Goal: Task Accomplishment & Management: Manage account settings

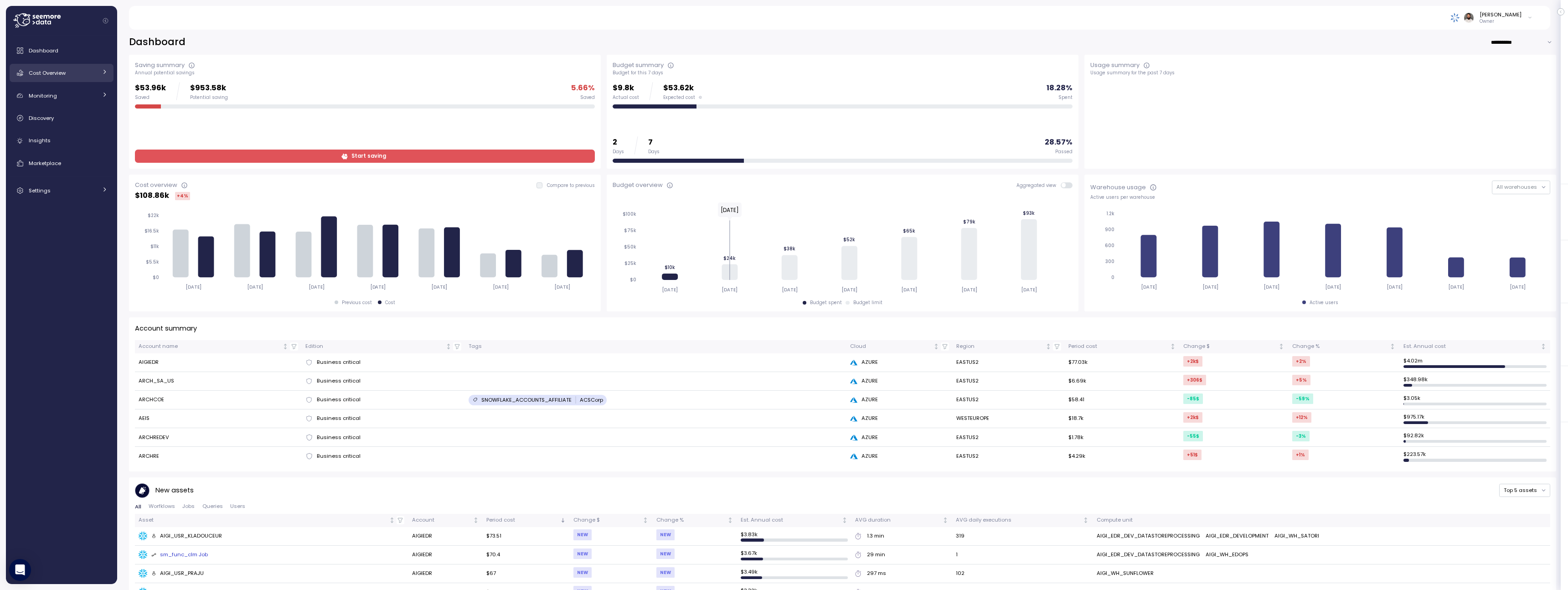
click at [90, 68] on div "Cost Overview" at bounding box center [62, 73] width 68 height 9
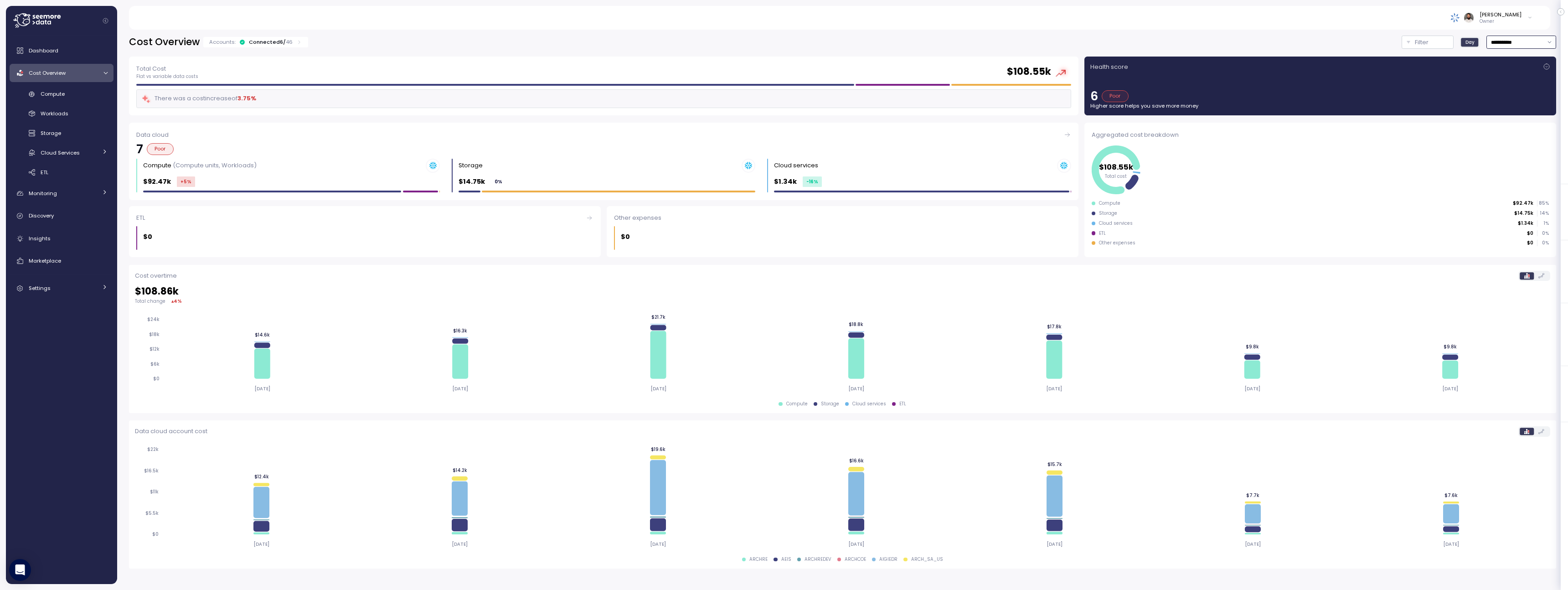
click at [1513, 45] on input "**********" at bounding box center [1521, 42] width 69 height 13
click at [1509, 99] on div "Last 14 days" at bounding box center [1518, 96] width 32 height 7
type input "**********"
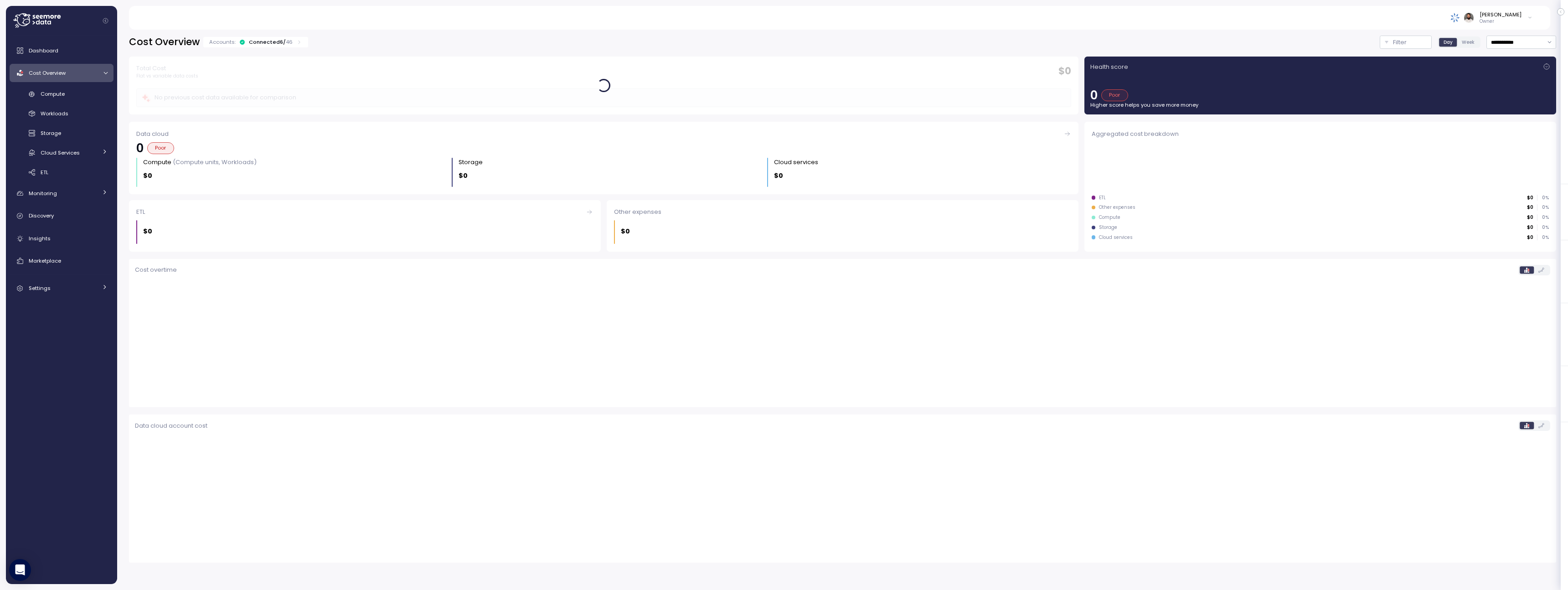
click at [289, 40] on p "46" at bounding box center [289, 42] width 7 height 7
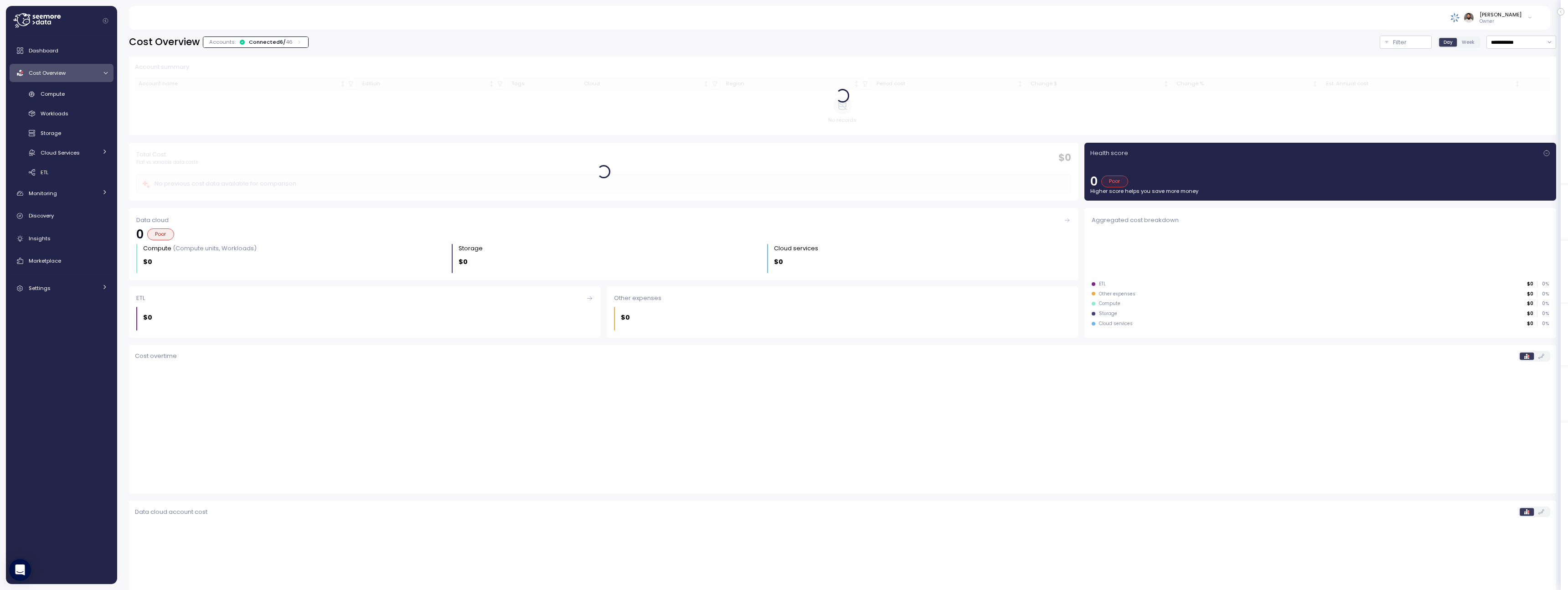
click at [289, 39] on p "46" at bounding box center [289, 42] width 7 height 7
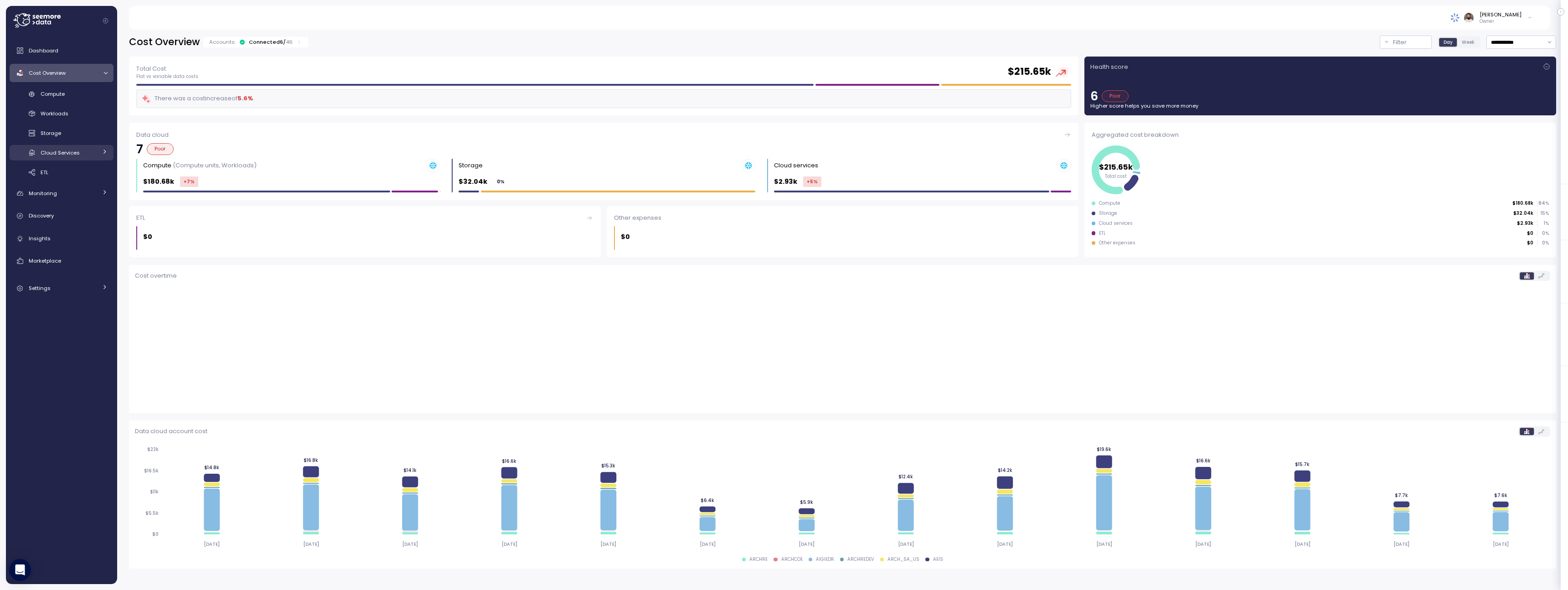
click at [90, 150] on div "Cloud Services" at bounding box center [68, 153] width 56 height 9
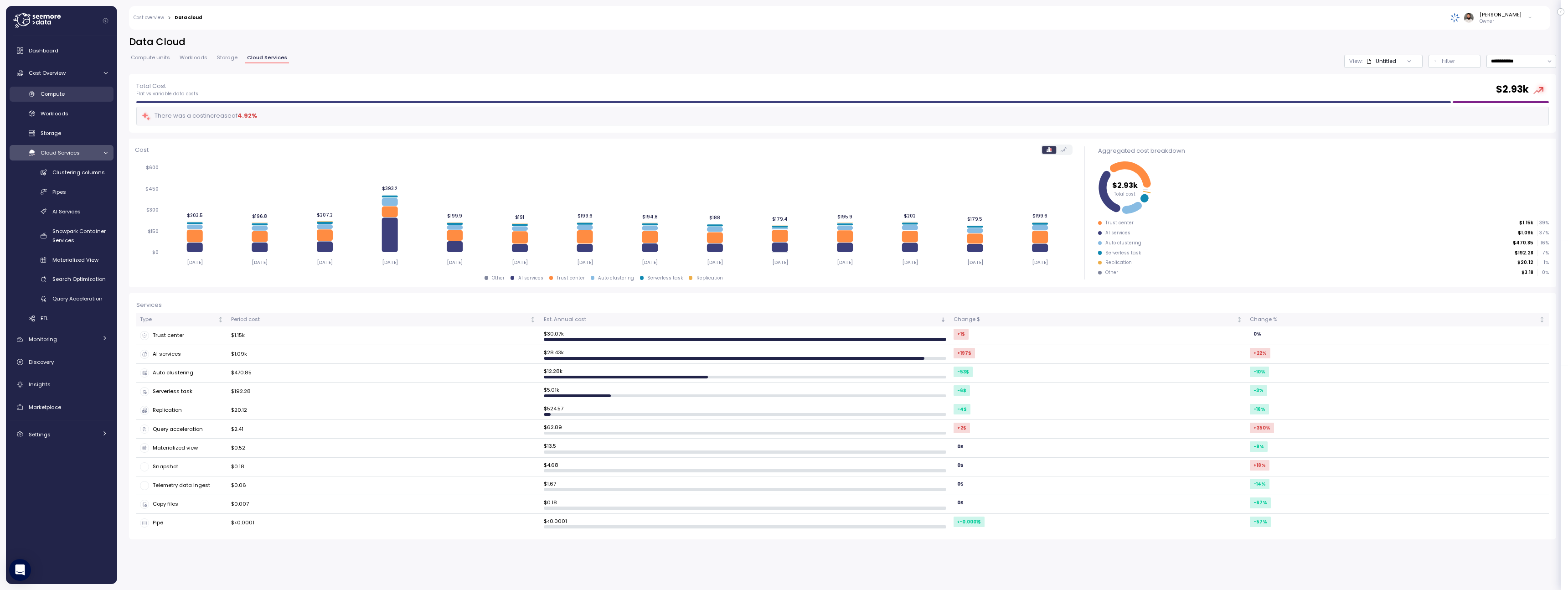
click at [83, 91] on div "Compute" at bounding box center [73, 94] width 67 height 9
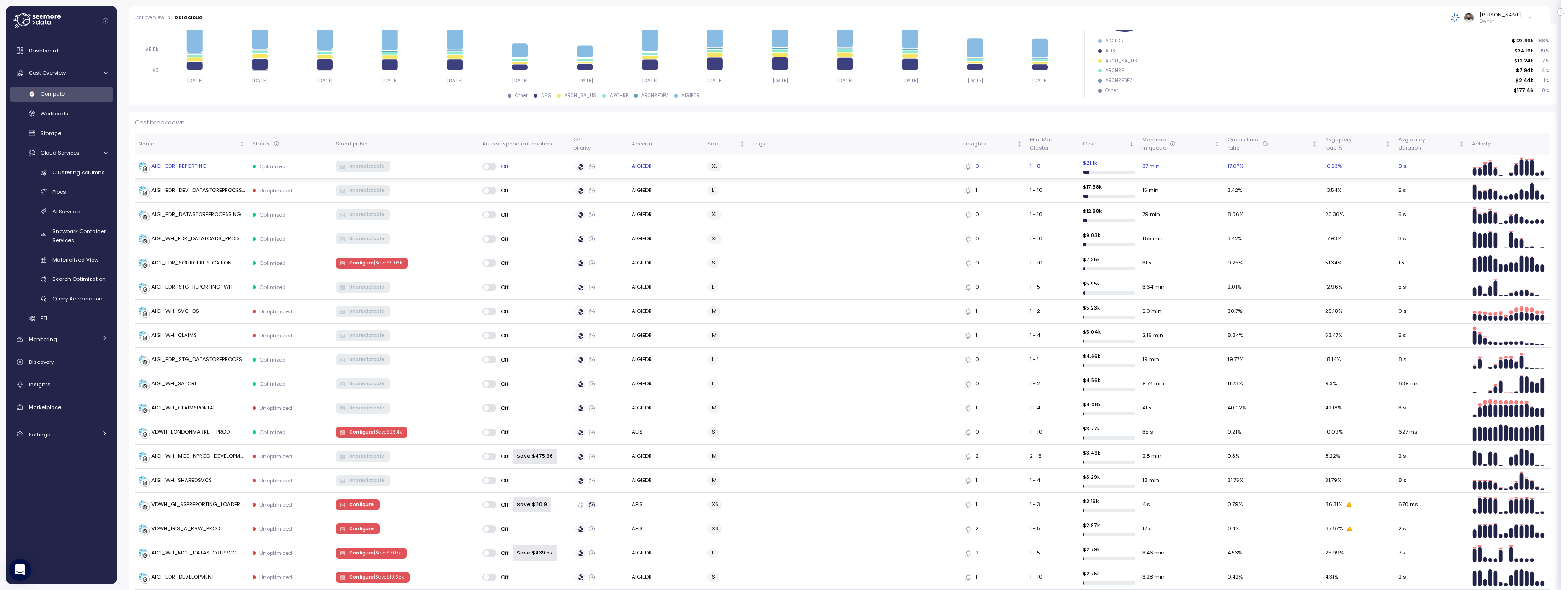
scroll to position [181, 0]
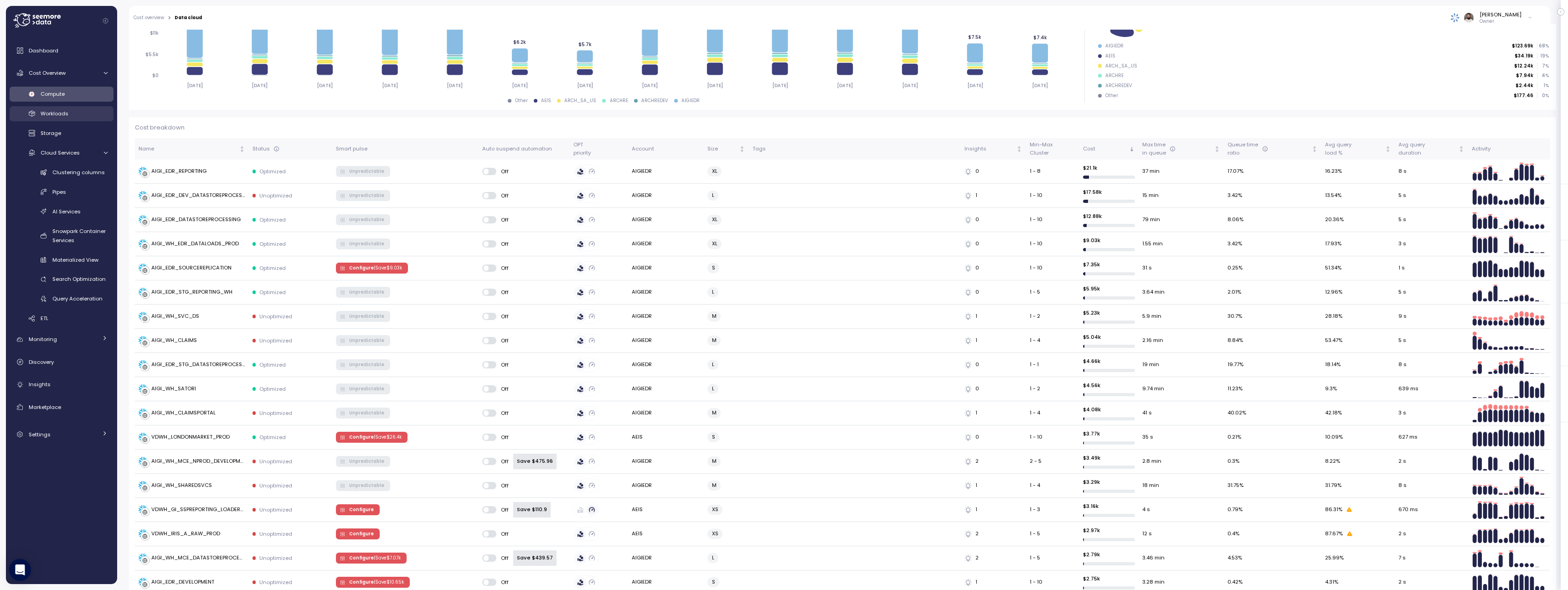
click at [87, 113] on div "Workloads" at bounding box center [73, 114] width 67 height 9
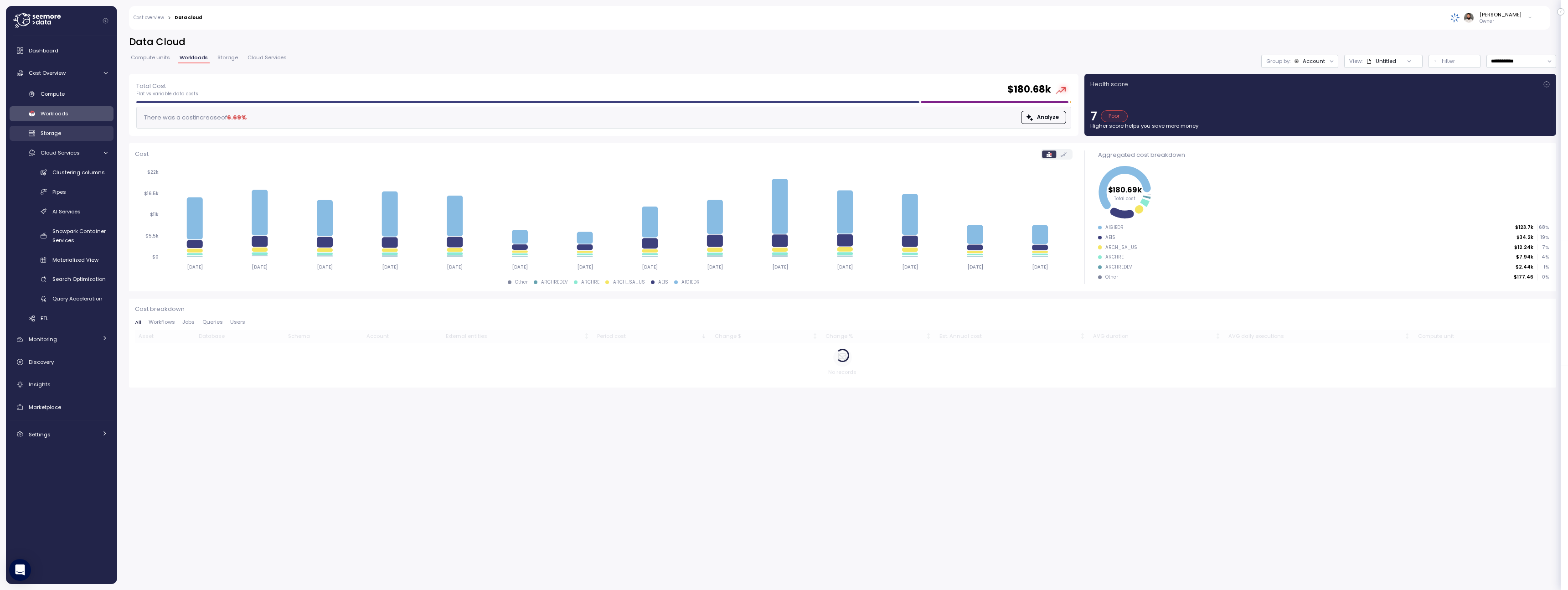
click at [87, 126] on link "Storage" at bounding box center [61, 133] width 104 height 15
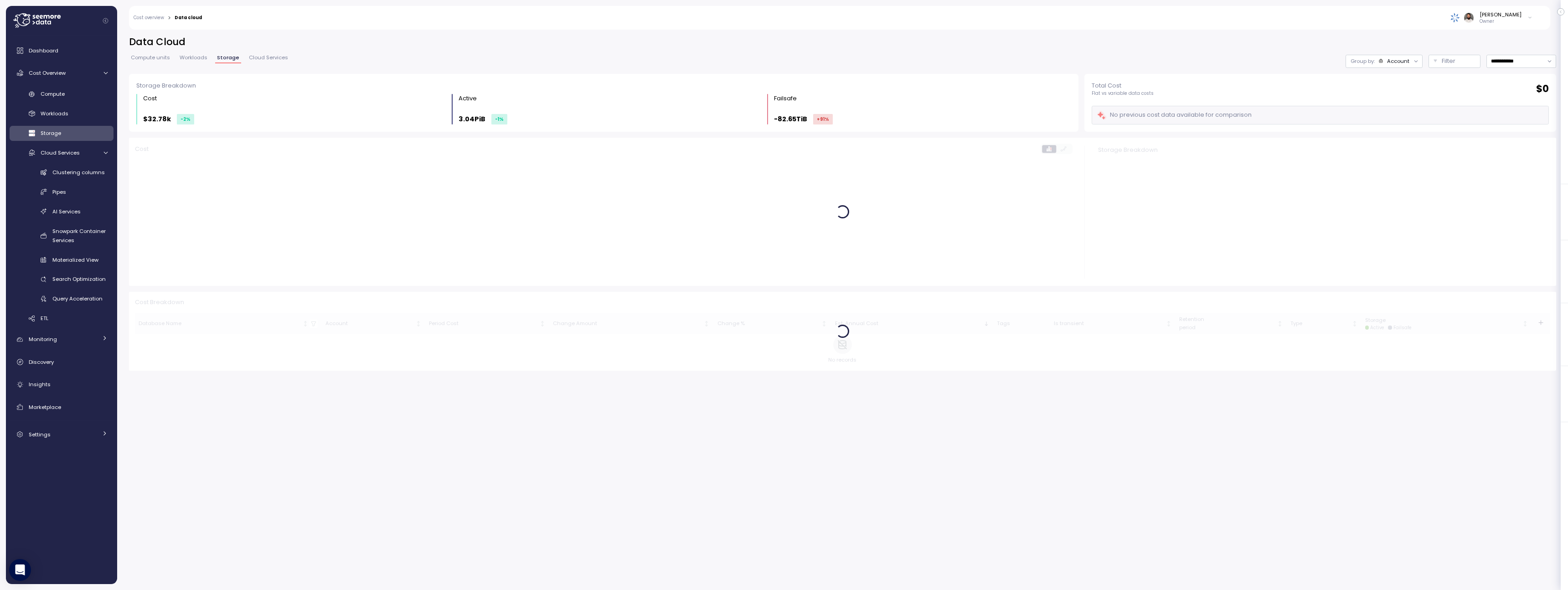
click at [196, 58] on span "Workloads" at bounding box center [193, 58] width 28 height 5
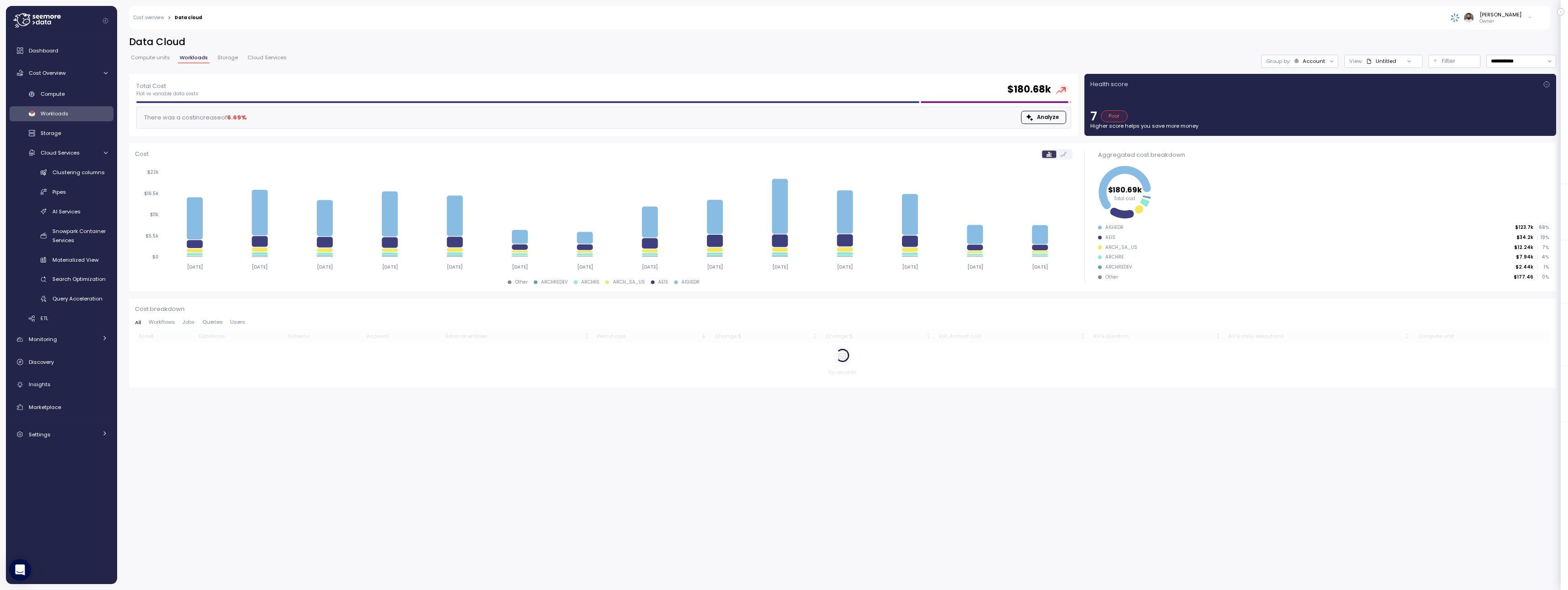
click at [161, 60] on span "Compute units" at bounding box center [150, 58] width 39 height 5
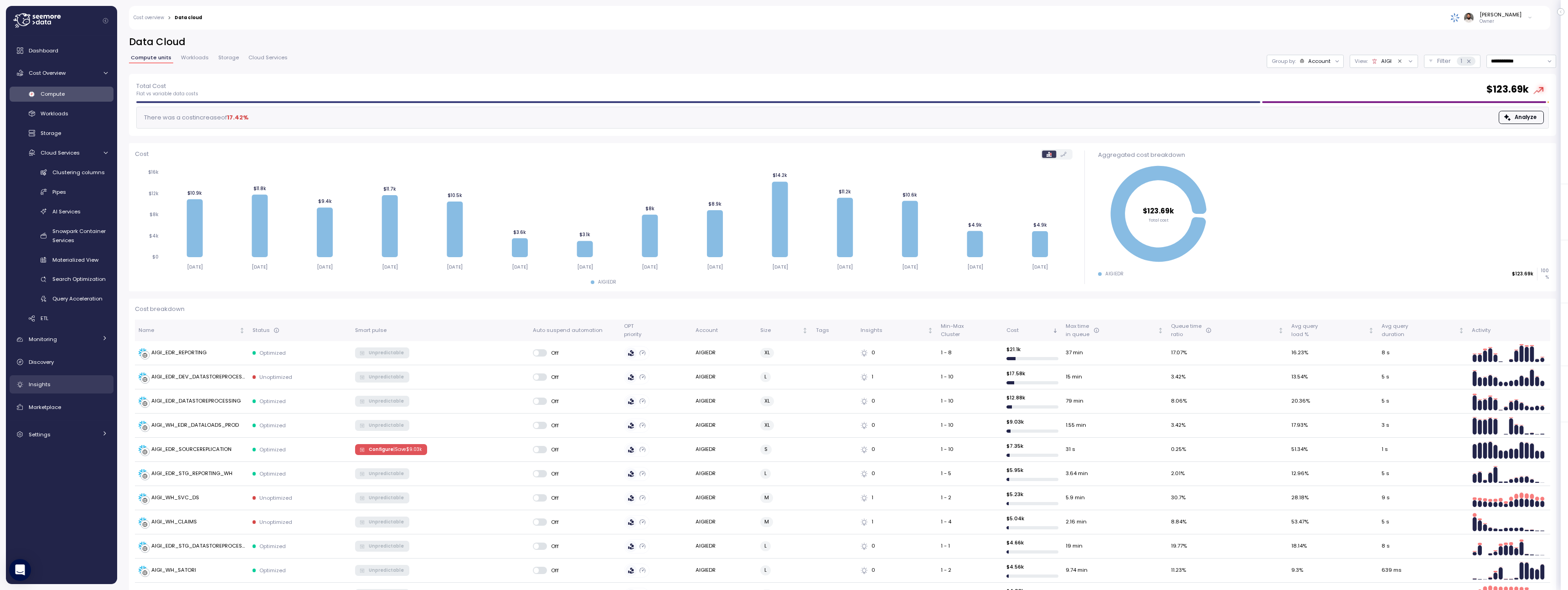
click at [91, 386] on div "Insights" at bounding box center [67, 384] width 79 height 9
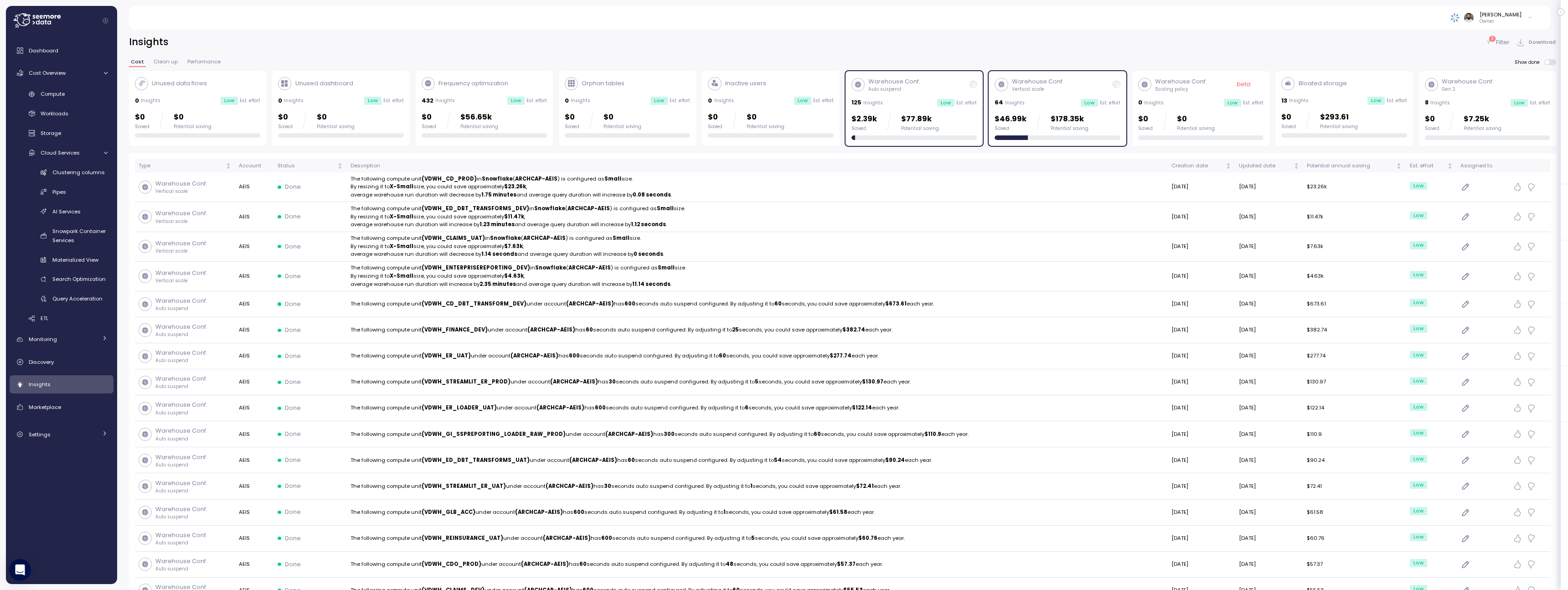
click at [946, 90] on div "Warehouse Conf. Auto suspend" at bounding box center [914, 84] width 125 height 15
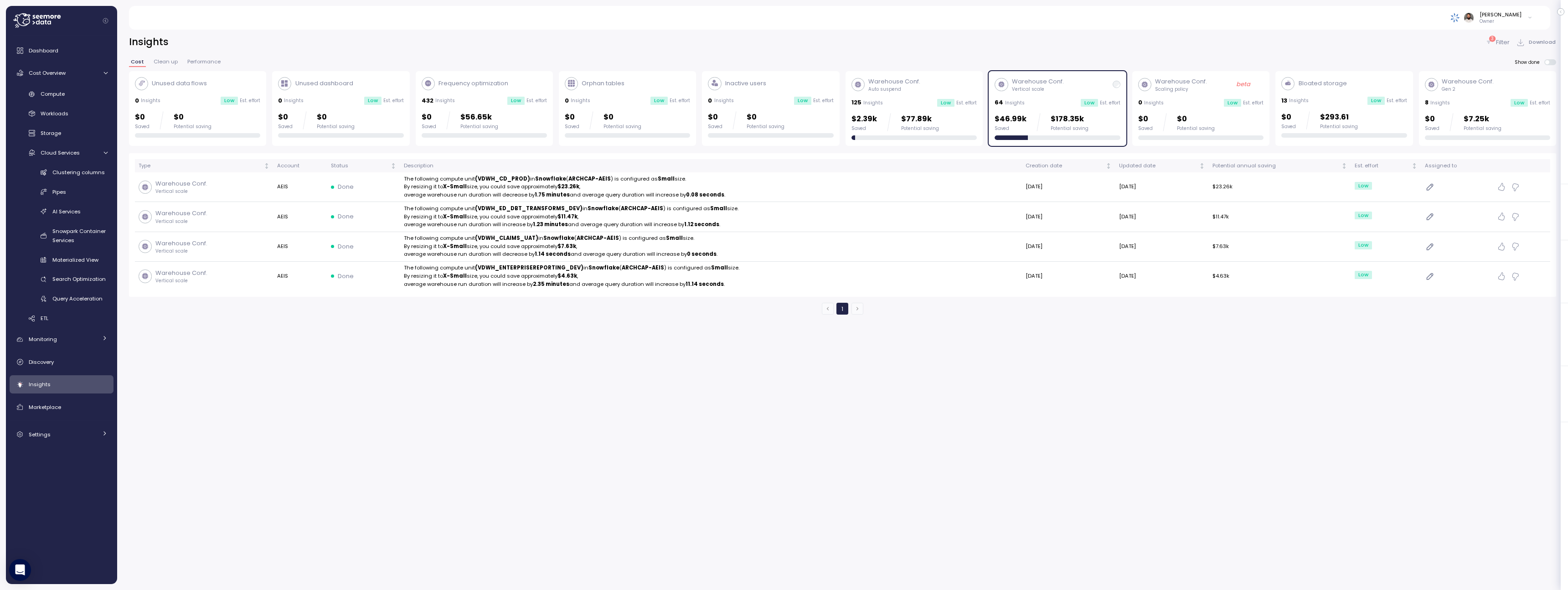
click at [1040, 103] on div "64 Insights Low Est. effort" at bounding box center [1057, 103] width 125 height 9
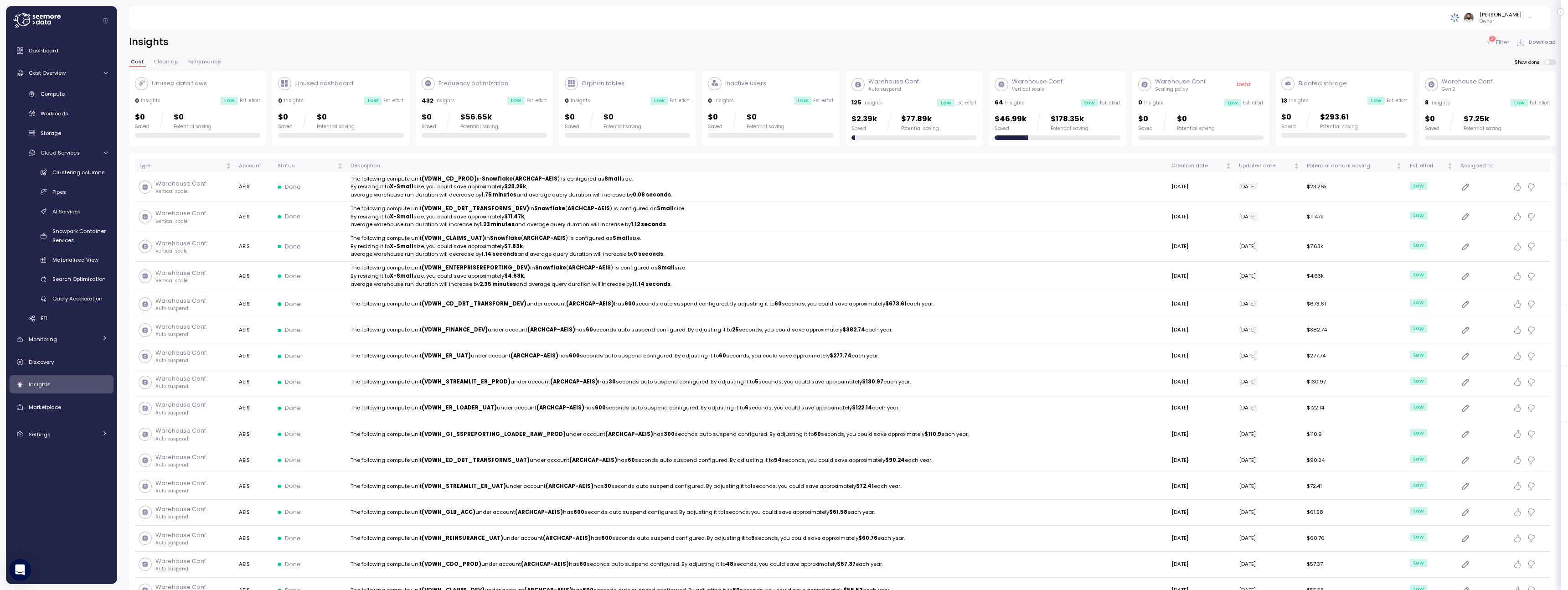
click at [1515, 31] on div "Insights 2 Filter Download Cost Clean up Performance Show done Unused data flow…" at bounding box center [842, 307] width 1451 height 566
click at [1502, 40] on p "Filter" at bounding box center [1503, 42] width 14 height 9
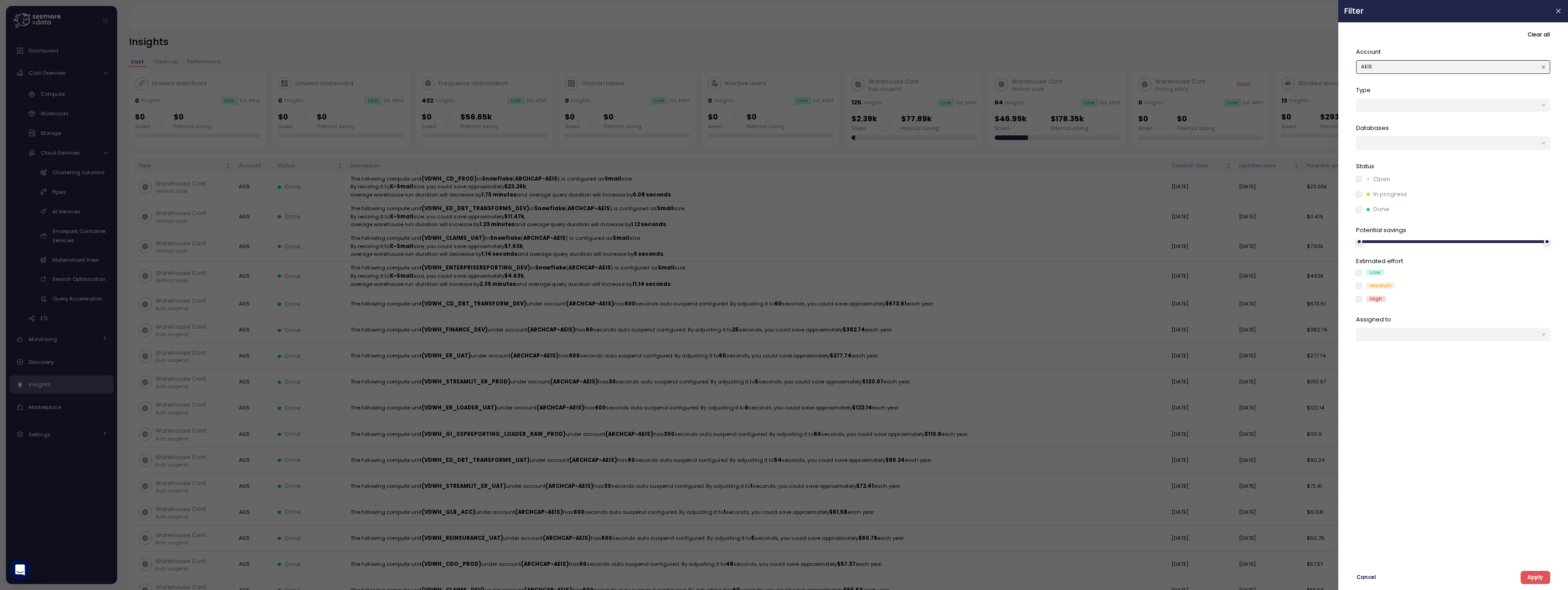
click at [1479, 67] on button "AEIS" at bounding box center [1454, 67] width 195 height 13
click at [1467, 85] on div "AIGIEDR" at bounding box center [1454, 85] width 46 height 7
click at [1534, 577] on span "Apply" at bounding box center [1535, 577] width 15 height 13
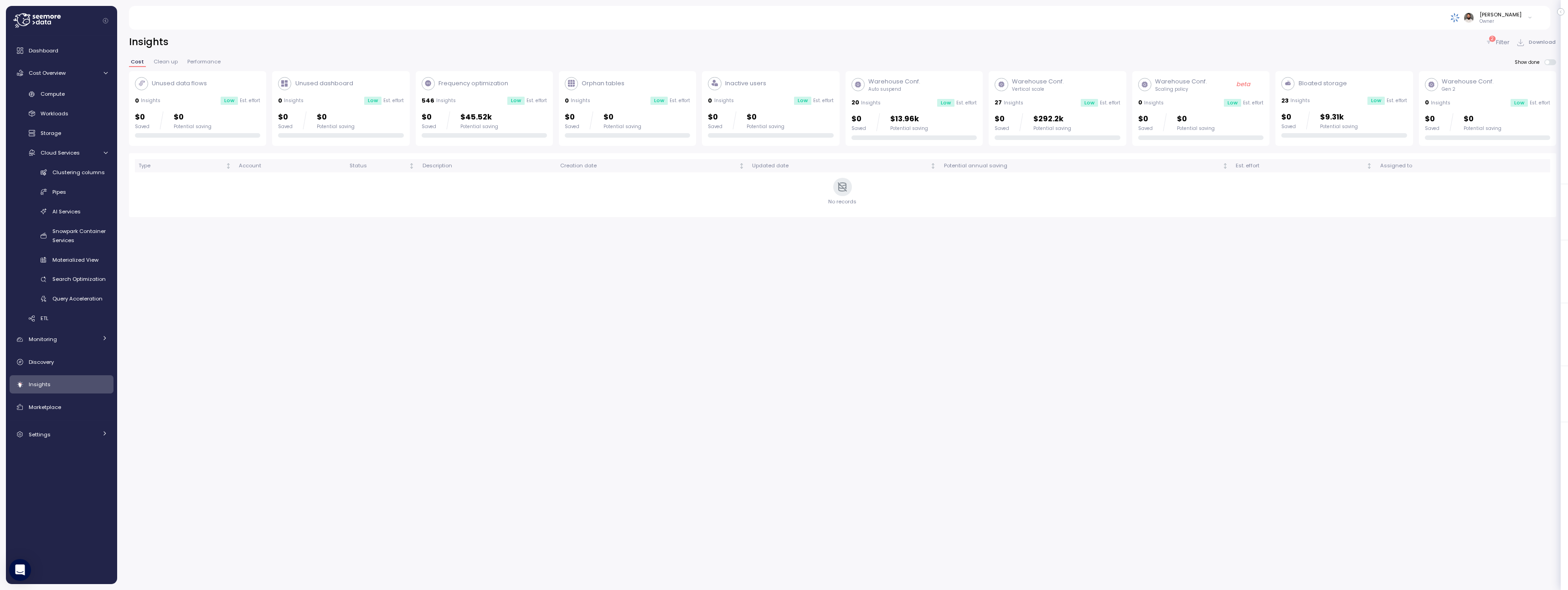
click at [1385, 116] on div "$0 Saved $9.31k Potential saving" at bounding box center [1344, 120] width 125 height 19
click at [1069, 108] on div "Warehouse Conf. Vertical scale 27 Insights Low Est. effort $0 Saved $292.2k Pot…" at bounding box center [1057, 108] width 125 height 63
click at [1350, 106] on div "Bloated storage 23 Insights Low Est. effort $0 Saved $9.31k Potential saving" at bounding box center [1344, 107] width 125 height 61
click at [1110, 106] on div "Low Est. effort" at bounding box center [1101, 103] width 40 height 8
click at [1550, 63] on span at bounding box center [1553, 62] width 7 height 6
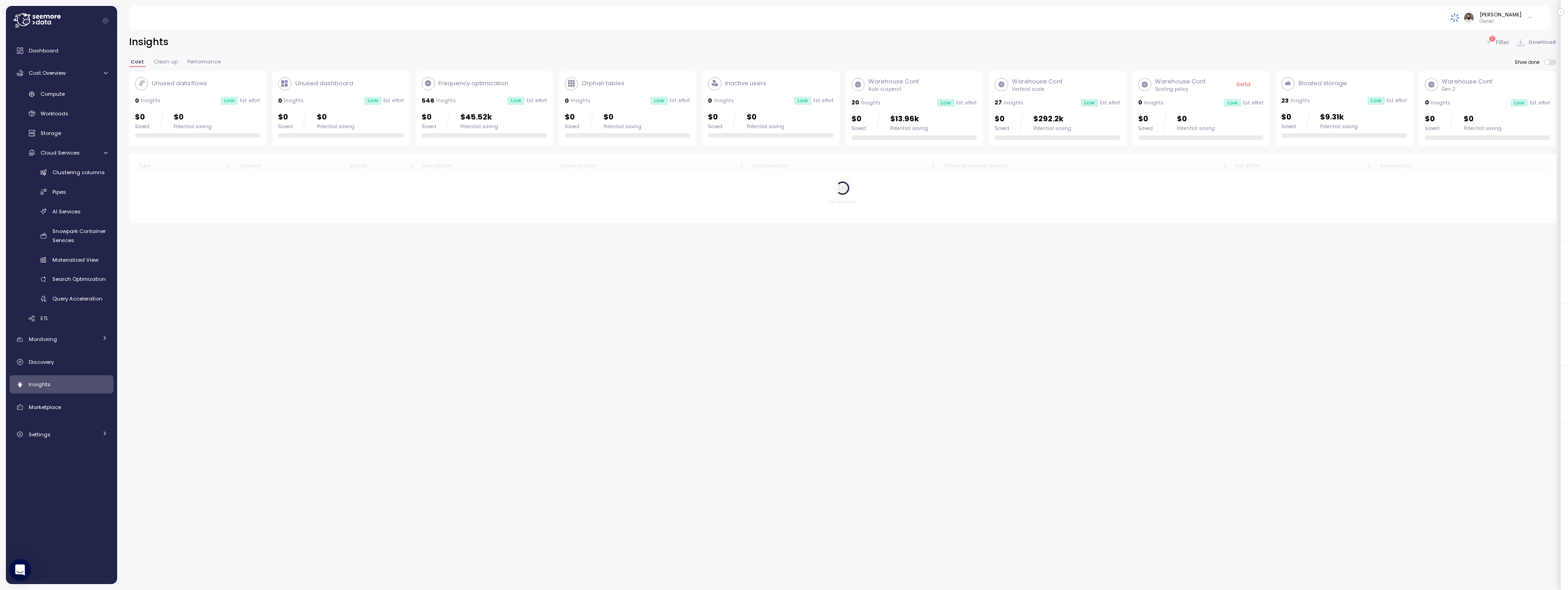
click at [1506, 46] on p "Filter" at bounding box center [1503, 42] width 14 height 9
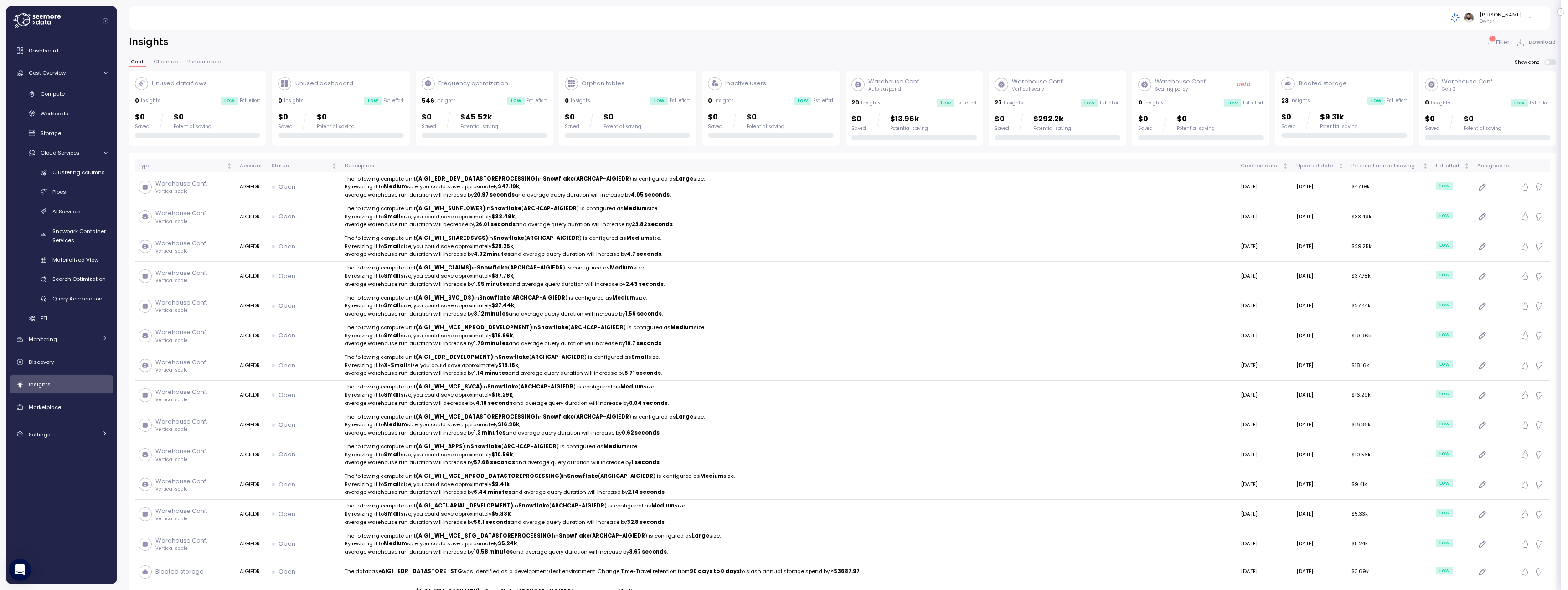
click at [1497, 41] on p "Filter" at bounding box center [1503, 42] width 14 height 9
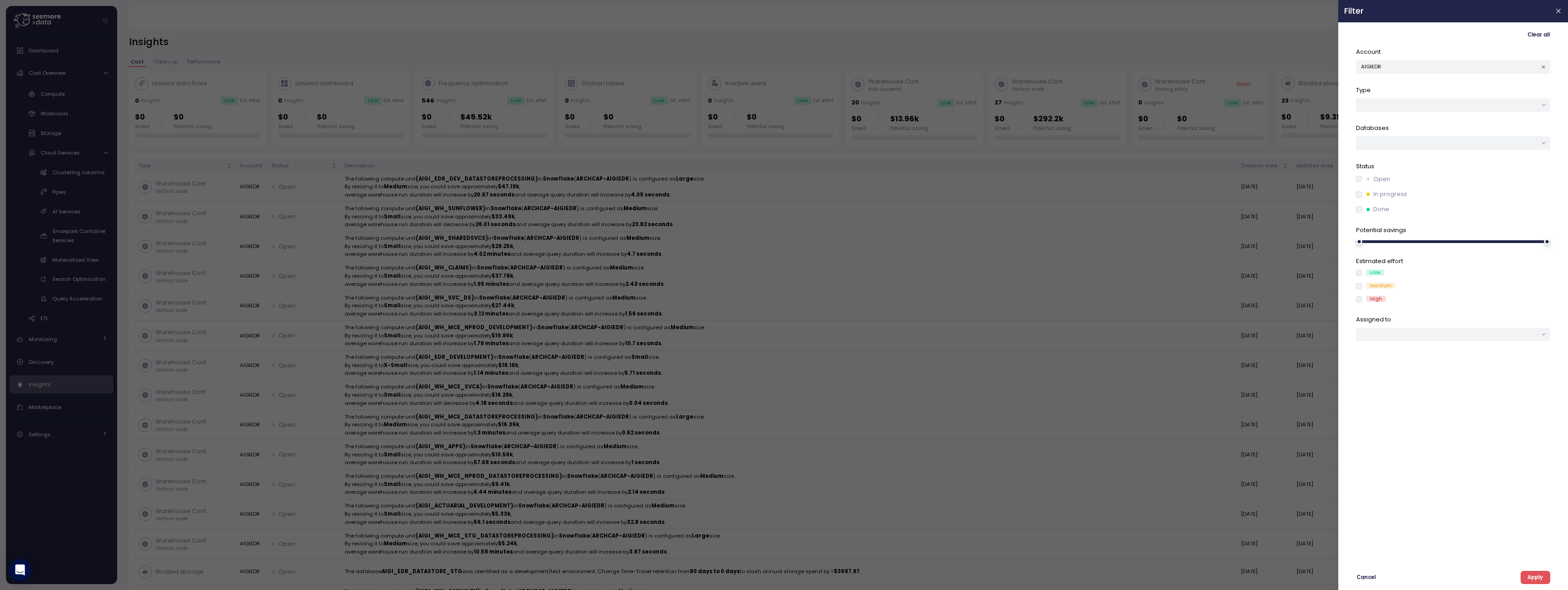
click at [1299, 49] on div at bounding box center [784, 295] width 1568 height 590
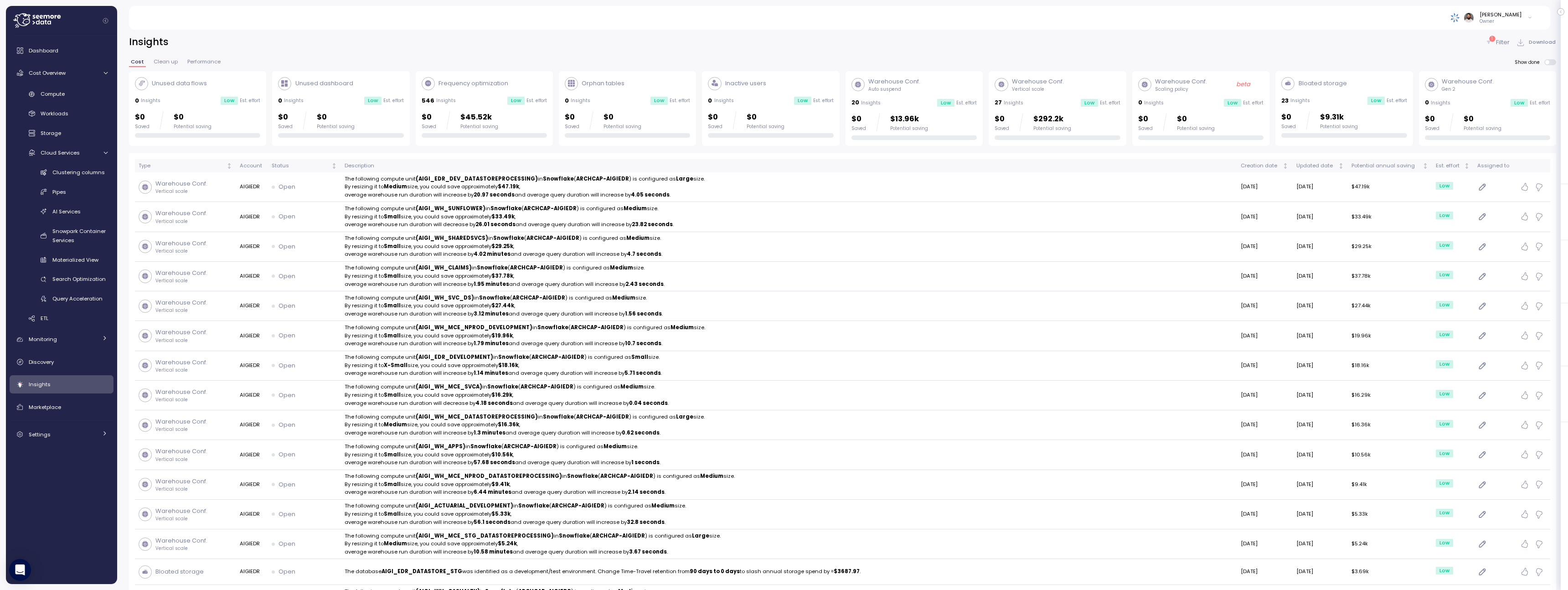
click at [1071, 105] on div "27 Insights Low Est. effort" at bounding box center [1057, 103] width 125 height 9
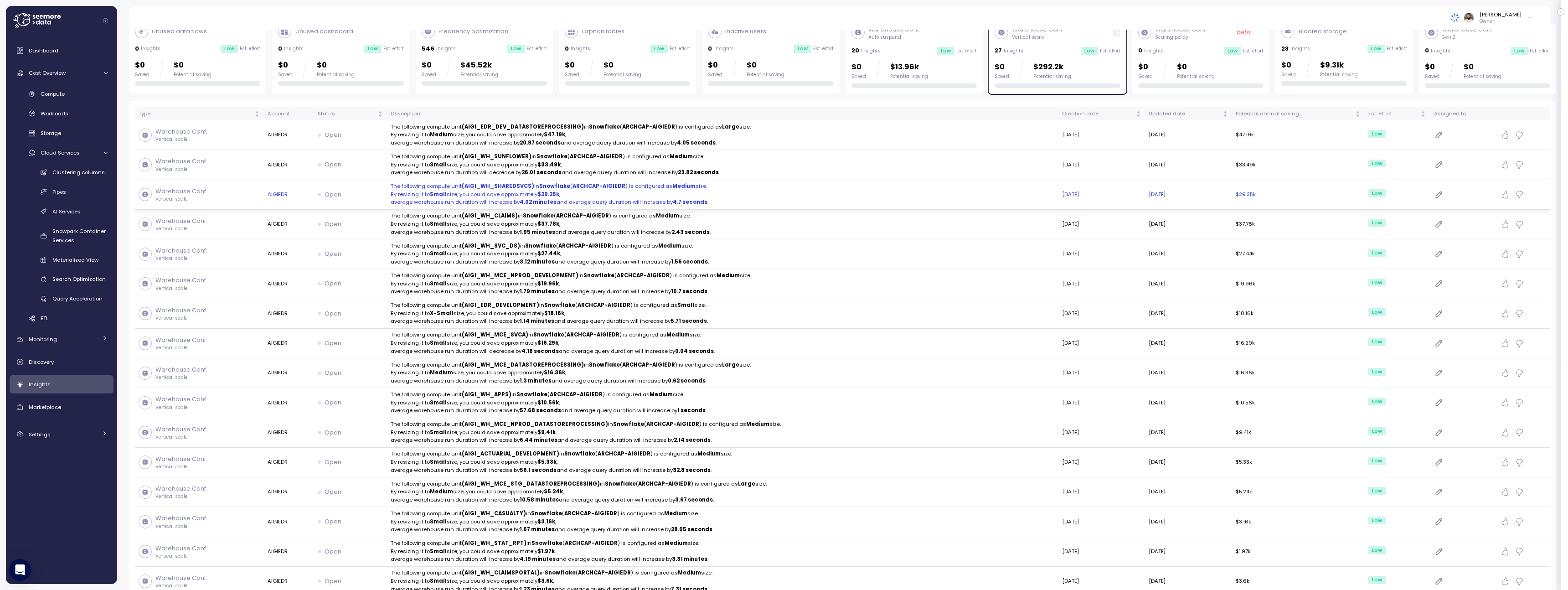
scroll to position [61, 0]
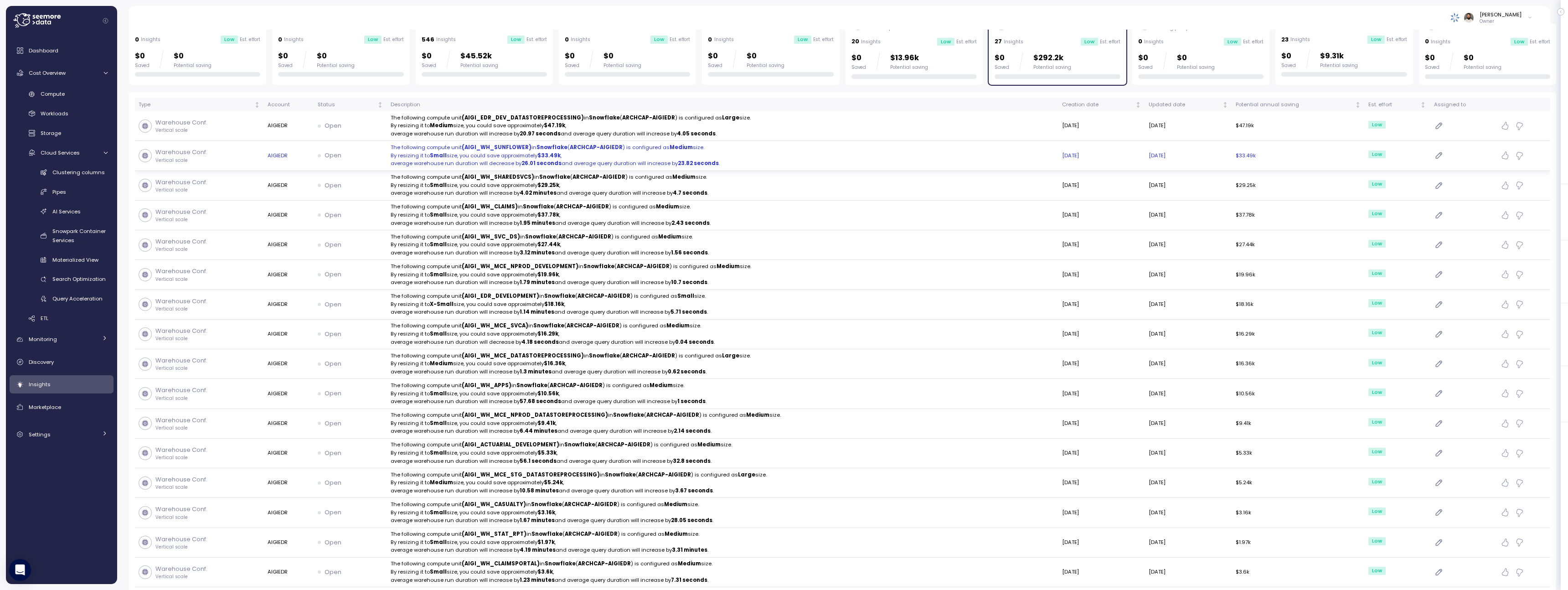
click at [798, 153] on p "By resizing it to Small size, you could save approximately $33.49k ," at bounding box center [722, 155] width 664 height 8
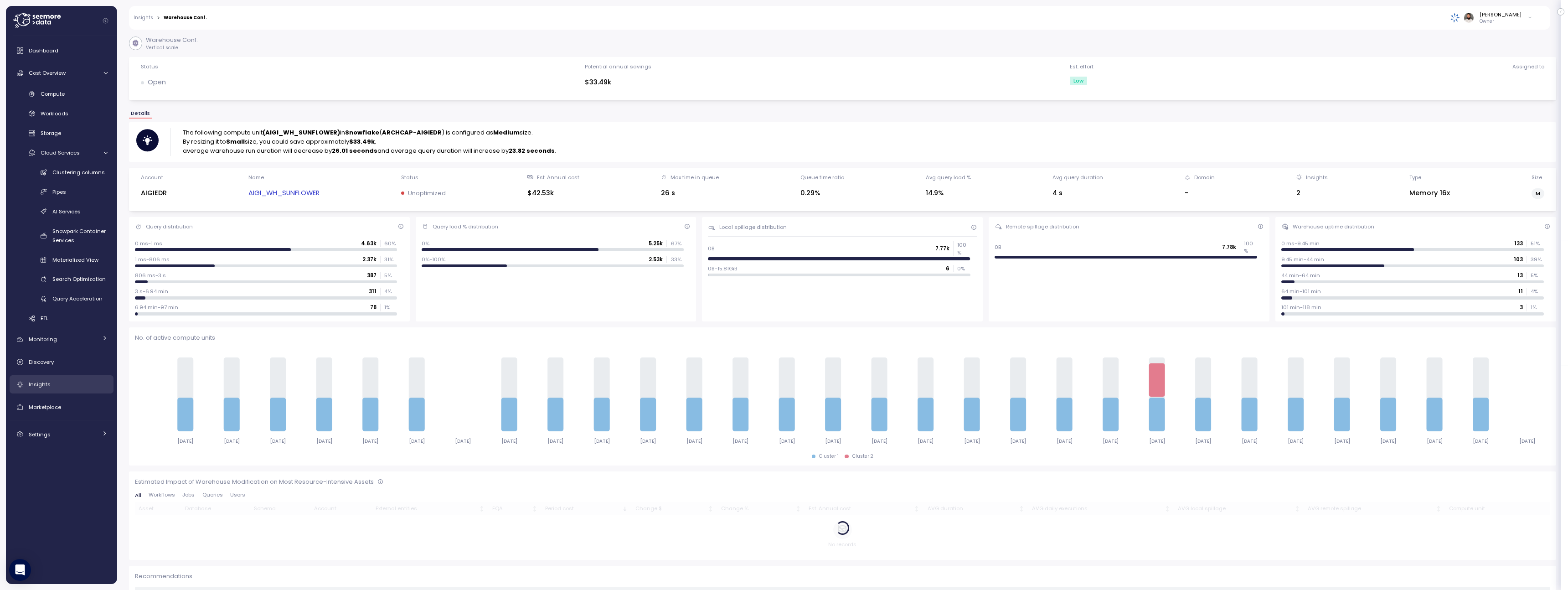
click at [68, 387] on div "Insights" at bounding box center [67, 384] width 79 height 9
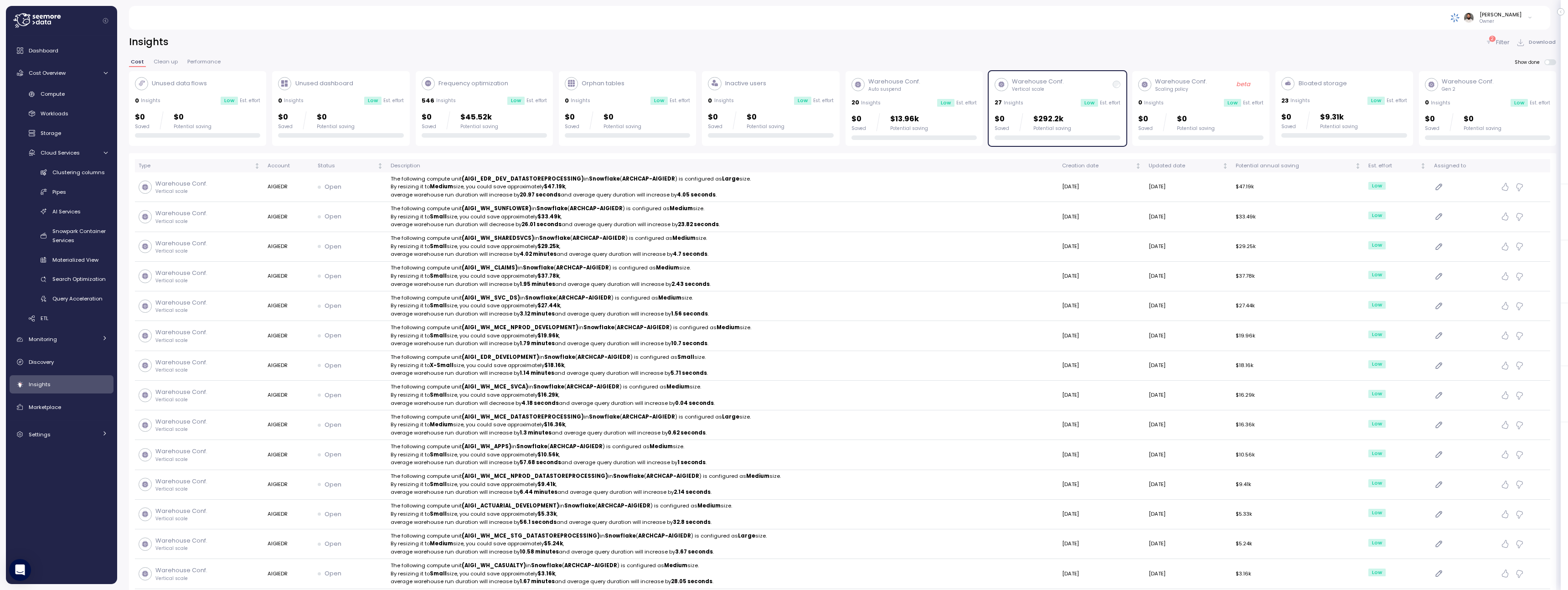
click at [1063, 112] on div "Warehouse Conf. Vertical scale 27 Insights Low Est. effort $0 Saved $292.2k Pot…" at bounding box center [1057, 108] width 125 height 63
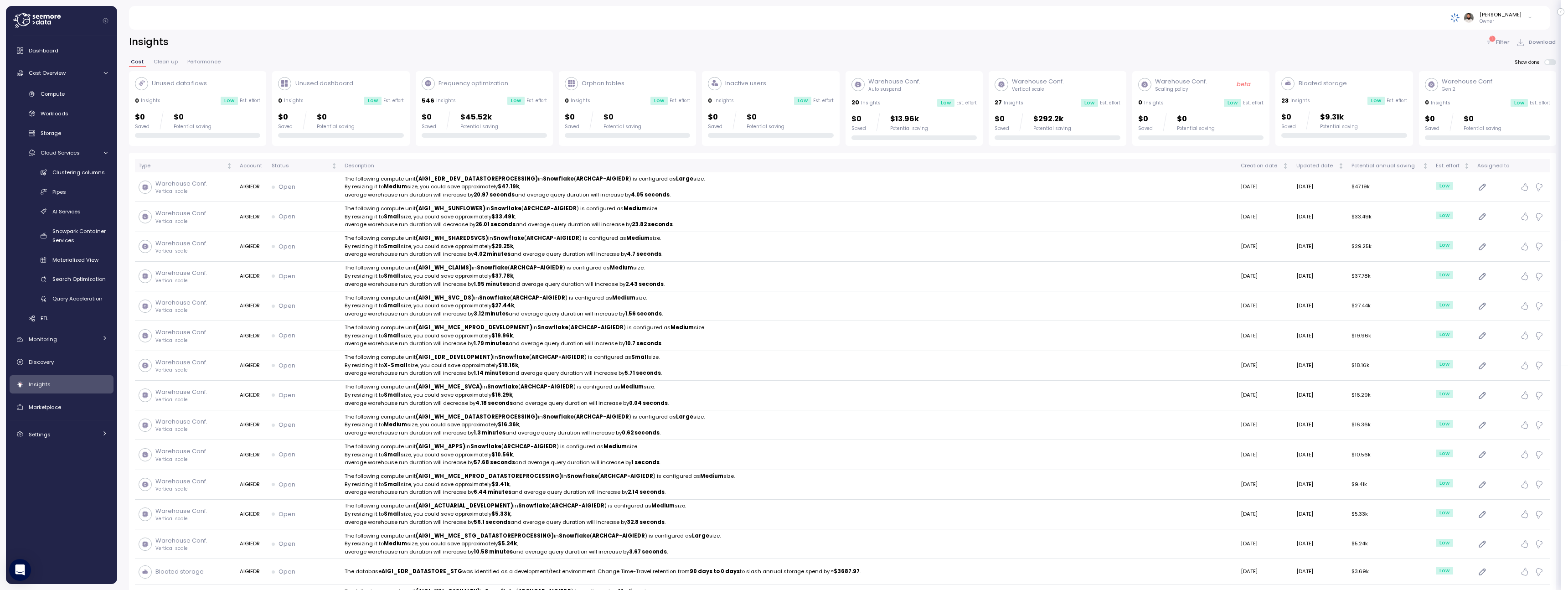
click at [501, 123] on div "$0 Saved $45.52k Potential saving" at bounding box center [484, 120] width 125 height 19
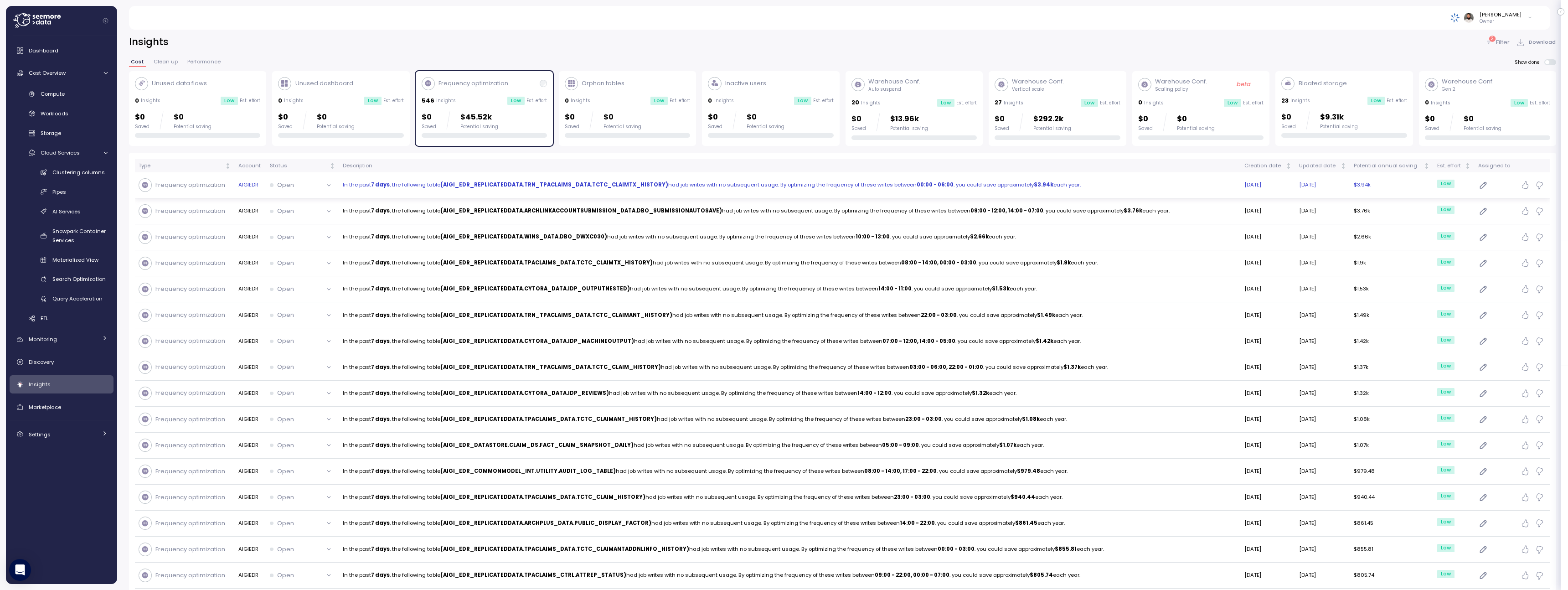
click at [695, 187] on p "In the past 7 days , the following table (AIGI_EDR_REPLICATEDDATA.TRN_TPACLAIMS…" at bounding box center [790, 185] width 894 height 8
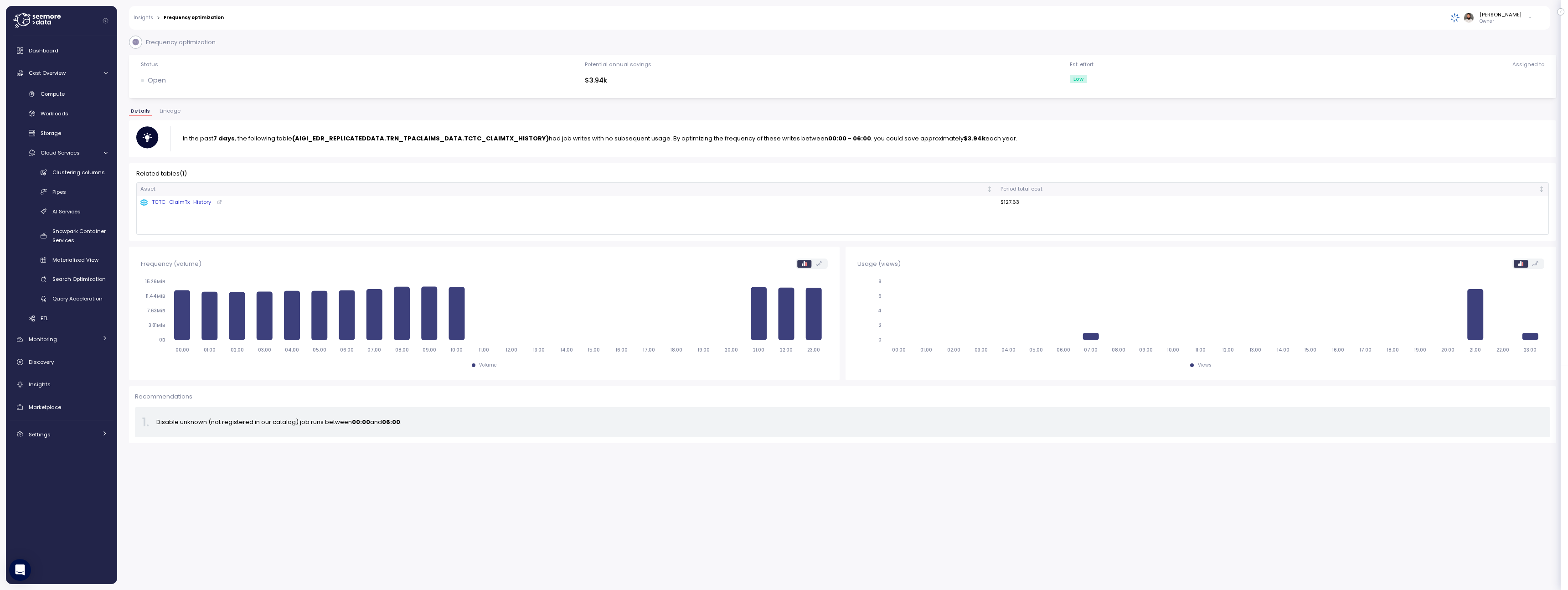
click at [198, 204] on div "TCTC_ClaimTx_History" at bounding box center [175, 202] width 70 height 8
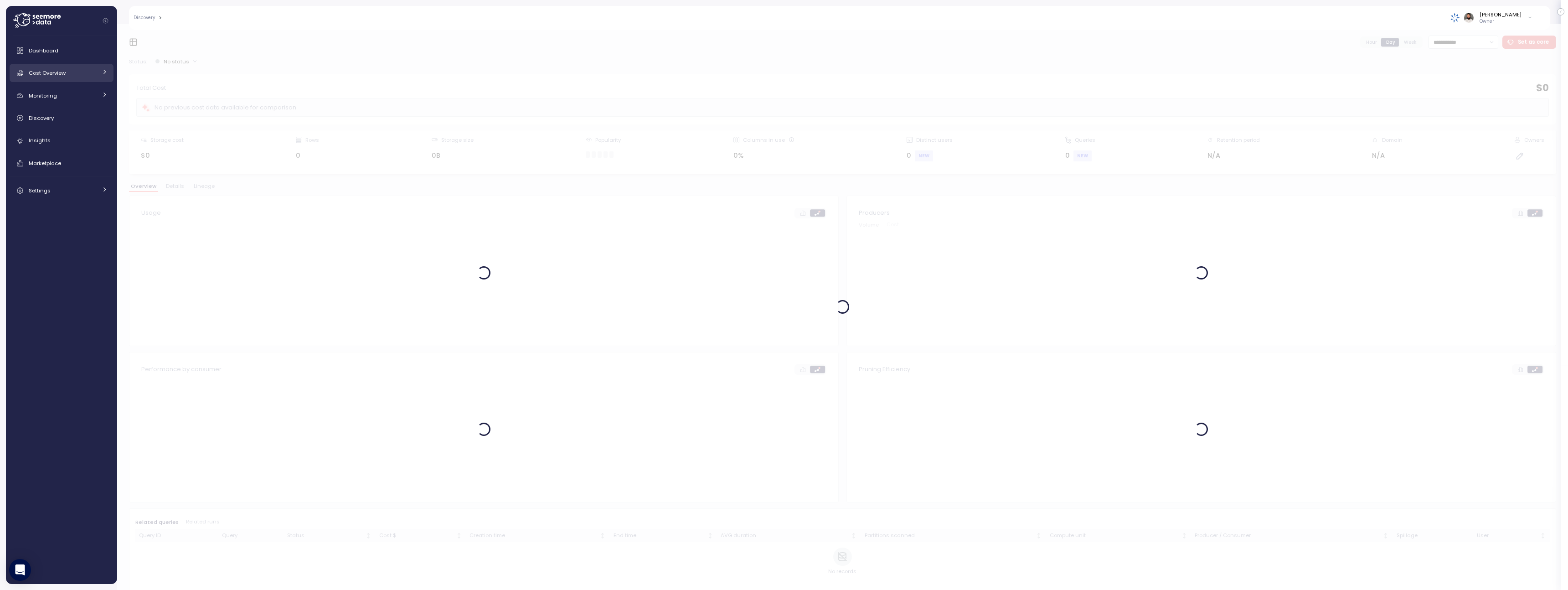
click at [88, 71] on div "Cost Overview" at bounding box center [62, 73] width 68 height 9
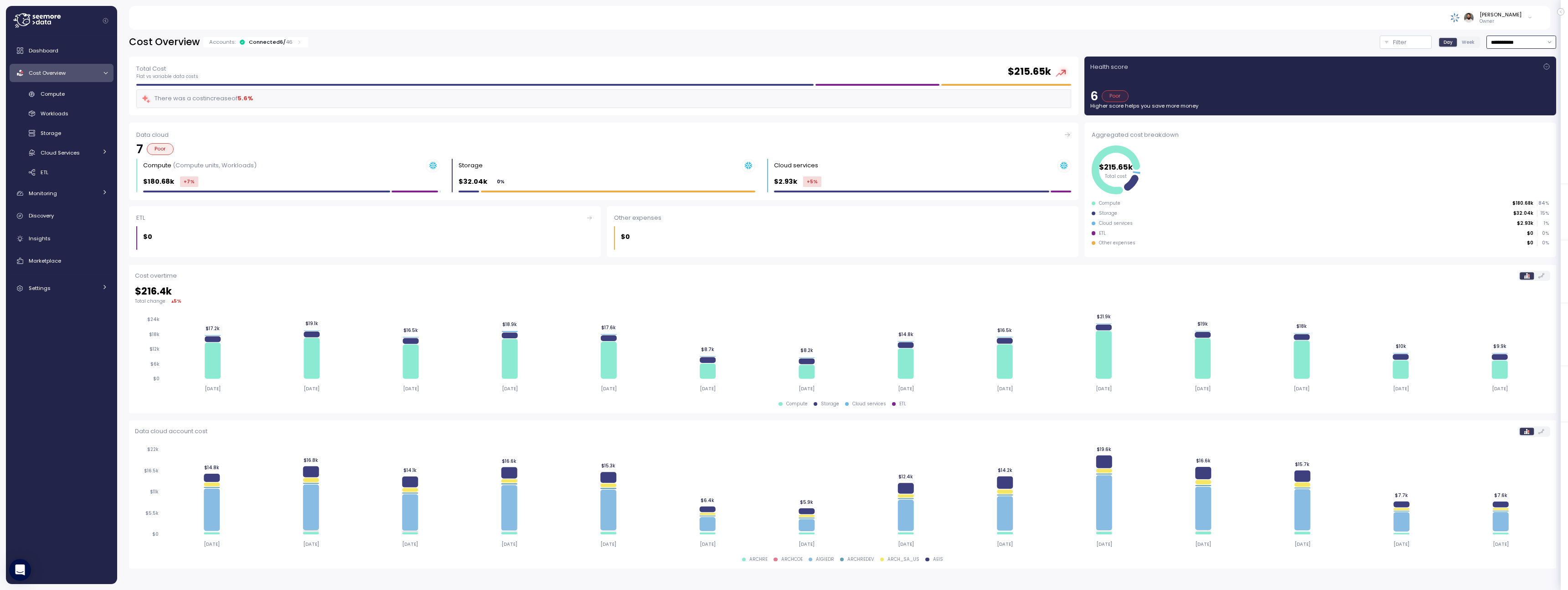
click at [1530, 46] on input "**********" at bounding box center [1521, 42] width 69 height 13
click at [1527, 112] on div "Last 30 days" at bounding box center [1518, 108] width 34 height 7
type input "**********"
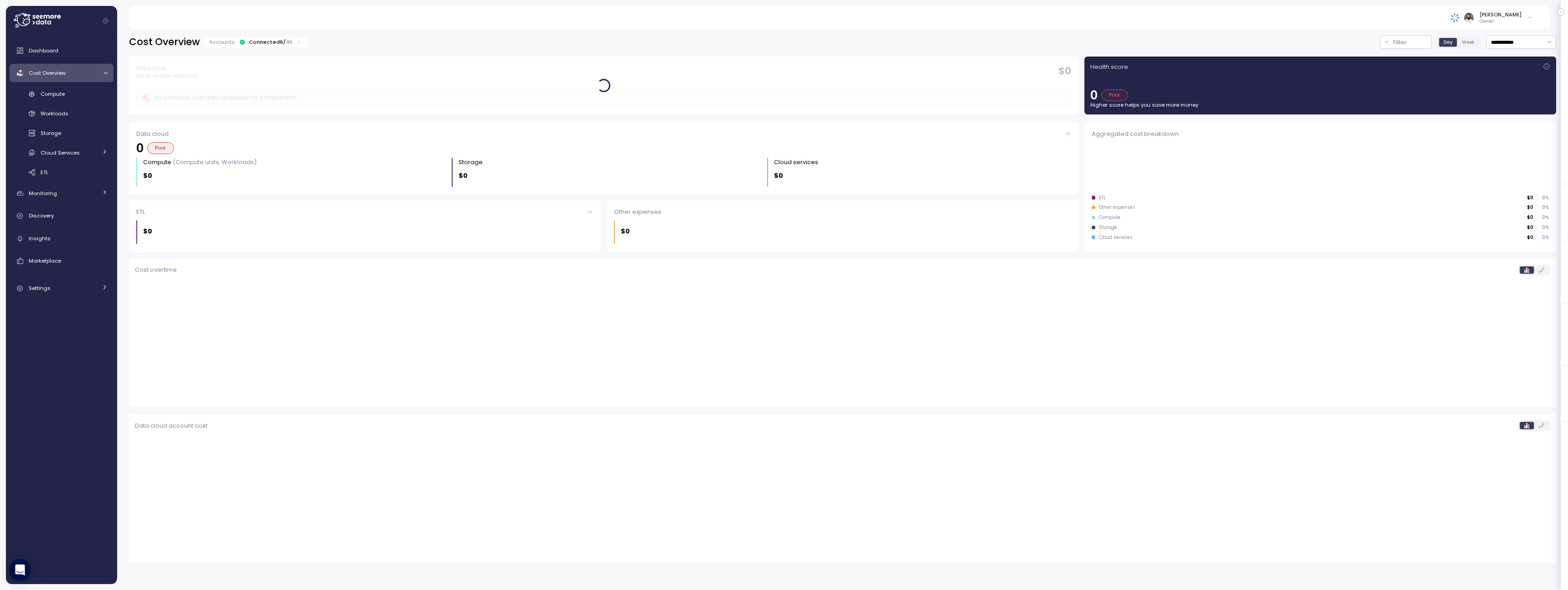
click at [286, 41] on p "46" at bounding box center [289, 42] width 7 height 7
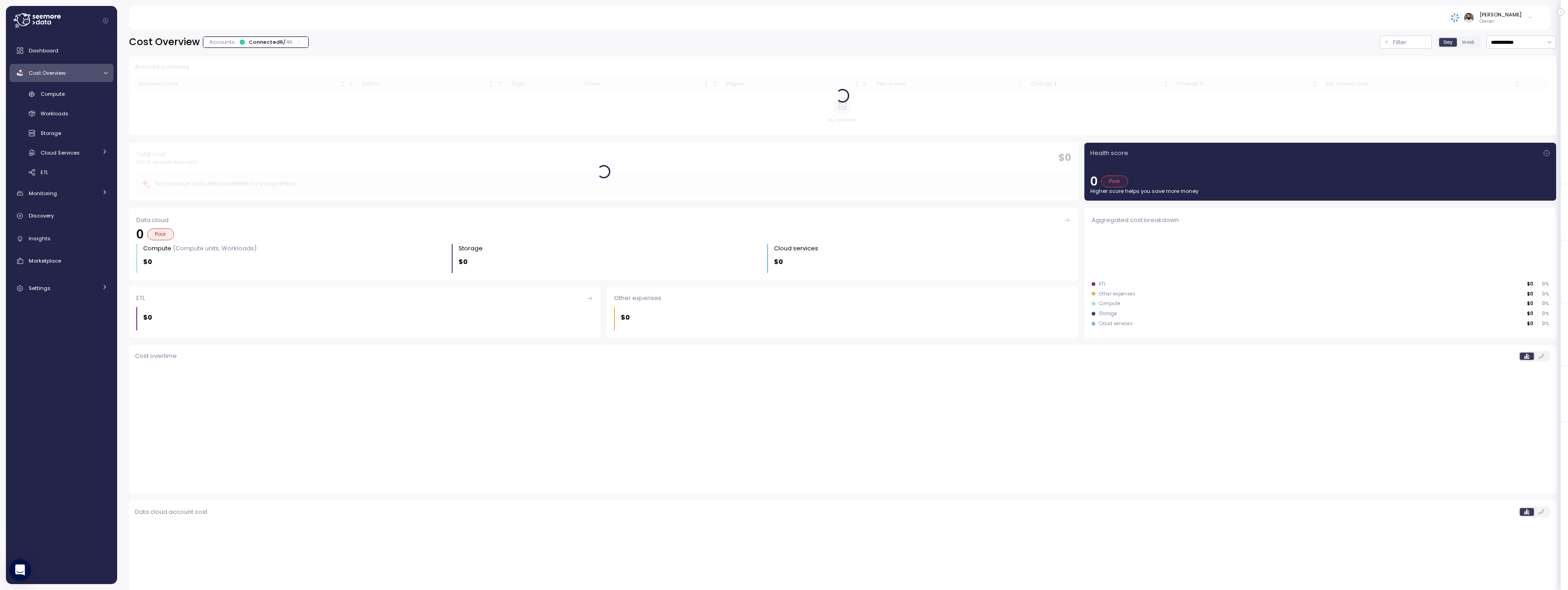
click at [279, 41] on div "Connected 6 / 46" at bounding box center [271, 42] width 44 height 7
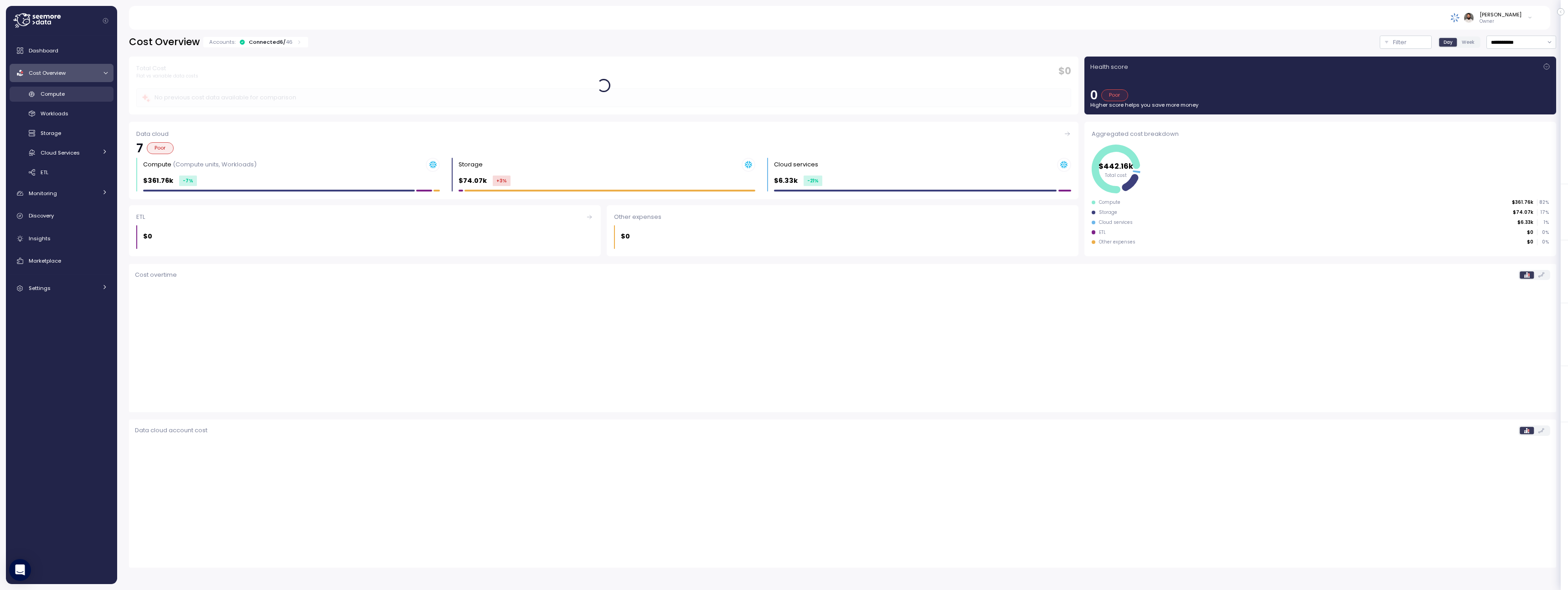
click at [71, 87] on link "Compute" at bounding box center [61, 94] width 104 height 15
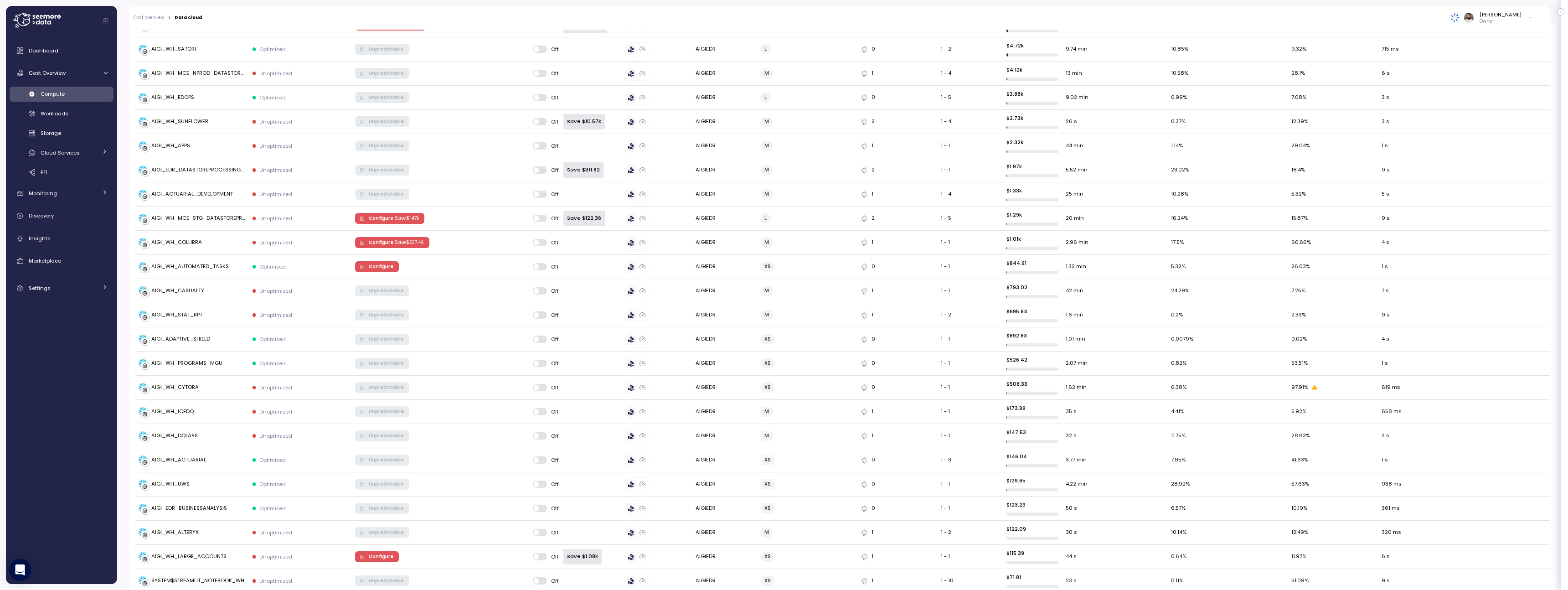
scroll to position [669, 0]
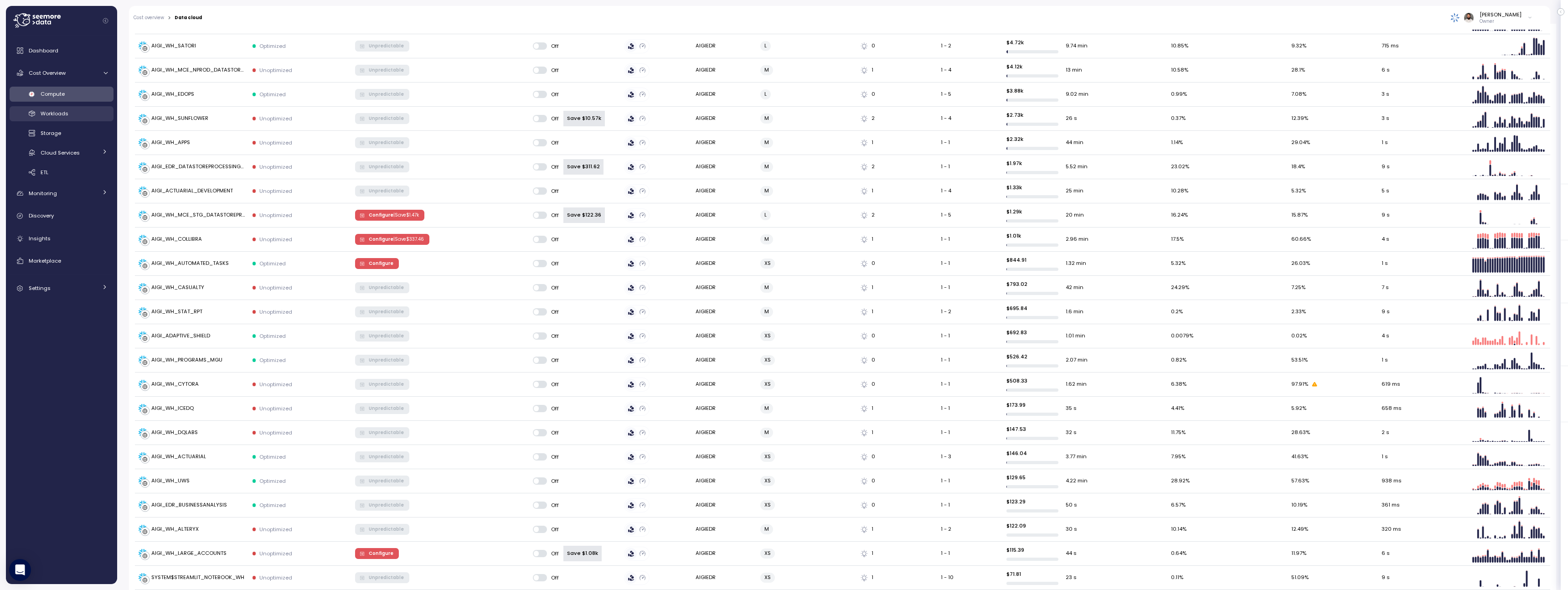
click at [83, 117] on div "Workloads" at bounding box center [73, 114] width 67 height 9
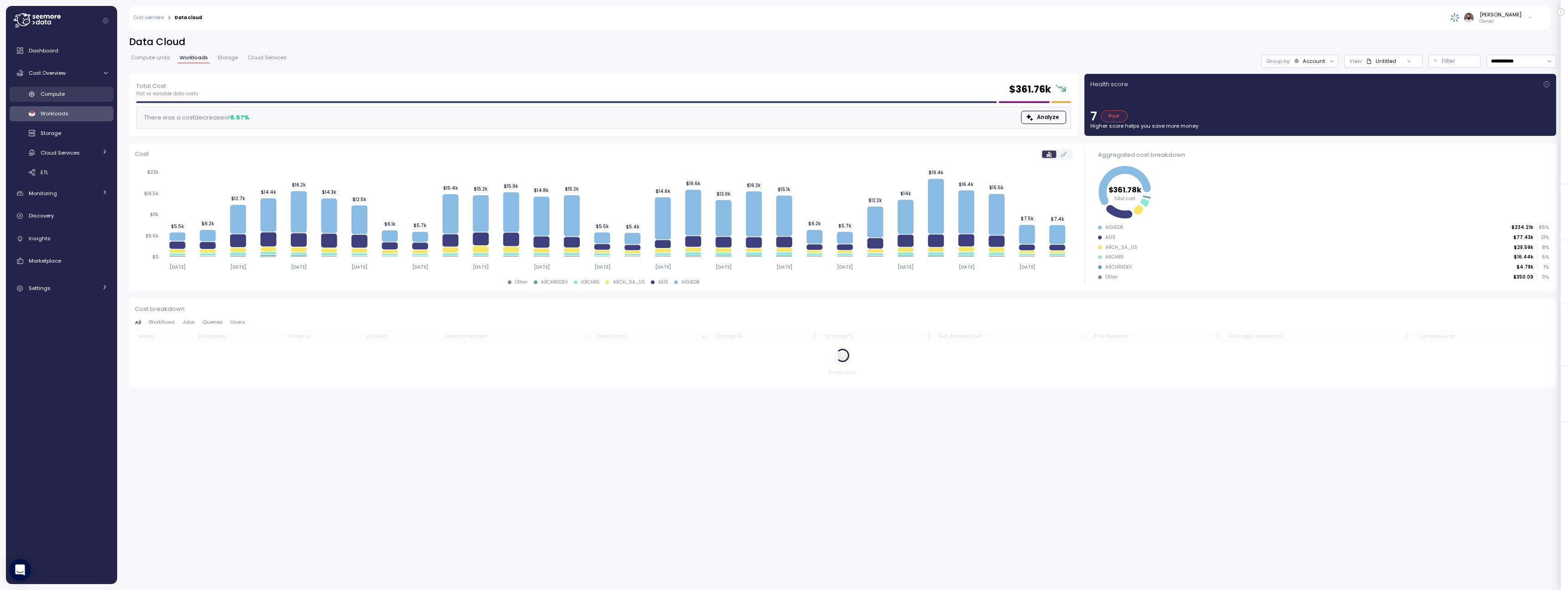
click at [75, 91] on div "Compute" at bounding box center [73, 94] width 67 height 9
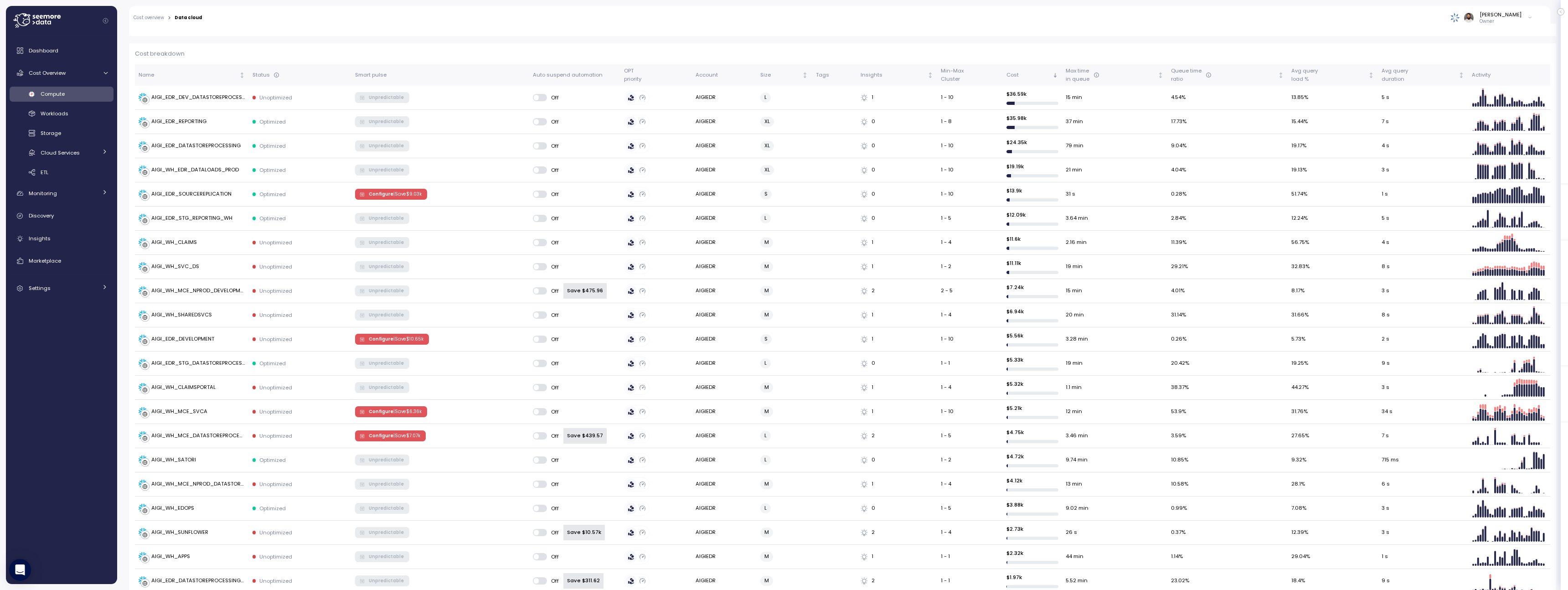
scroll to position [233, 0]
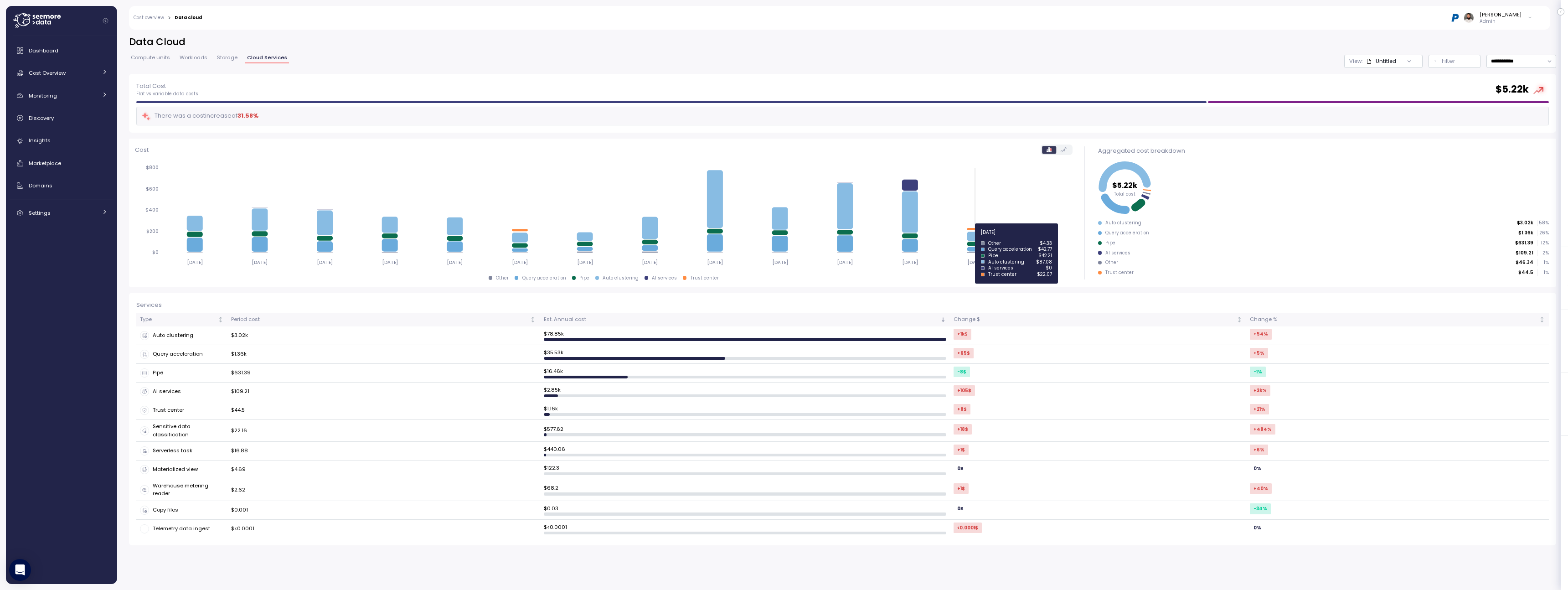
click at [972, 237] on icon at bounding box center [975, 236] width 16 height 9
click at [73, 138] on div "Insights" at bounding box center [67, 140] width 79 height 9
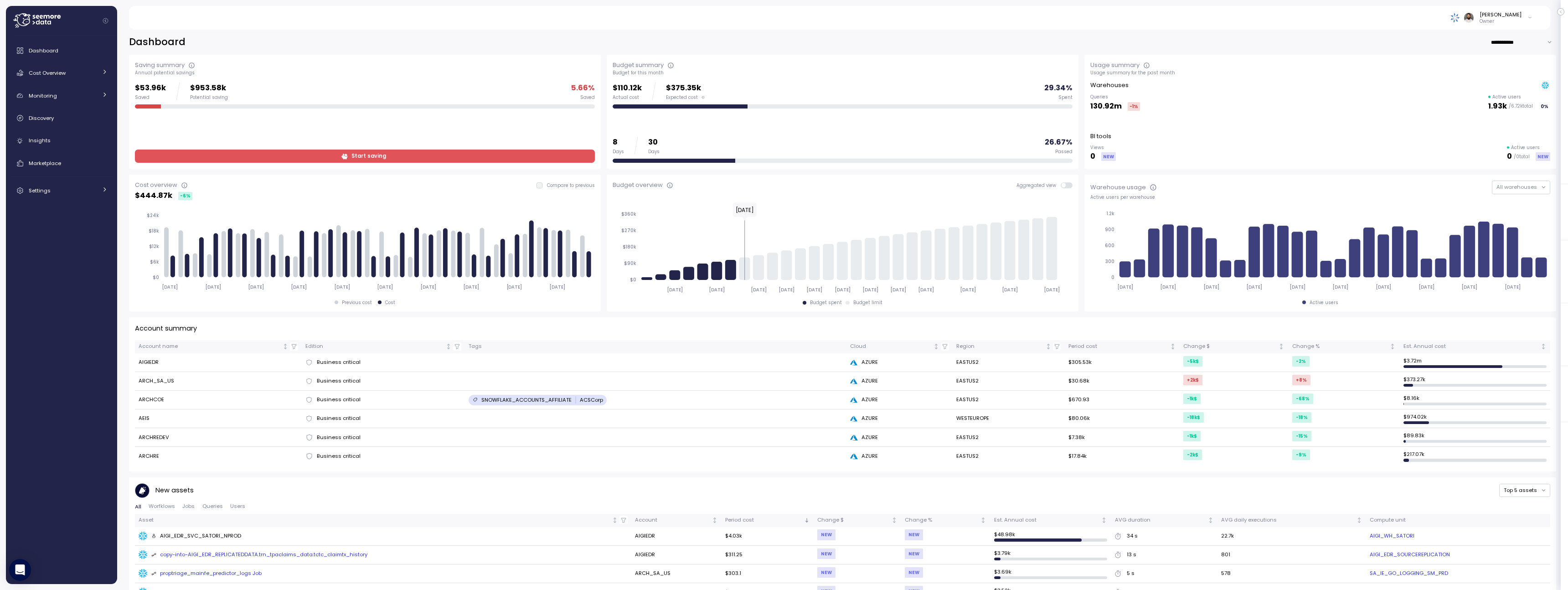
click at [1072, 185] on div "Budget overview Aggregated view [DATE] [DATE] [DATE] [DATE] [DATE] [DATE] [DATE…" at bounding box center [842, 243] width 472 height 137
click at [1067, 185] on span at bounding box center [1064, 185] width 5 height 5
click at [1067, 185] on span at bounding box center [1069, 185] width 7 height 6
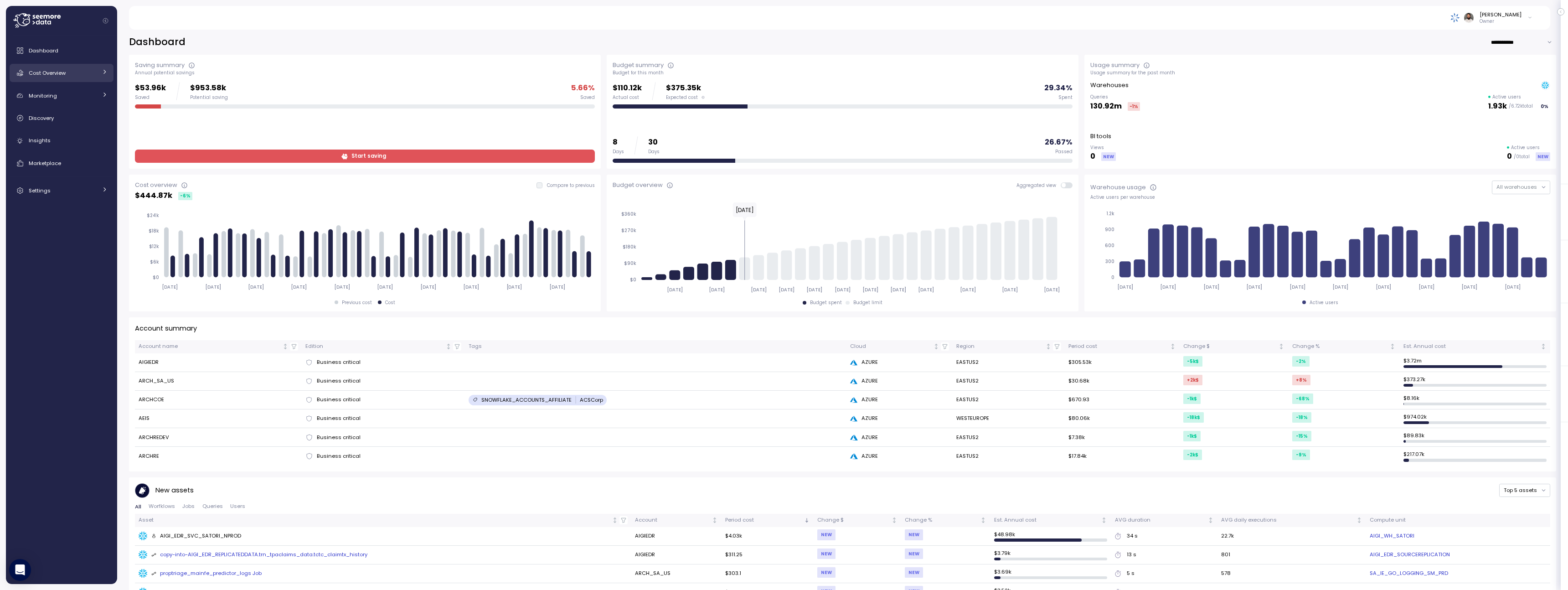
click at [89, 74] on div "Cost Overview" at bounding box center [62, 73] width 68 height 9
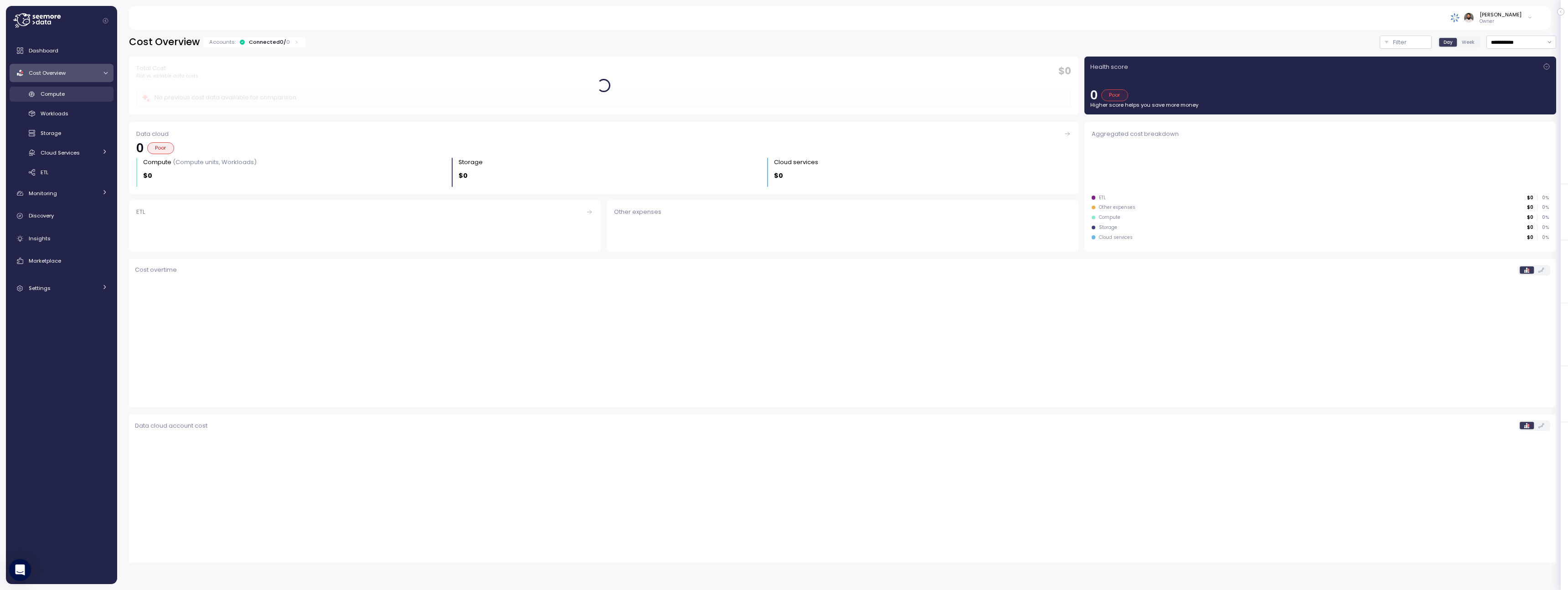
click at [87, 96] on div "Compute" at bounding box center [73, 94] width 67 height 9
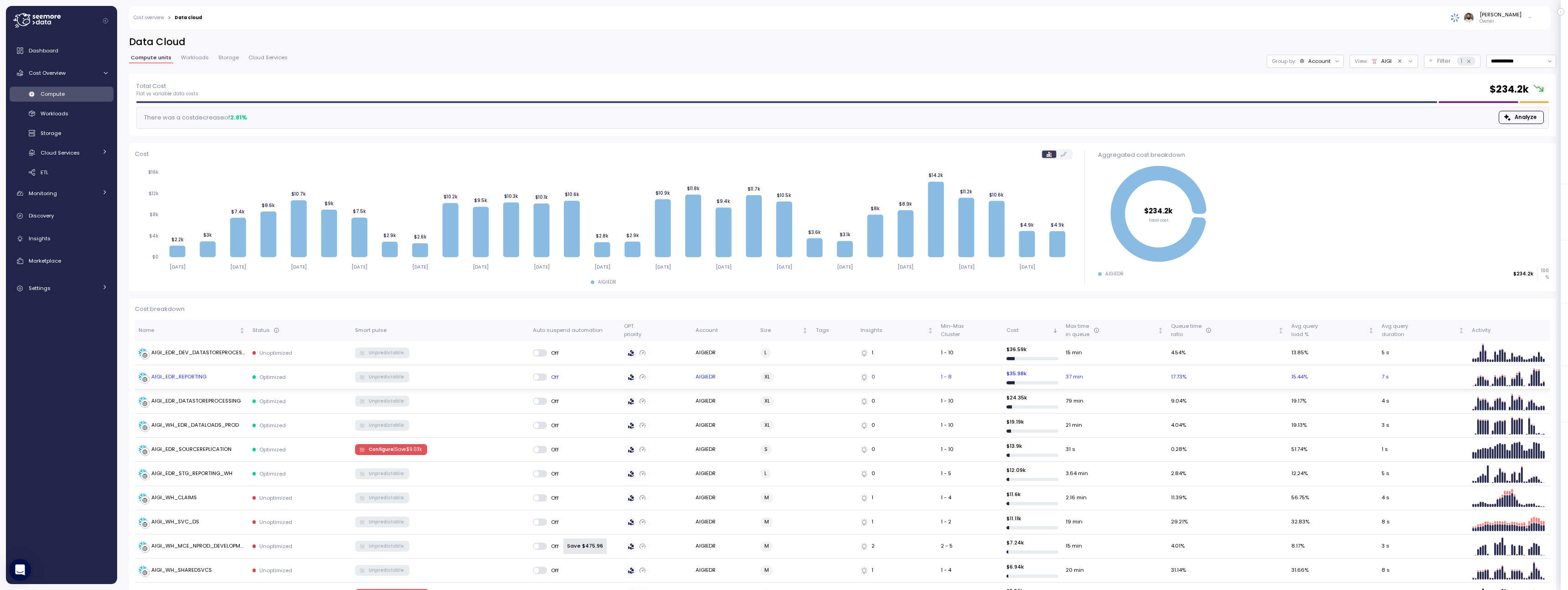
click at [509, 375] on td "Unpredictable" at bounding box center [440, 377] width 178 height 24
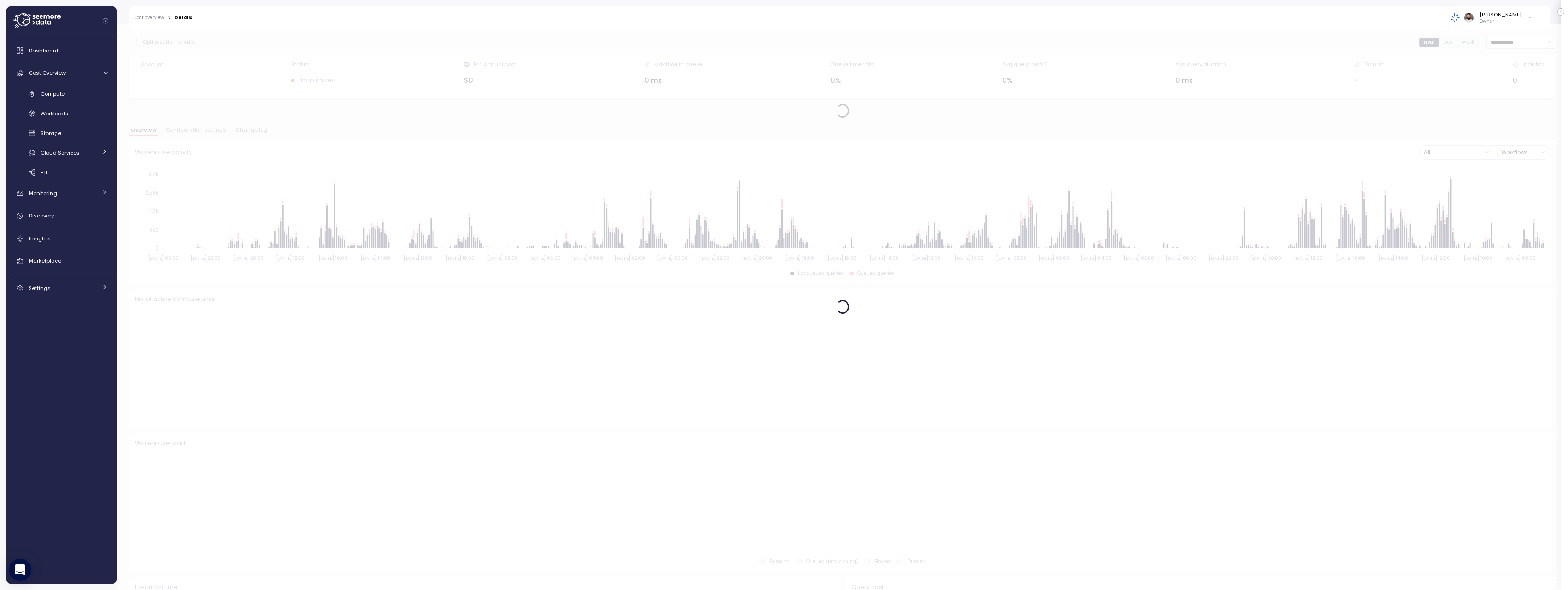
click at [205, 133] on span "Configuration settings" at bounding box center [196, 130] width 60 height 5
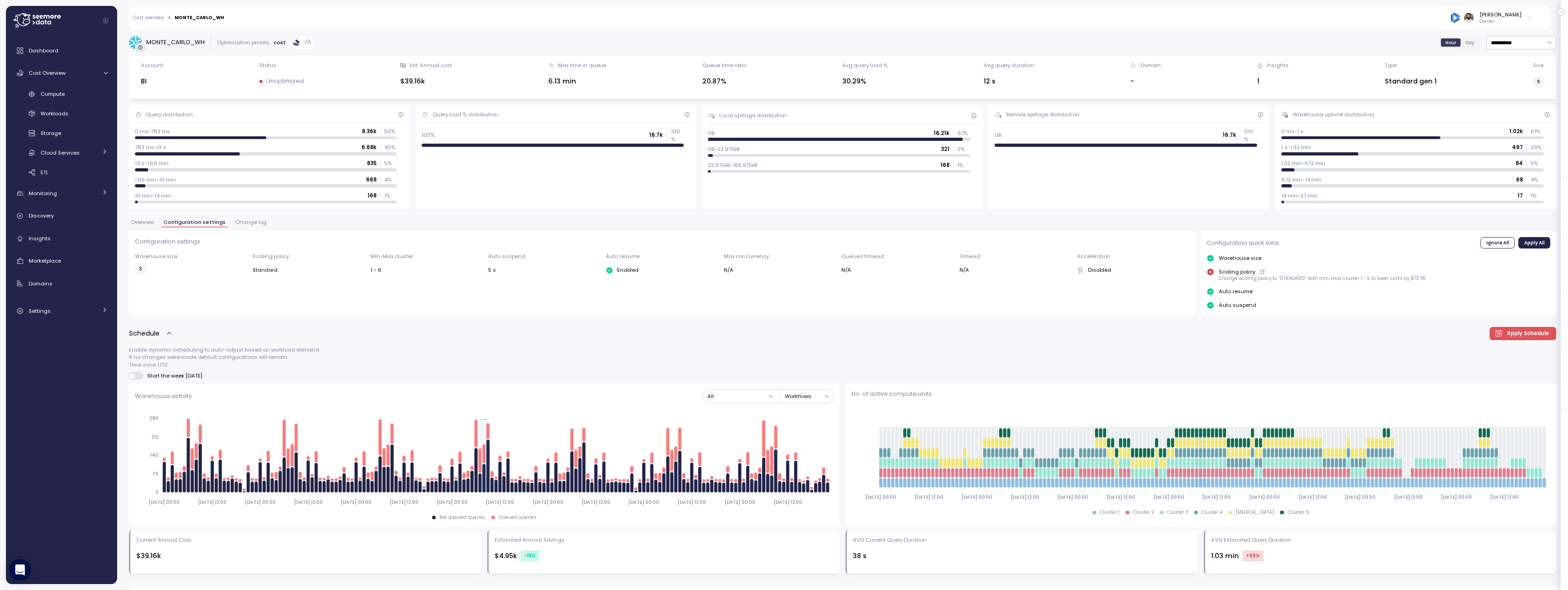
click at [148, 225] on span "Overview" at bounding box center [142, 222] width 23 height 5
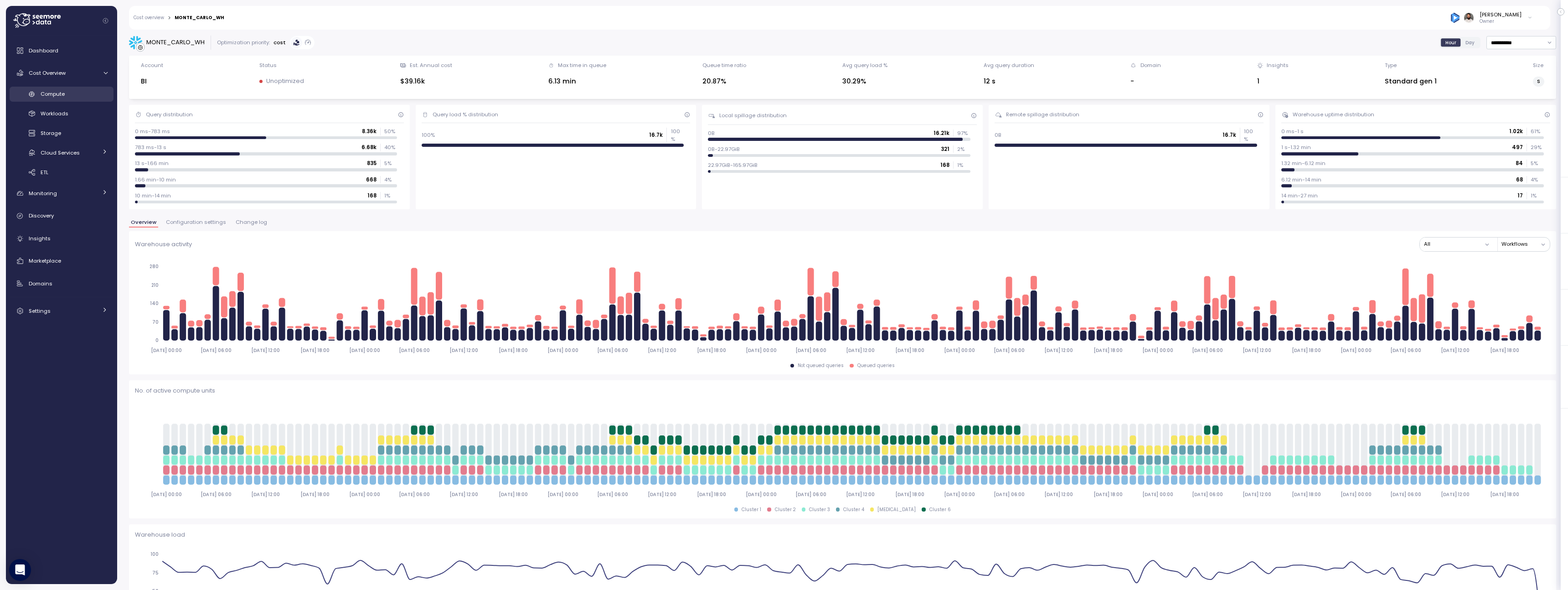
click link "Compute"
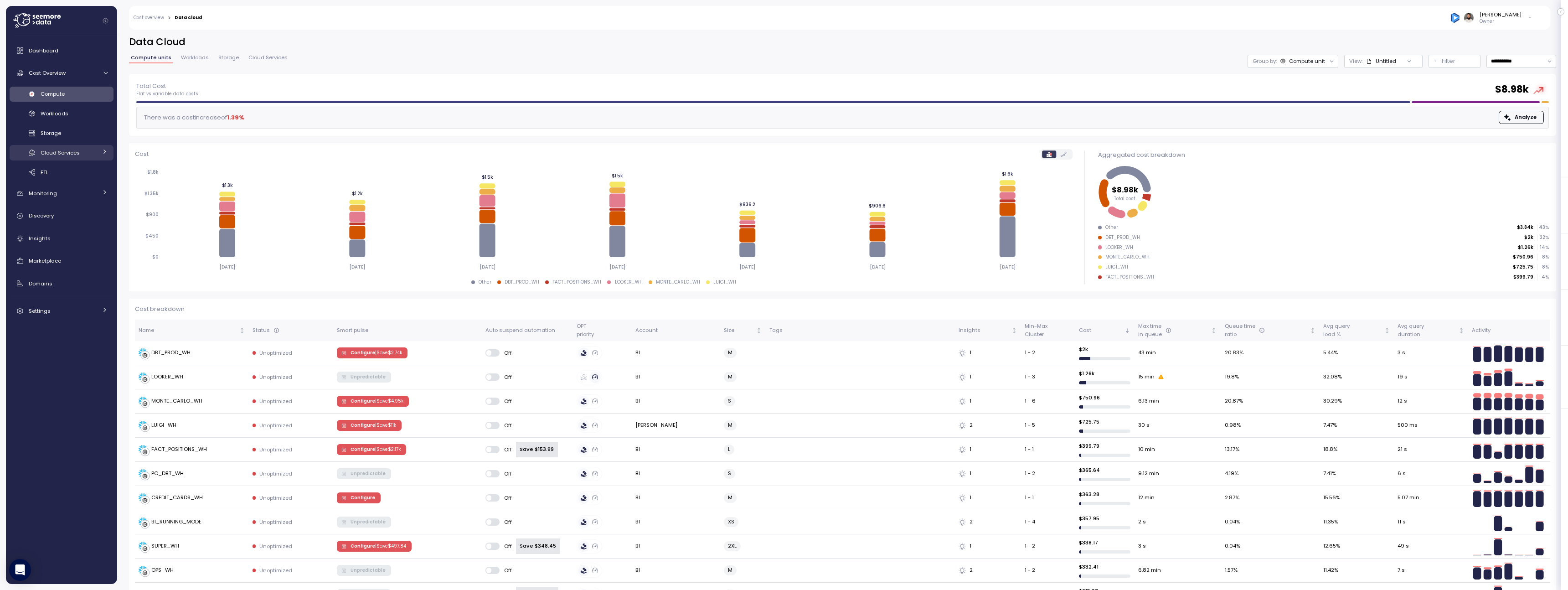
click div "Cloud Services"
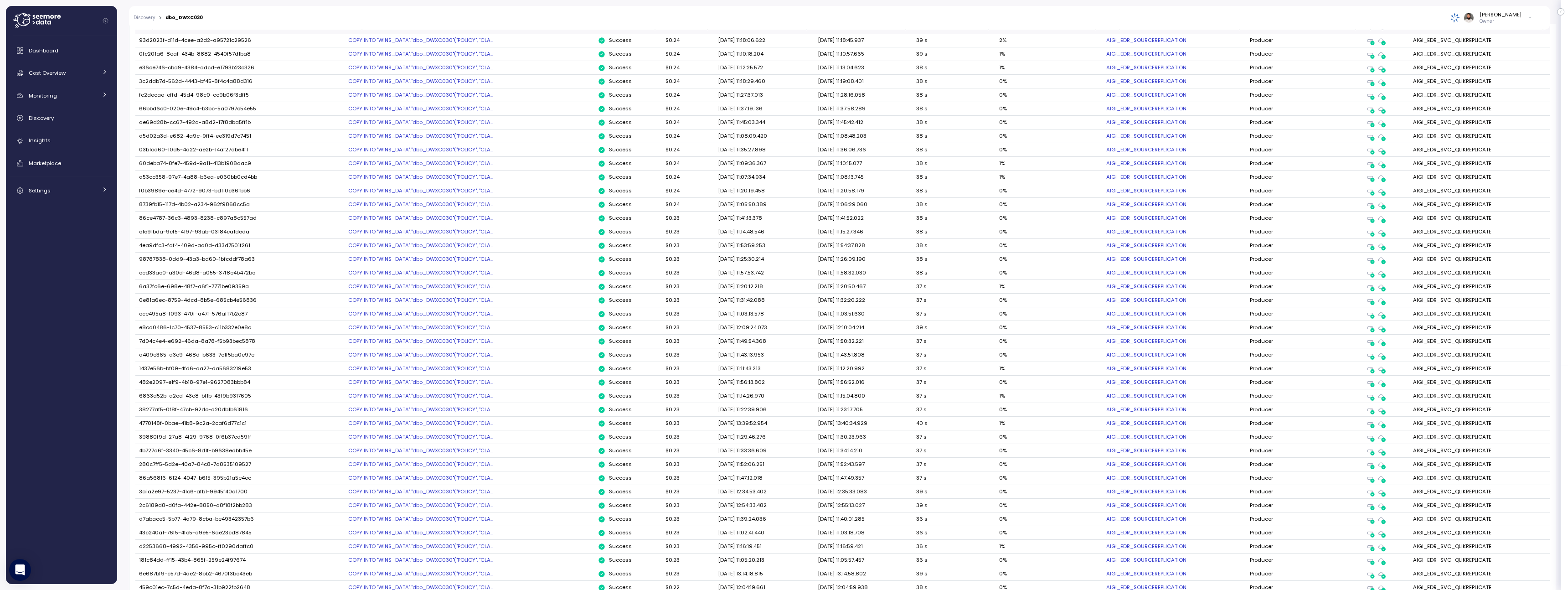
scroll to position [435, 0]
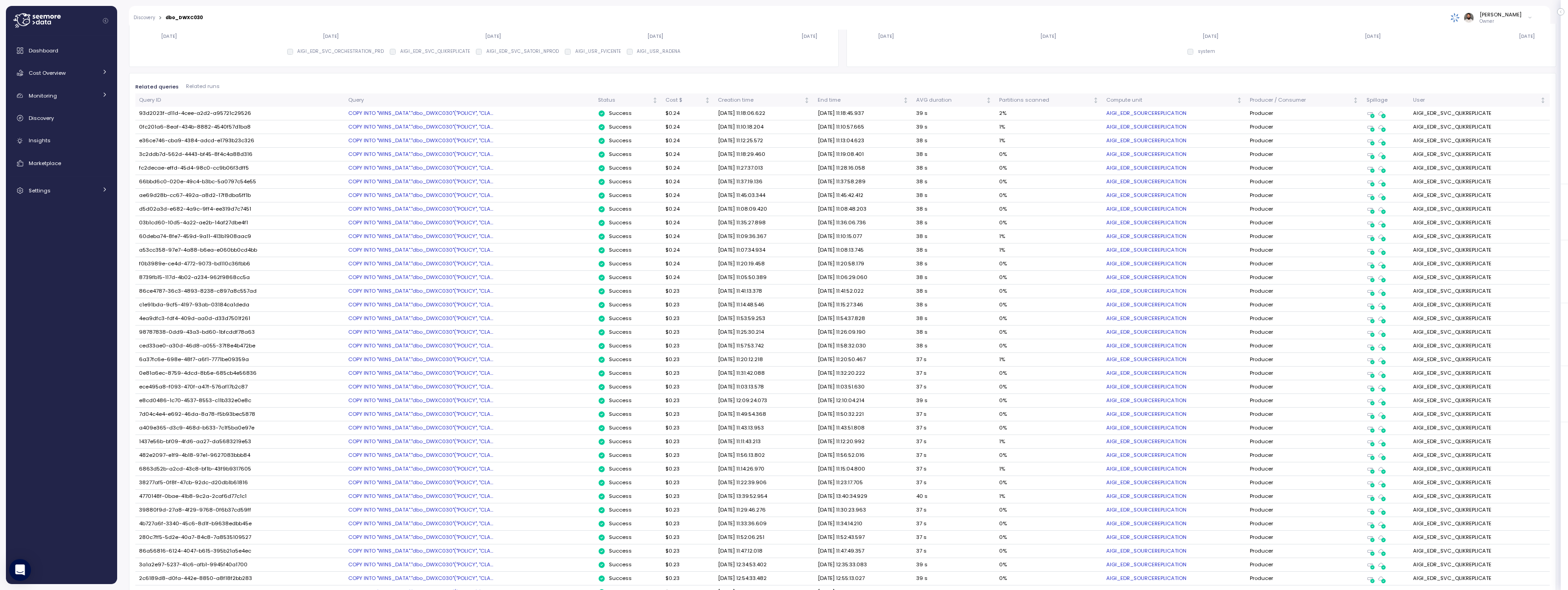
click at [1186, 115] on link "AIGI_EDR_SOURCEREPLICATION" at bounding box center [1146, 113] width 80 height 8
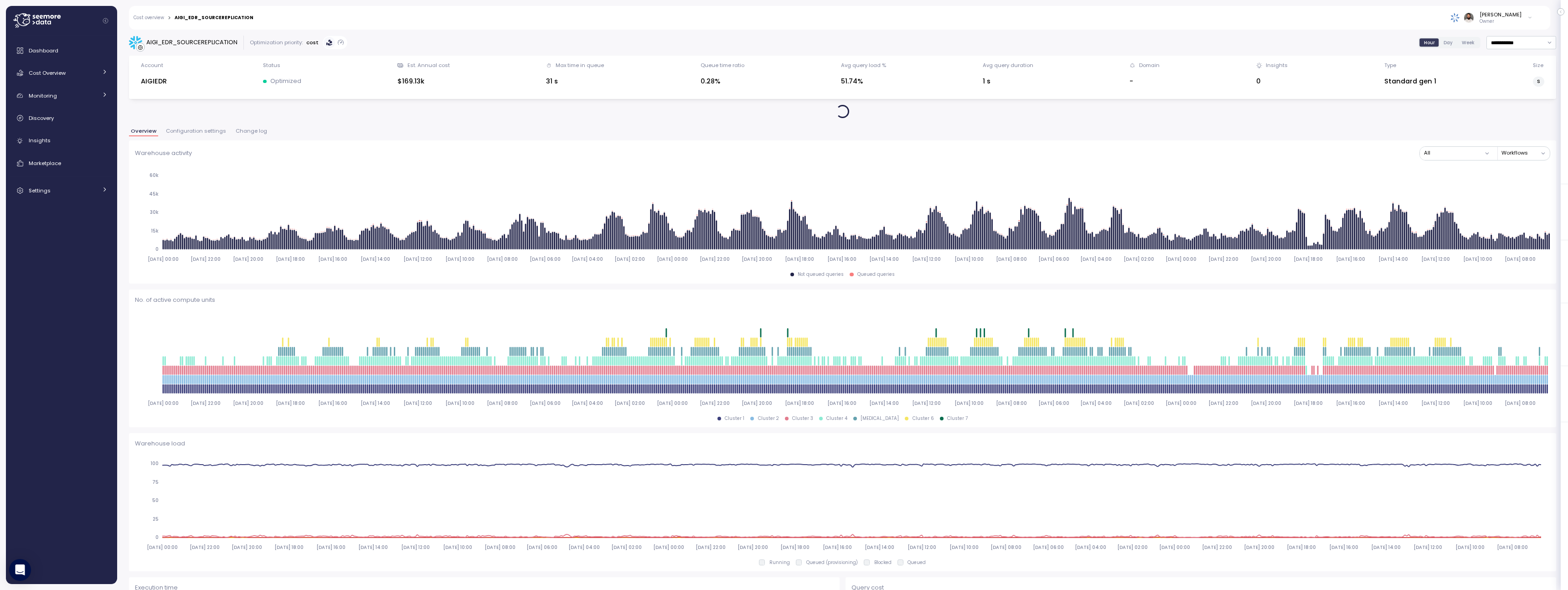
click at [215, 133] on span "Configuration settings" at bounding box center [196, 131] width 60 height 5
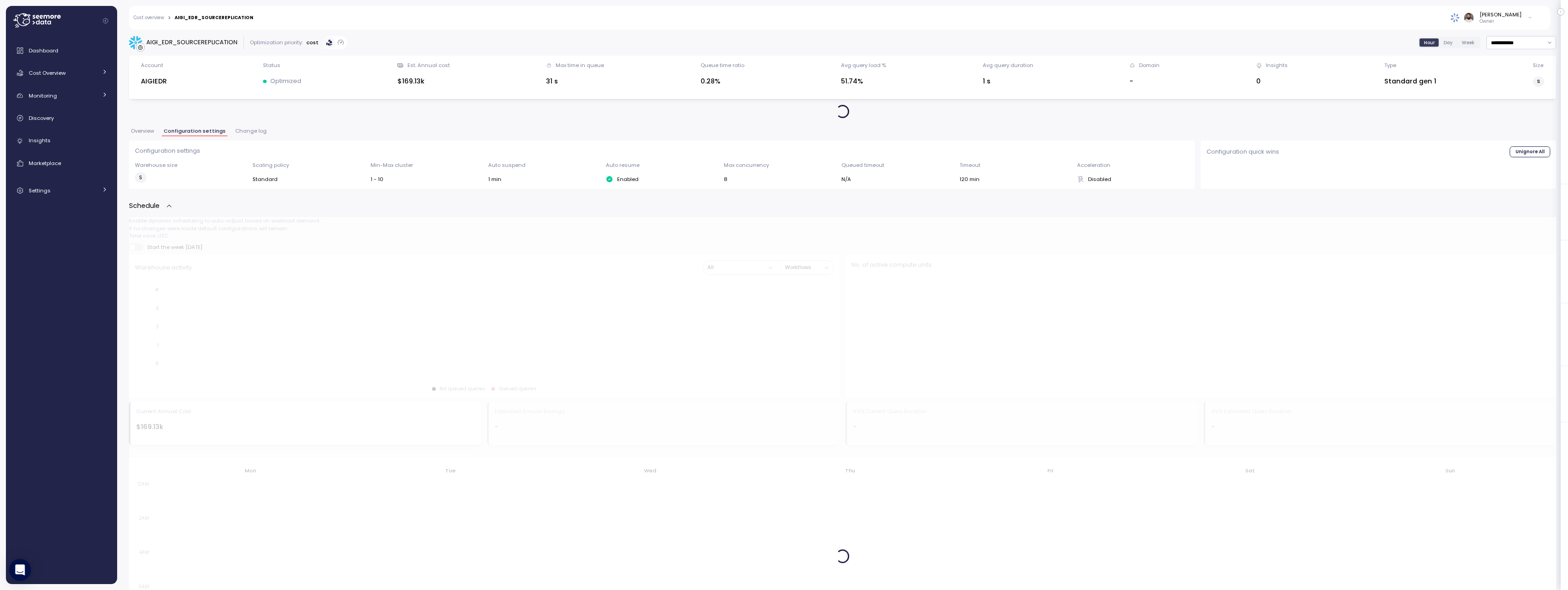
click at [240, 133] on span "Change log" at bounding box center [251, 131] width 32 height 5
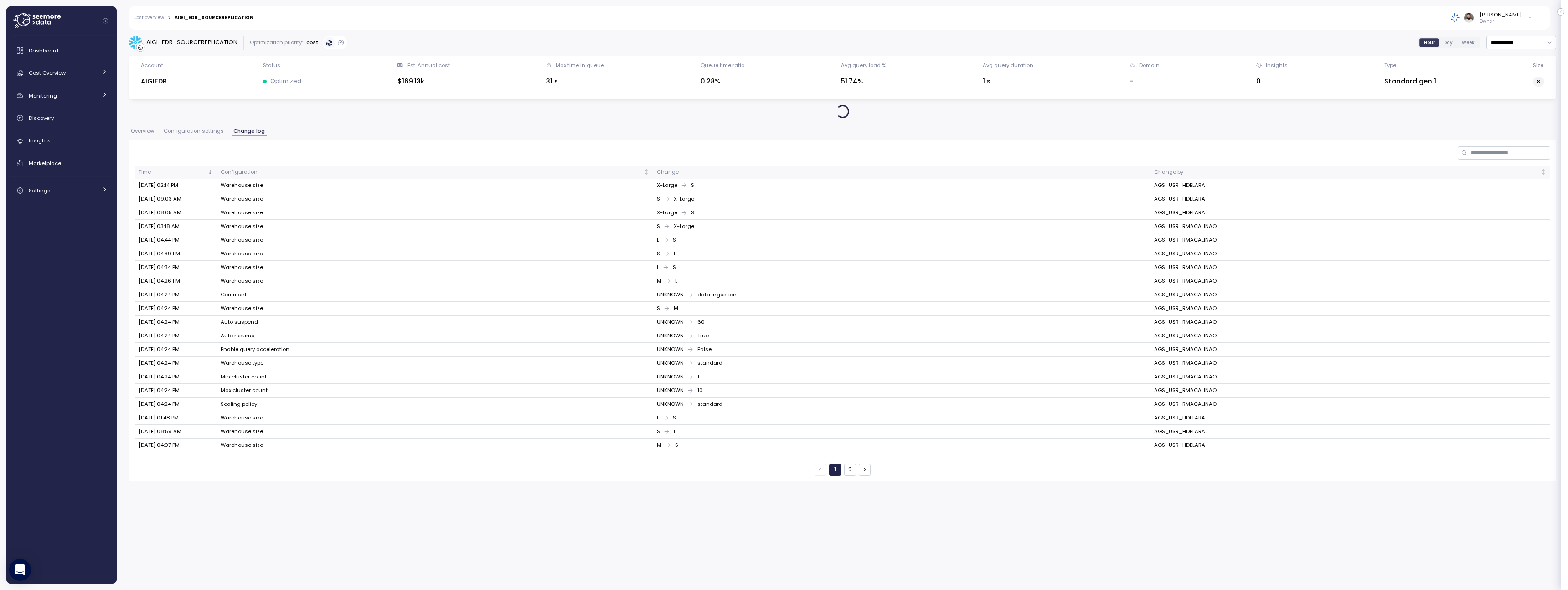
click at [859, 464] on button "button" at bounding box center [865, 470] width 12 height 12
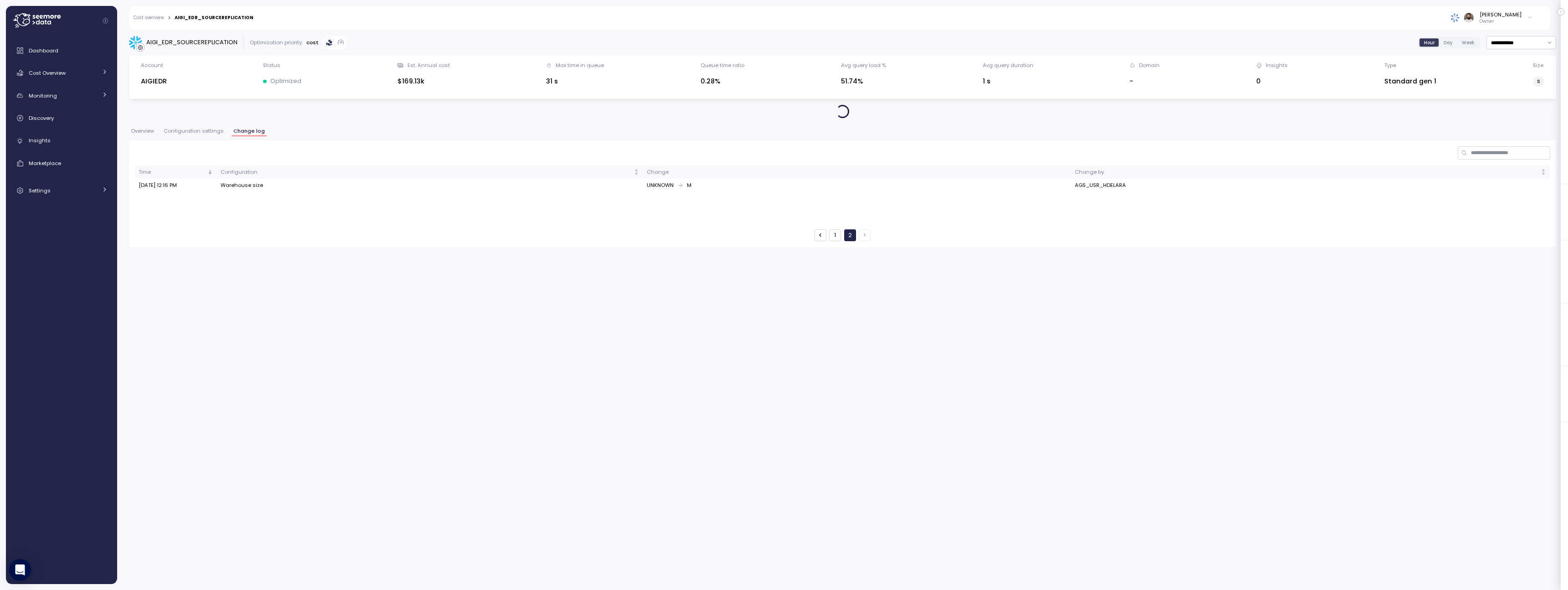
click at [832, 242] on div "Time Configuration Change Change by Aug 21, 2025 12:16 PM Warehouse size UNKNOW…" at bounding box center [842, 193] width 1427 height 106
click at [833, 236] on button "1" at bounding box center [835, 235] width 12 height 12
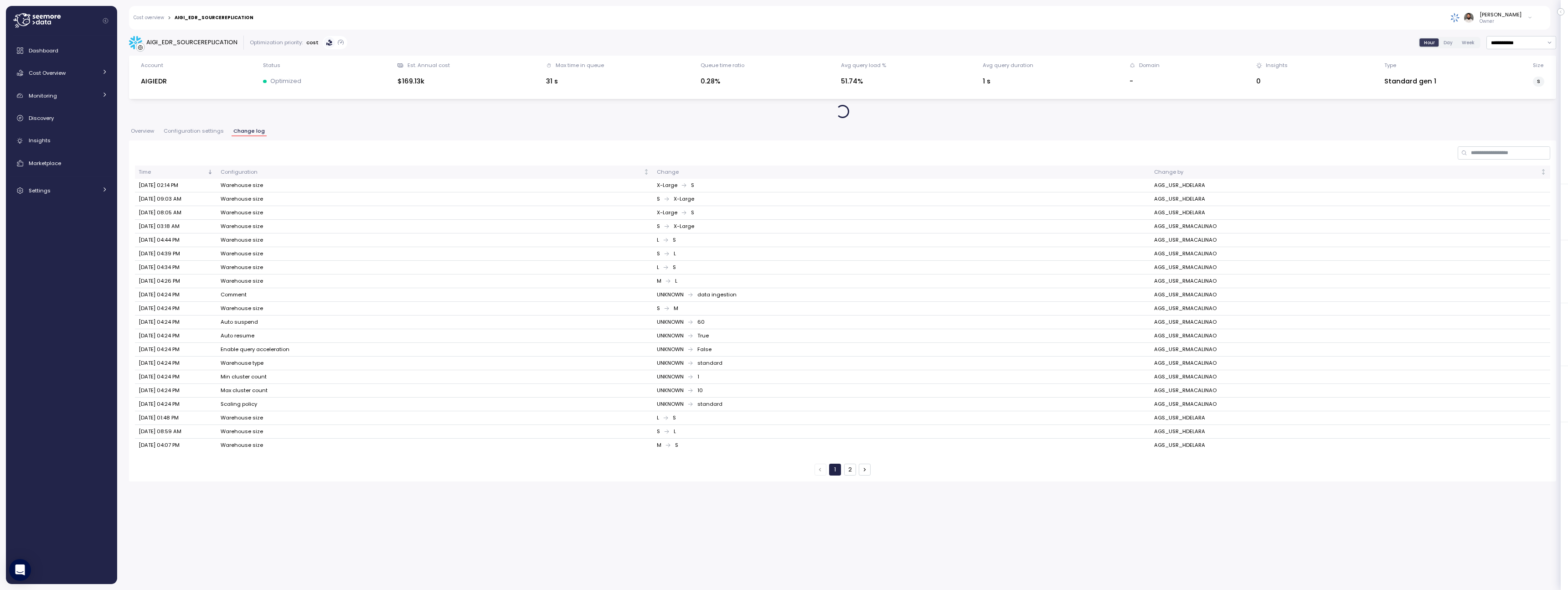
click at [209, 134] on span "Configuration settings" at bounding box center [193, 131] width 60 height 5
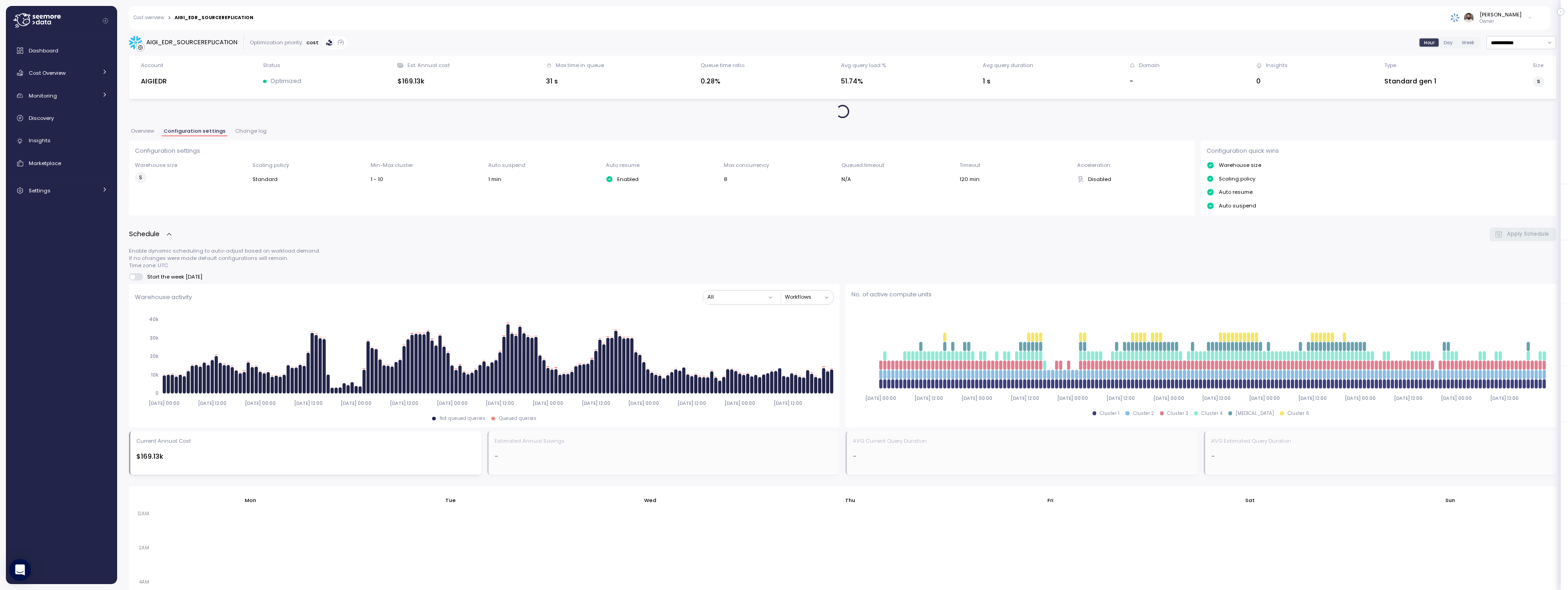
scroll to position [341, 0]
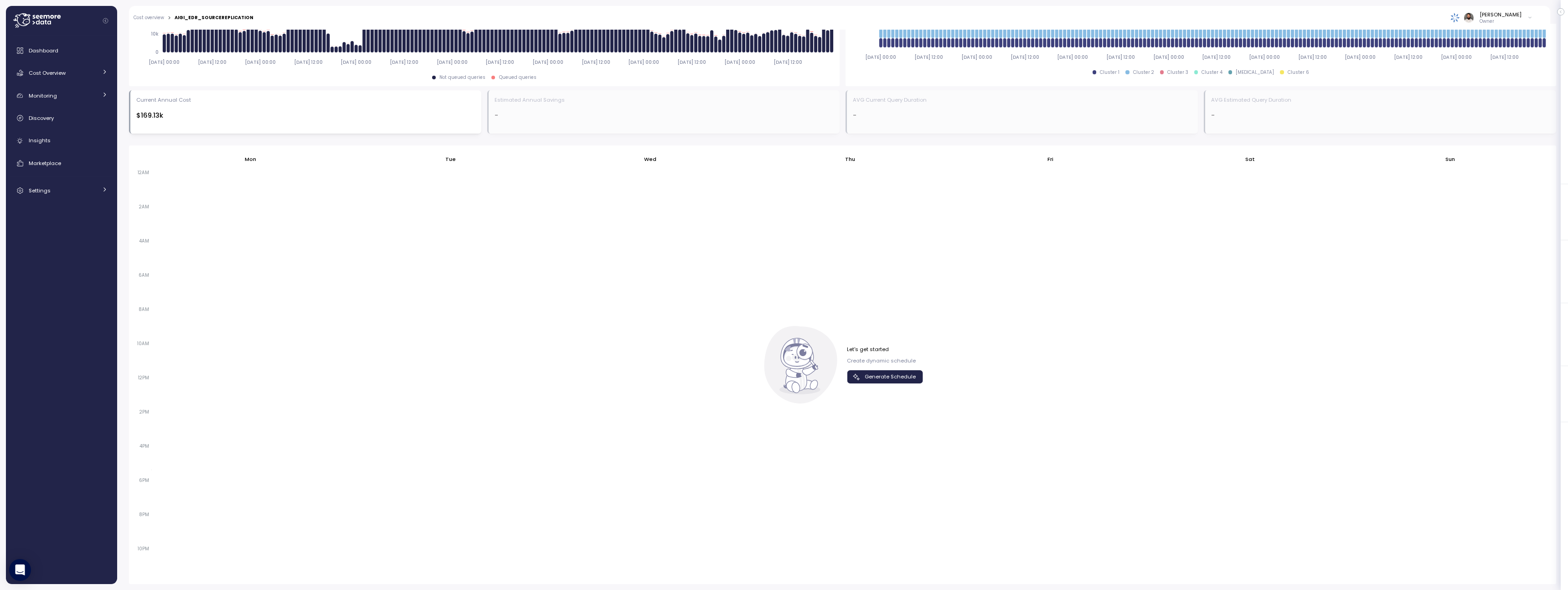
click at [891, 366] on div "Let's get started Create dynamic schedule Generate Schedule" at bounding box center [885, 364] width 76 height 38
click at [891, 378] on span "Generate Schedule" at bounding box center [890, 376] width 51 height 13
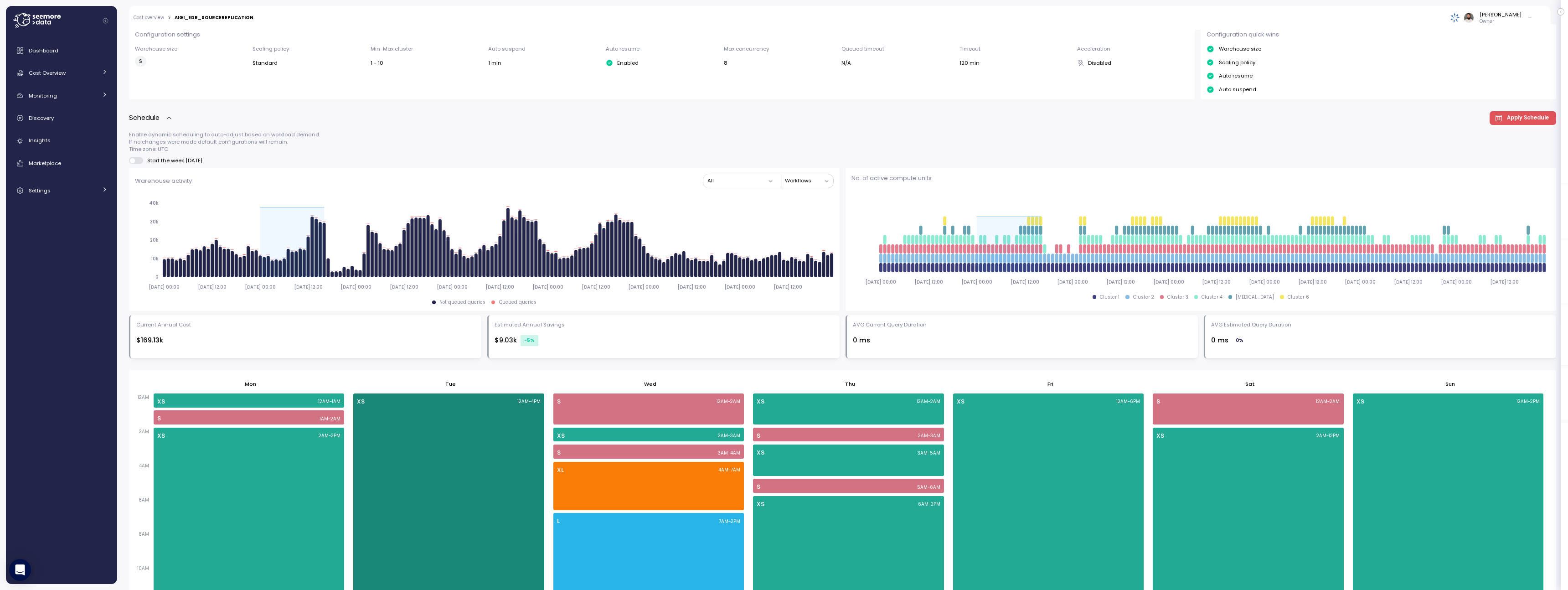
scroll to position [0, 0]
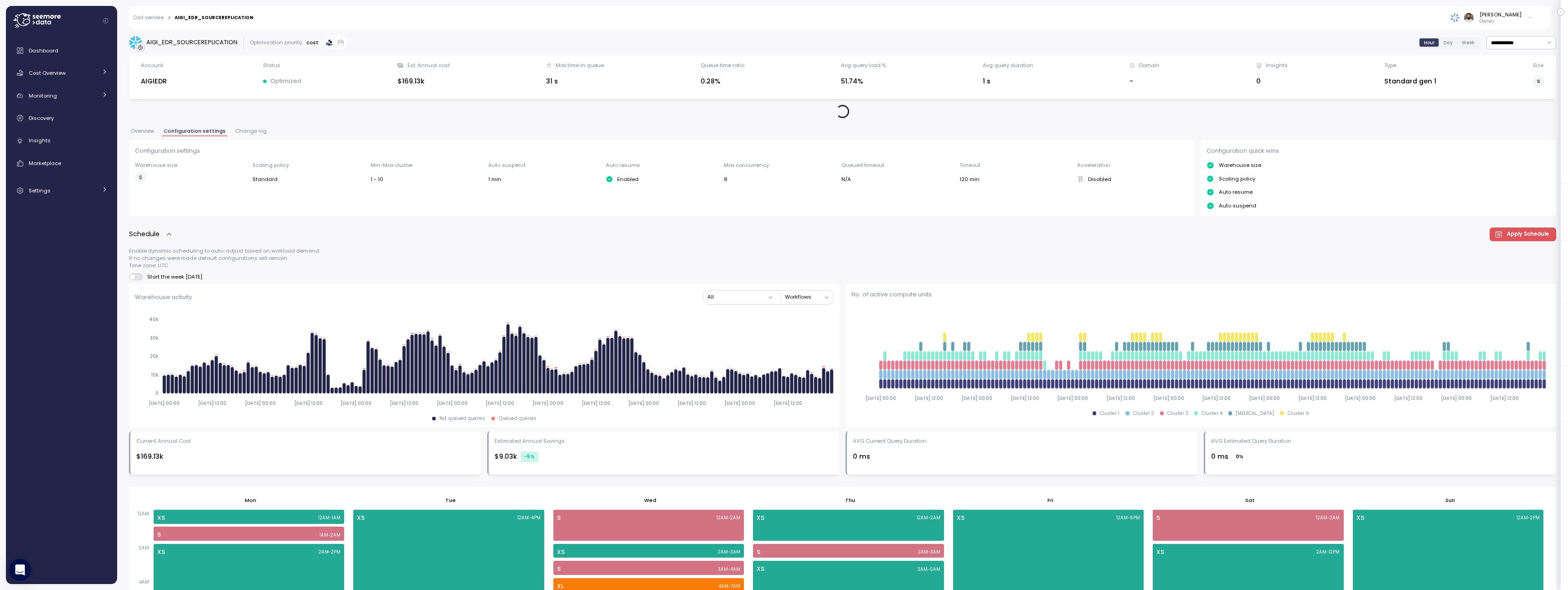
click at [253, 128] on span "Change log" at bounding box center [251, 131] width 32 height 5
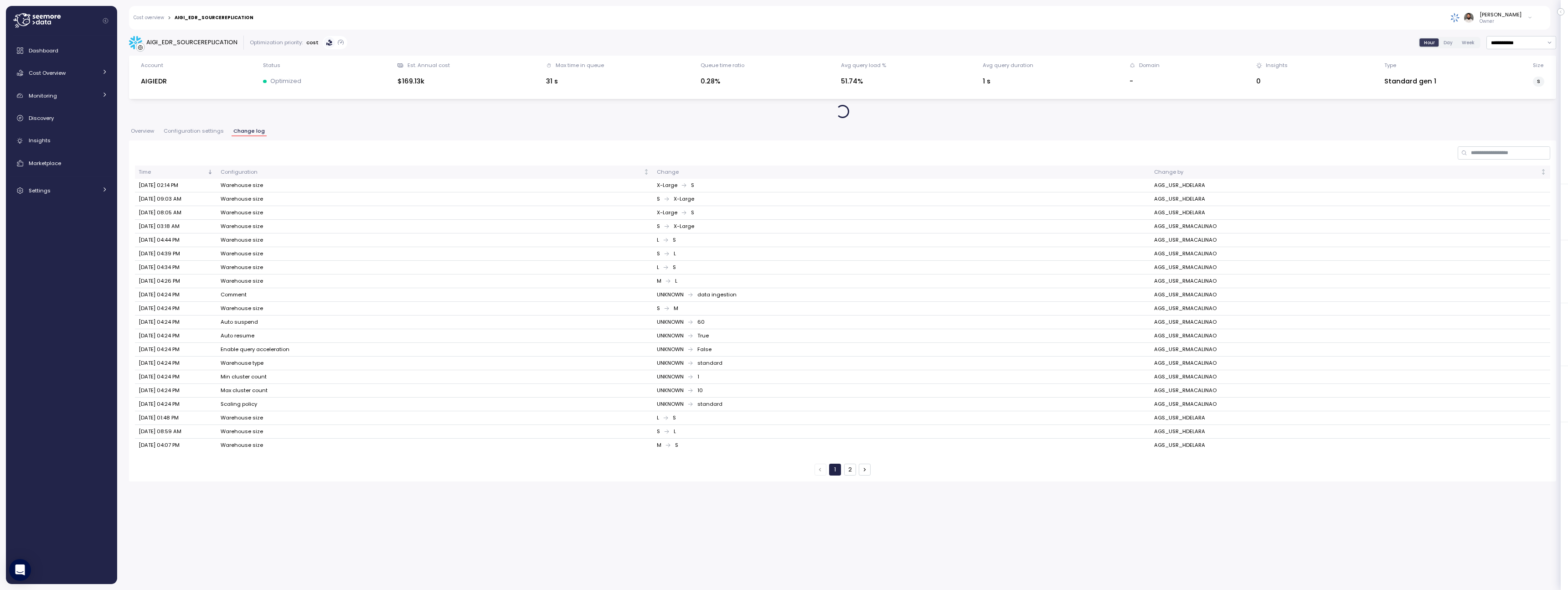
click at [216, 134] on span "Configuration settings" at bounding box center [193, 131] width 60 height 5
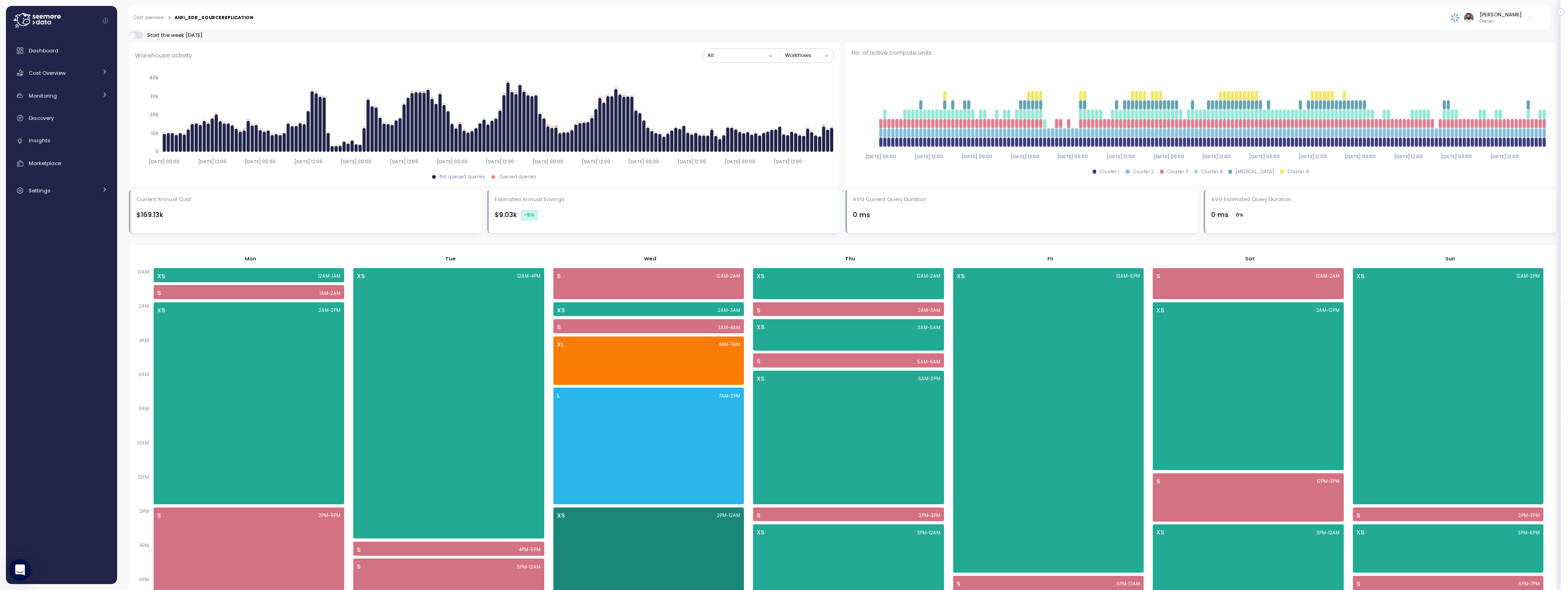
scroll to position [341, 0]
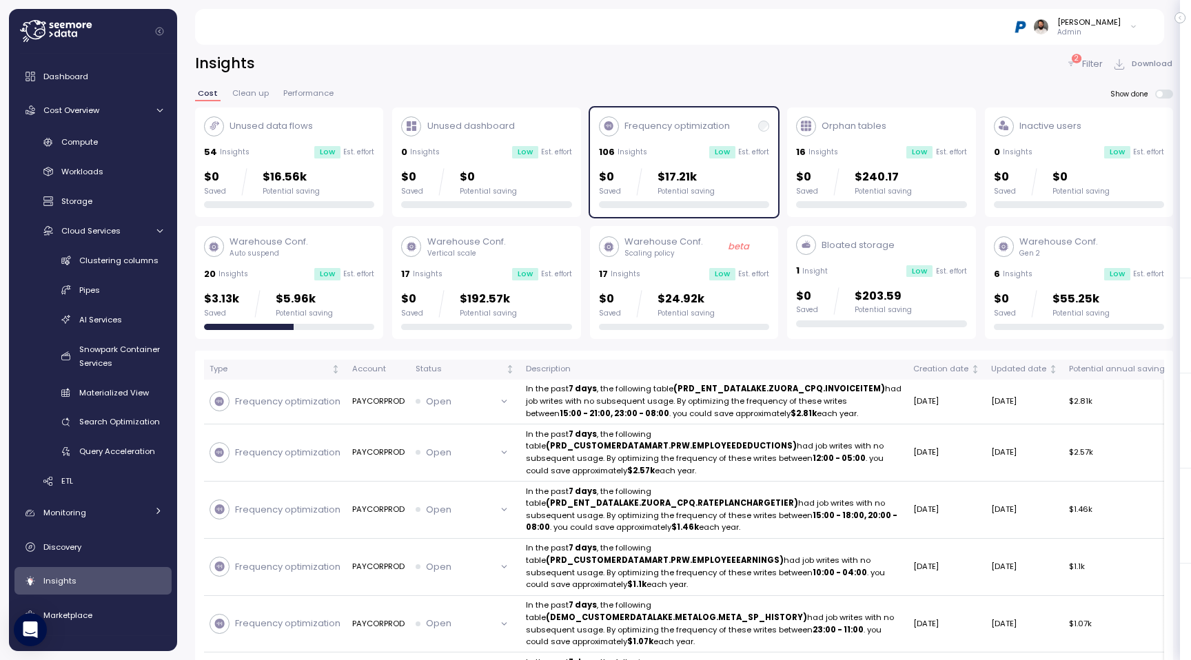
click at [713, 187] on div "$0 Saved $17.21k Potential saving" at bounding box center [684, 182] width 170 height 28
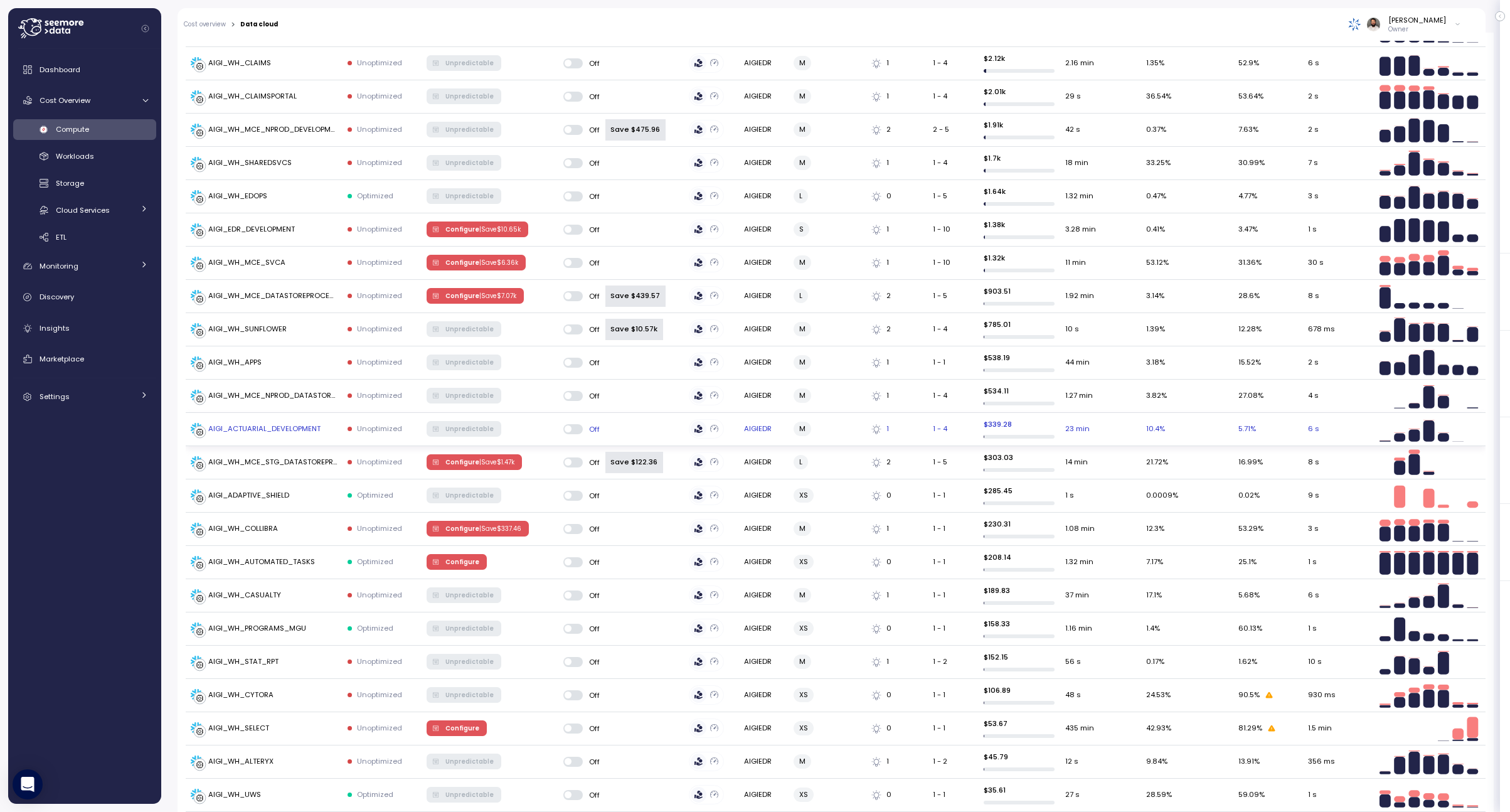
scroll to position [820, 0]
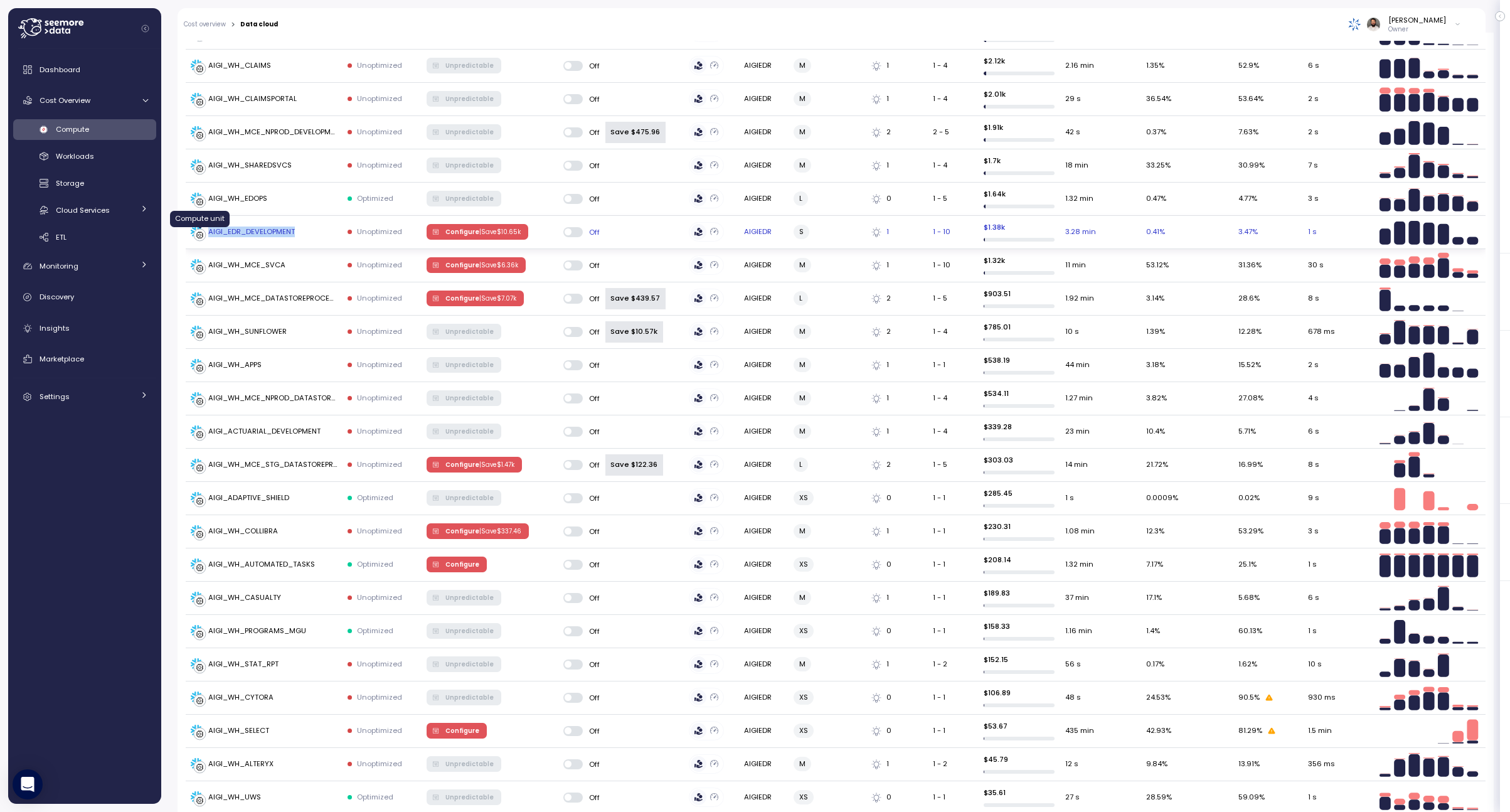
drag, startPoint x: 314, startPoint y: 230, endPoint x: 221, endPoint y: 228, distance: 93.0
click at [219, 228] on div "AIGI_EDR_DEVELOPMENT" at bounding box center [263, 232] width 147 height 13
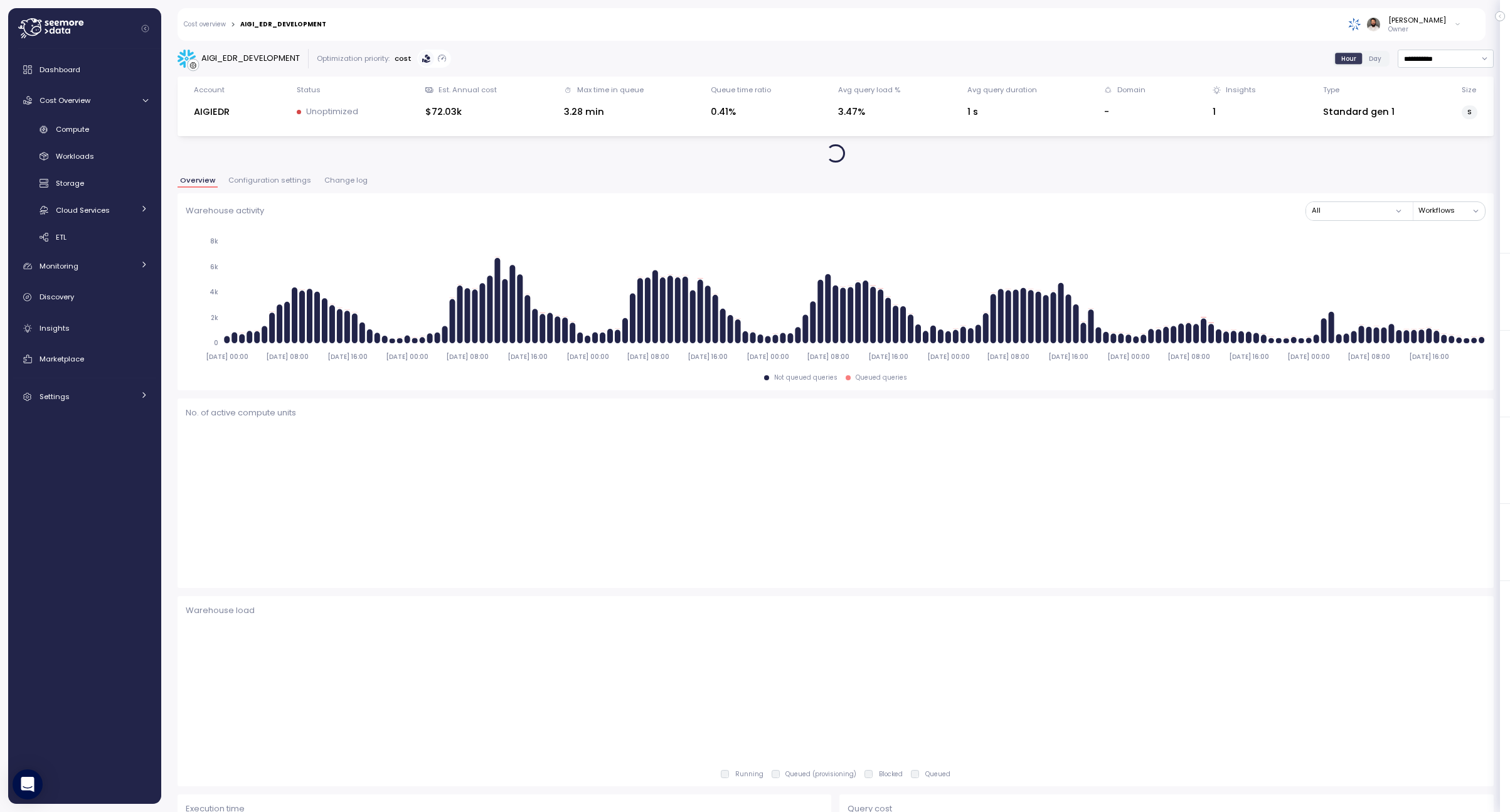
click at [328, 180] on span "Change log" at bounding box center [346, 180] width 44 height 7
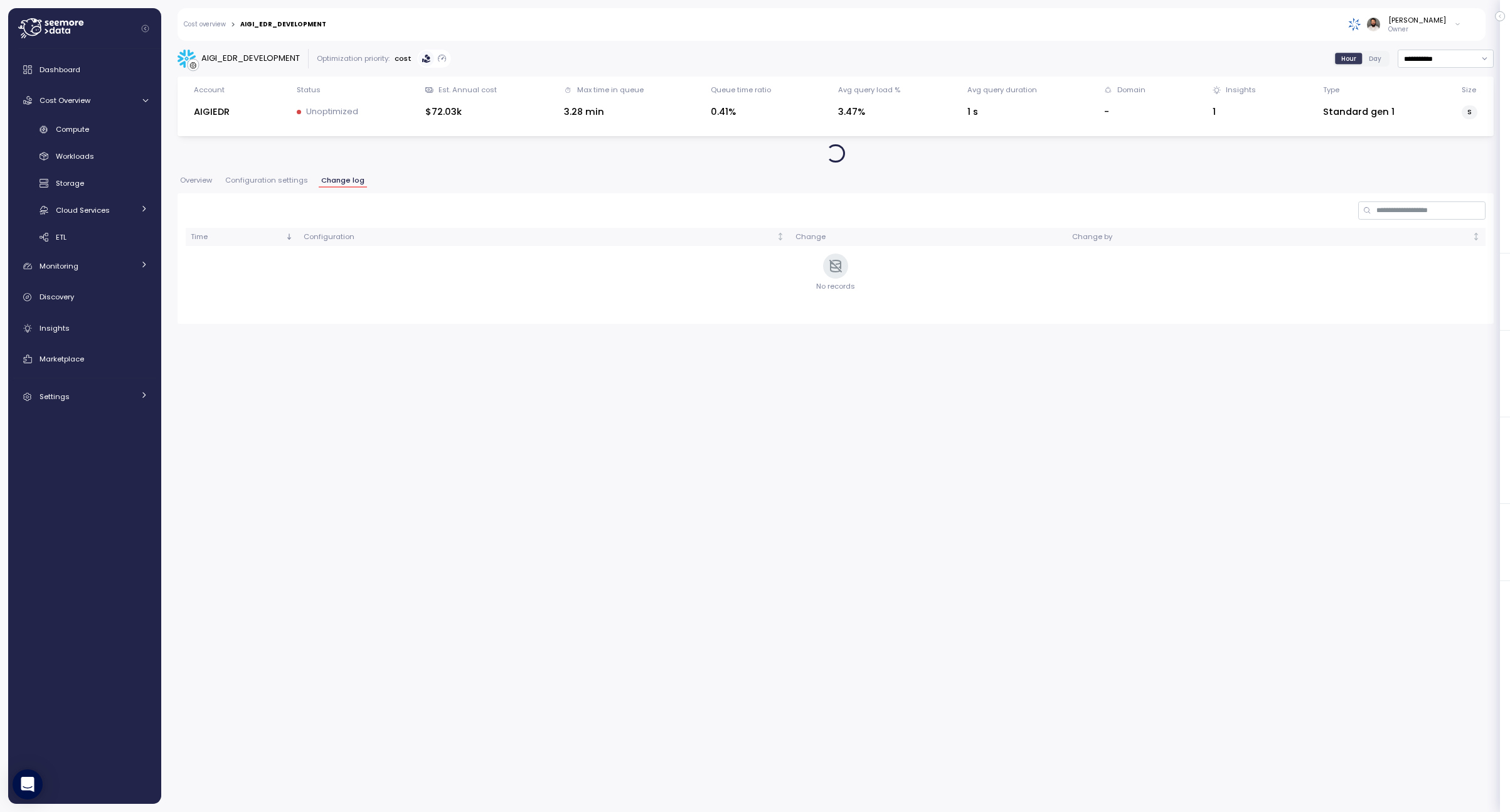
click at [294, 181] on span "Configuration settings" at bounding box center [266, 180] width 83 height 7
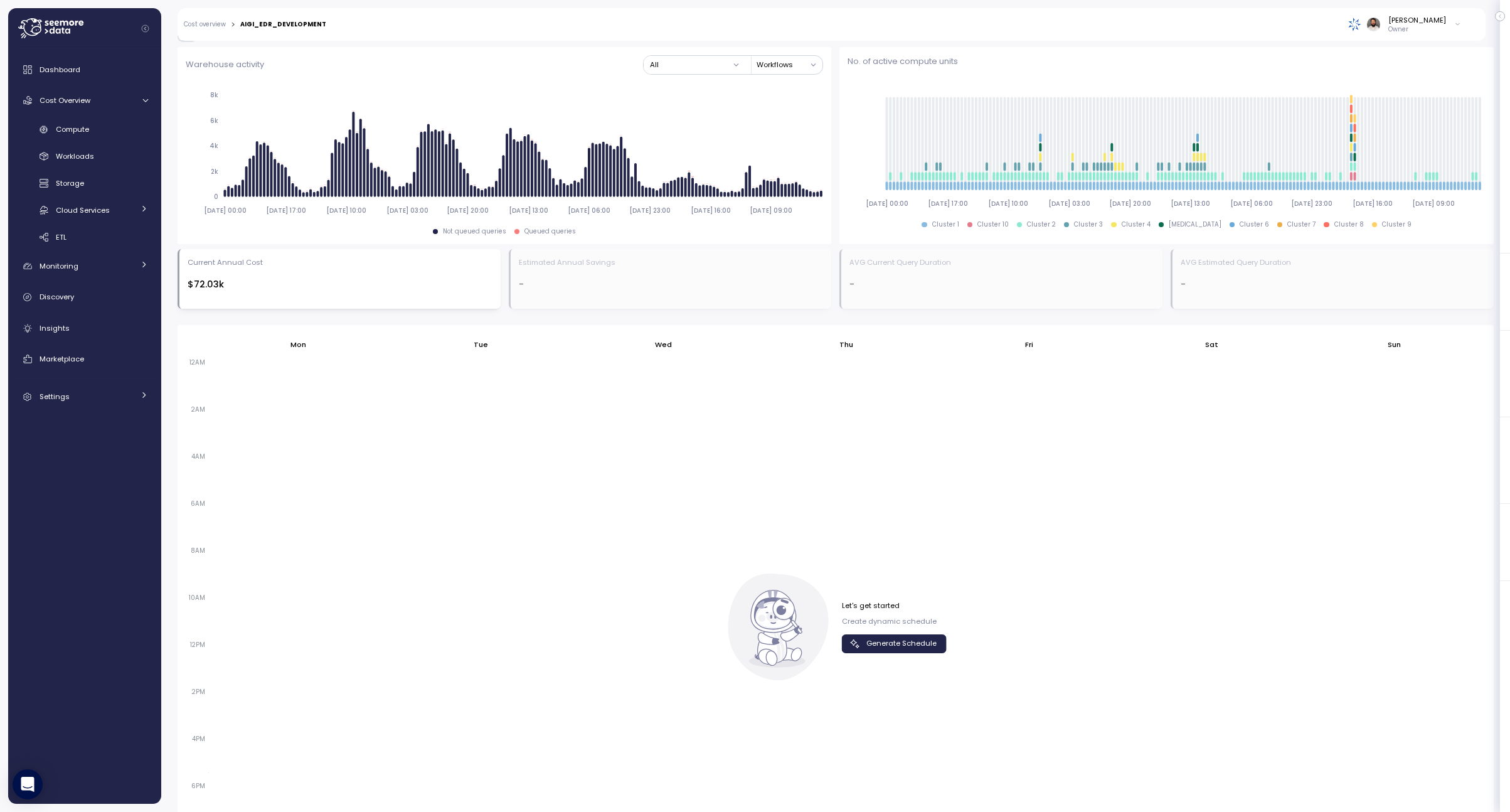
scroll to position [605, 0]
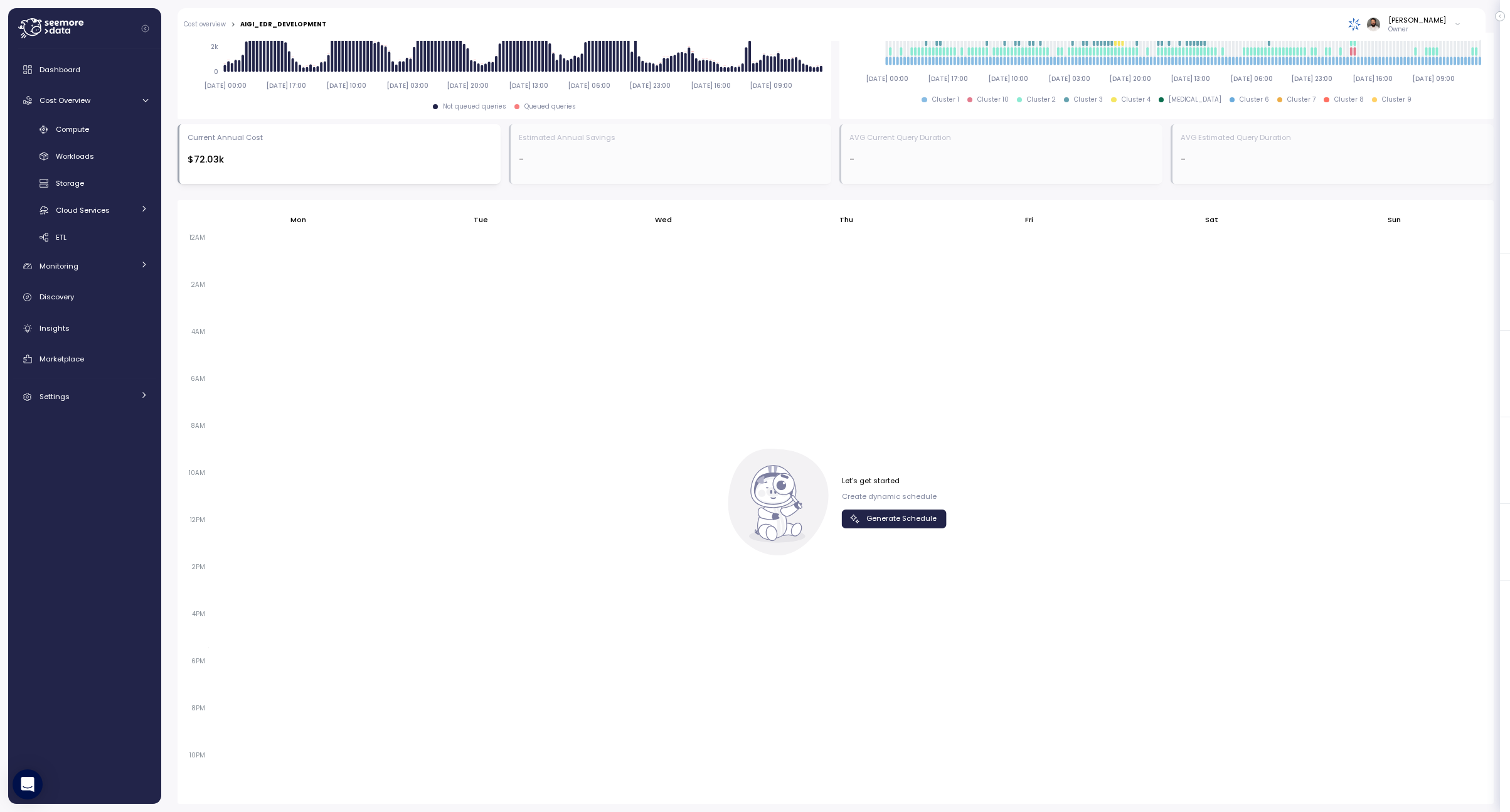
click at [904, 519] on span "Generate Schedule" at bounding box center [902, 518] width 70 height 17
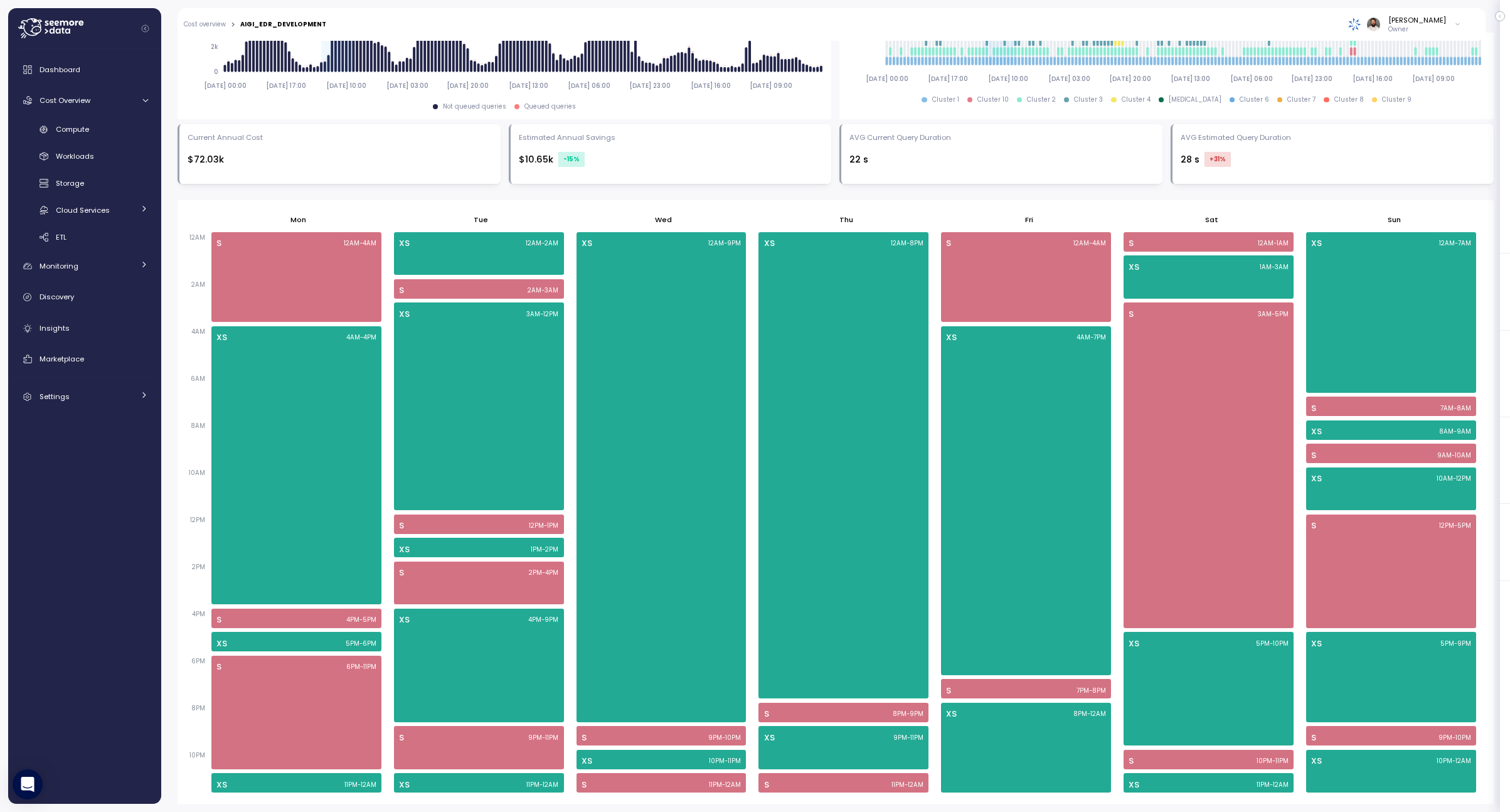
scroll to position [0, 0]
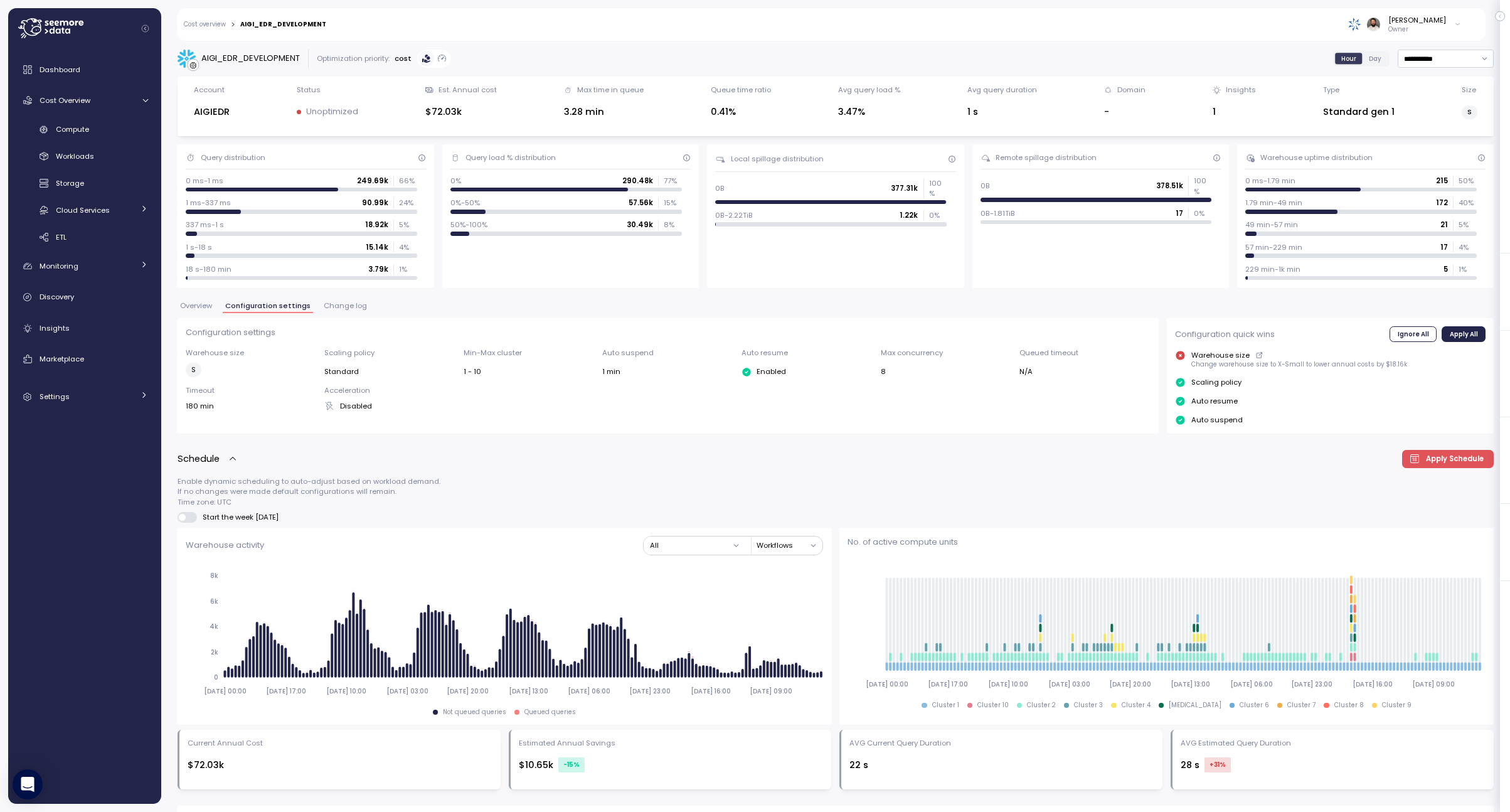
click at [340, 310] on button "Change log" at bounding box center [345, 308] width 48 height 11
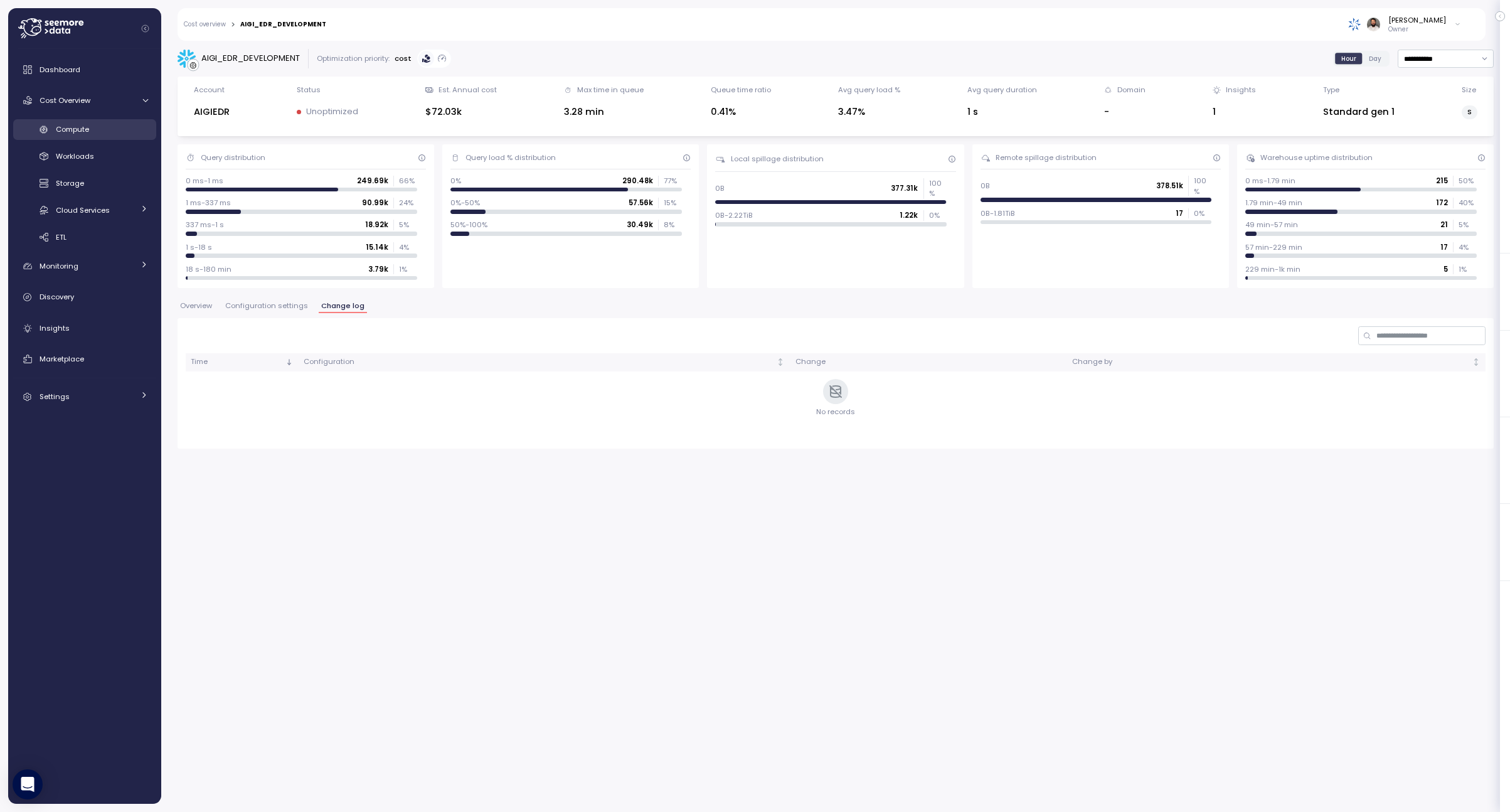
click at [118, 126] on div "Compute" at bounding box center [101, 129] width 92 height 13
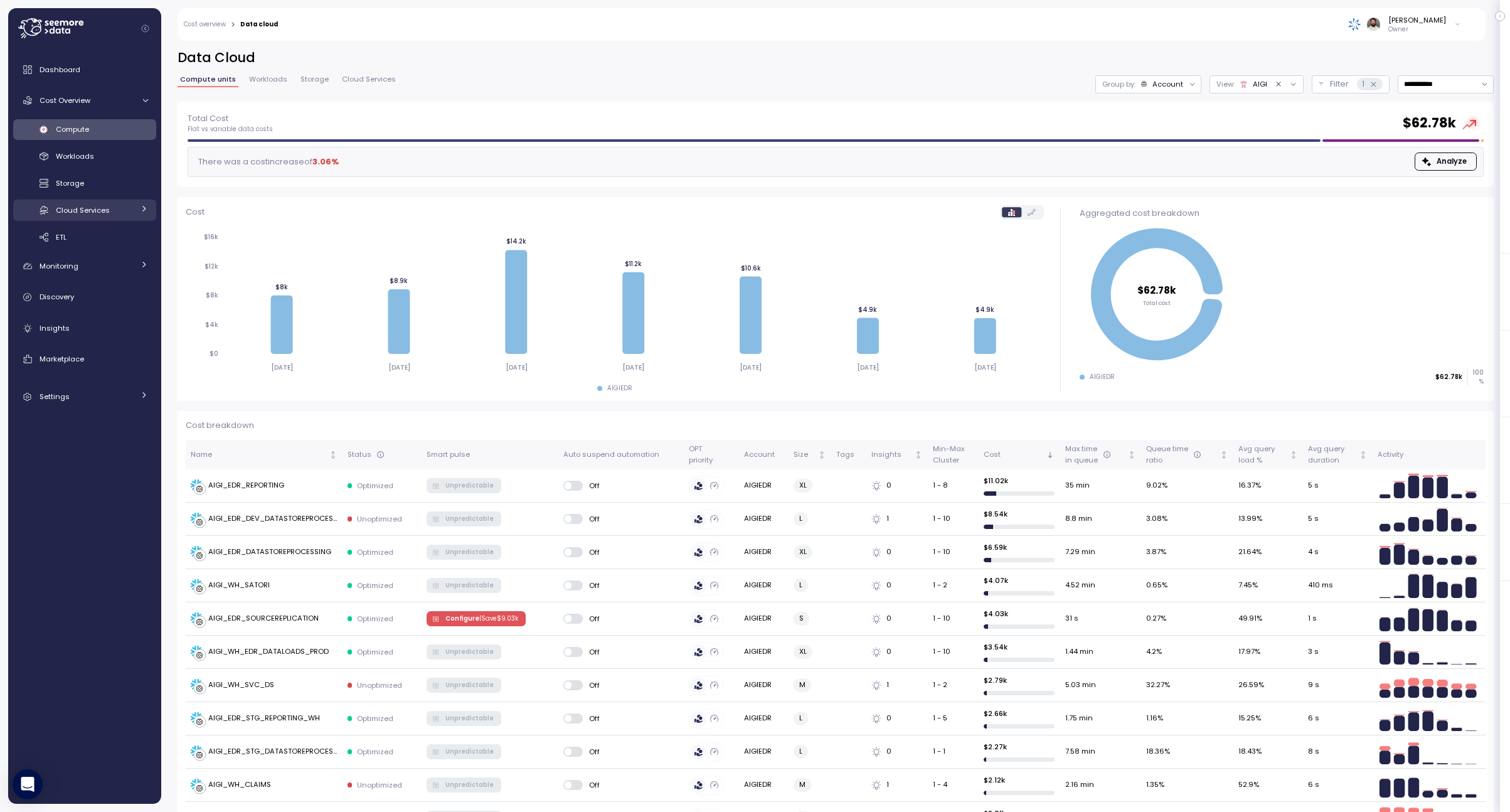
click at [103, 214] on span "Cloud Services" at bounding box center [82, 209] width 54 height 10
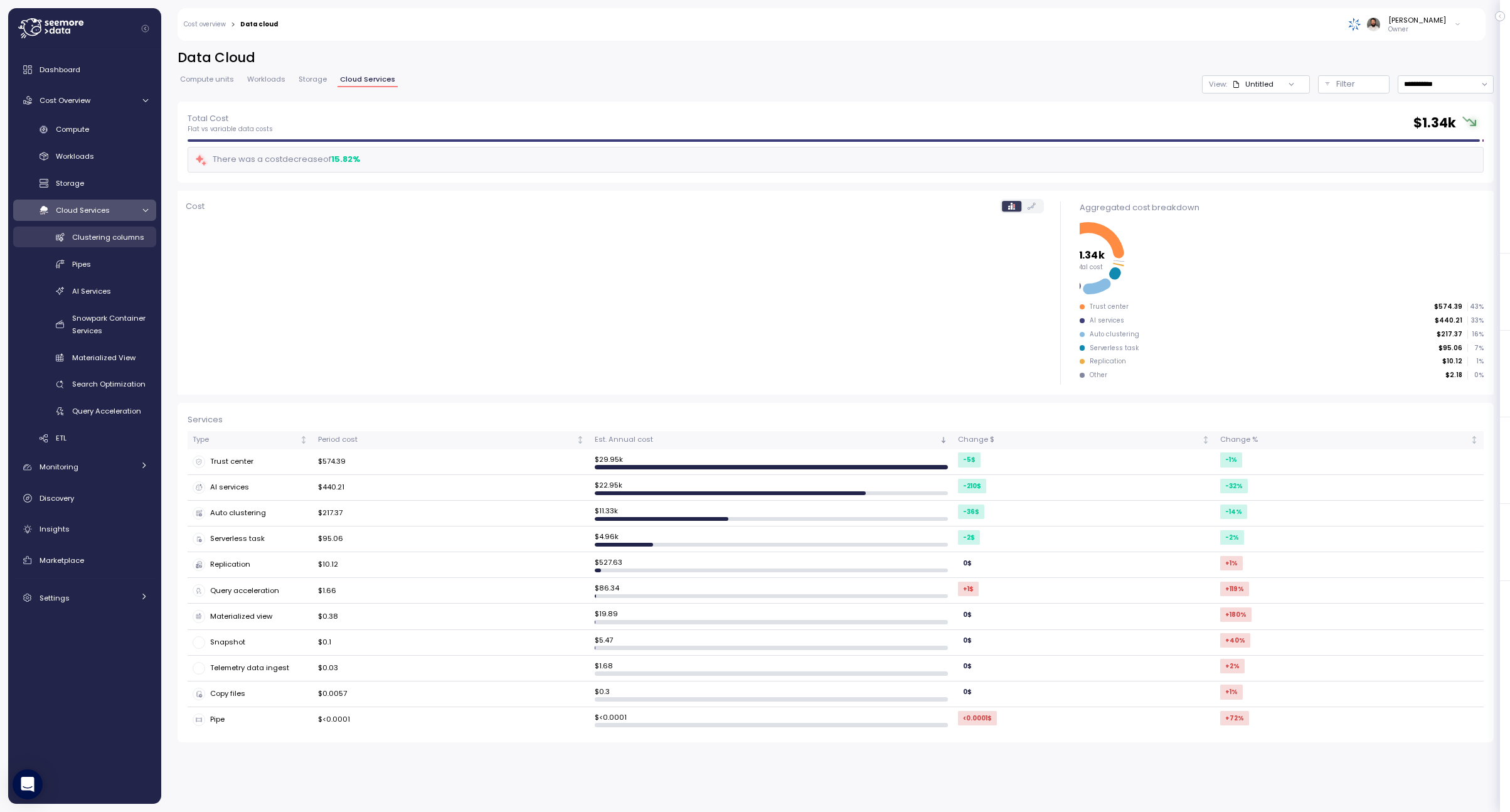
click at [112, 231] on div "Clustering columns" at bounding box center [109, 238] width 76 height 13
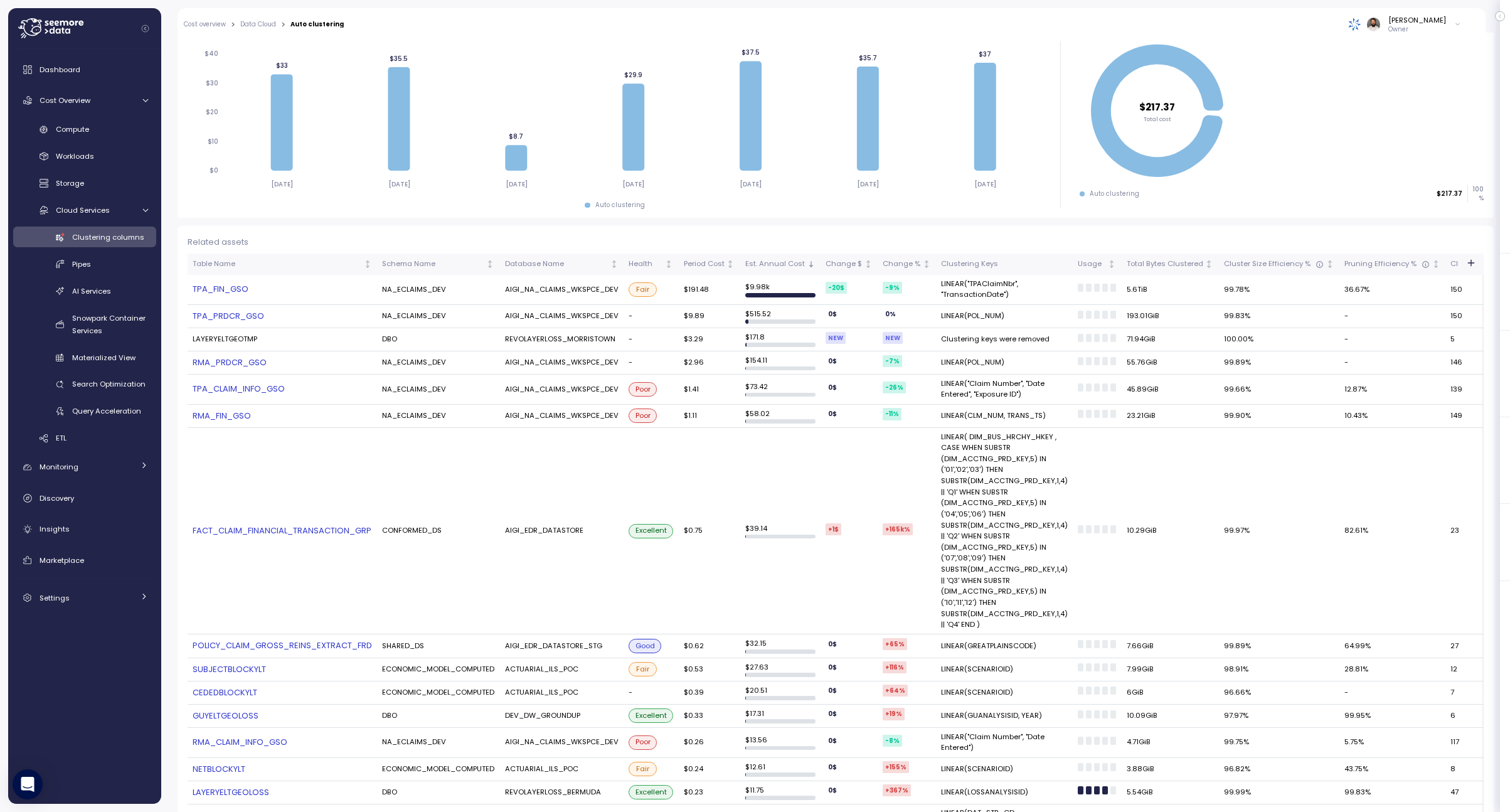
scroll to position [142, 0]
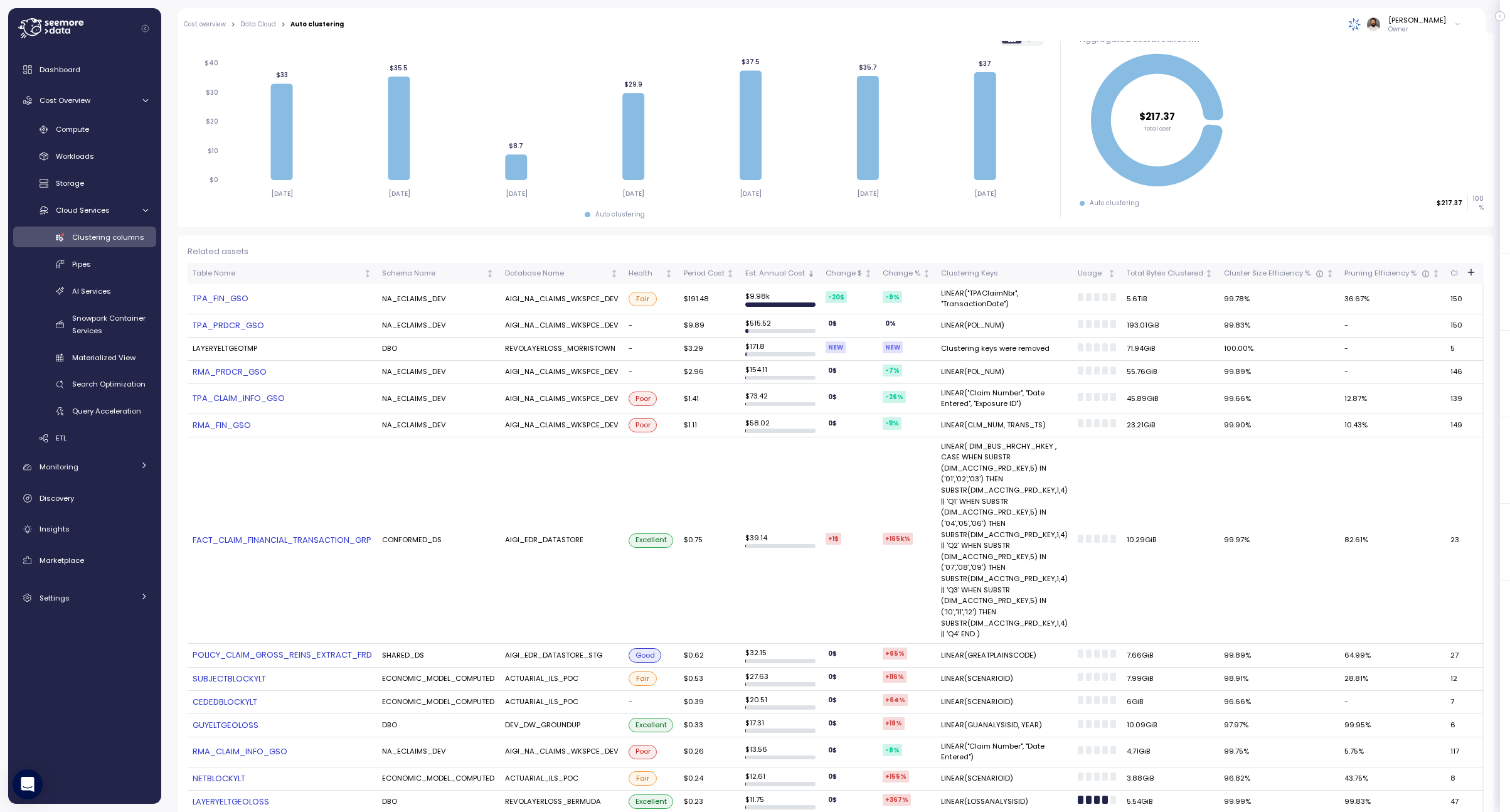
click at [236, 299] on link "TPA_FIN_GSO" at bounding box center [282, 299] width 179 height 13
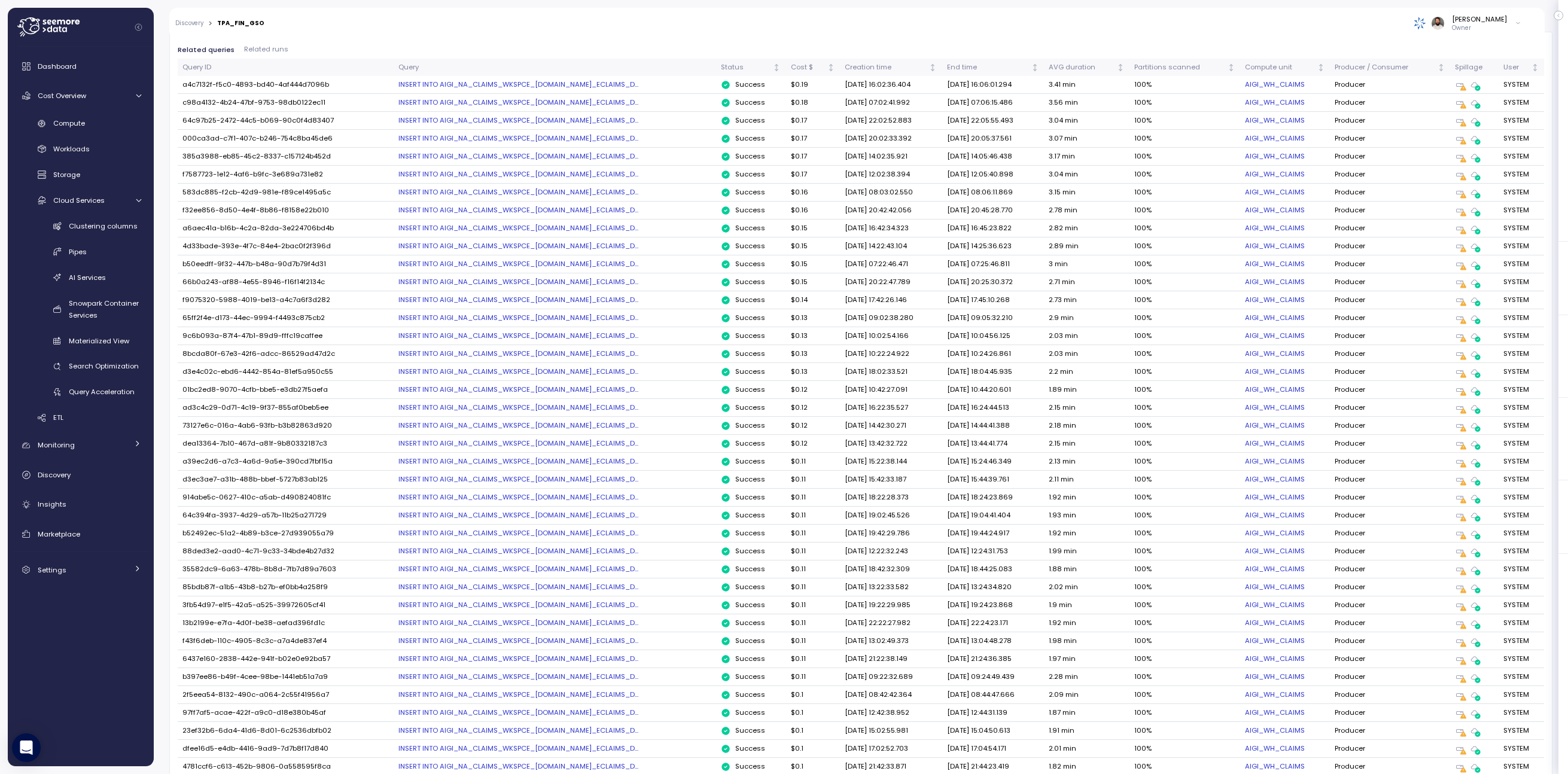
scroll to position [633, 0]
click at [1358, 70] on div "Producer / Consumer" at bounding box center [1385, 69] width 101 height 10
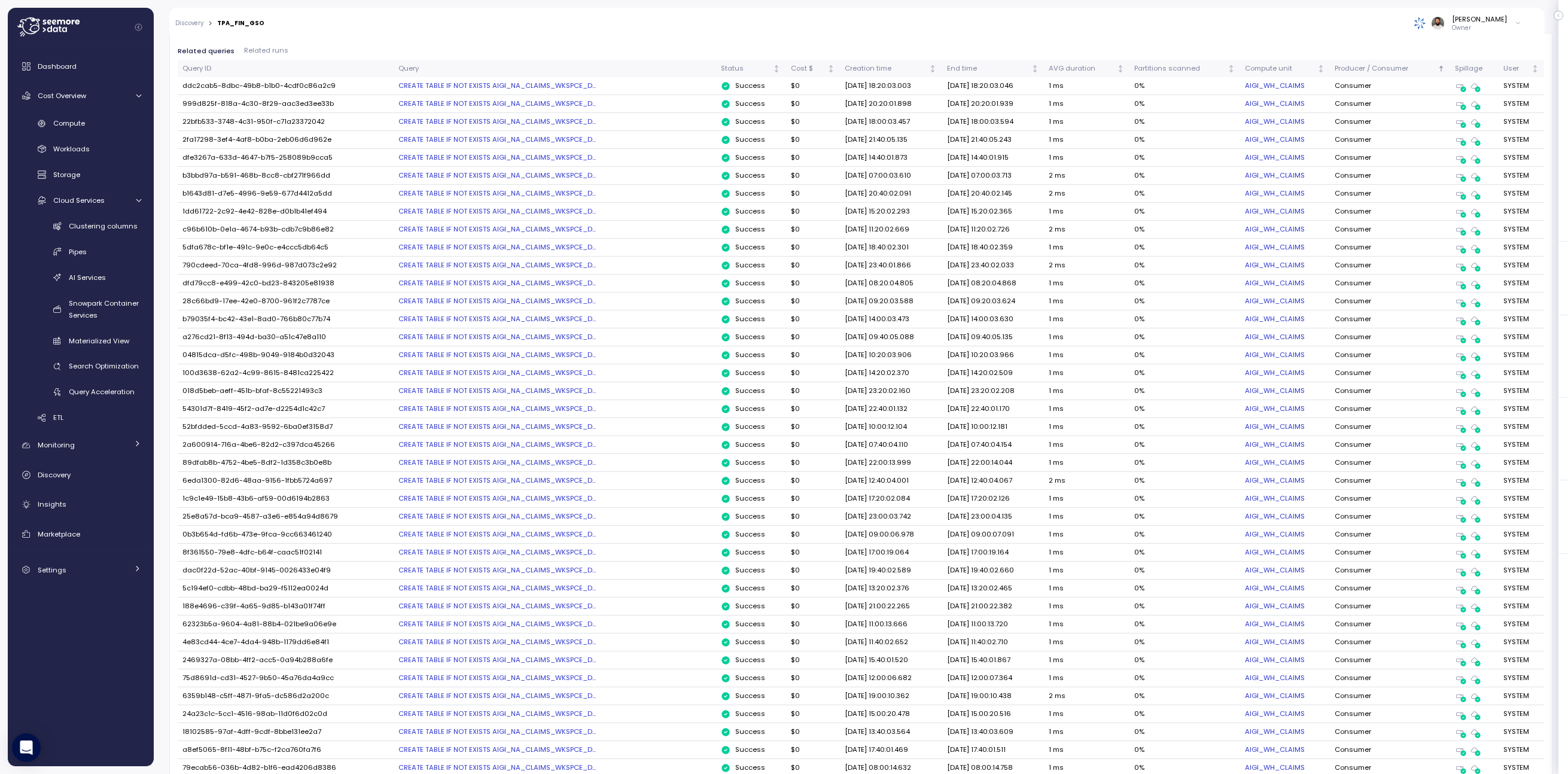
click at [557, 88] on div "CREATE TABLE IF NOT EXISTS AIGI_NA_CLAIMS_WKSPCE_D..." at bounding box center [555, 85] width 313 height 10
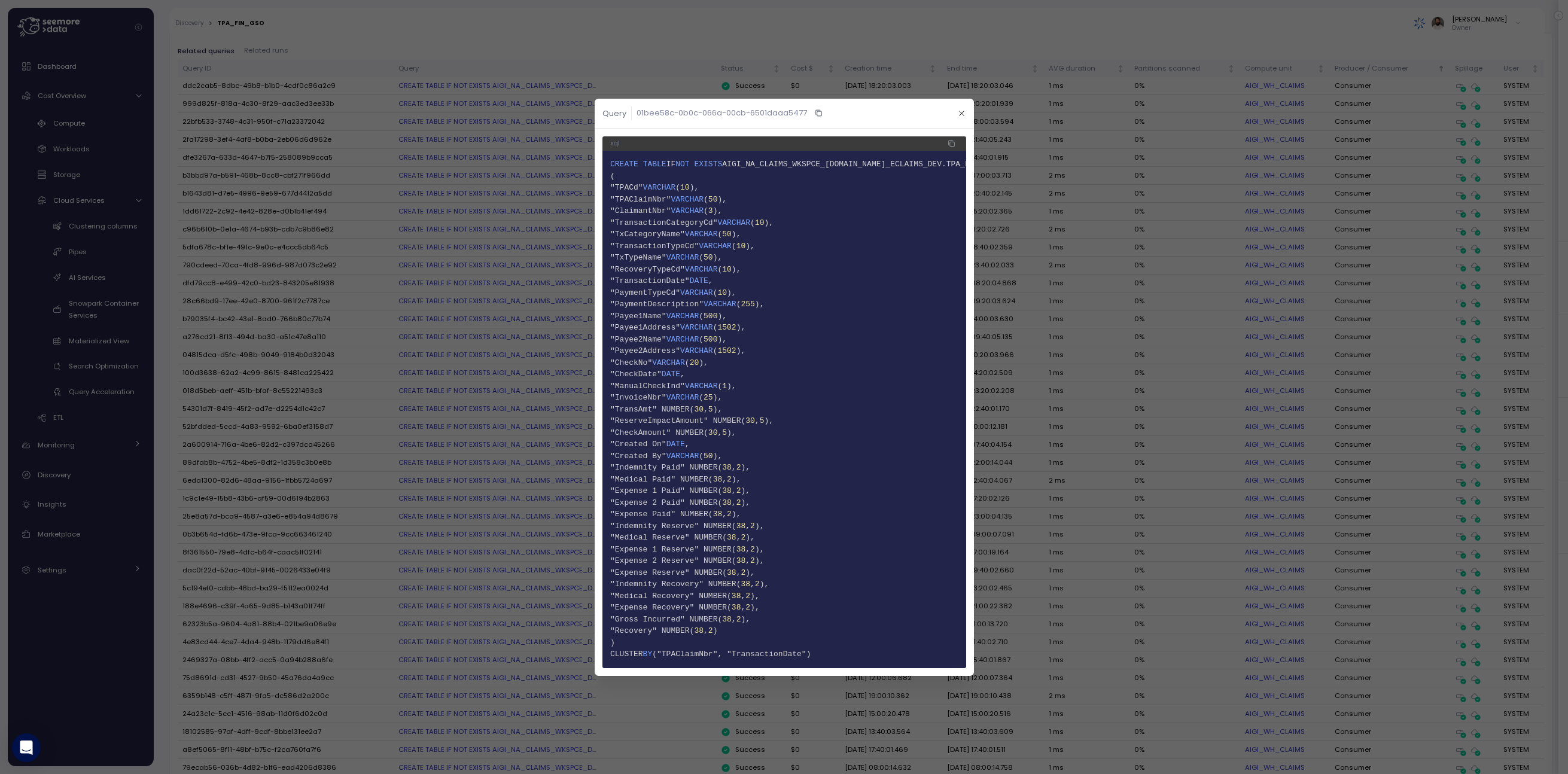
scroll to position [0, 14]
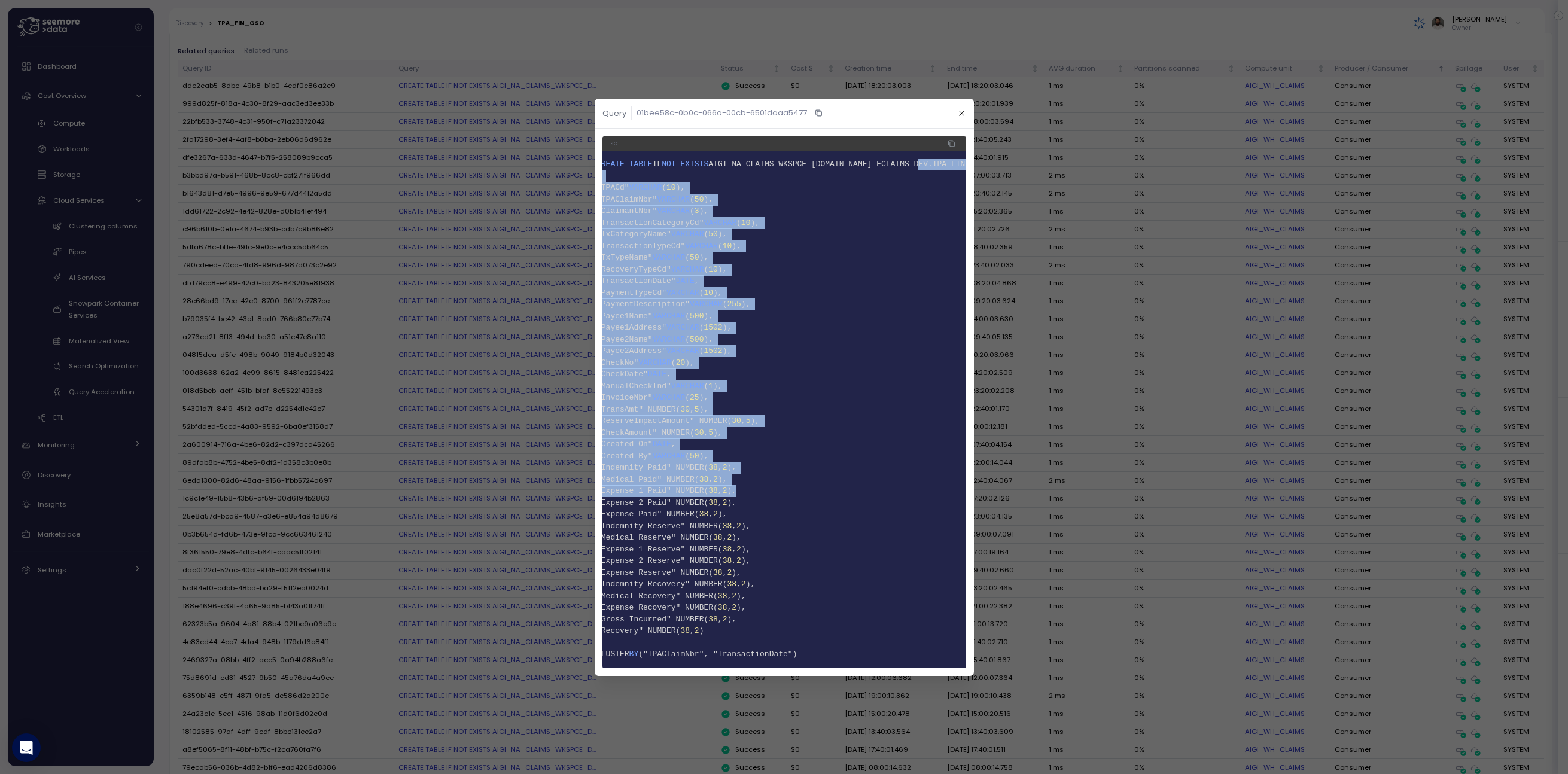
drag, startPoint x: 928, startPoint y: 167, endPoint x: 898, endPoint y: 491, distance: 325.4
click at [897, 491] on code "1 CREATE TABLE IF NOT EXISTS AIGI_NA_CLAIMS_WKSPCE_DEV.NA_ECLAIMS_DEV.TPA_FIN_G…" at bounding box center [770, 410] width 348 height 502
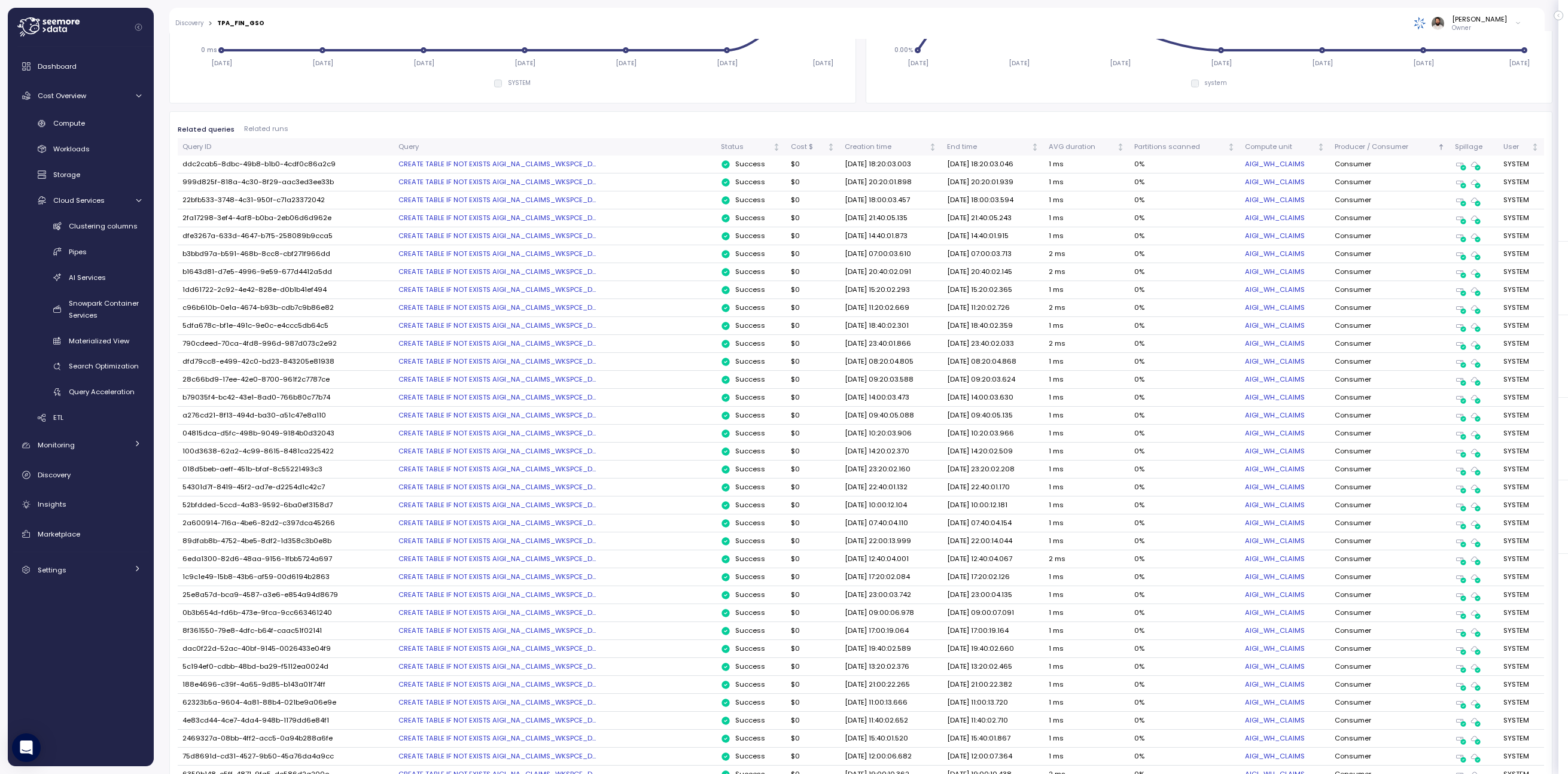
scroll to position [539, 0]
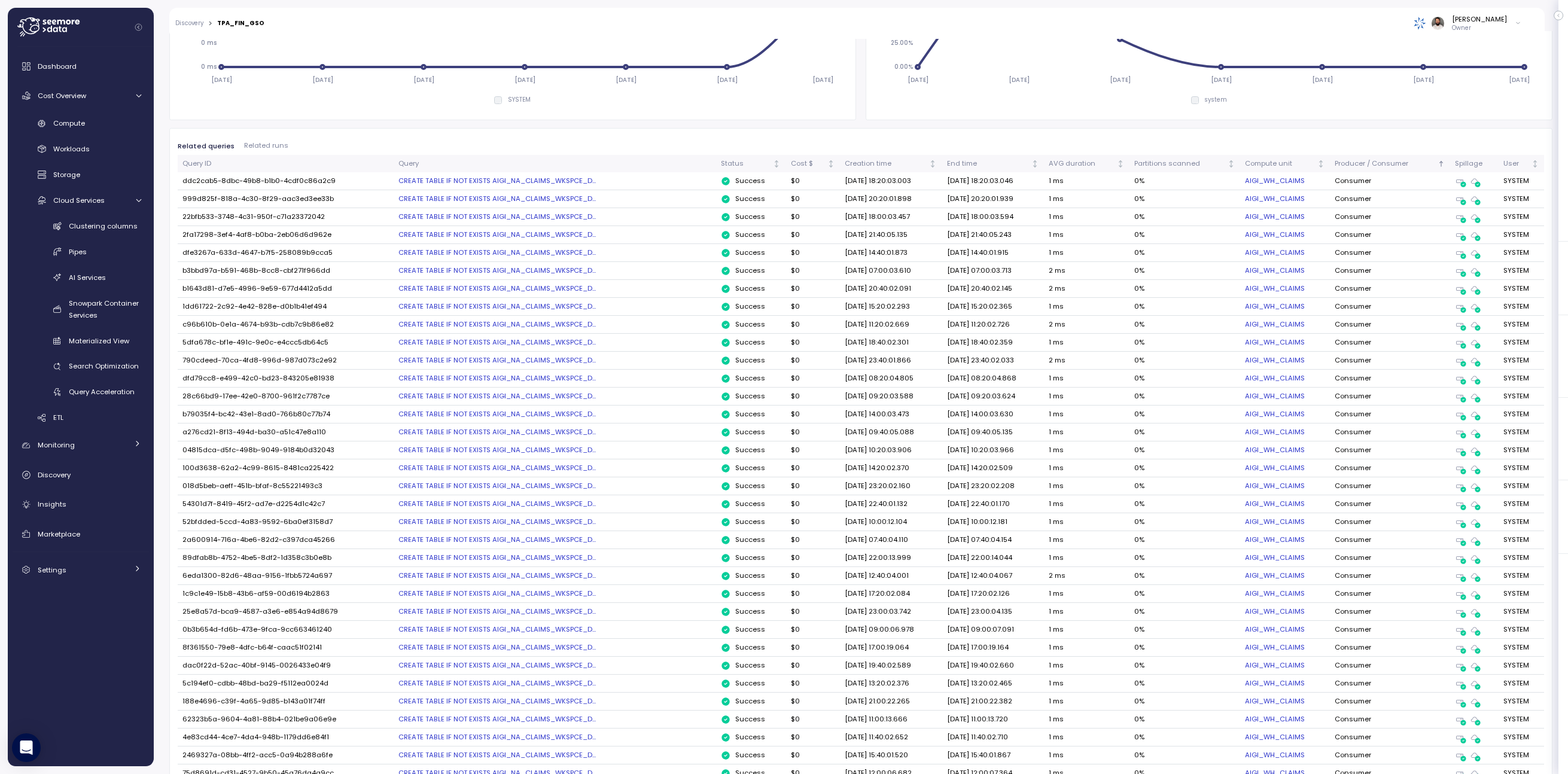
click at [563, 232] on div "CREATE TABLE IF NOT EXISTS AIGI_NA_CLAIMS_WKSPCE_D..." at bounding box center [555, 234] width 313 height 10
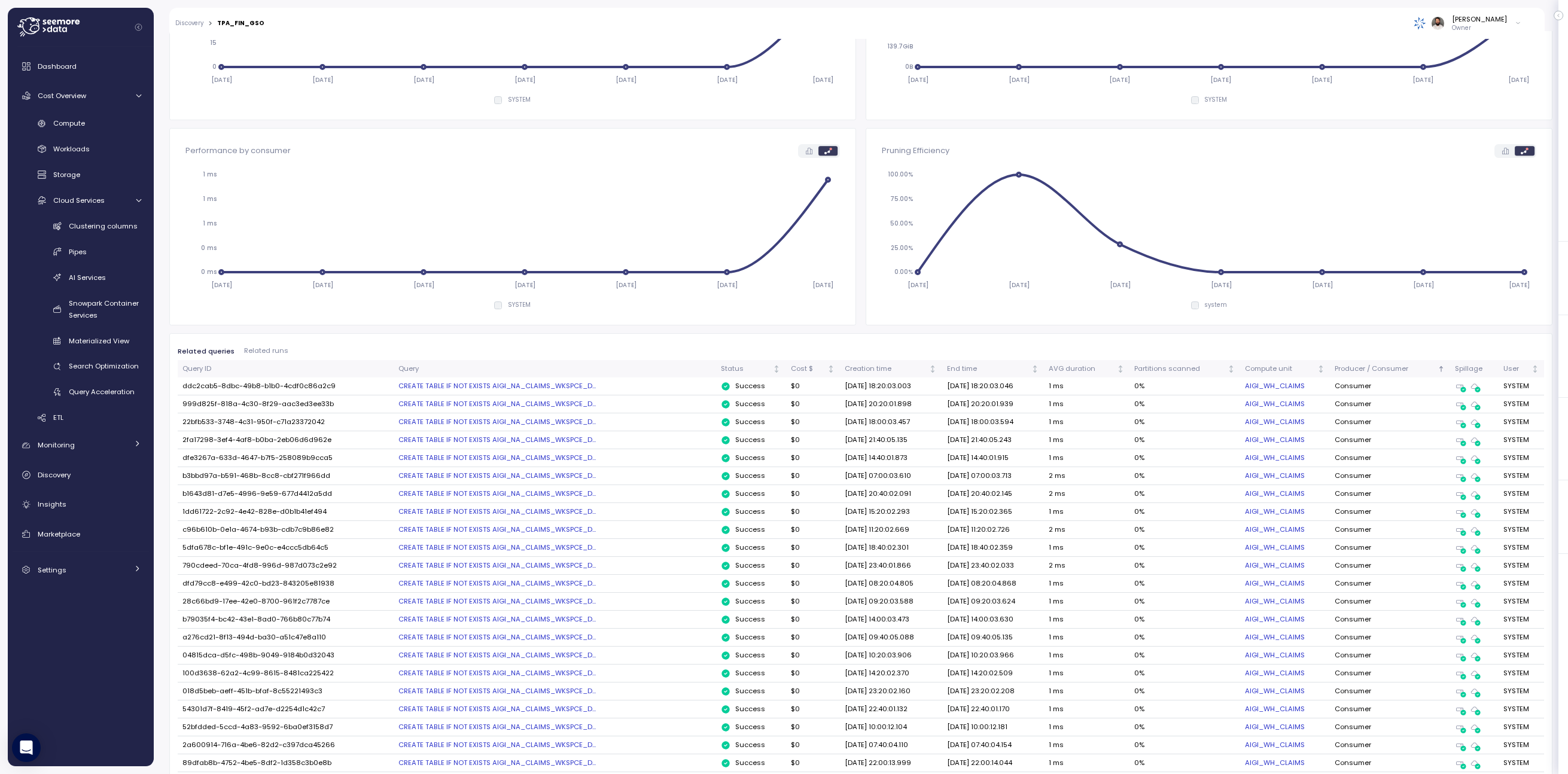
scroll to position [0, 0]
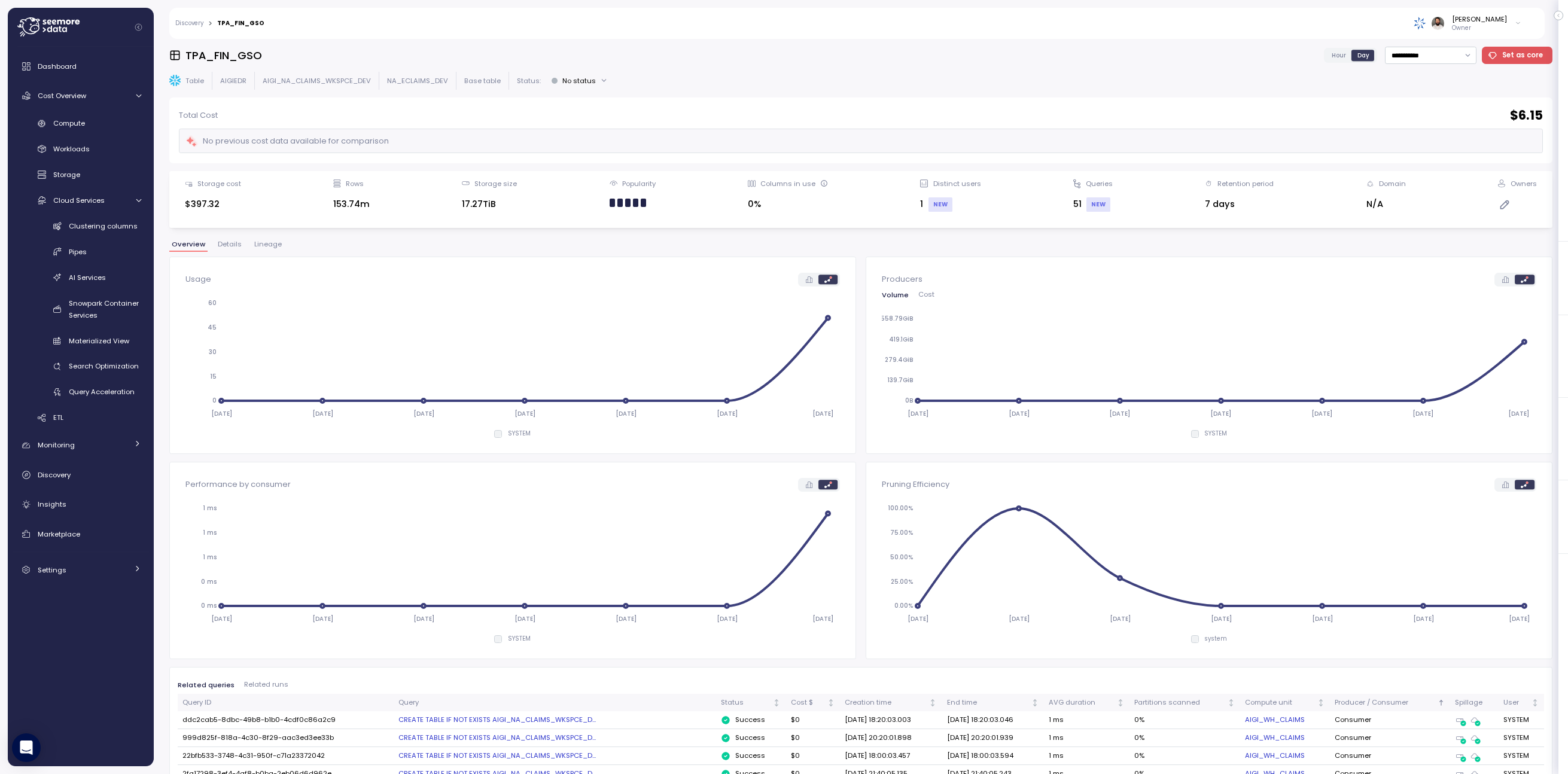
click at [273, 239] on div "**********" at bounding box center [860, 406] width 1383 height 719
click at [277, 245] on span "Lineage" at bounding box center [268, 245] width 28 height 7
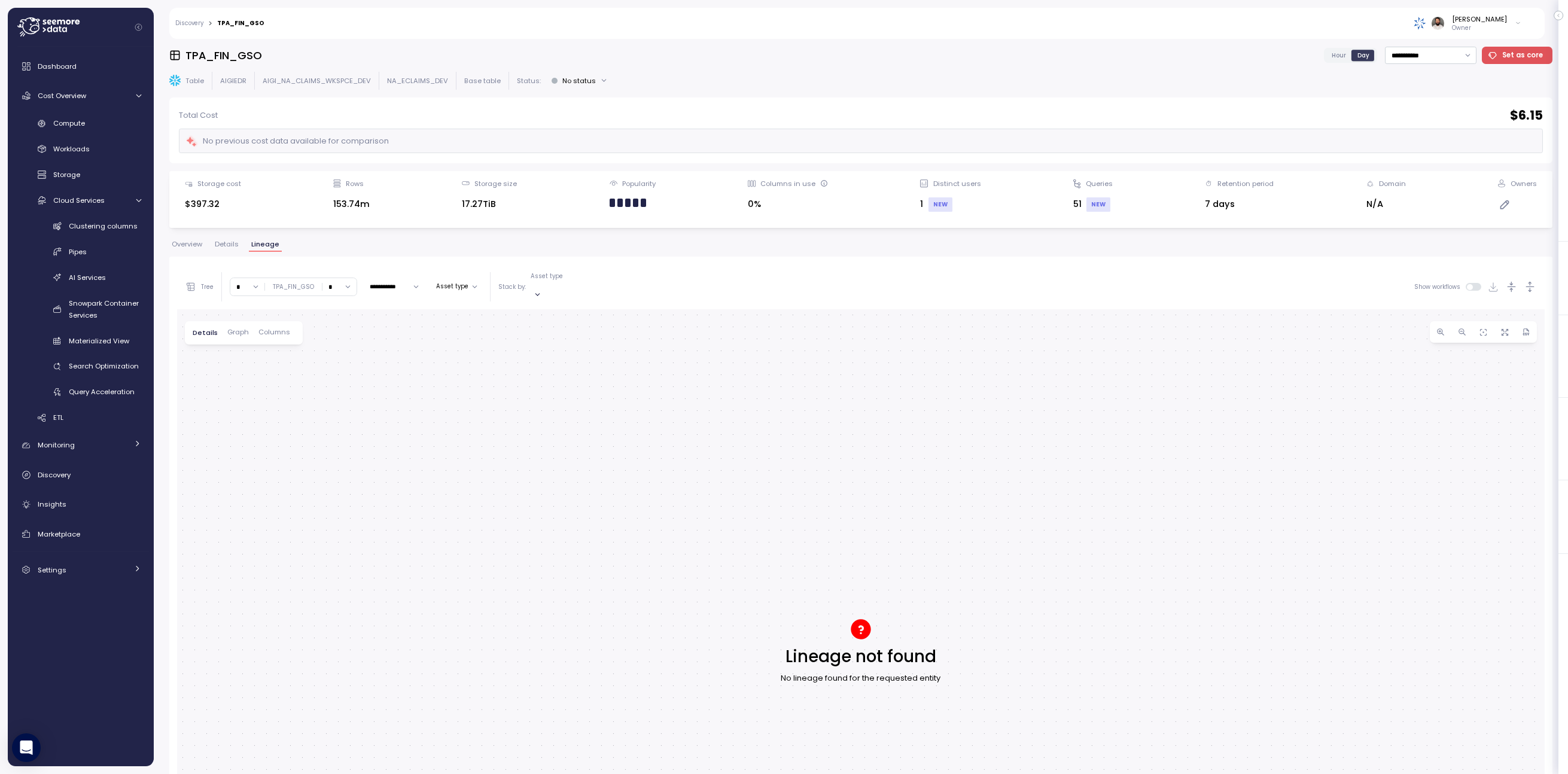
click at [219, 248] on button "Details" at bounding box center [227, 246] width 29 height 10
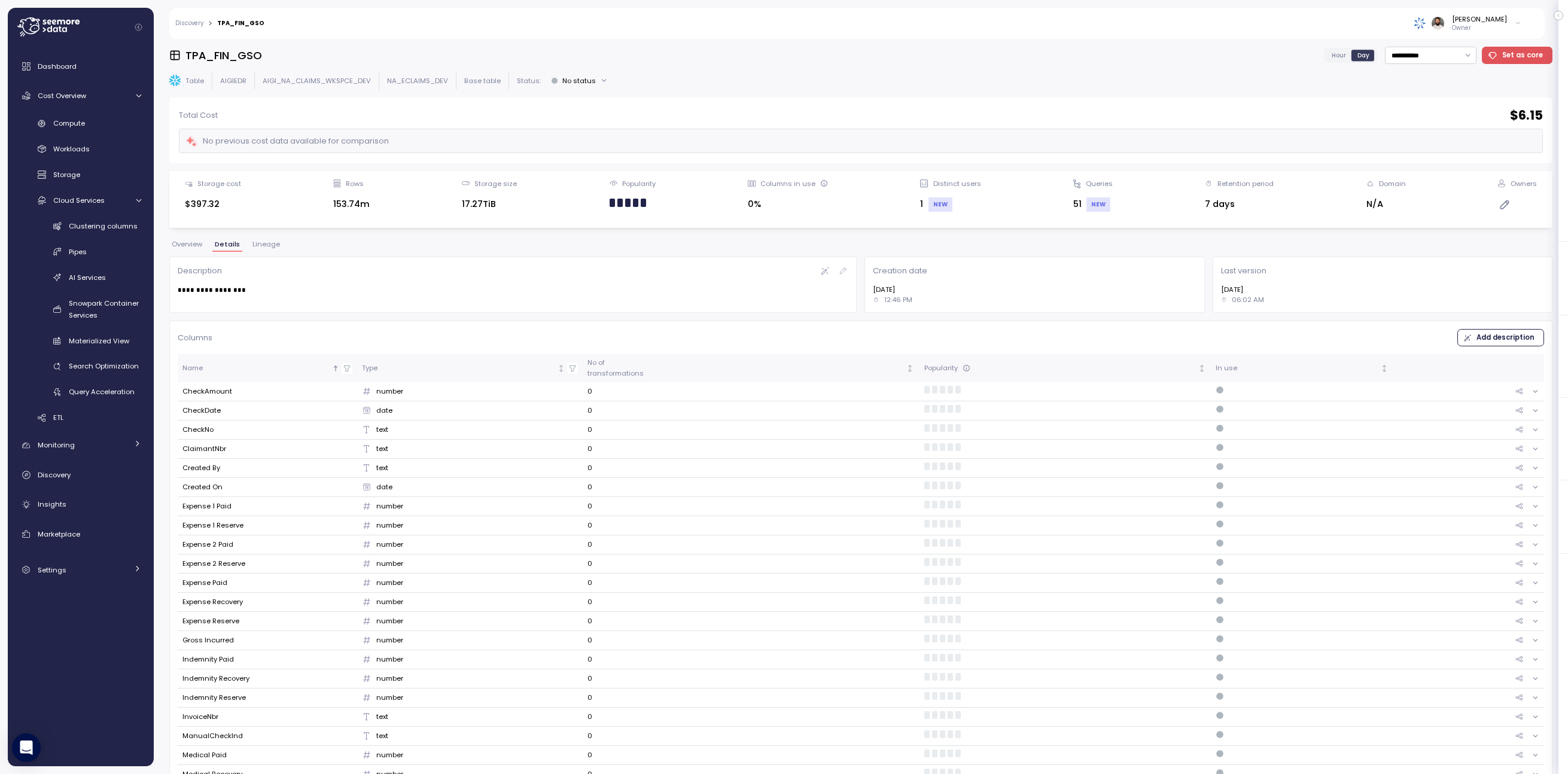
click at [201, 247] on span "Overview" at bounding box center [187, 245] width 30 height 7
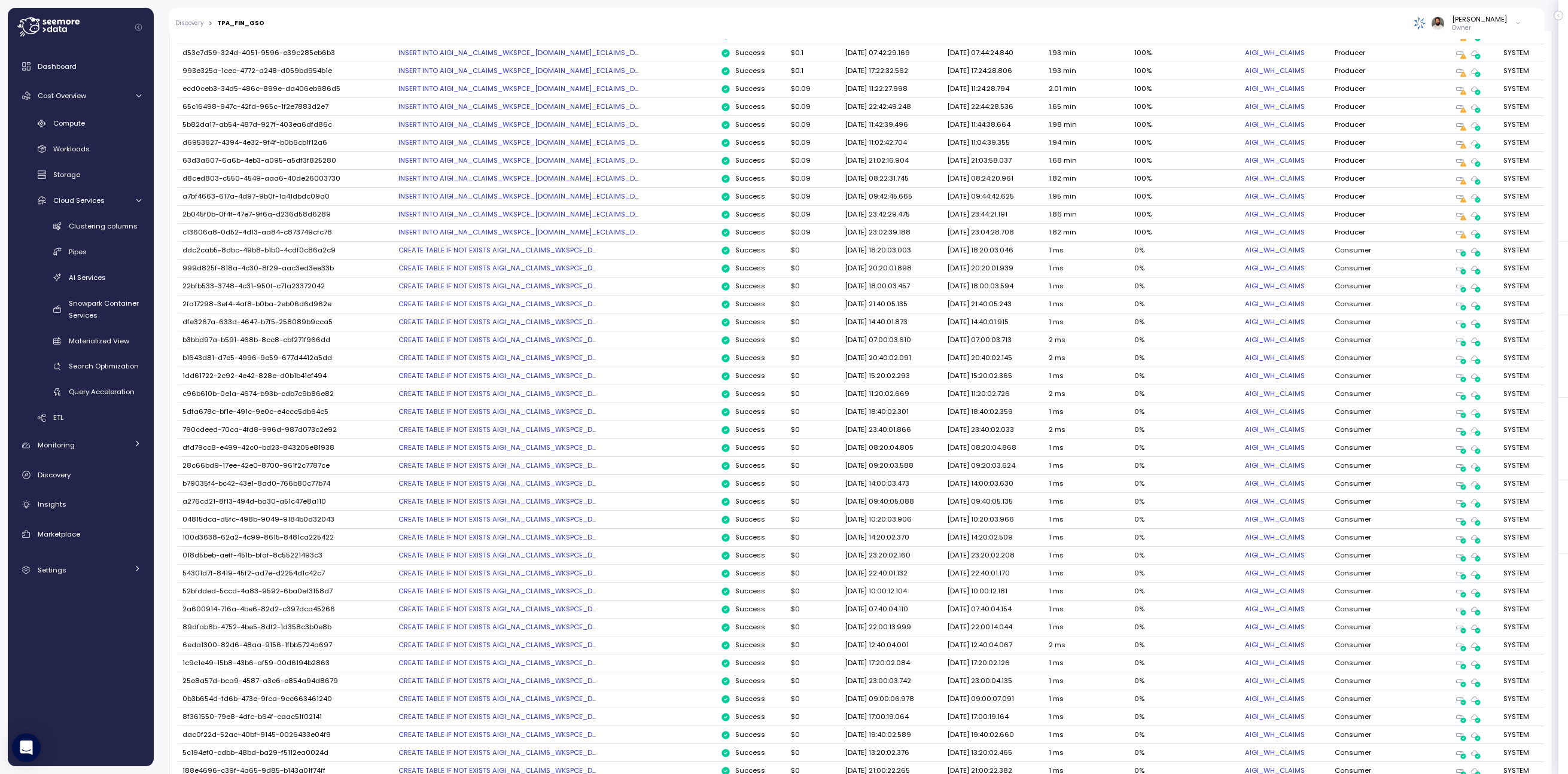
scroll to position [1385, 0]
click at [565, 483] on div "CREATE TABLE IF NOT EXISTS AIGI_NA_CLAIMS_WKSPCE_D..." at bounding box center [555, 482] width 313 height 10
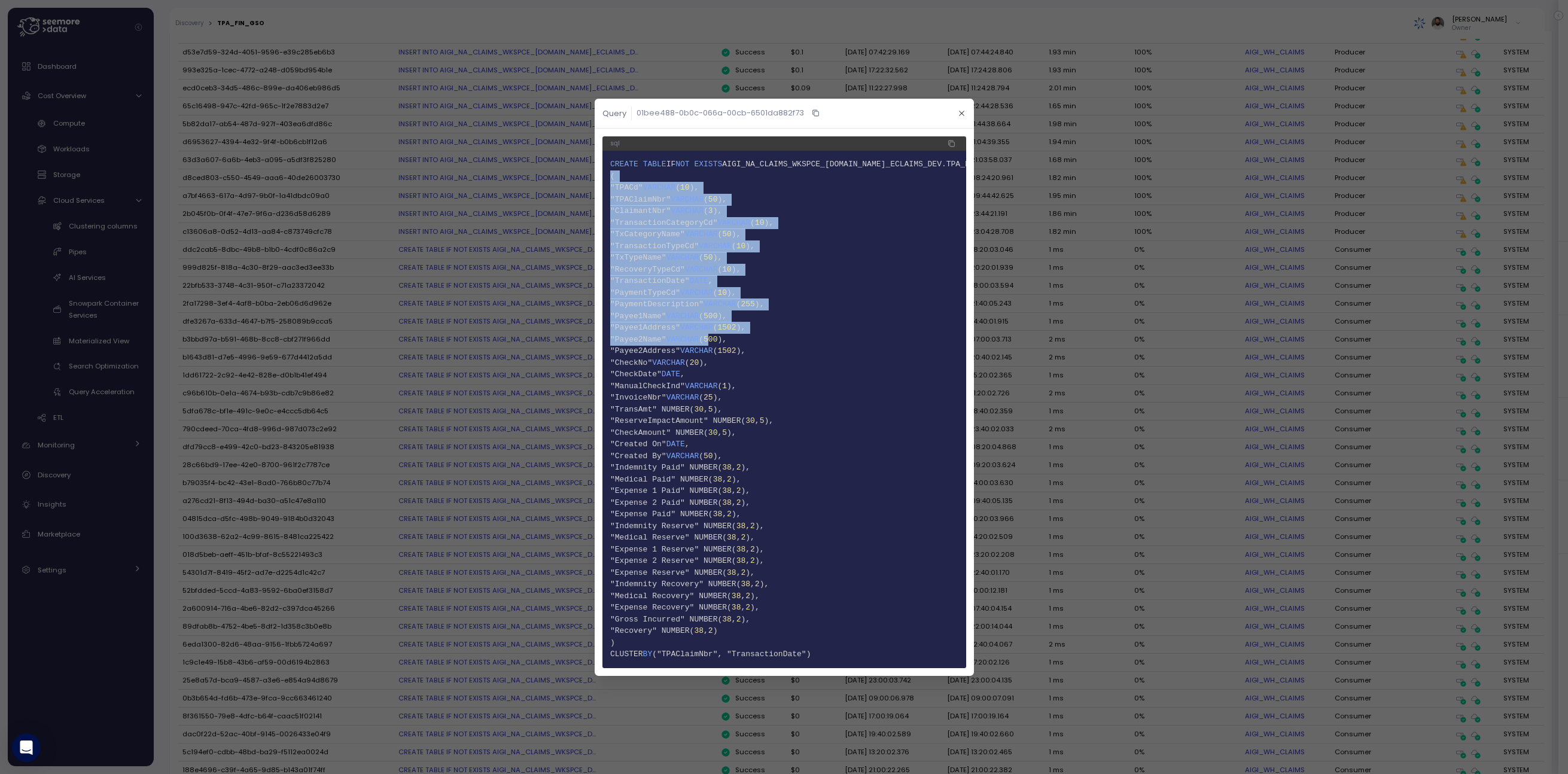
drag, startPoint x: 886, startPoint y: 660, endPoint x: 786, endPoint y: 345, distance: 330.5
click at [786, 344] on pre "1 CREATE TABLE IF NOT EXISTS AIGI_NA_CLAIMS_WKSPCE_DEV.NA_ECLAIMS_DEV.TPA_FIN_G…" at bounding box center [784, 410] width 364 height 517
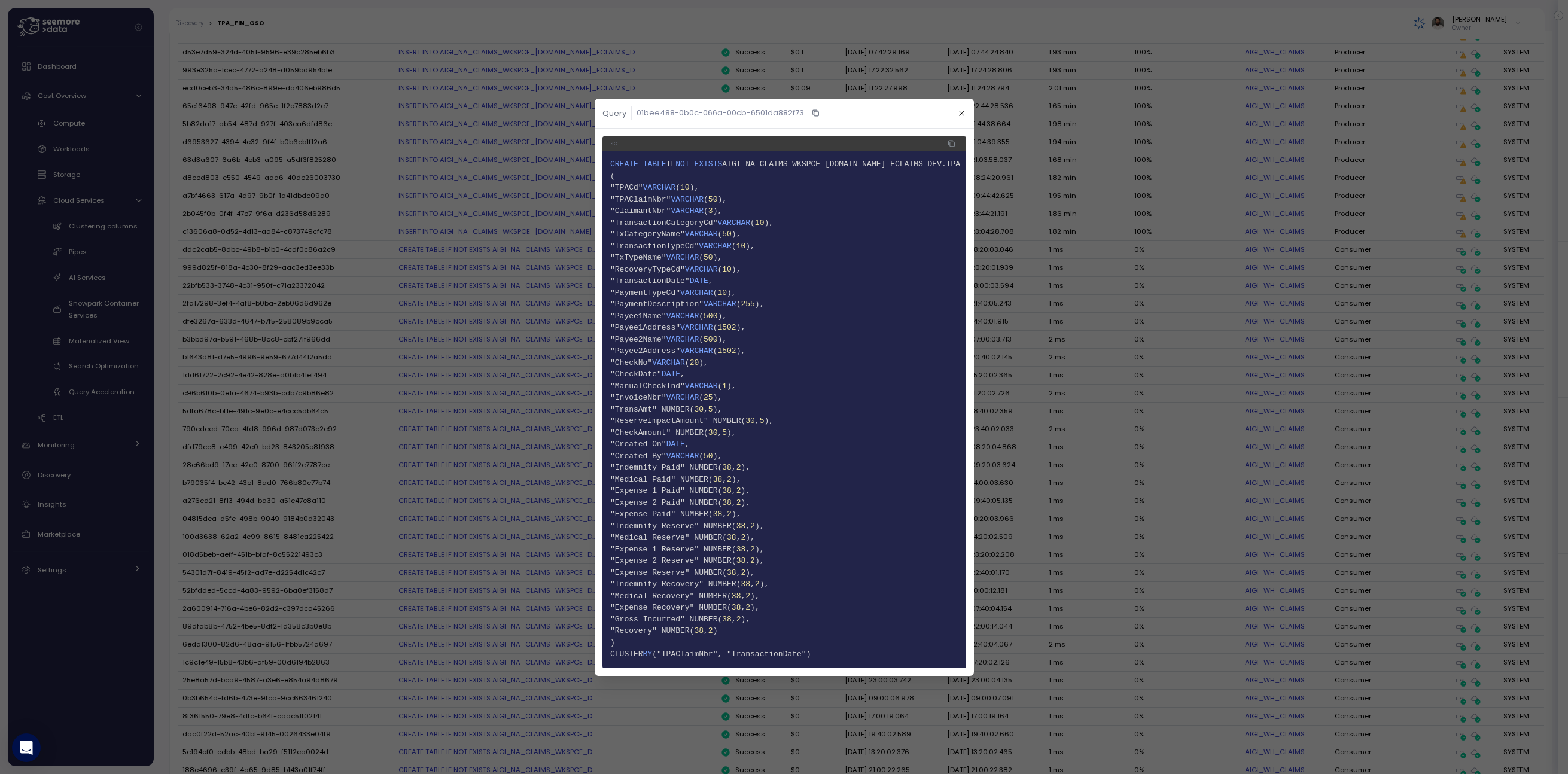
click at [786, 345] on span "17 "Payee2Address" VARCHAR ( 1502 )," at bounding box center [784, 351] width 348 height 12
click at [963, 114] on icon "button" at bounding box center [961, 113] width 8 height 8
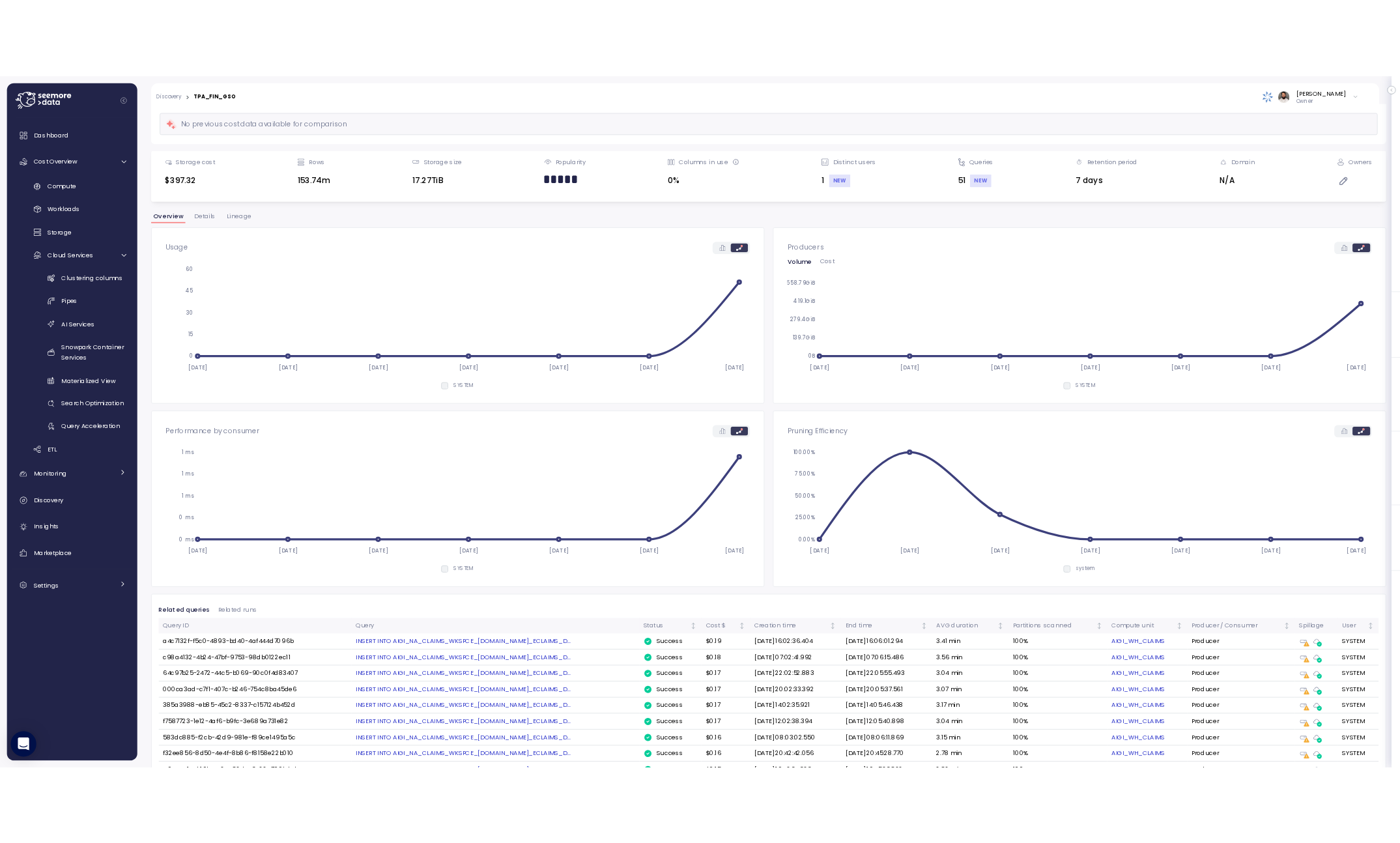
scroll to position [0, 0]
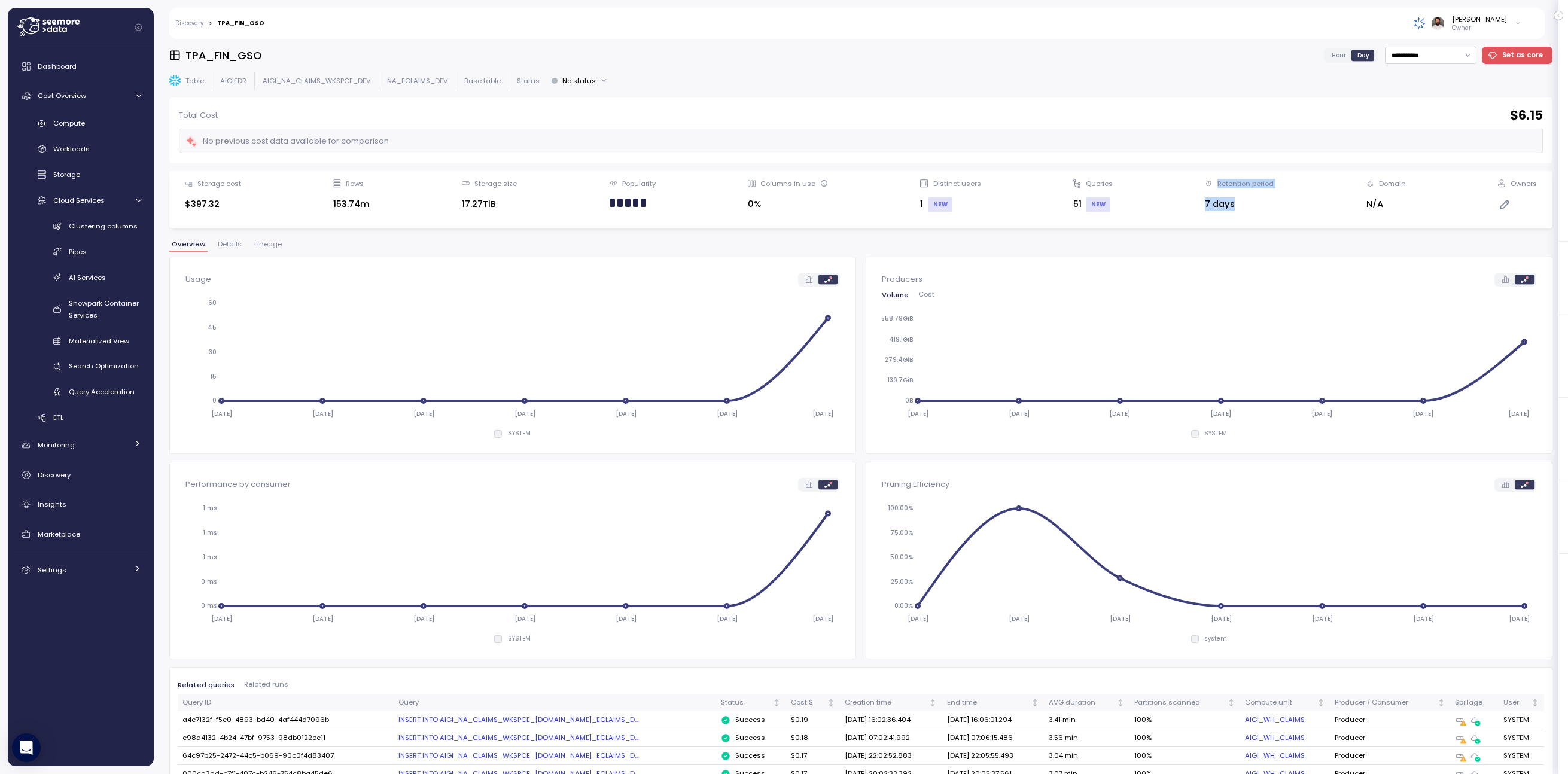
drag, startPoint x: 1216, startPoint y: 170, endPoint x: 1222, endPoint y: 220, distance: 50.4
click at [1222, 220] on div "Storage cost $397.32 Rows 153.74m Storage size 17.27TiB Popularity Columns in u…" at bounding box center [860, 199] width 1383 height 56
click at [88, 128] on div "Compute" at bounding box center [96, 123] width 88 height 12
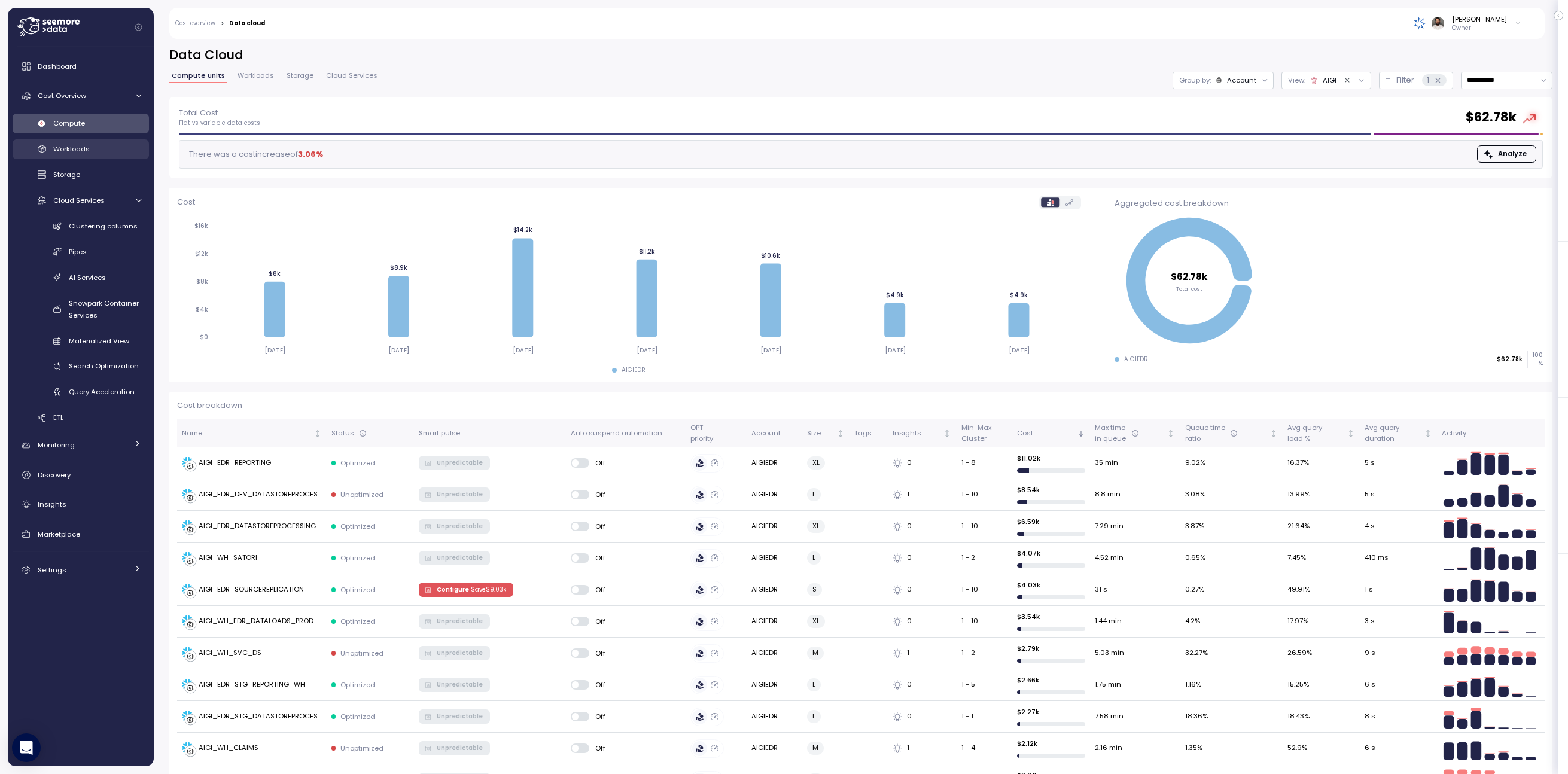
click at [105, 154] on div "Workloads" at bounding box center [96, 149] width 88 height 12
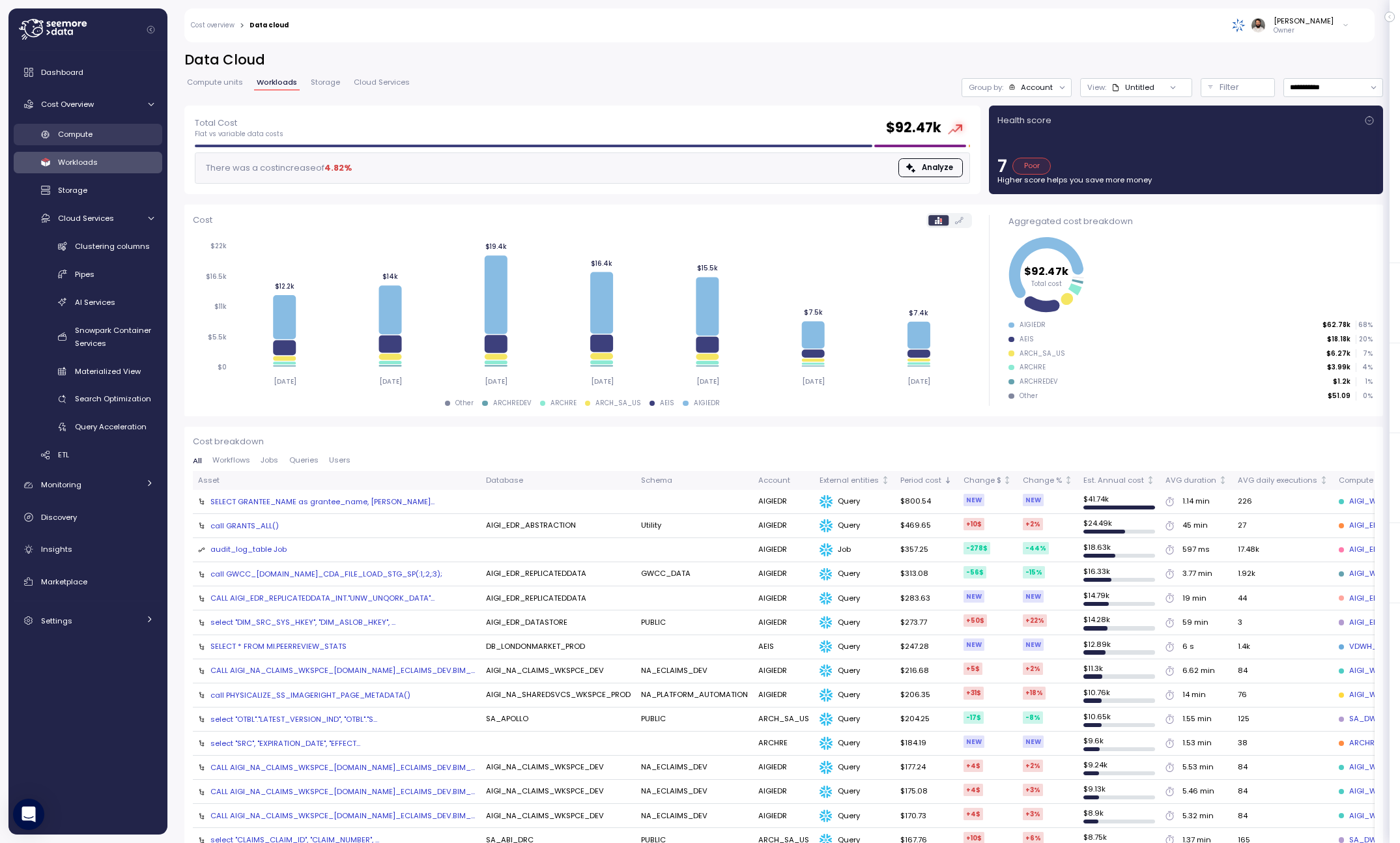
click at [106, 144] on link "Compute" at bounding box center [87, 134] width 148 height 22
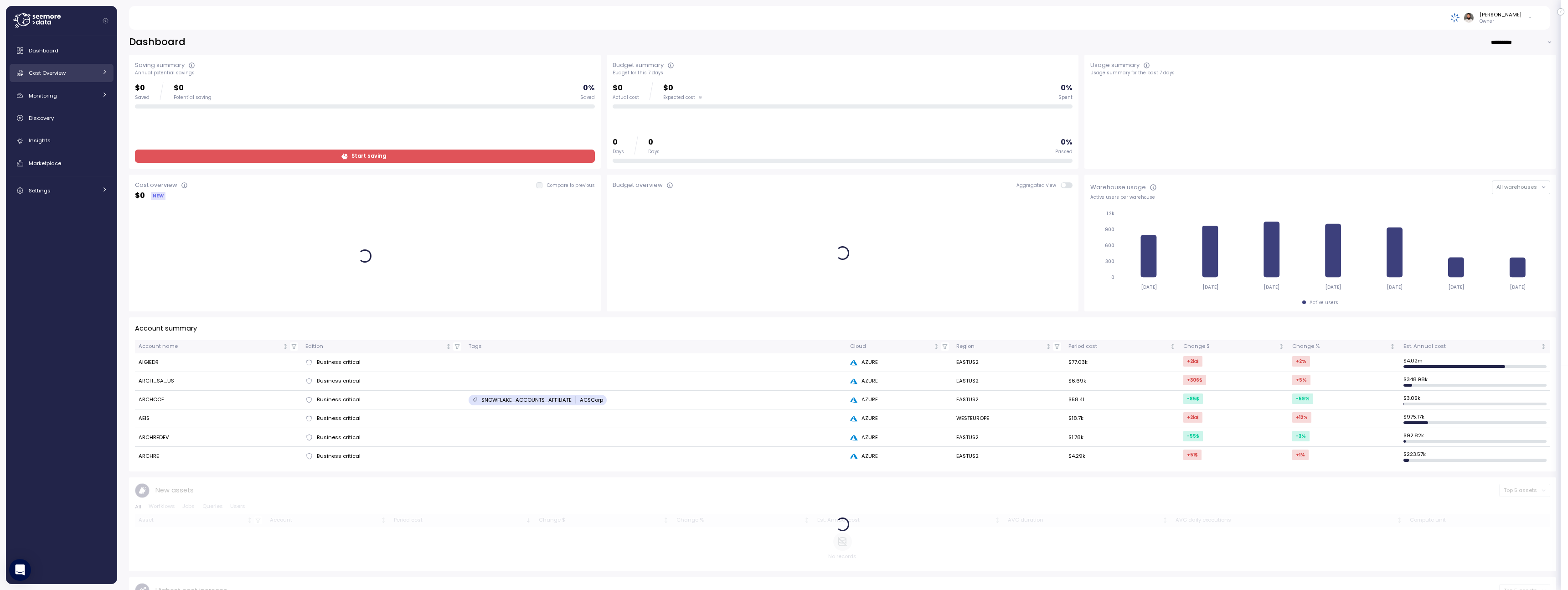
click at [71, 75] on div "Cost Overview" at bounding box center [62, 73] width 68 height 9
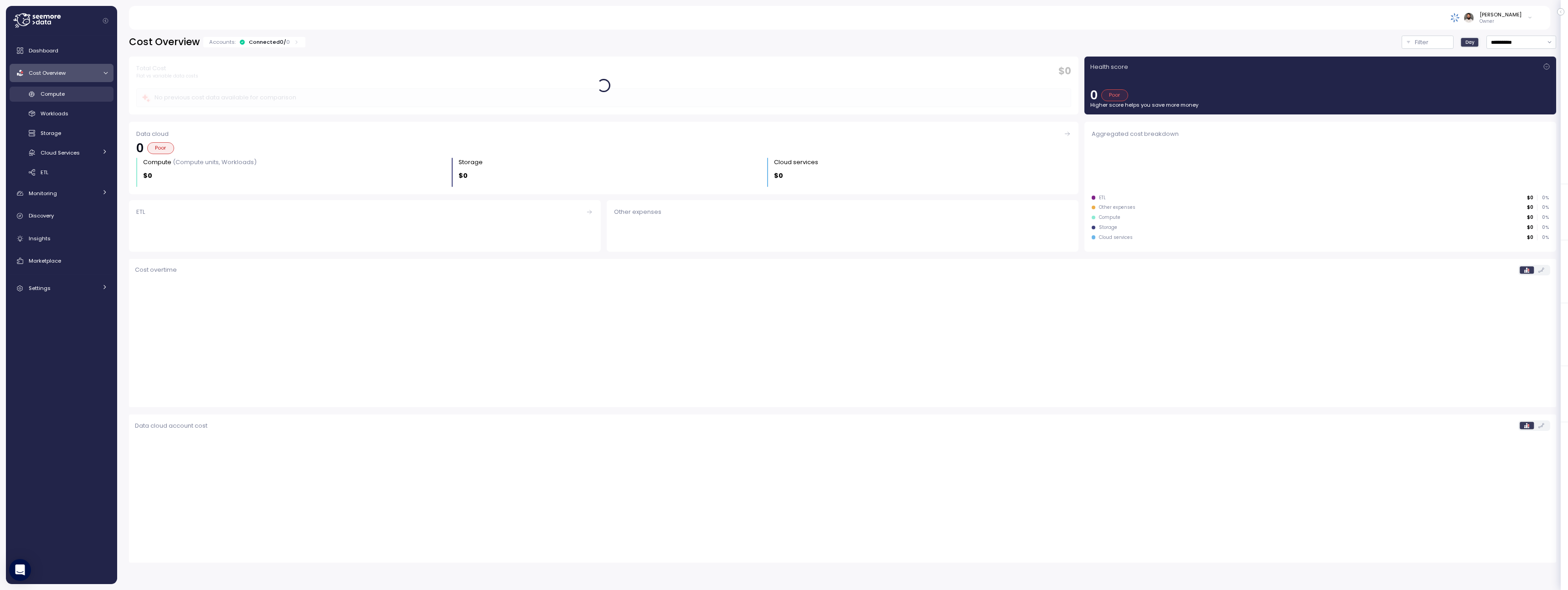
click at [74, 97] on div "Compute" at bounding box center [73, 94] width 67 height 9
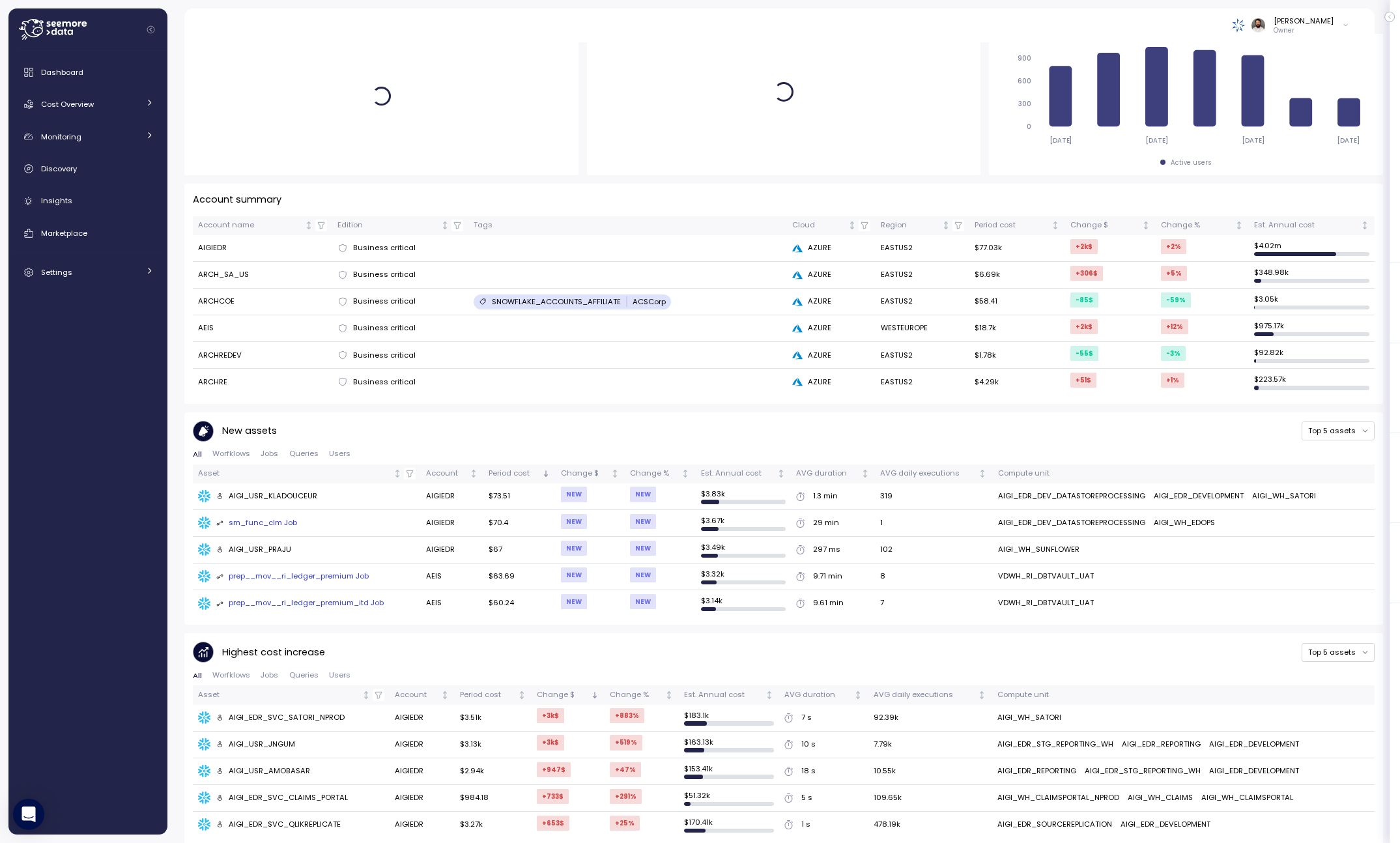
scroll to position [503, 0]
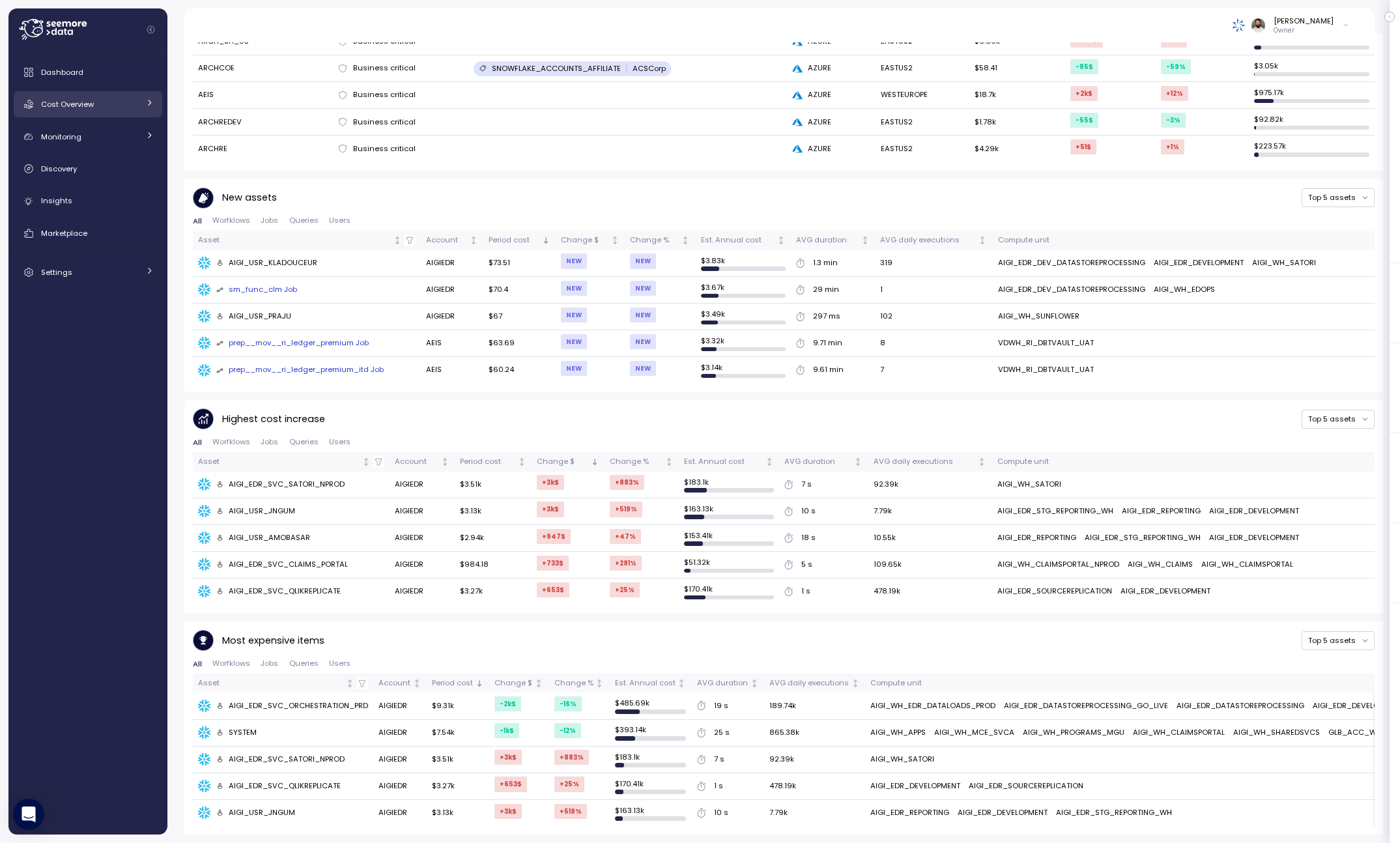
click at [112, 105] on div "Cost Overview" at bounding box center [89, 104] width 97 height 13
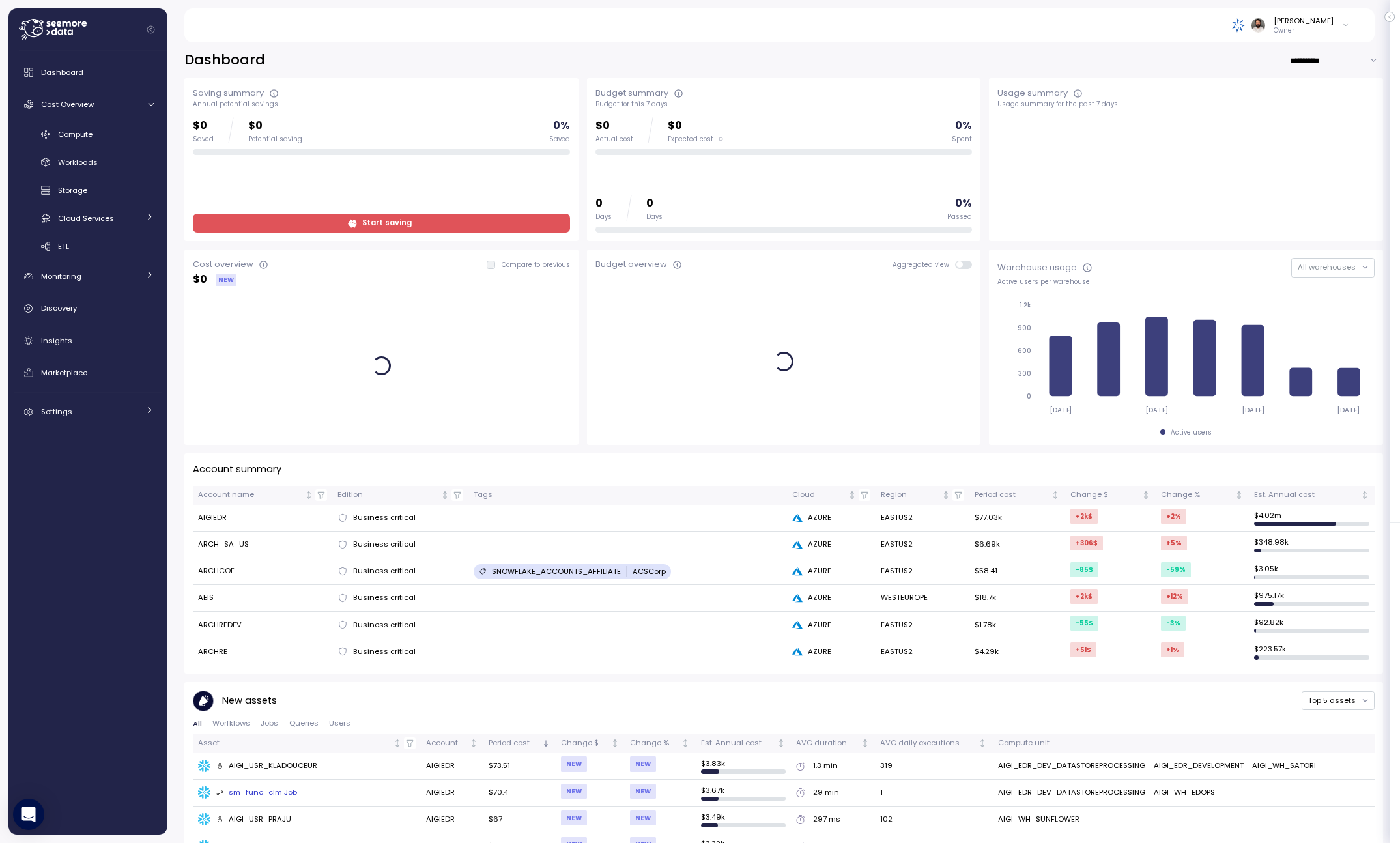
click at [112, 147] on div "Compute Workloads Storage Cloud Services Clustering columns Pipes AI Services S…" at bounding box center [87, 190] width 148 height 133
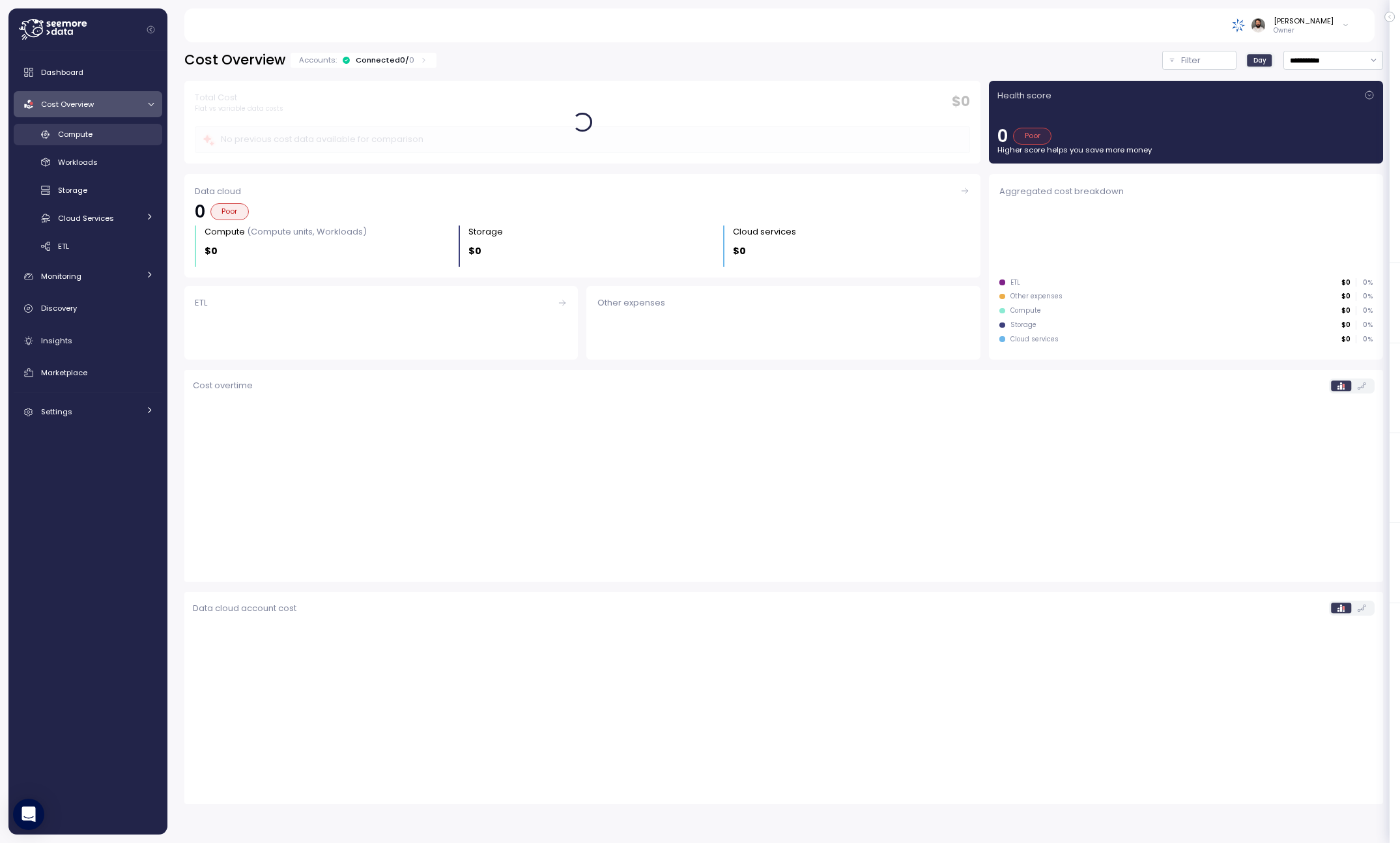
click at [112, 142] on link "Compute" at bounding box center [87, 134] width 148 height 22
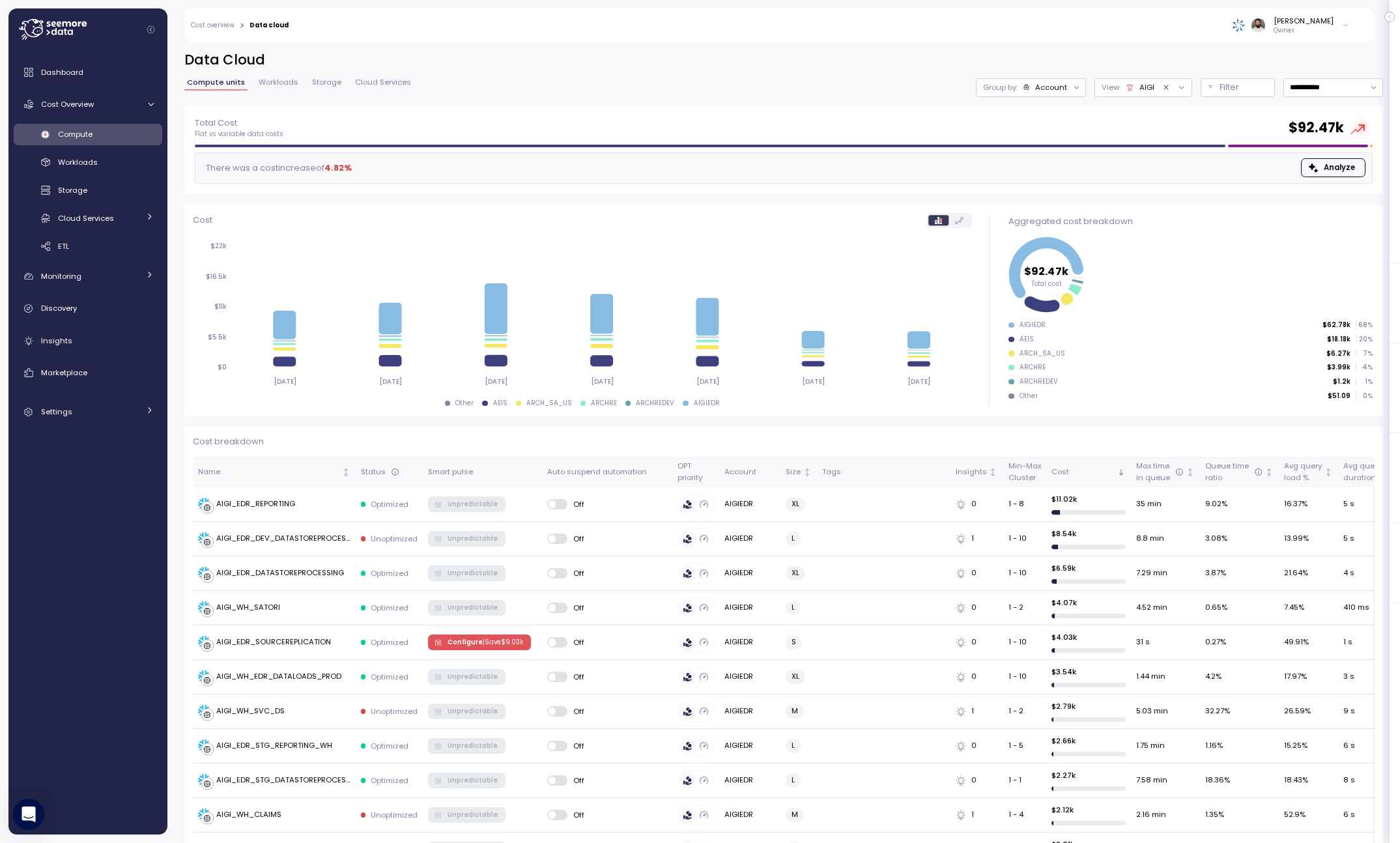
click at [251, 83] on div "Compute units Workloads Storage Cloud Services" at bounding box center [299, 87] width 230 height 17
click at [270, 83] on span "Workloads" at bounding box center [279, 82] width 40 height 8
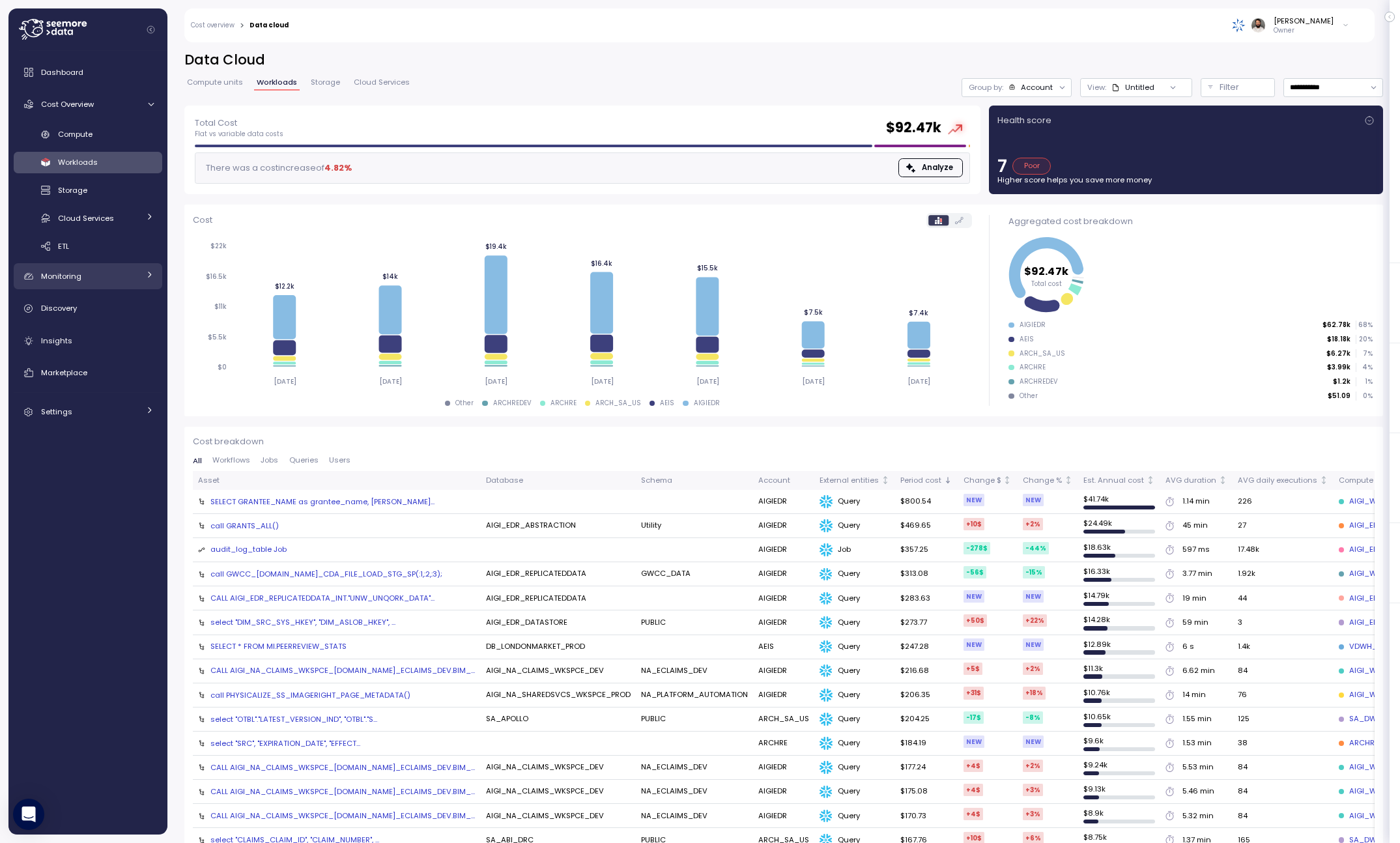
click at [99, 276] on div "Monitoring" at bounding box center [89, 276] width 97 height 13
click at [100, 77] on div "Dashboard" at bounding box center [96, 73] width 112 height 13
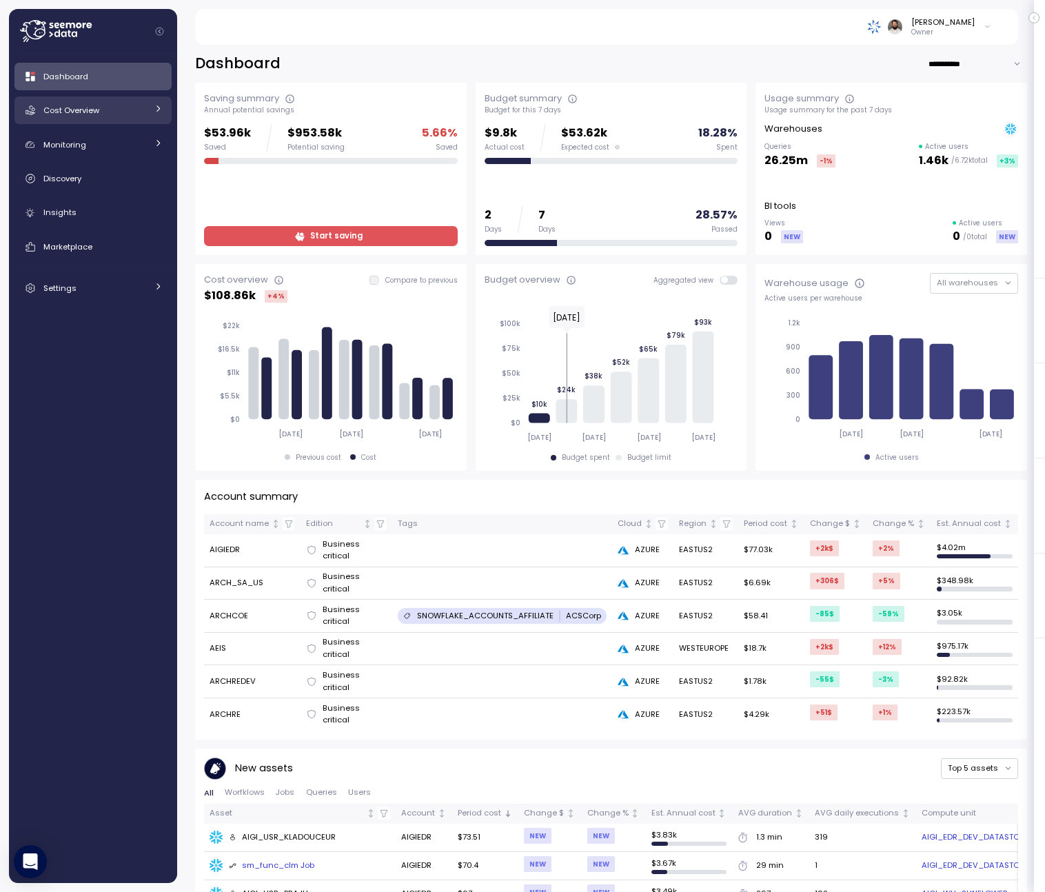
click at [139, 120] on link "Cost Overview" at bounding box center [92, 110] width 157 height 28
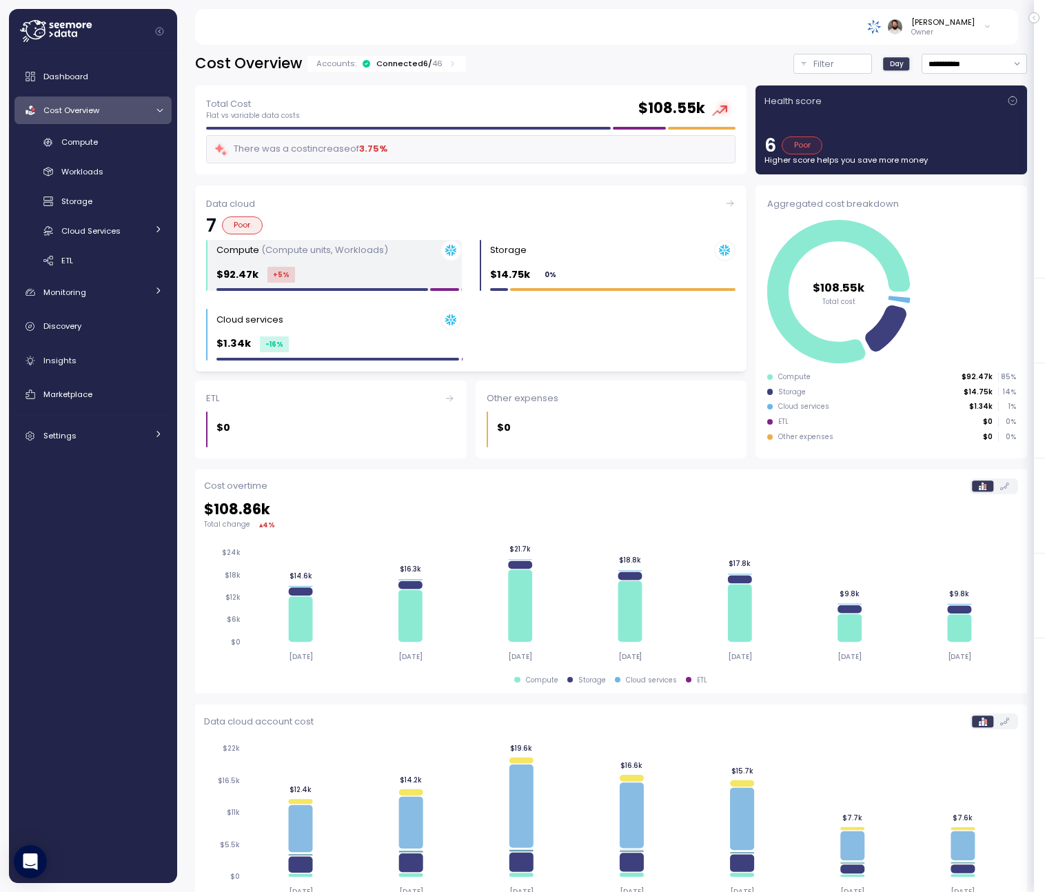
click at [393, 261] on div "Compute (Compute units, Workloads) $92.47k +5 %" at bounding box center [338, 266] width 245 height 52
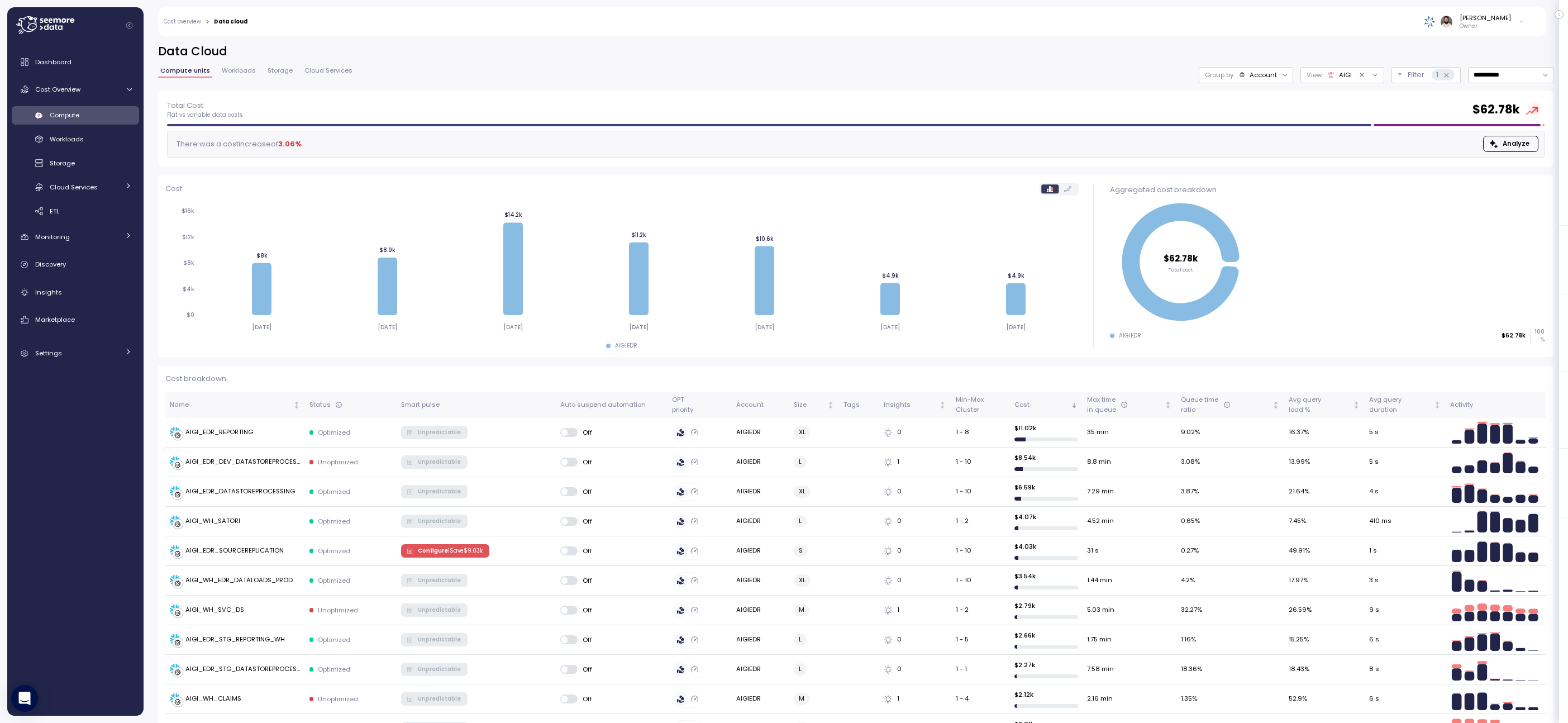
click at [846, 75] on div "Account" at bounding box center [1263, 75] width 28 height 9
click at [846, 131] on div "Compute unit" at bounding box center [1245, 137] width 67 height 14
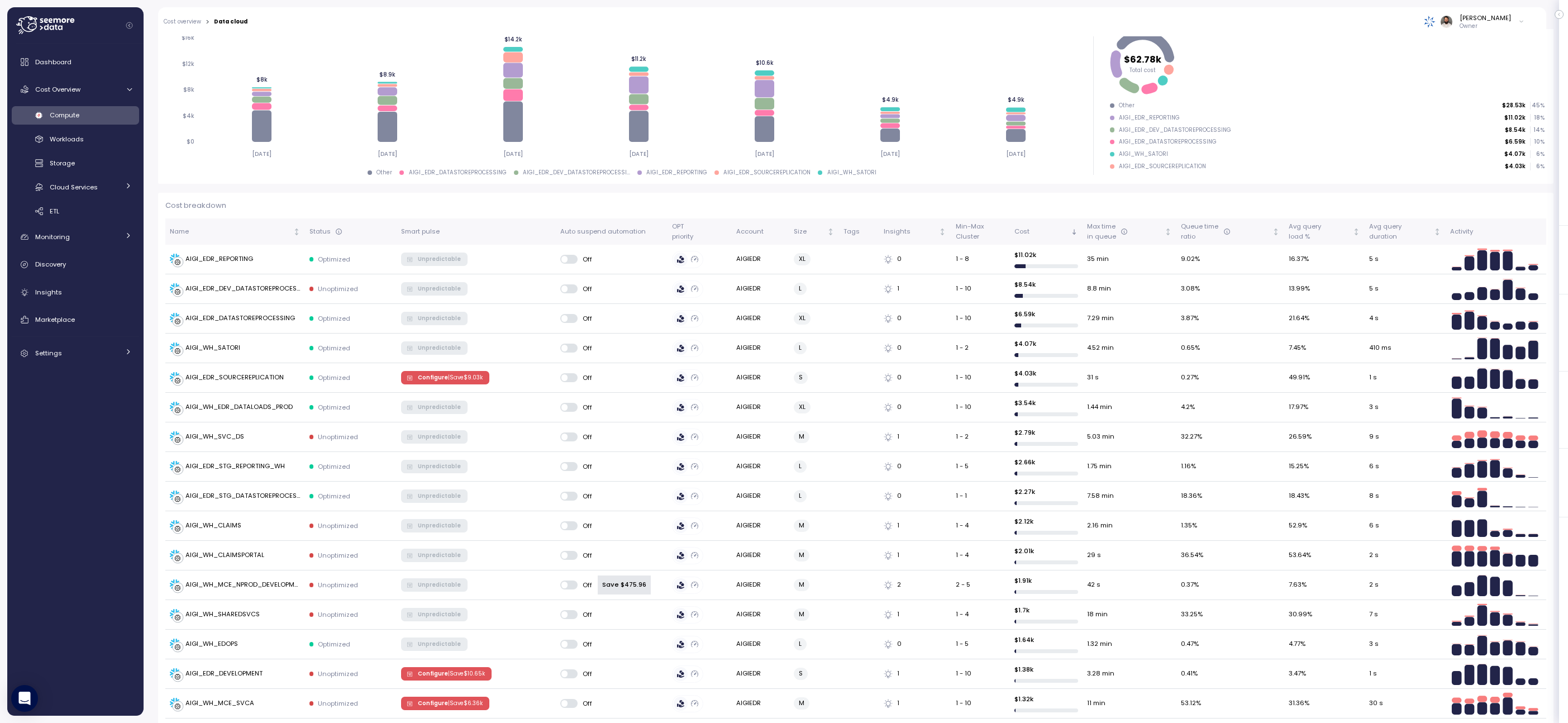
scroll to position [66, 0]
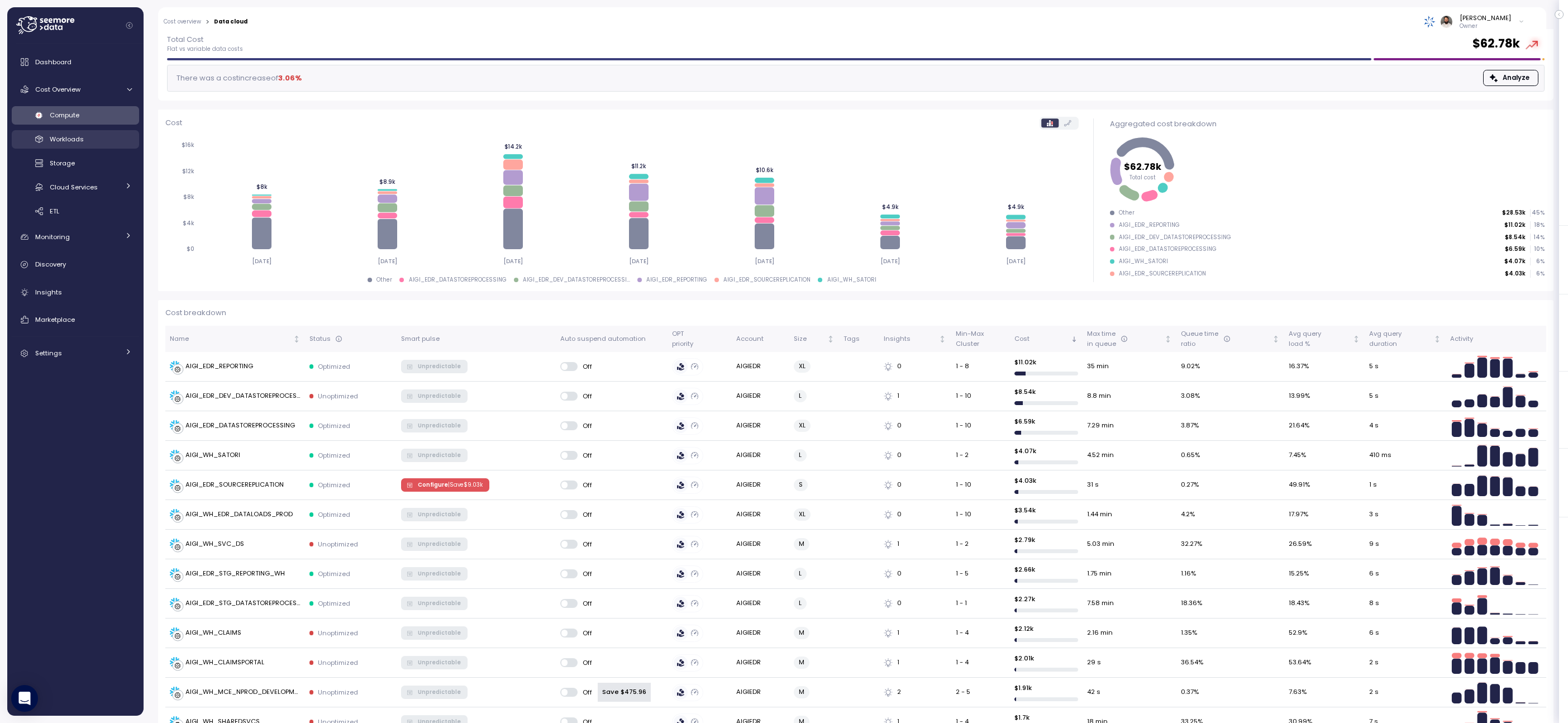
click at [89, 147] on link "Workloads" at bounding box center [75, 139] width 127 height 19
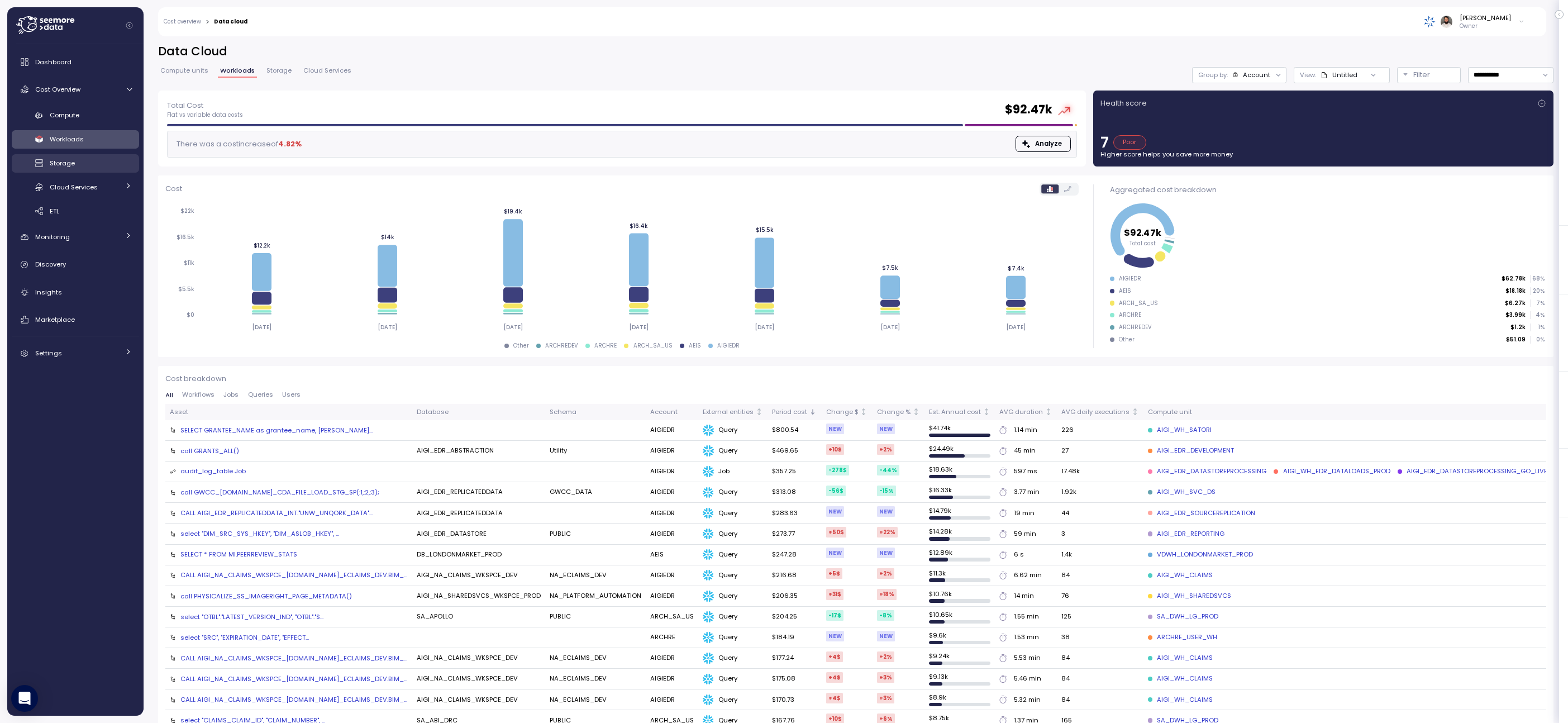
click at [87, 167] on div "Storage" at bounding box center [90, 163] width 82 height 11
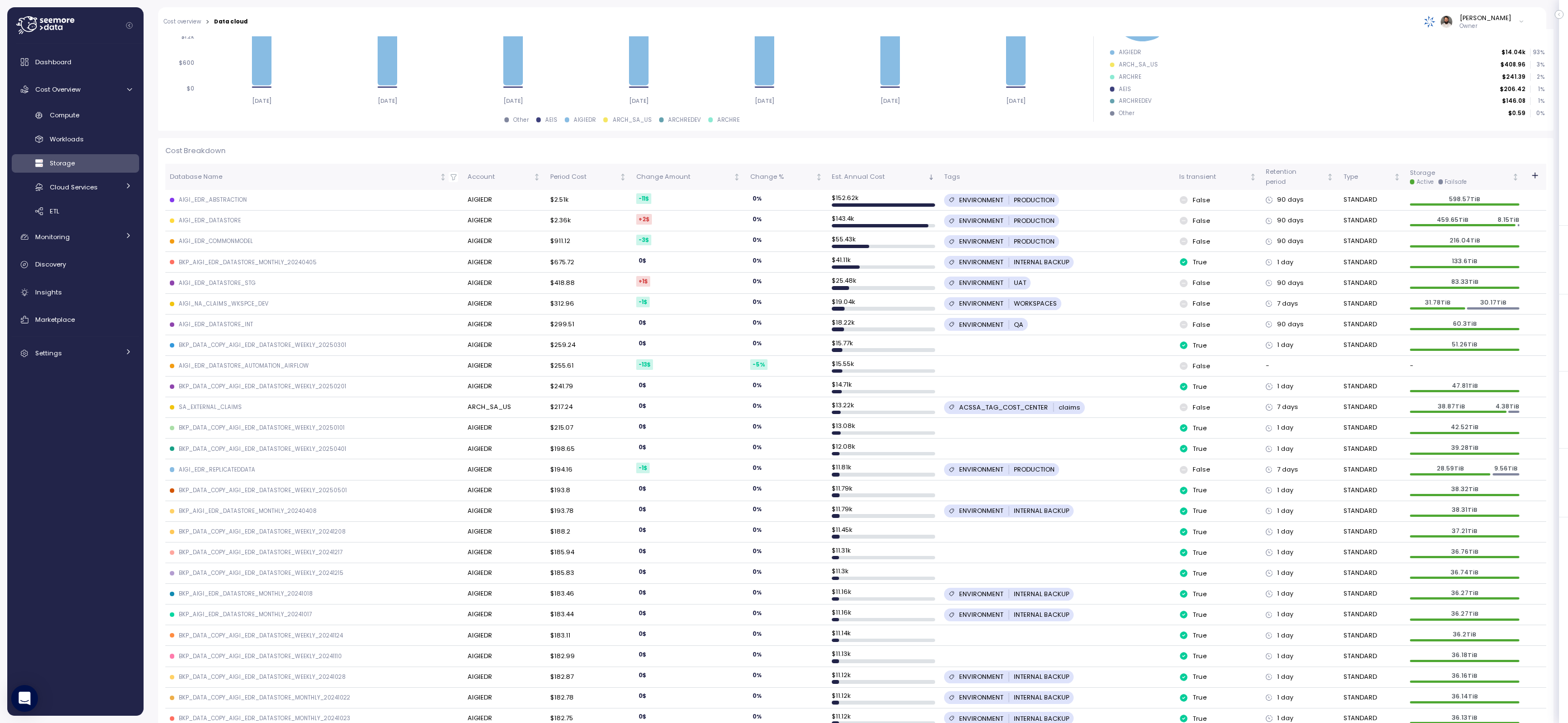
scroll to position [216, 0]
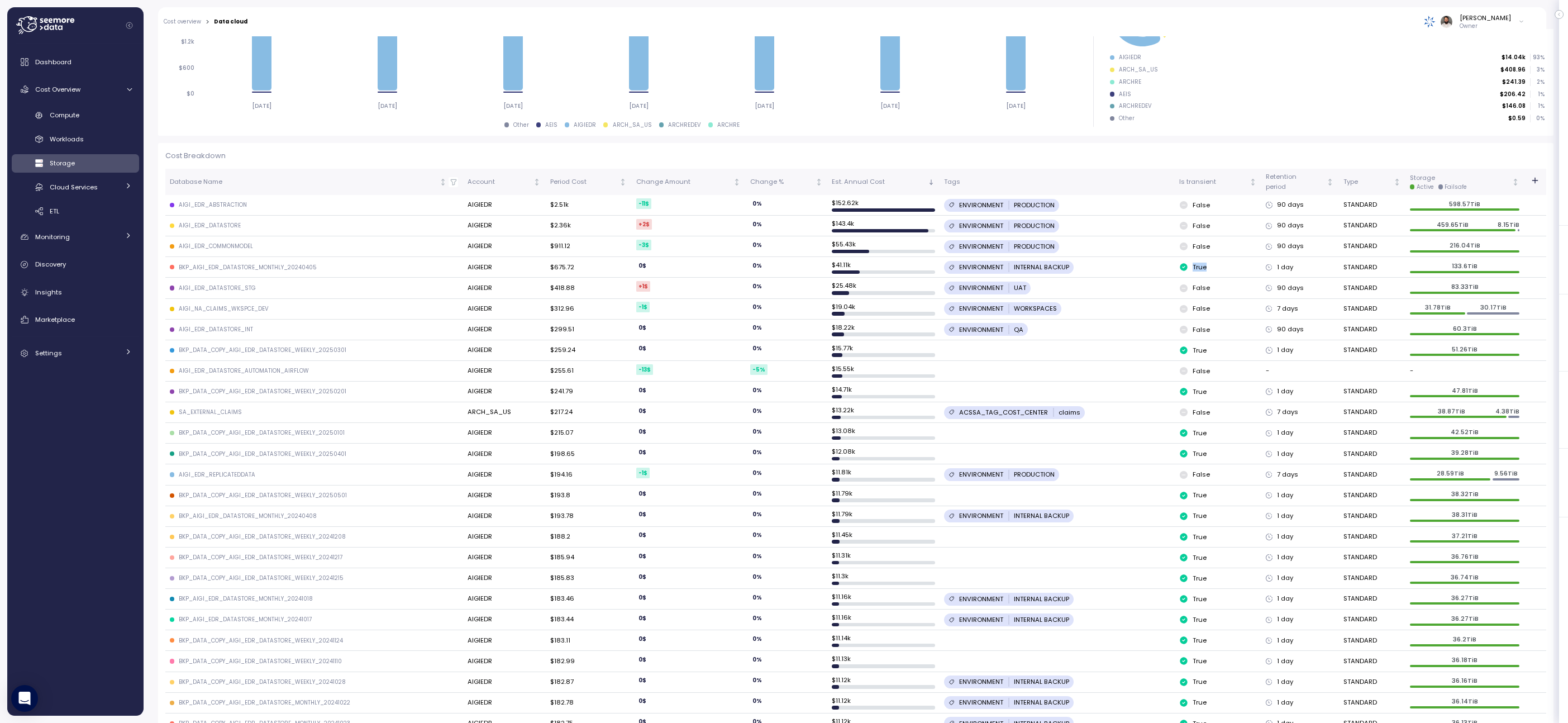
drag, startPoint x: 1191, startPoint y: 268, endPoint x: 1266, endPoint y: 268, distance: 75.0
click at [846, 268] on tr "BKP_AIGI_EDR_DATASTORE_MONTHLY_20240405 AIGIEDR $675.72 0 $ 0 % $ 41.11k ENVIRO…" at bounding box center [855, 267] width 1381 height 20
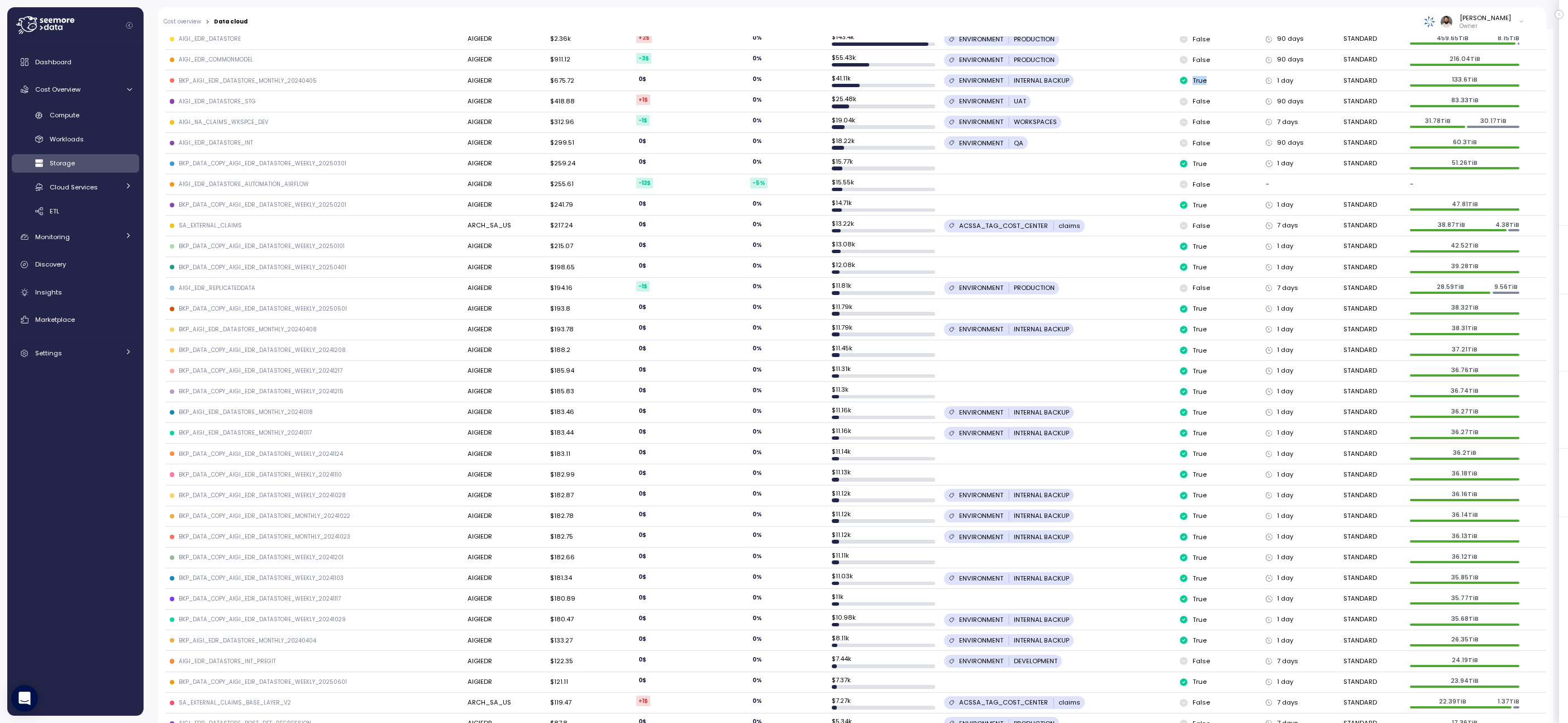
scroll to position [249, 0]
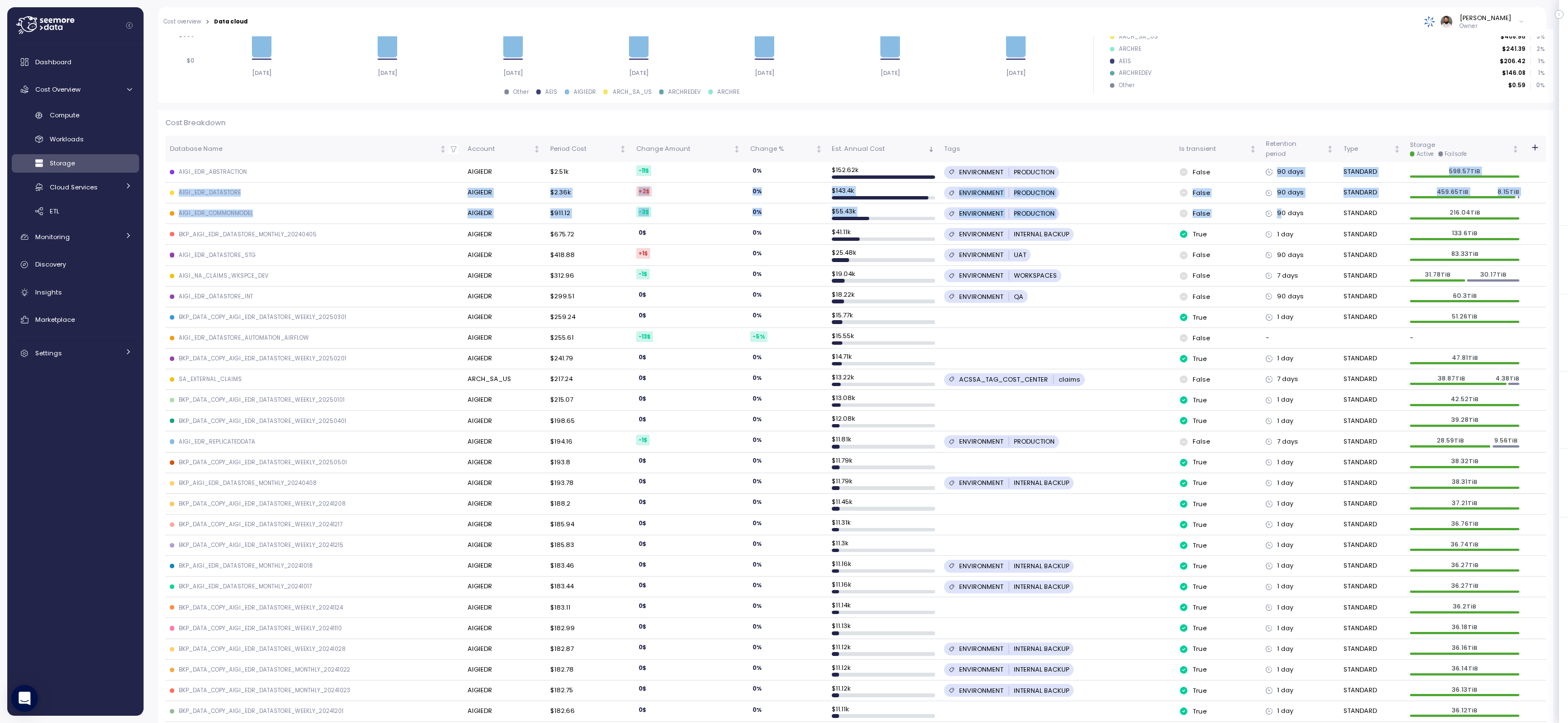
drag, startPoint x: 1275, startPoint y: 170, endPoint x: 1282, endPoint y: 215, distance: 45.5
click at [846, 215] on tbody "AIGI_EDR_ABSTRACTION AIGIEDR $2.51k -11 $ 0 % $ 152.62k ENVIRONMENT PRODUCTION …" at bounding box center [855, 679] width 1381 height 1035
click at [846, 215] on div "90 days" at bounding box center [1300, 213] width 68 height 10
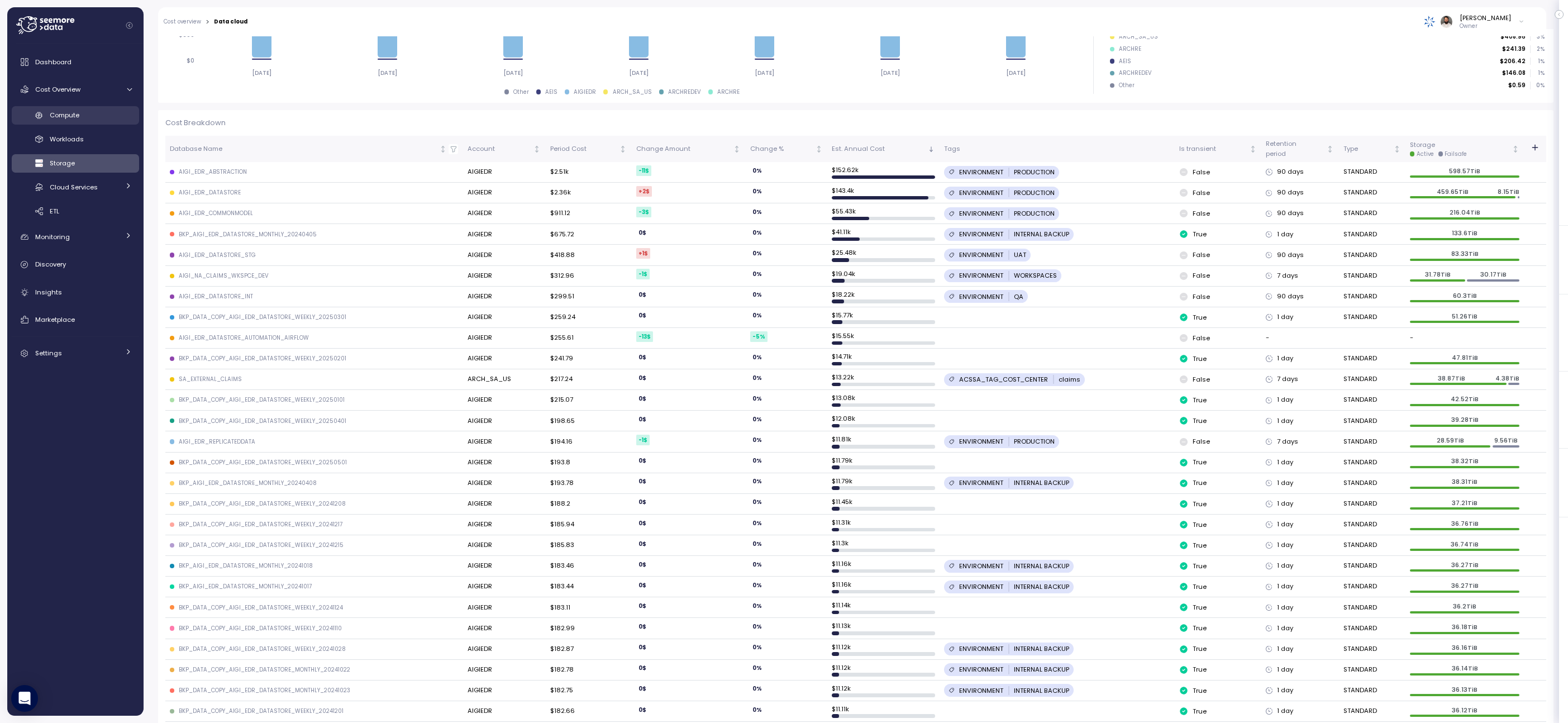
click at [76, 107] on link "Compute" at bounding box center [75, 115] width 127 height 19
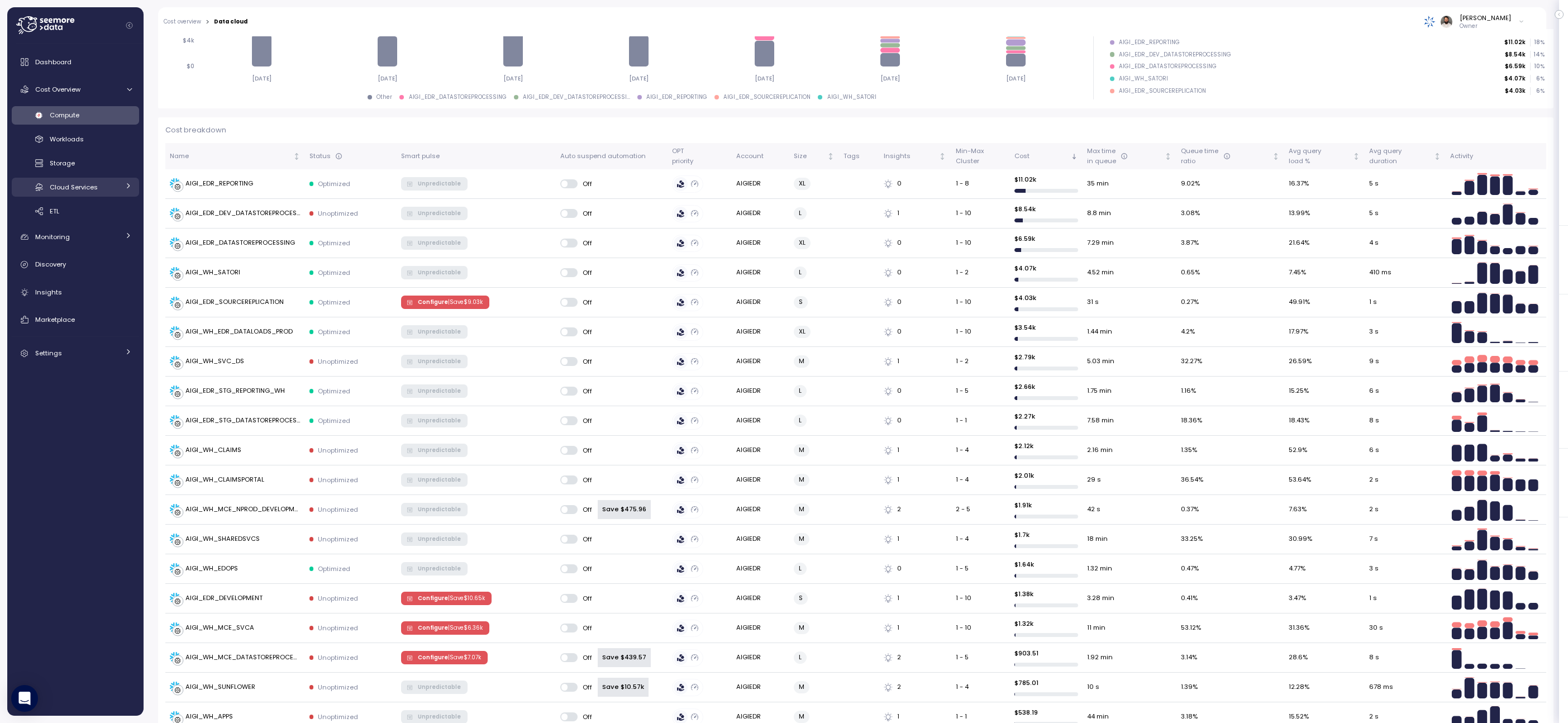
click at [89, 190] on span "Cloud Services" at bounding box center [73, 186] width 48 height 9
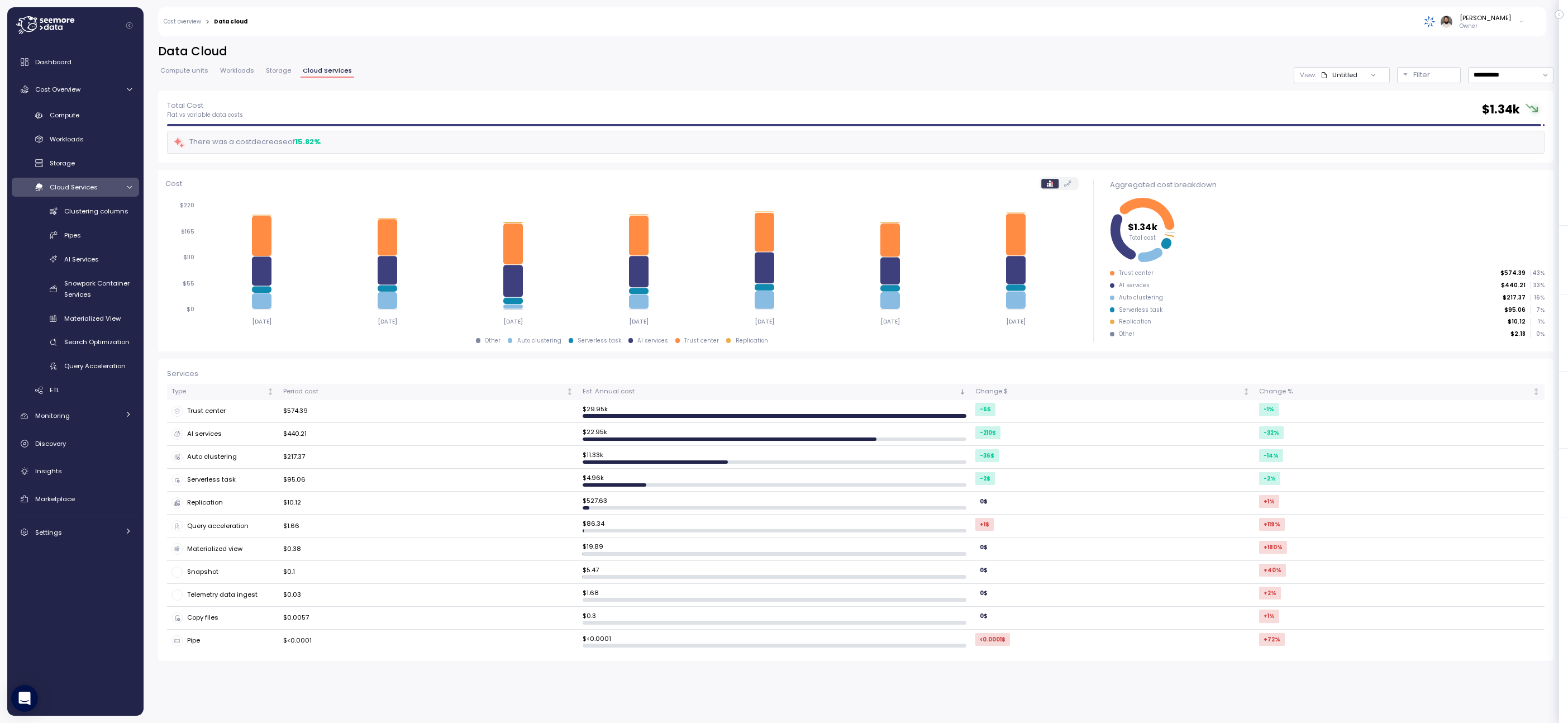
click at [846, 80] on div "View: Untitled" at bounding box center [1342, 75] width 96 height 16
click at [255, 431] on div "AI services" at bounding box center [223, 434] width 103 height 11
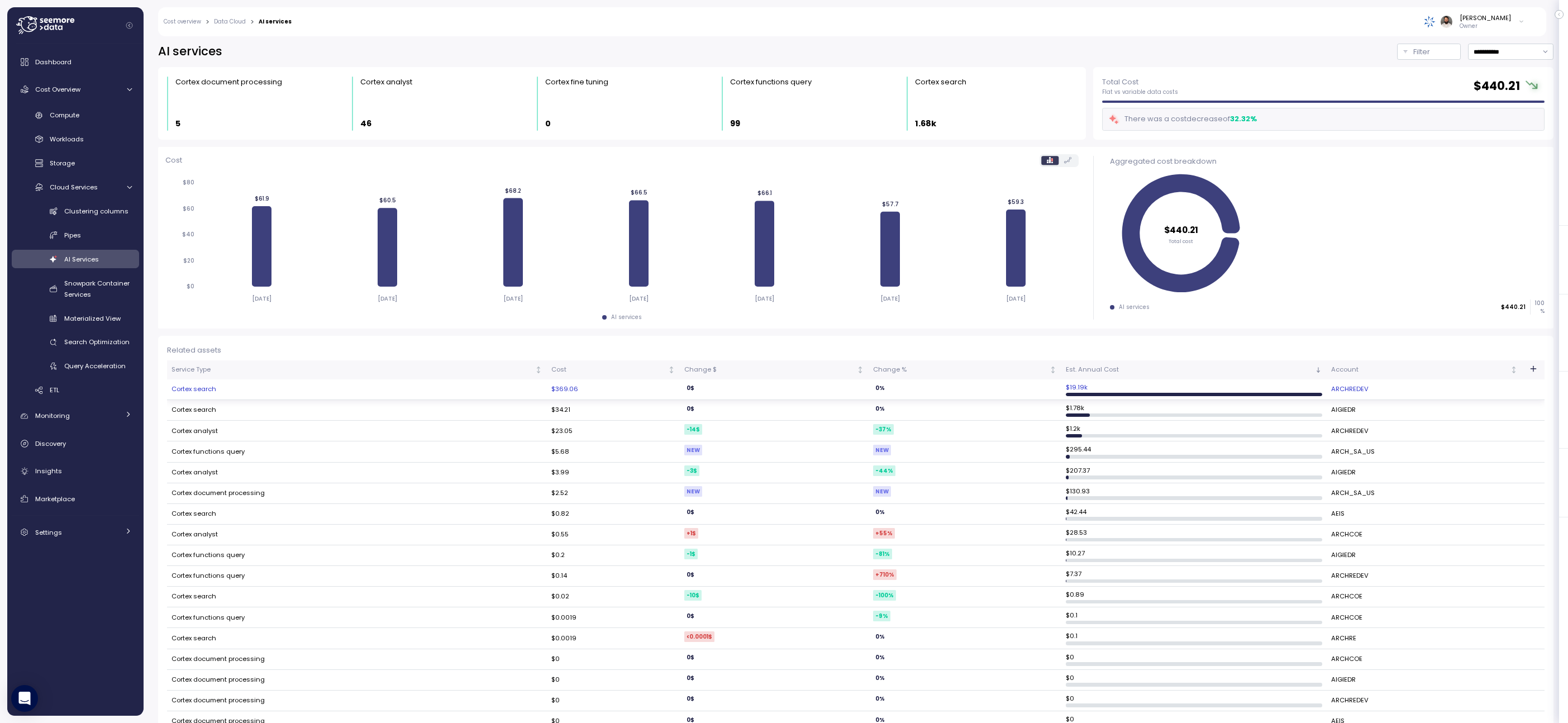
click at [276, 387] on td "Cortex search" at bounding box center [357, 389] width 380 height 20
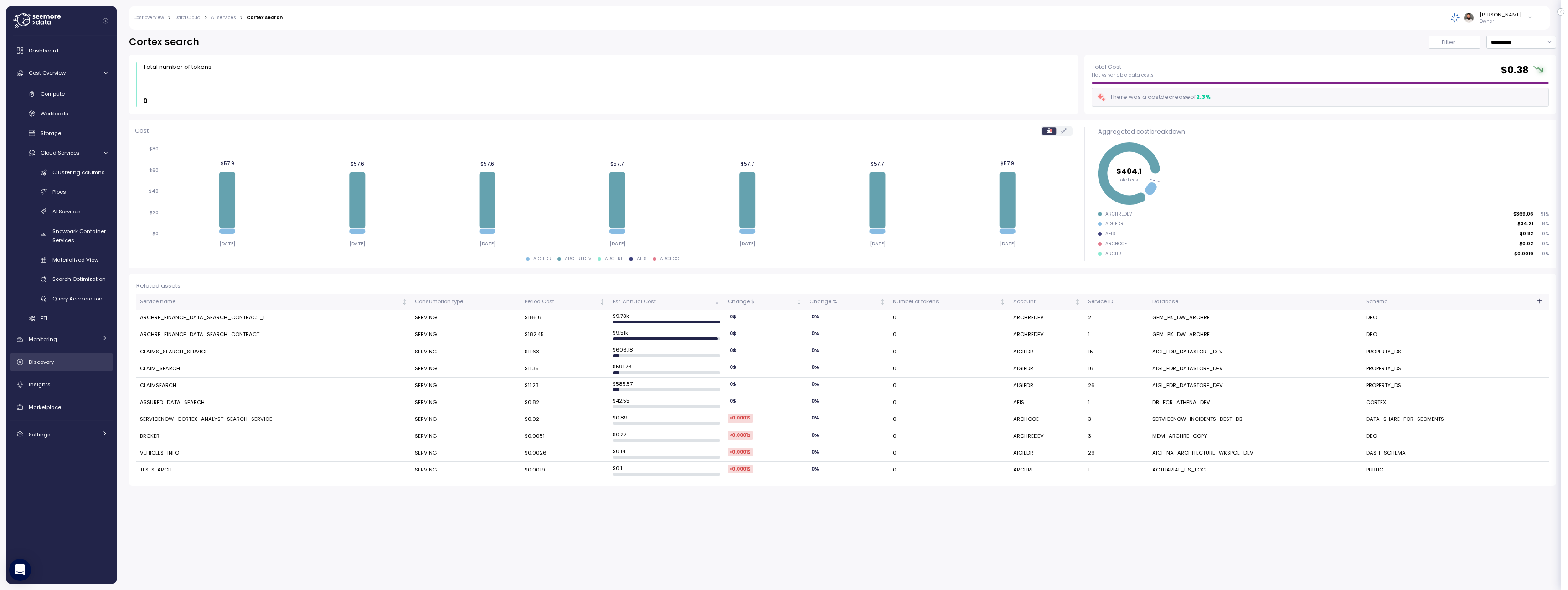
click at [54, 368] on link "Discovery" at bounding box center [61, 362] width 104 height 19
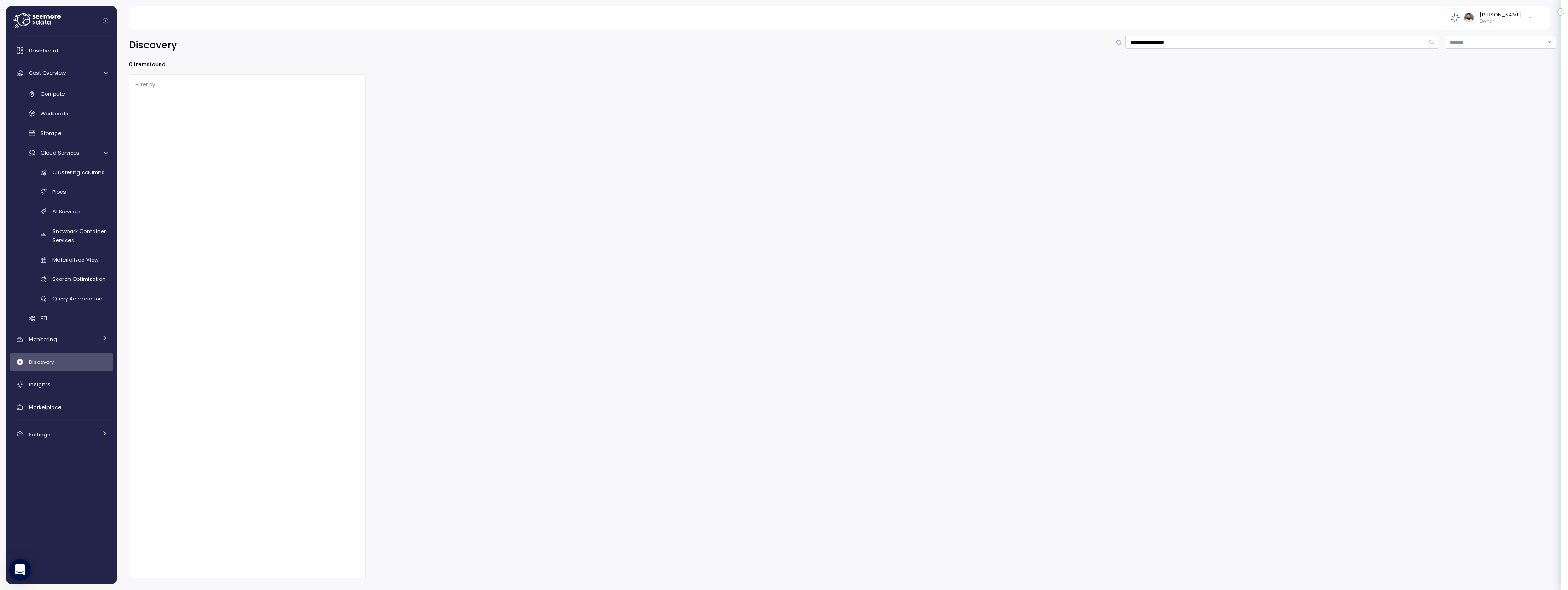
click at [54, 372] on div "Dashboard Cost Overview Compute Workloads Storage Cloud Services Clustering col…" at bounding box center [61, 243] width 104 height 402
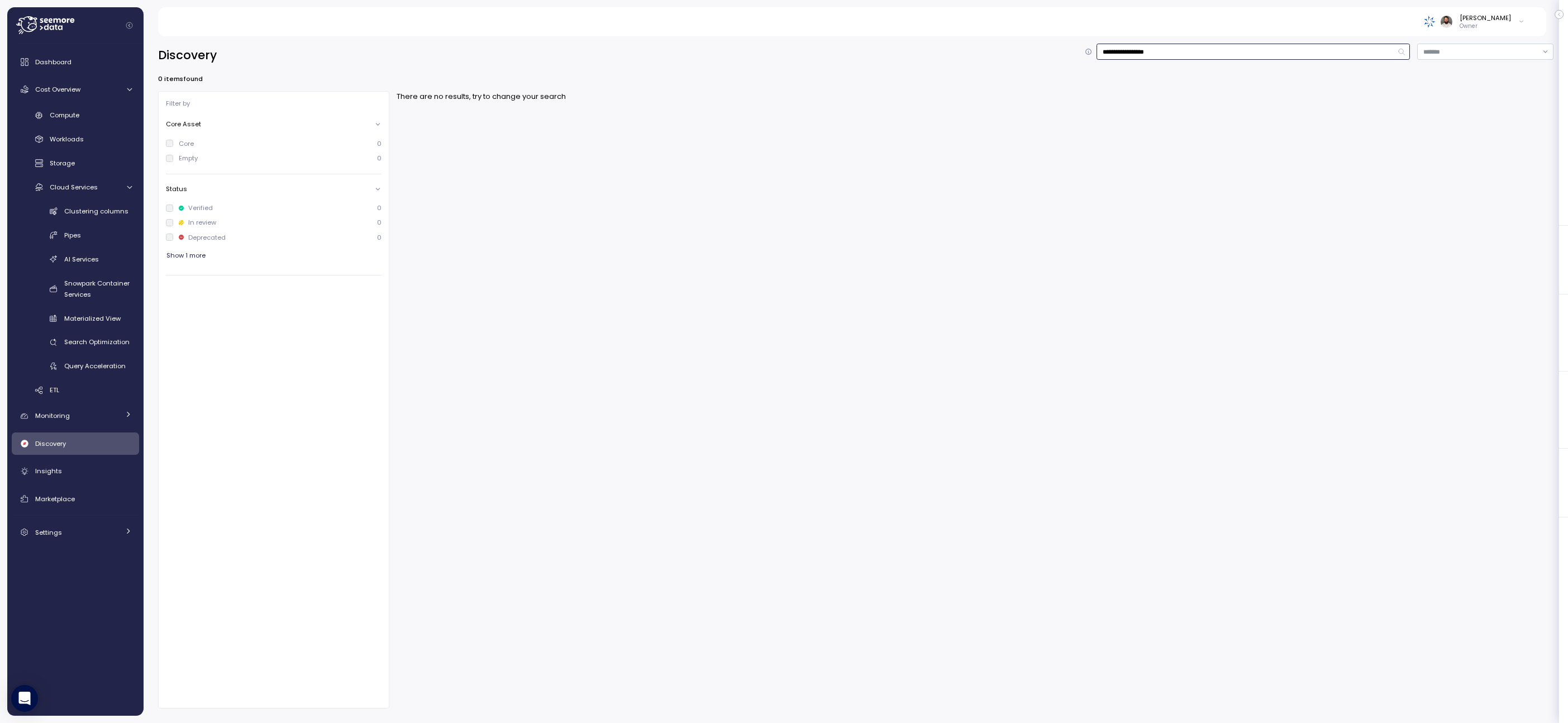
click at [846, 55] on input "**********" at bounding box center [1253, 52] width 314 height 16
click at [846, 54] on input at bounding box center [1253, 52] width 314 height 16
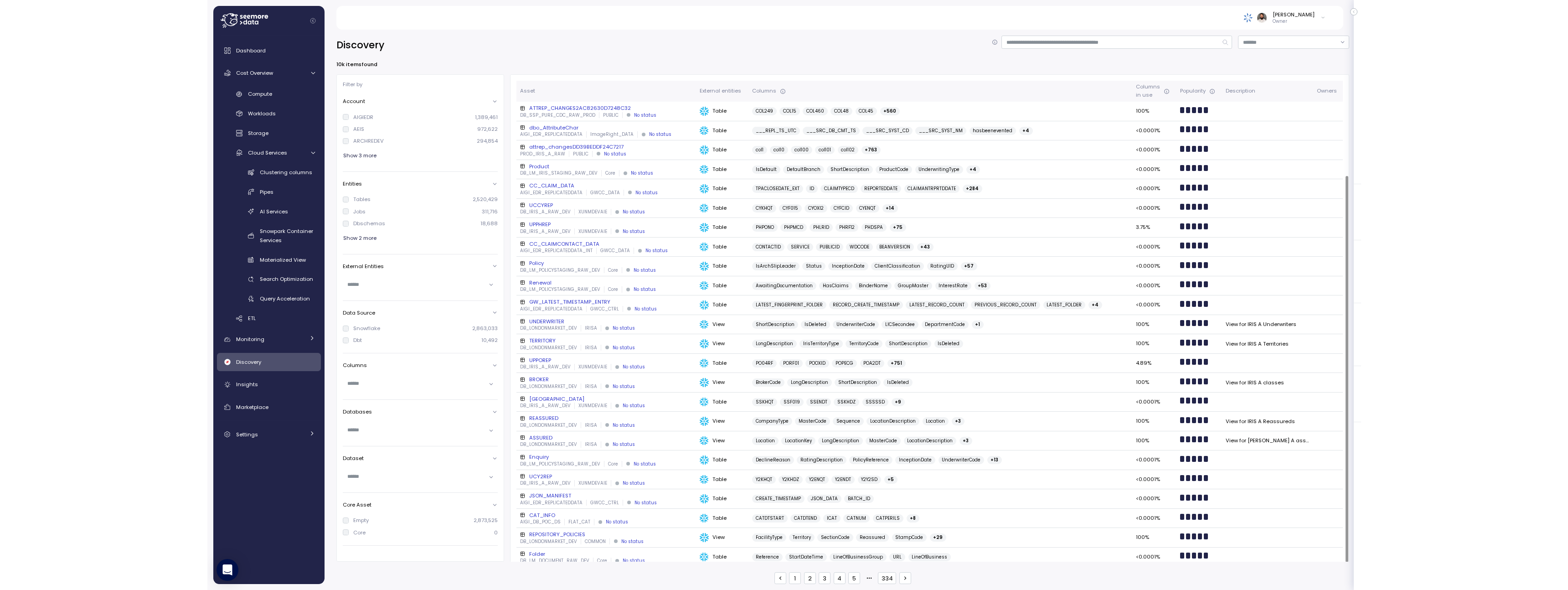
scroll to position [127, 0]
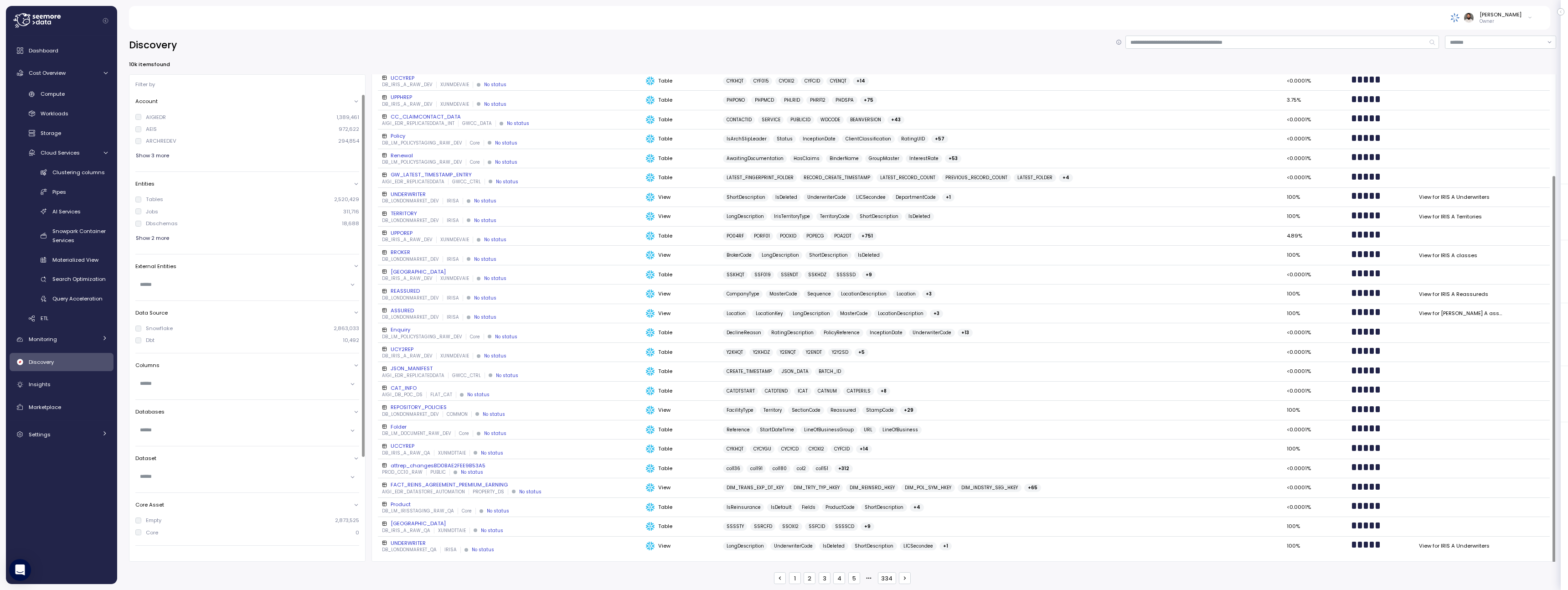
click at [162, 151] on span "Show 3 more" at bounding box center [152, 155] width 33 height 13
click at [156, 166] on div "ARCHRE" at bounding box center [155, 165] width 21 height 7
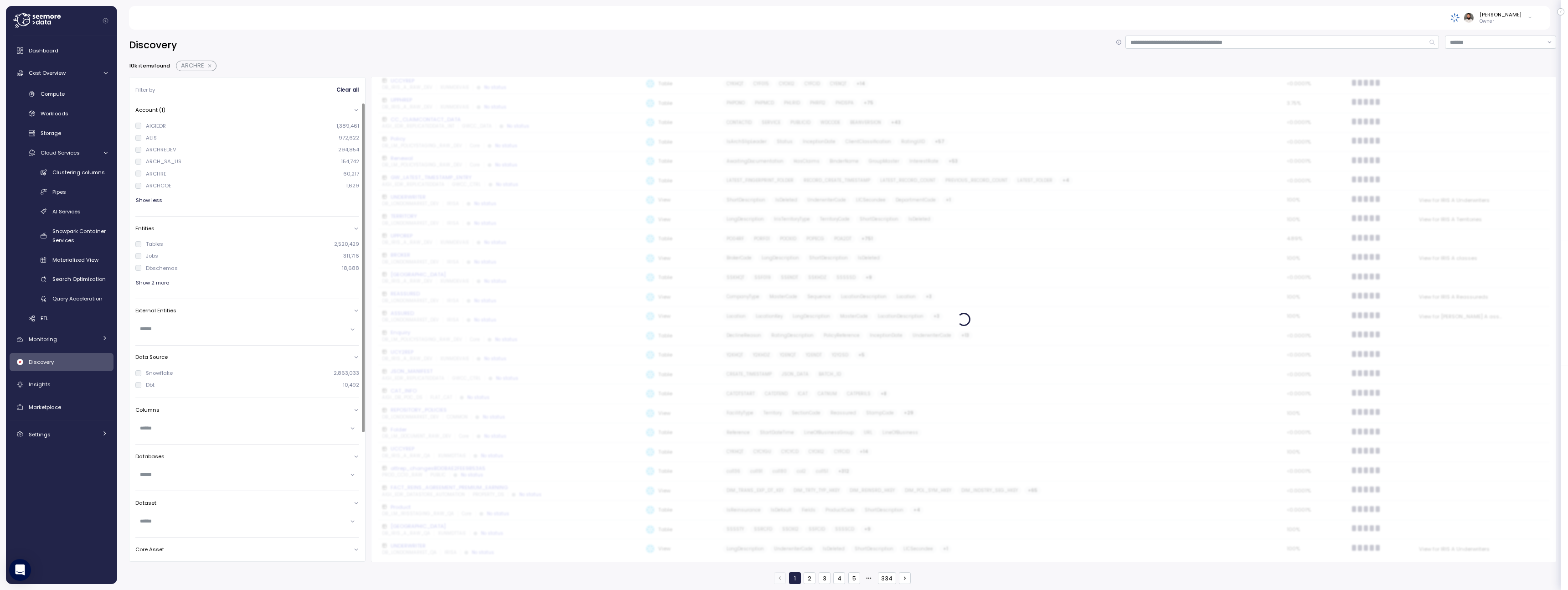
click at [155, 170] on div "ARCHRE" at bounding box center [155, 173] width 21 height 7
click at [74, 130] on div "Storage" at bounding box center [73, 133] width 67 height 9
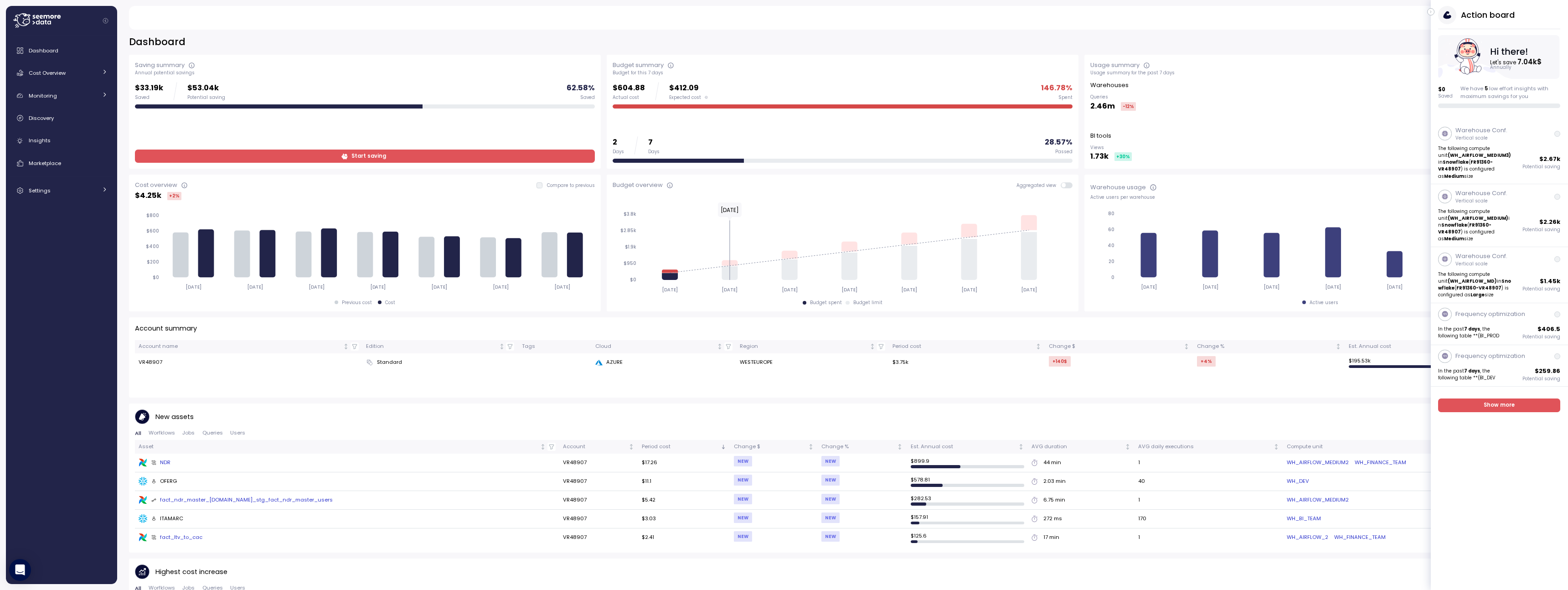
click at [1432, 12] on icon "button" at bounding box center [1431, 12] width 4 height 11
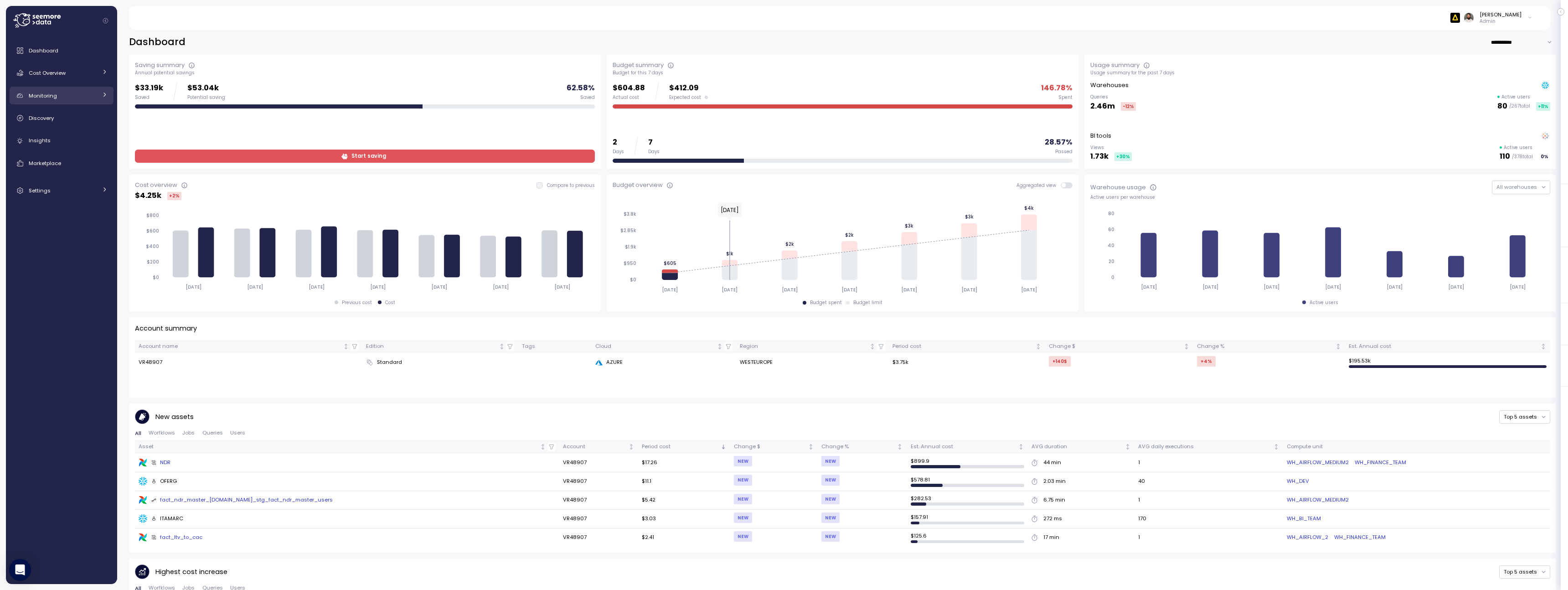
click at [61, 91] on div "Monitoring" at bounding box center [62, 96] width 68 height 9
click at [64, 179] on div "Discovery" at bounding box center [67, 177] width 79 height 9
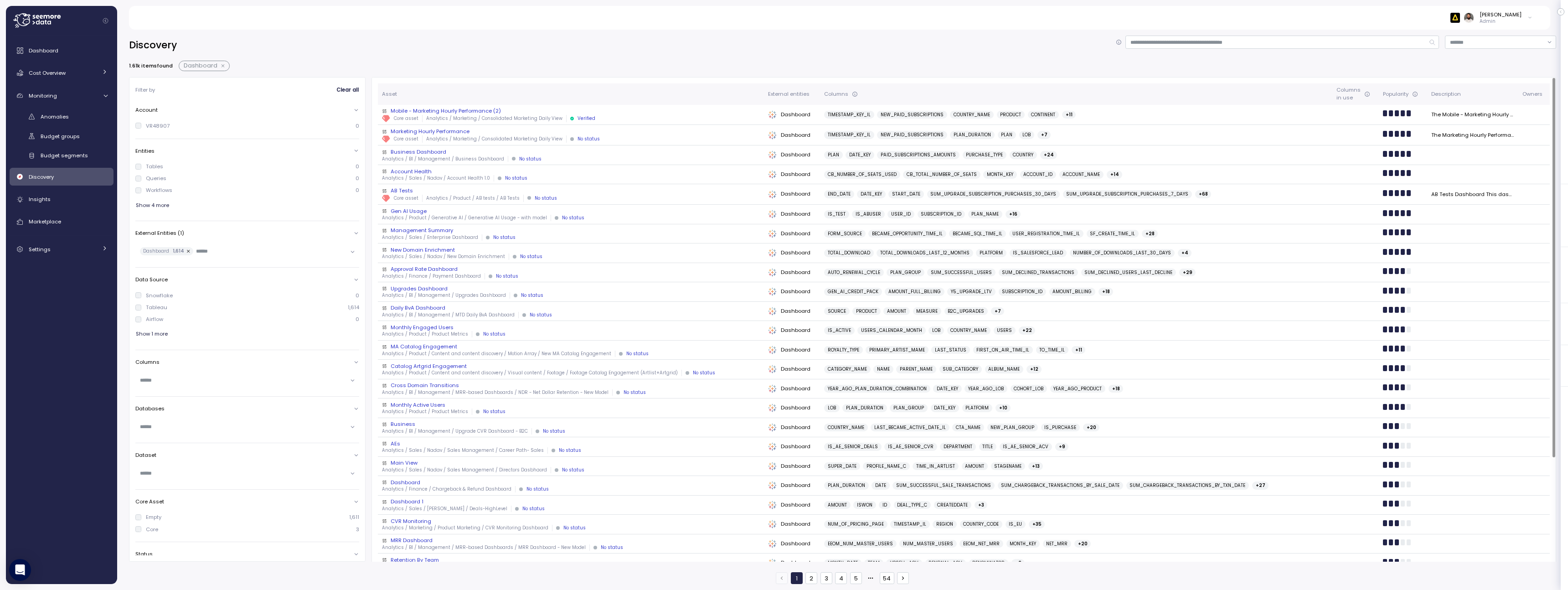
click at [544, 109] on div "Mobile - Marketing Hourly Performance (2)" at bounding box center [571, 110] width 379 height 7
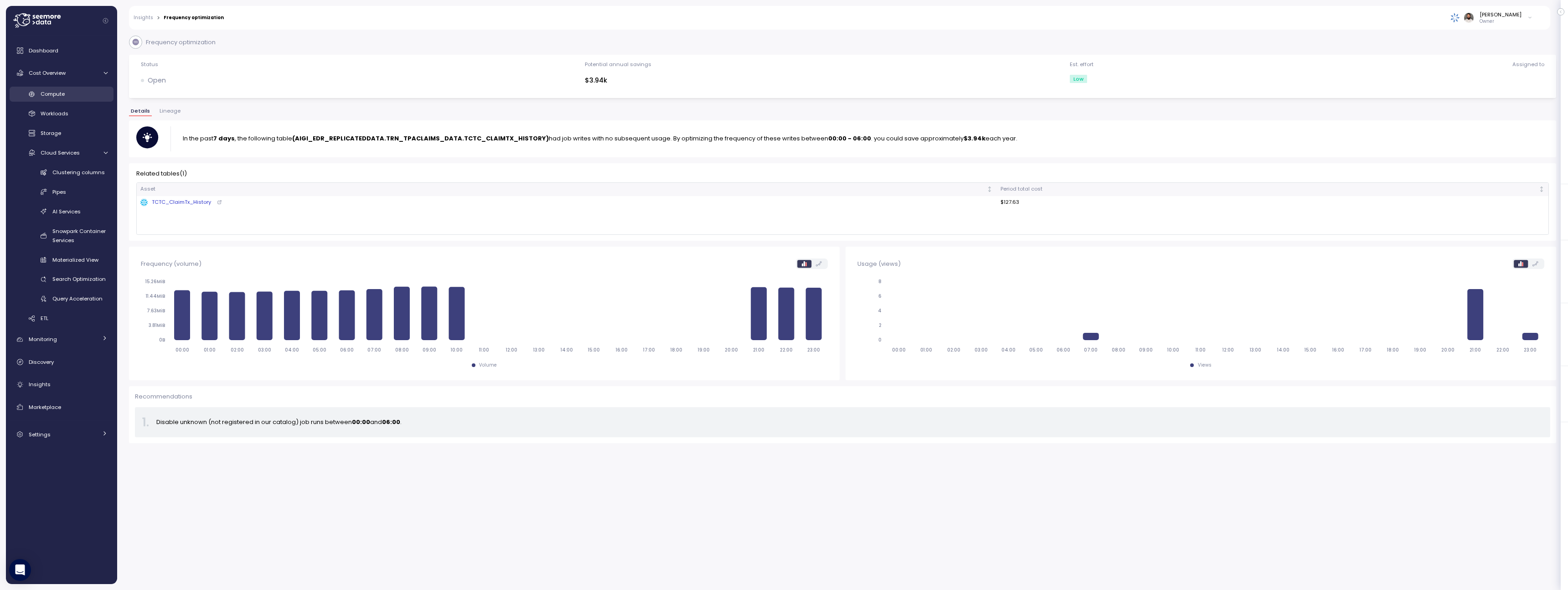
click at [64, 90] on span "Compute" at bounding box center [52, 93] width 24 height 7
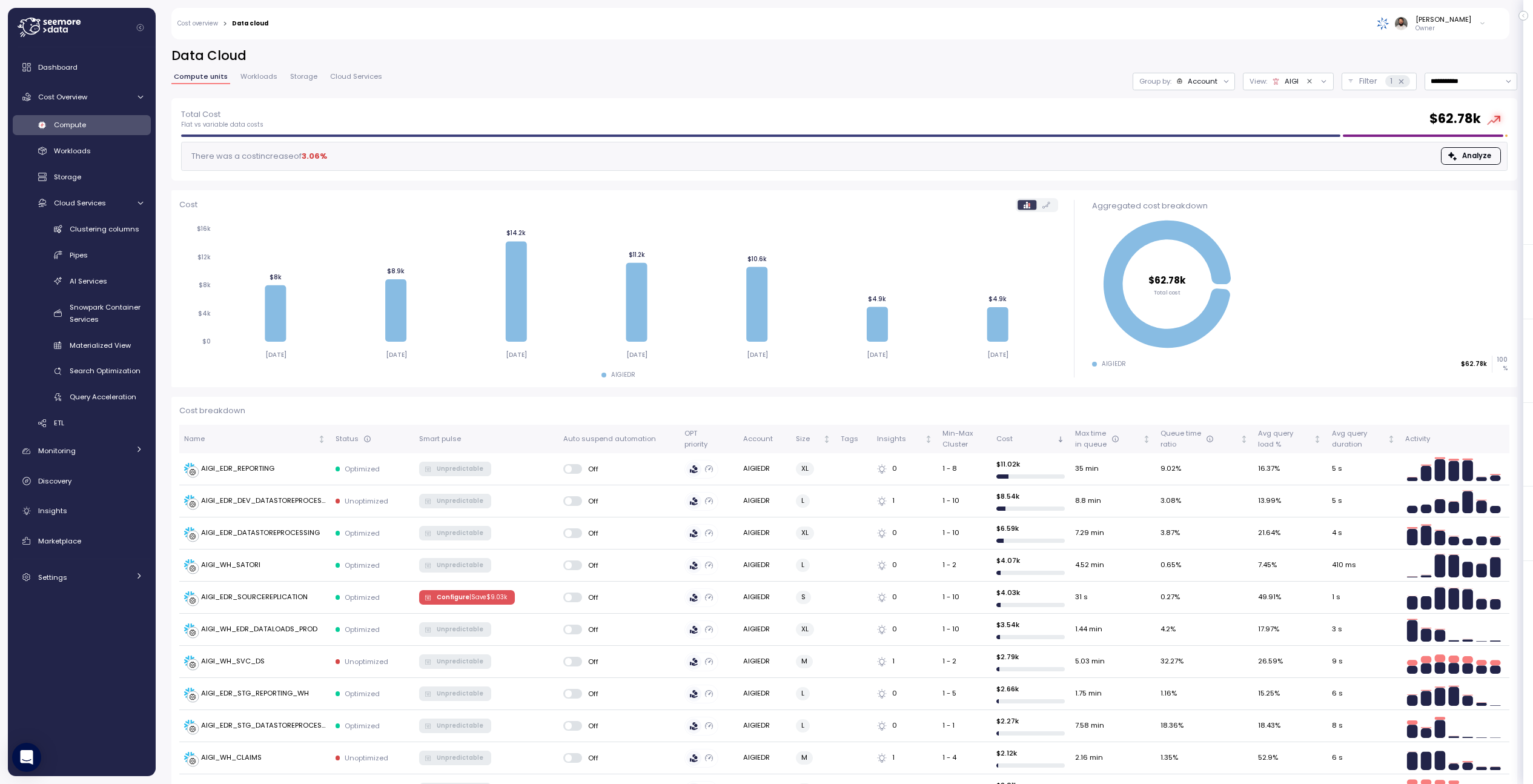
click at [245, 80] on span "Workloads" at bounding box center [259, 76] width 37 height 7
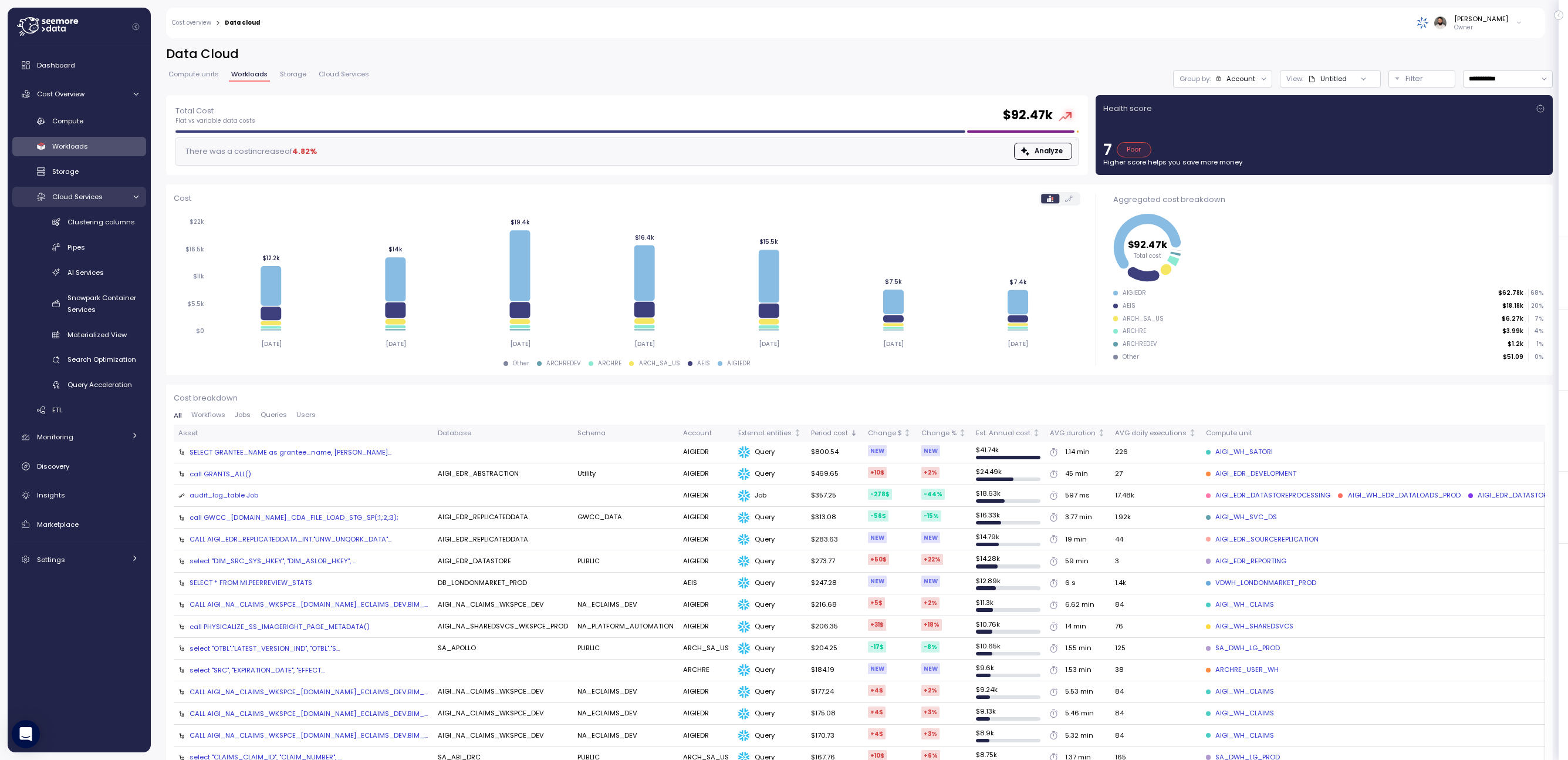
click at [89, 198] on span "Cloud Services" at bounding box center [77, 196] width 50 height 9
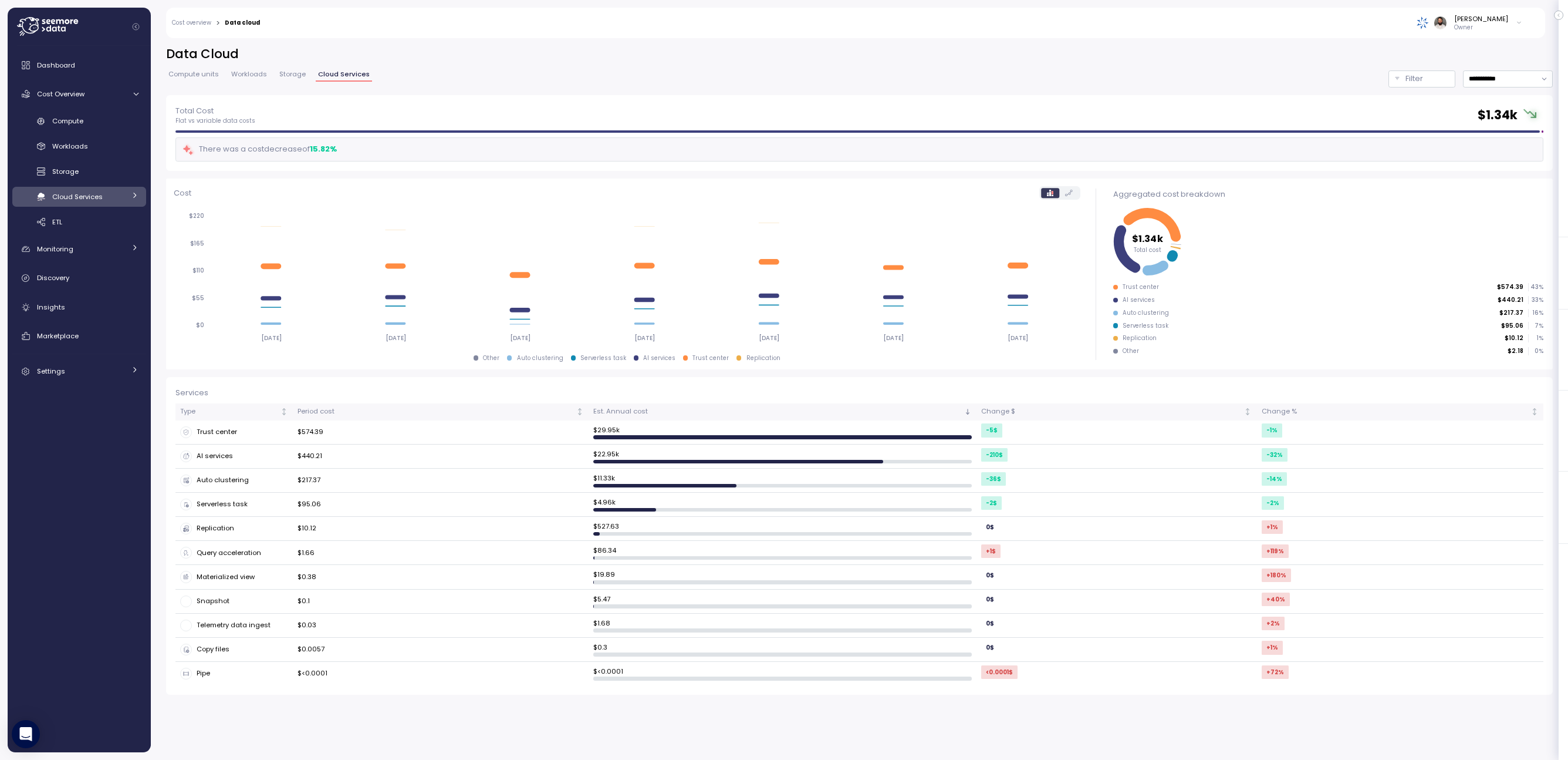
click at [89, 198] on span "Cloud Services" at bounding box center [77, 196] width 50 height 9
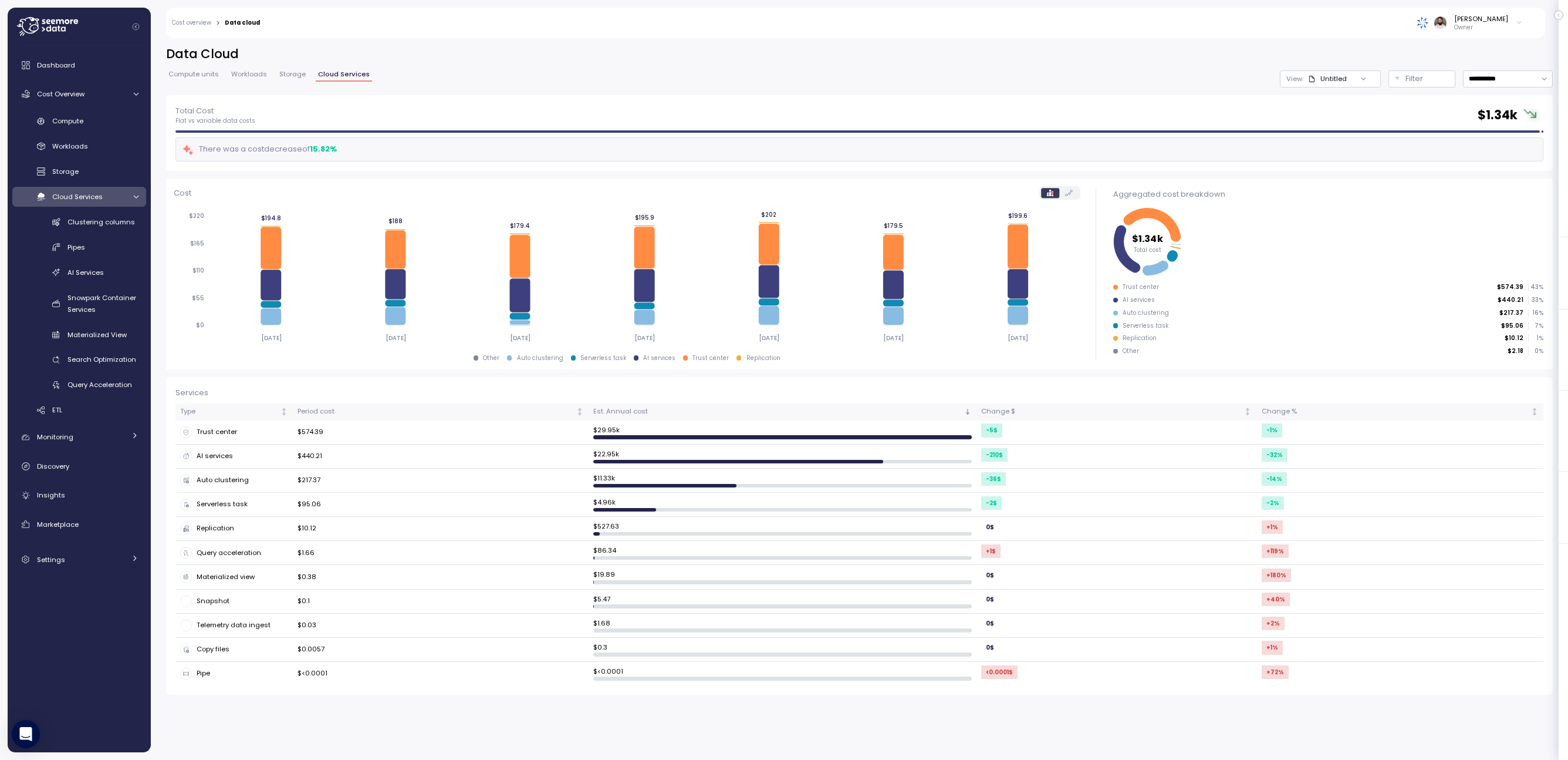
click at [120, 210] on div "Compute Workloads Storage Cloud Services Clustering columns Pipes AI Services S…" at bounding box center [78, 266] width 134 height 308
click at [111, 237] on link "Pipes" at bounding box center [78, 246] width 134 height 20
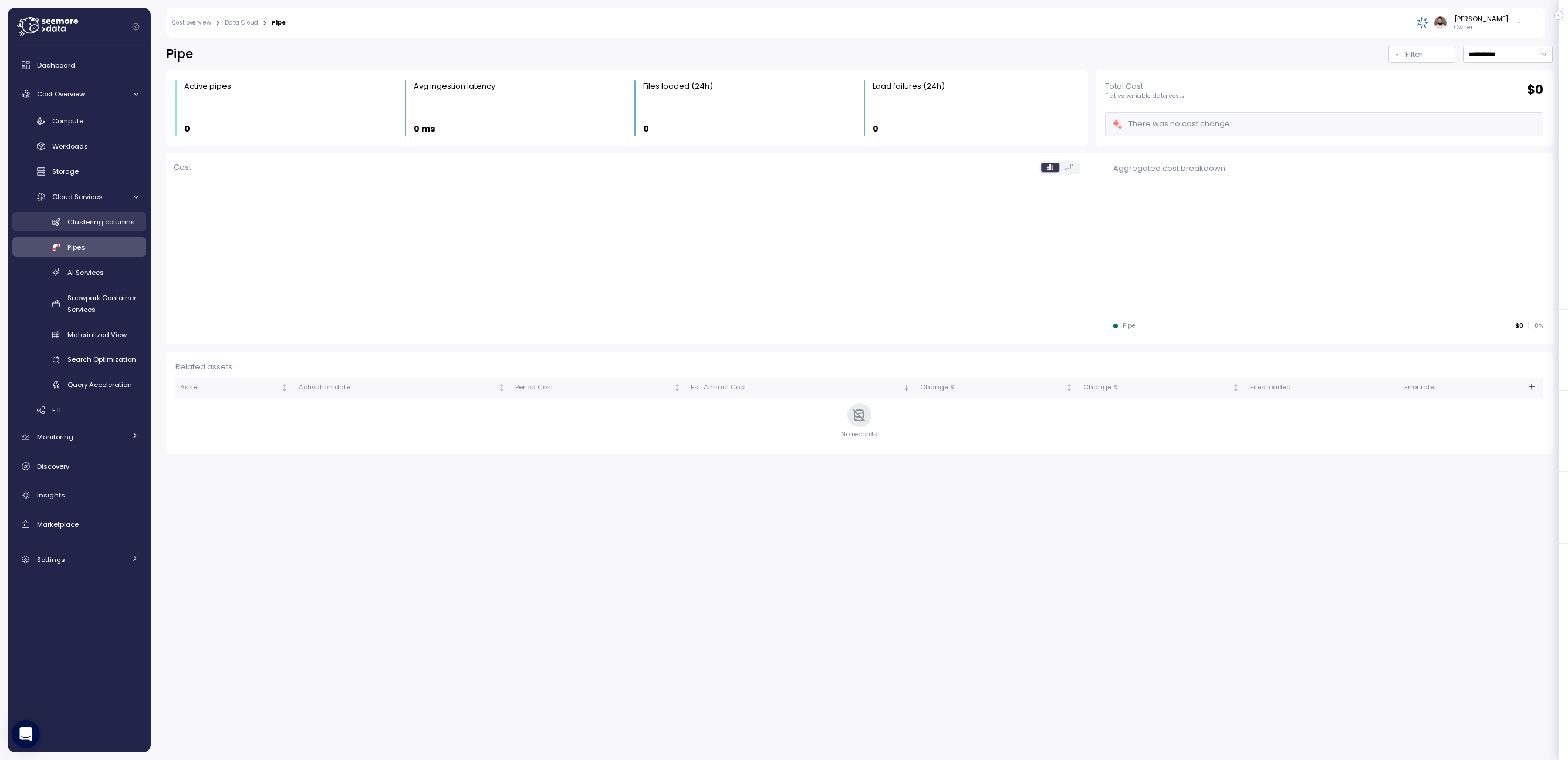
click at [111, 228] on link "Clustering columns" at bounding box center [78, 222] width 134 height 20
click at [75, 204] on link "Cloud Services" at bounding box center [78, 196] width 134 height 20
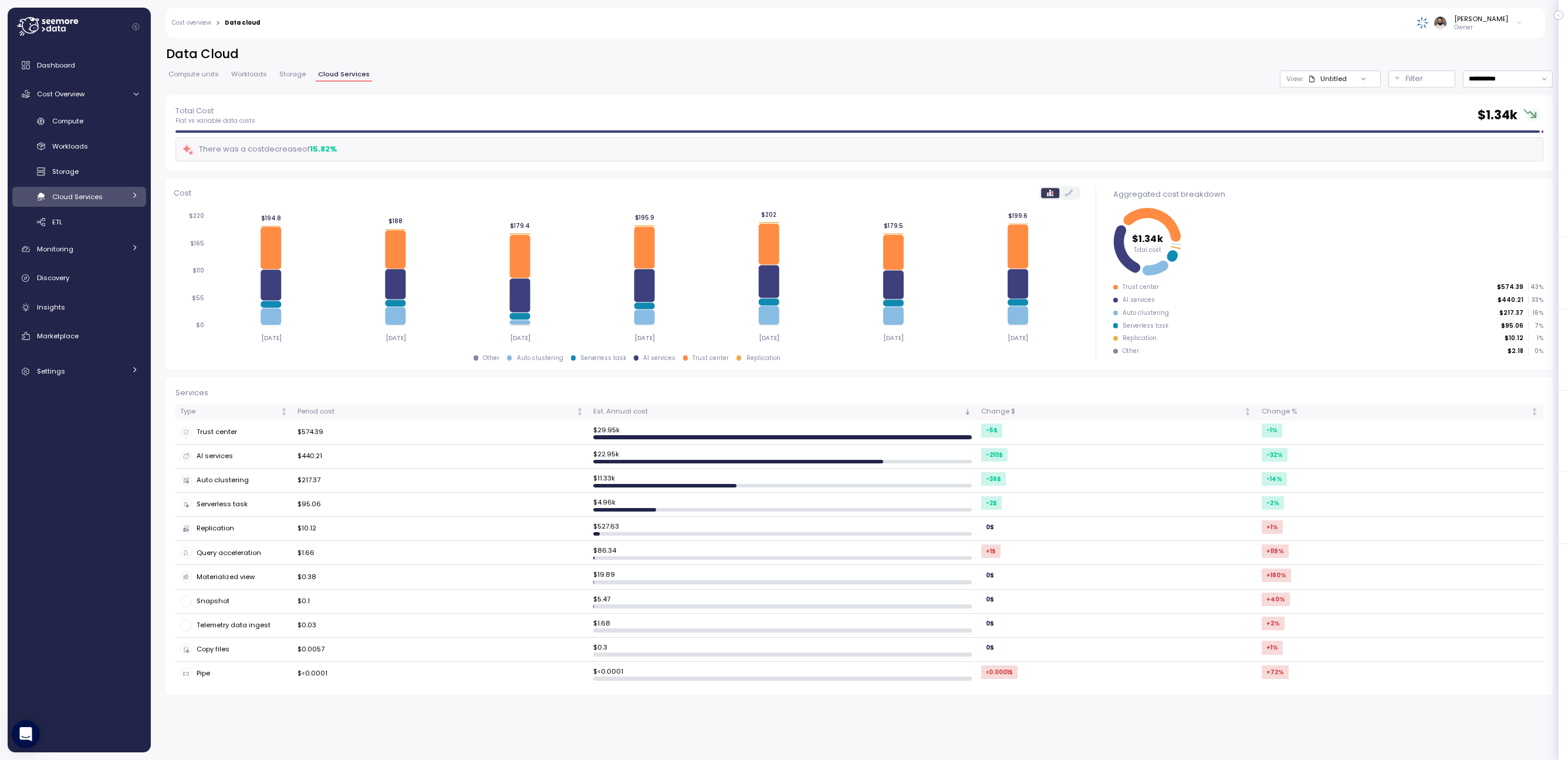
click at [75, 204] on link "Cloud Services" at bounding box center [78, 196] width 134 height 20
click at [68, 429] on link "Monitoring" at bounding box center [78, 438] width 134 height 24
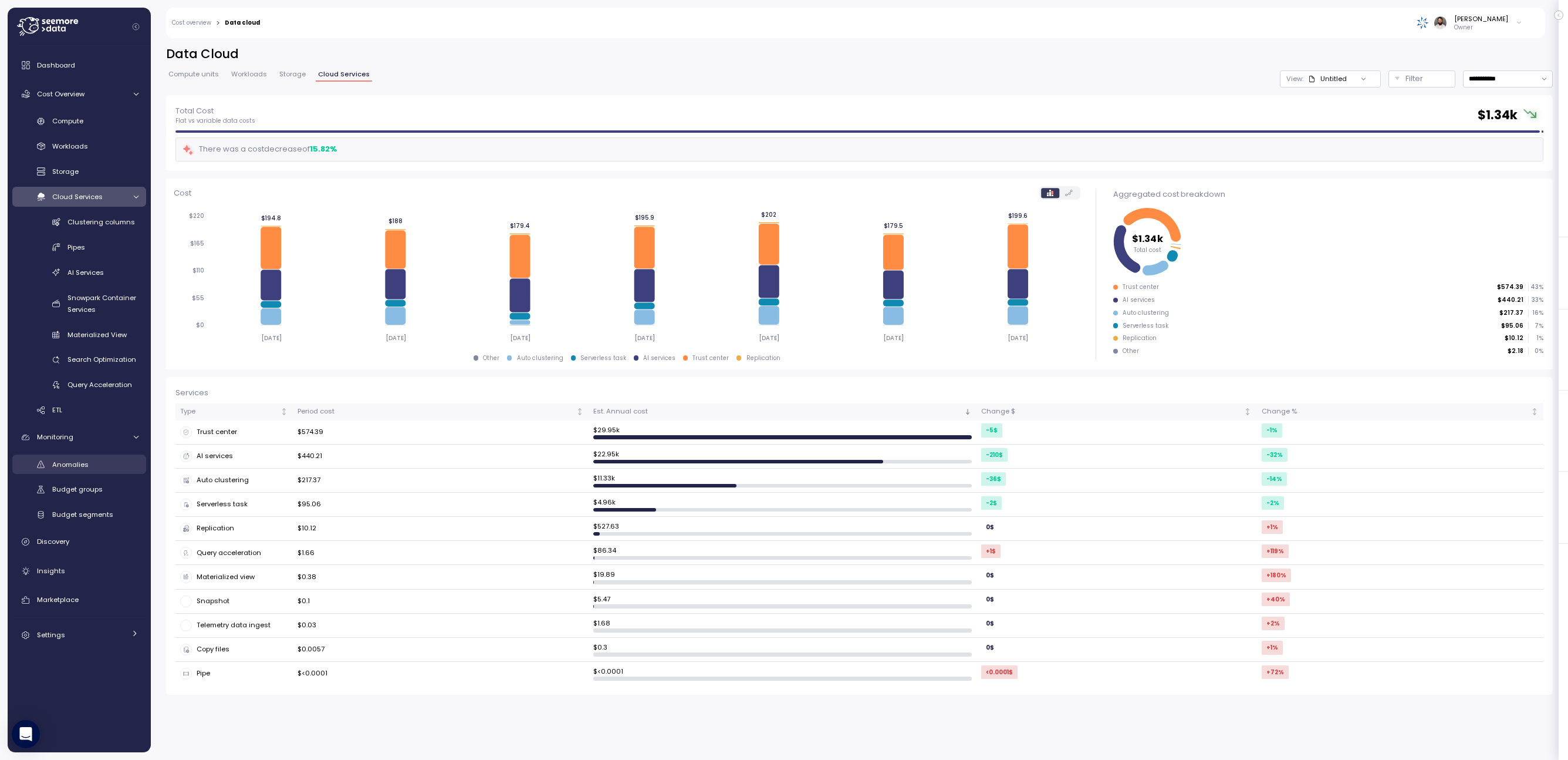
click at [74, 460] on span "Anomalies" at bounding box center [70, 464] width 37 height 9
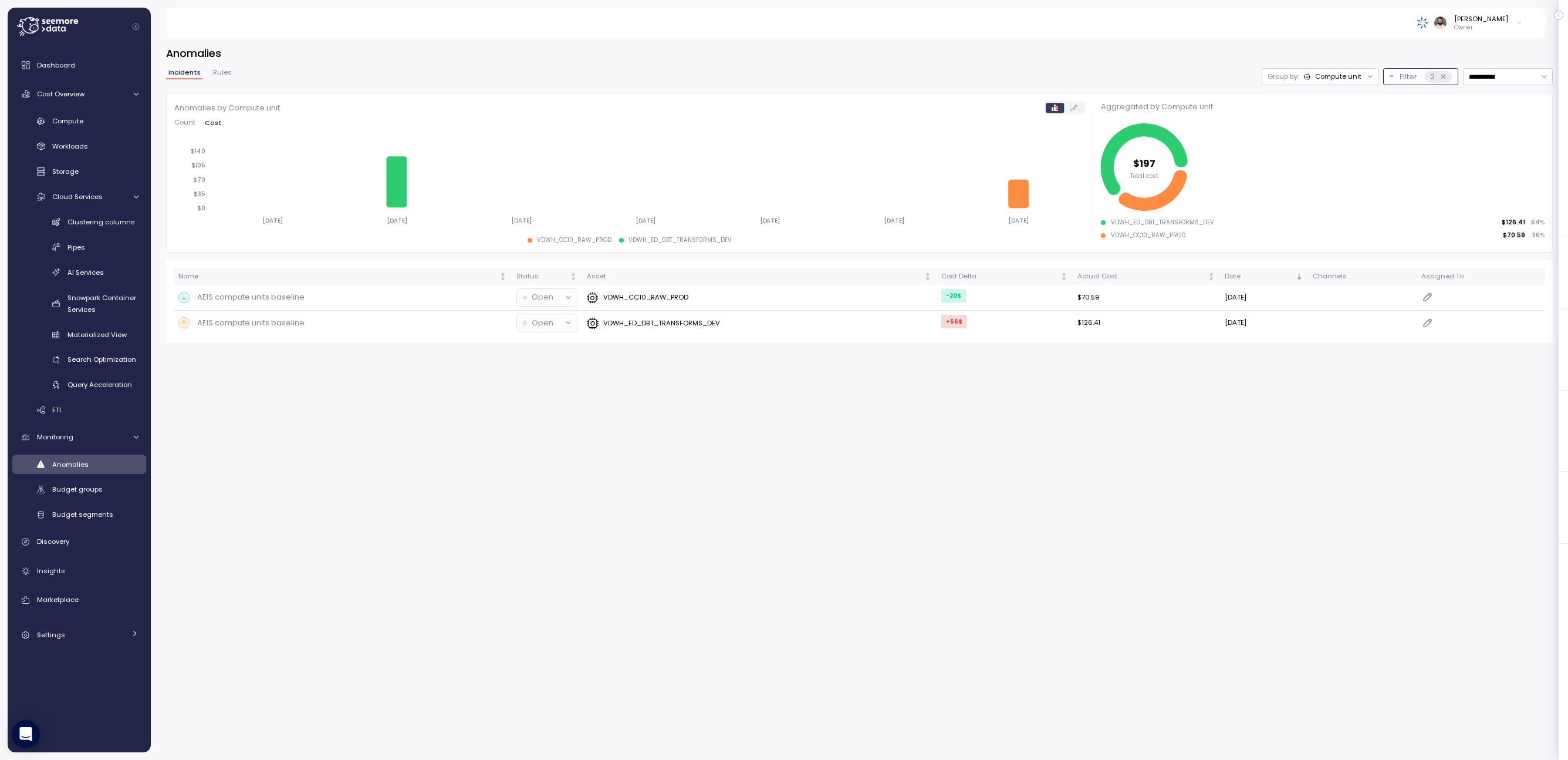
click at [1436, 79] on div "2" at bounding box center [1438, 77] width 26 height 12
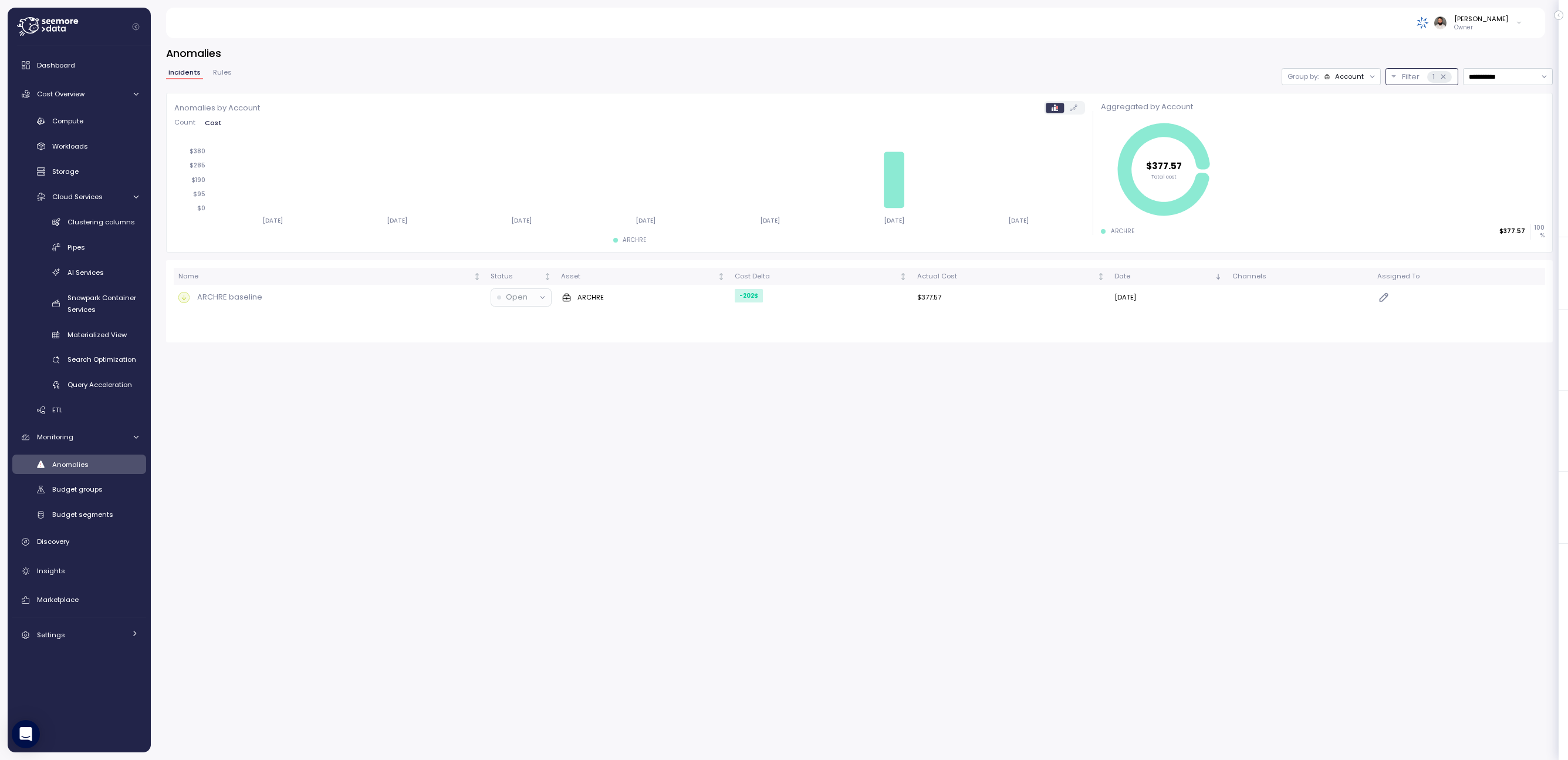
click at [1443, 78] on icon at bounding box center [1443, 76] width 8 height 8
click at [1445, 78] on icon at bounding box center [1443, 76] width 8 height 8
click at [1346, 78] on div "Account" at bounding box center [1350, 76] width 29 height 9
click at [1406, 83] on button "Filter 1" at bounding box center [1422, 77] width 72 height 17
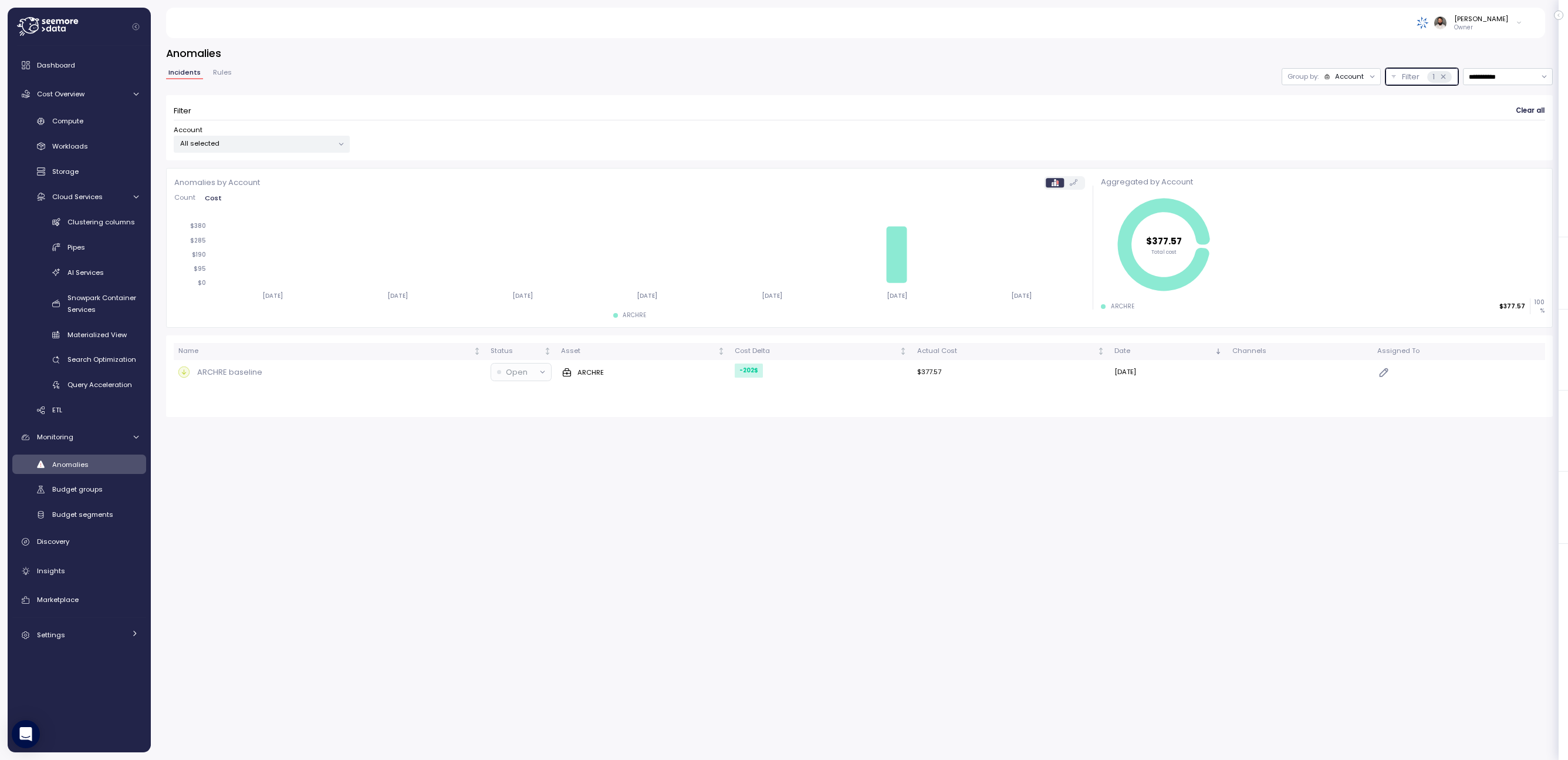
click at [1406, 83] on button "Filter 1" at bounding box center [1422, 77] width 72 height 17
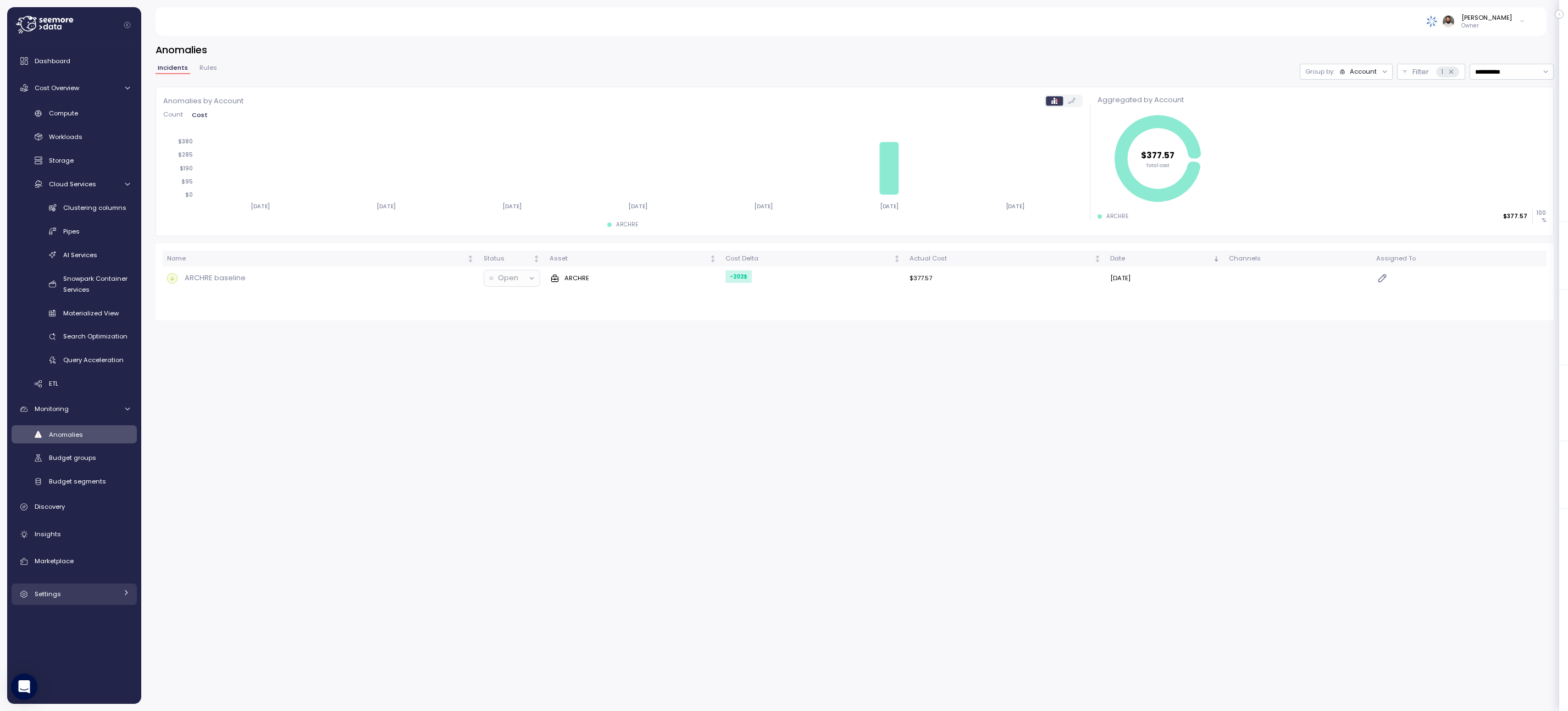
click at [83, 585] on link "Settings" at bounding box center [73, 595] width 125 height 22
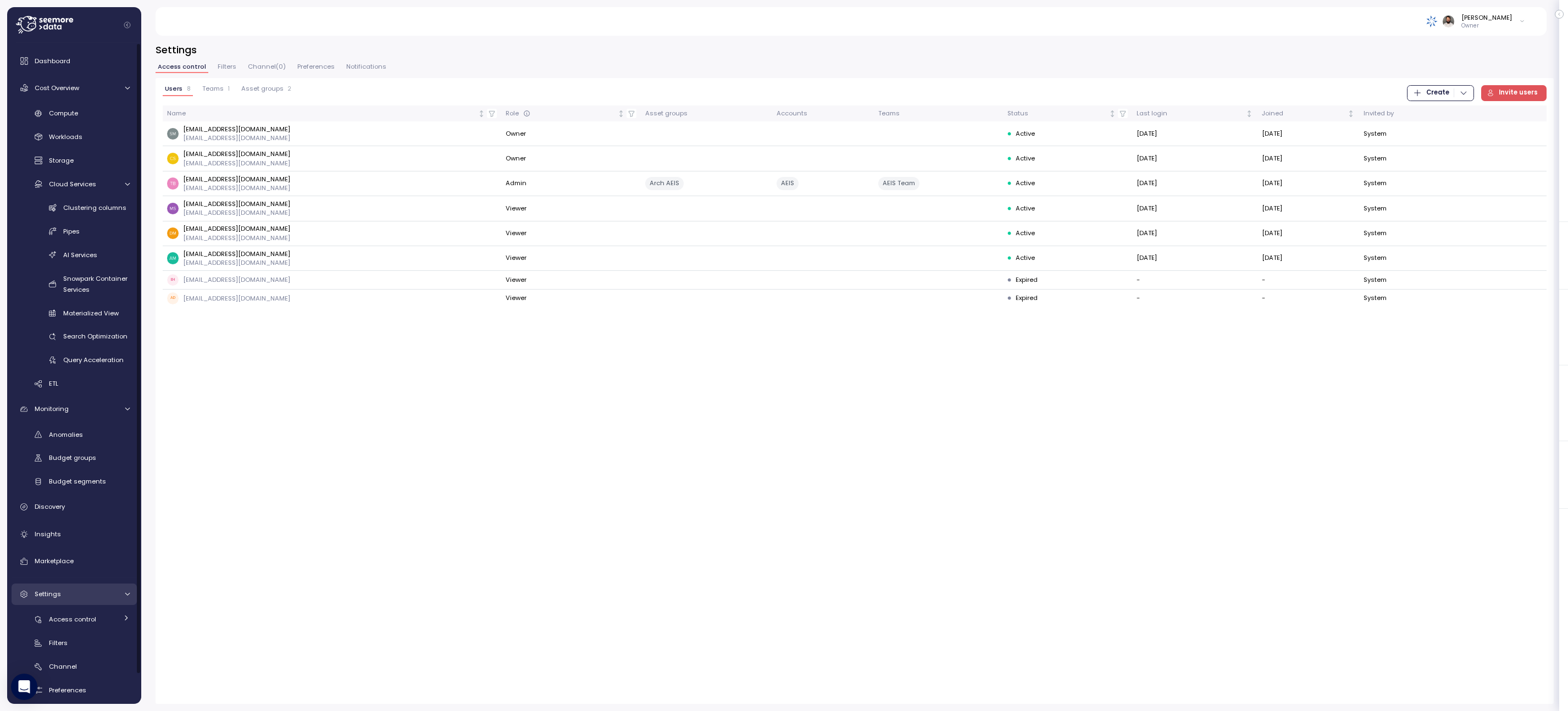
scroll to position [31, 0]
click at [104, 610] on div "Filters" at bounding box center [89, 611] width 81 height 11
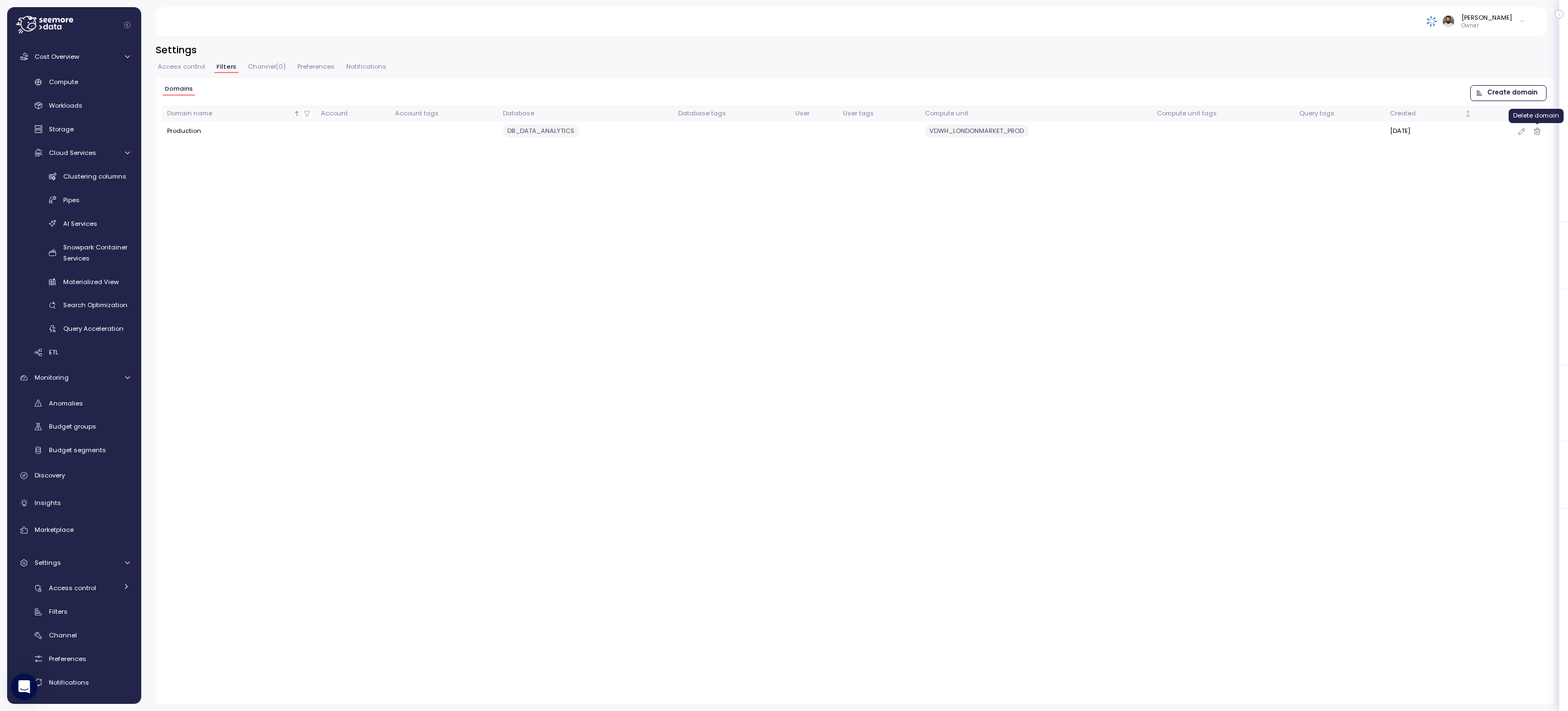
click at [1538, 135] on icon "button" at bounding box center [1537, 131] width 9 height 14
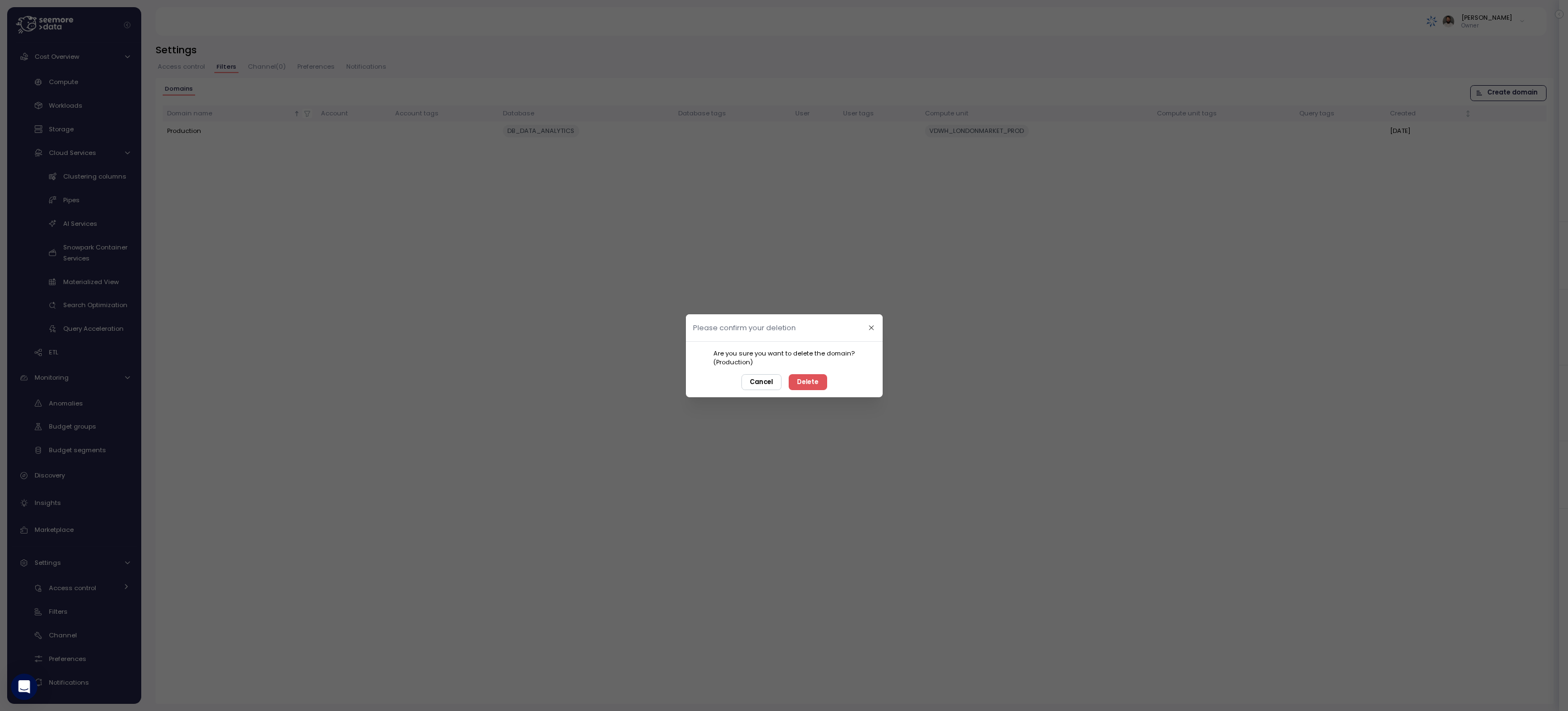
click at [806, 383] on span "Delete" at bounding box center [807, 381] width 22 height 15
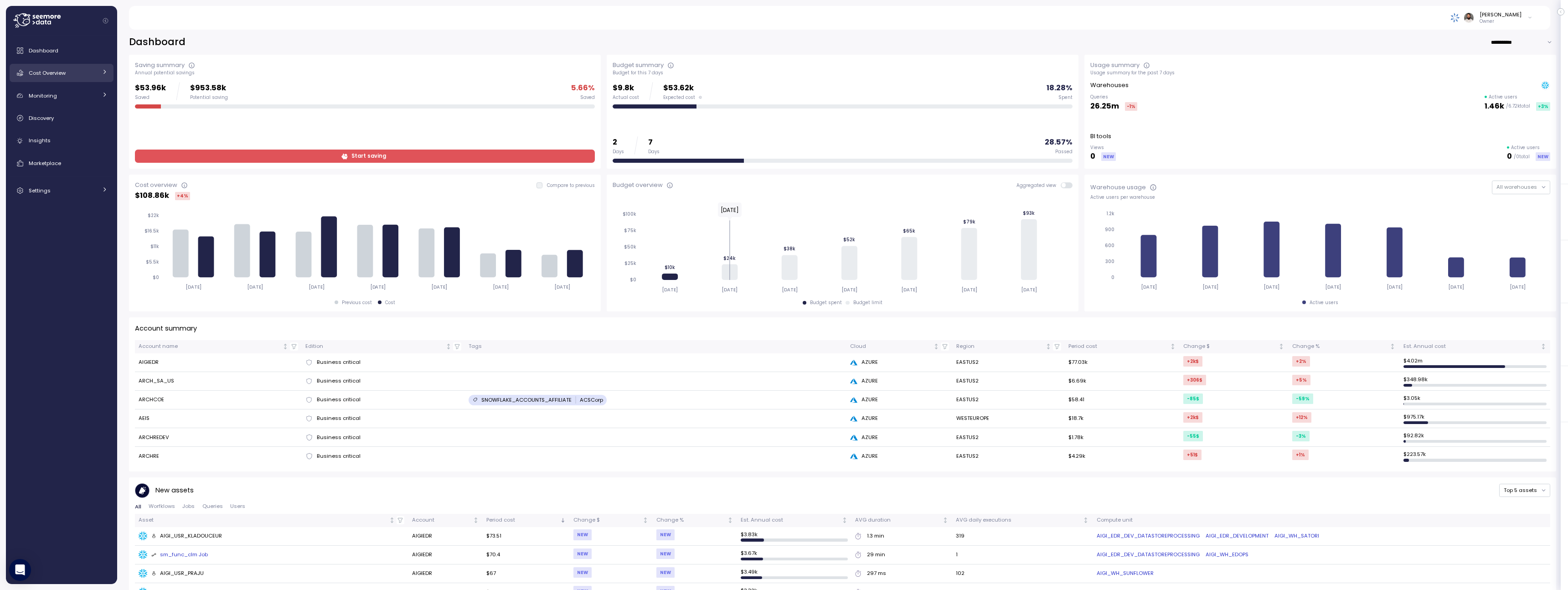
click at [103, 79] on link "Cost Overview" at bounding box center [61, 73] width 104 height 19
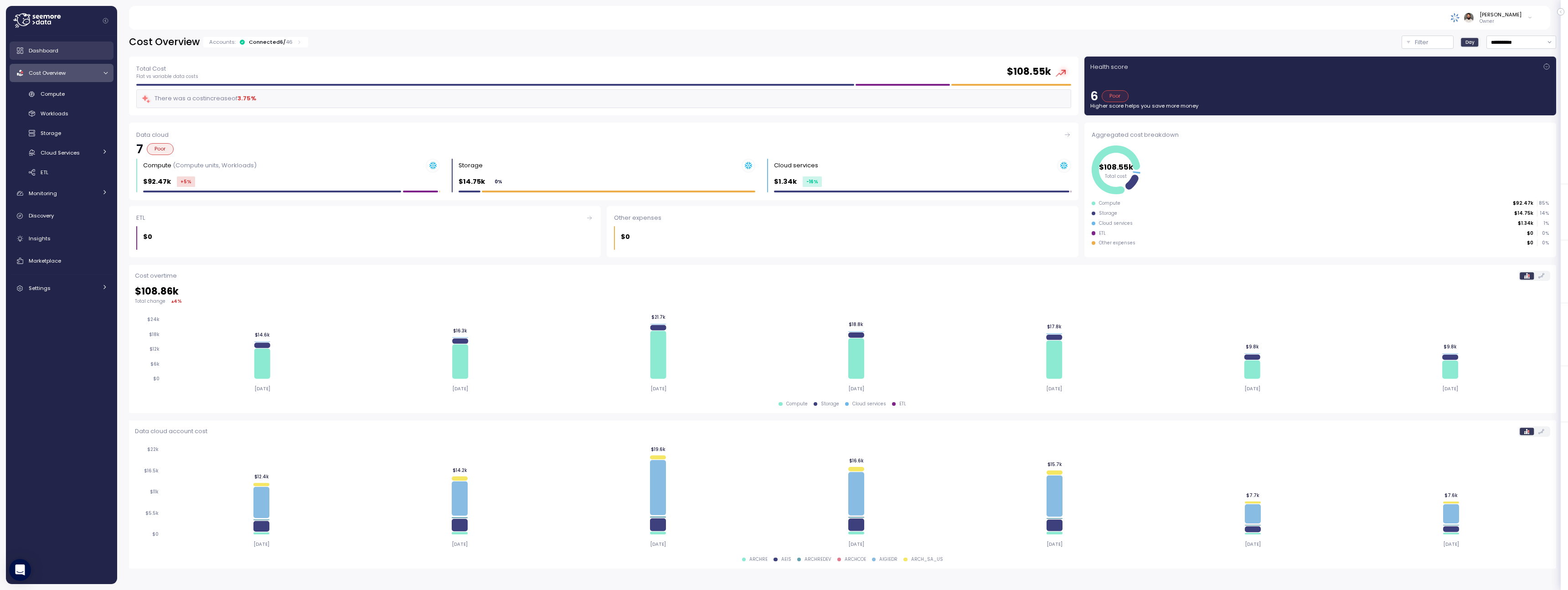
click at [89, 52] on div "Dashboard" at bounding box center [67, 51] width 79 height 9
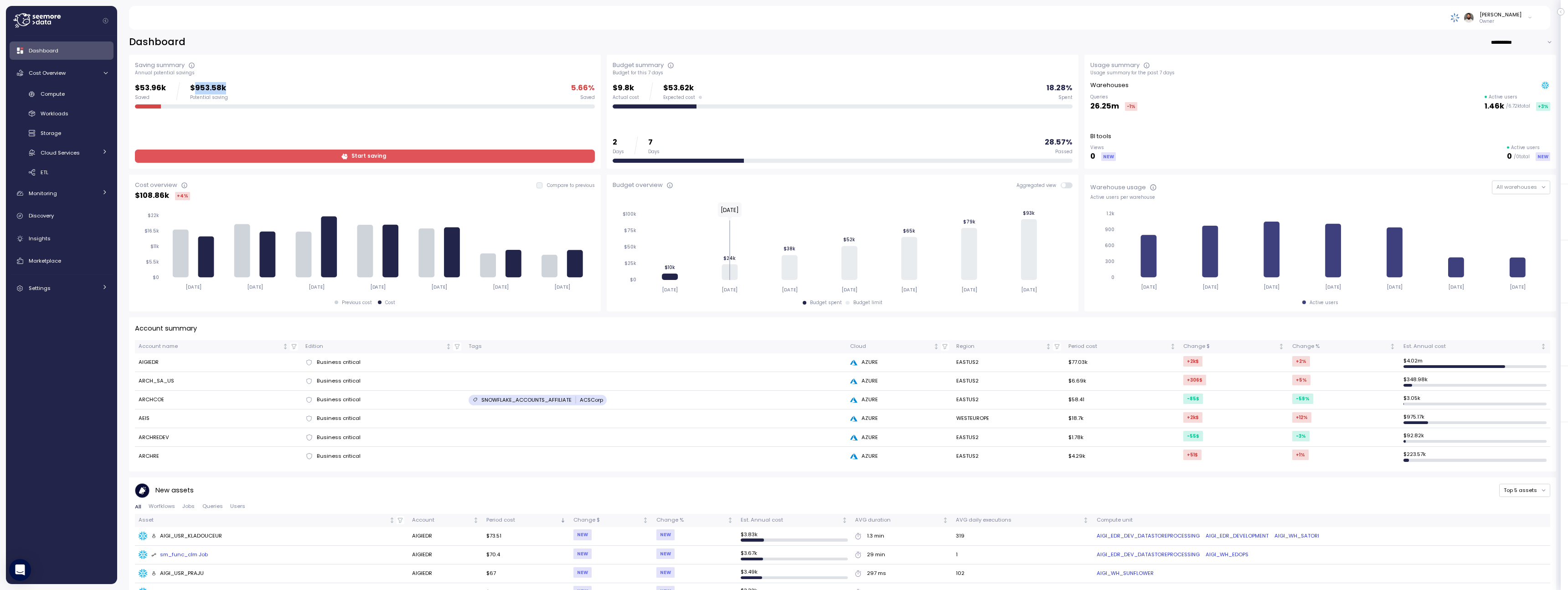
drag, startPoint x: 195, startPoint y: 87, endPoint x: 278, endPoint y: 87, distance: 83.0
click at [278, 87] on div "$53.96k Saved $953.58k Potential saving 5.66 % Saved" at bounding box center [365, 91] width 460 height 19
click at [277, 156] on span "Start saving" at bounding box center [364, 156] width 448 height 13
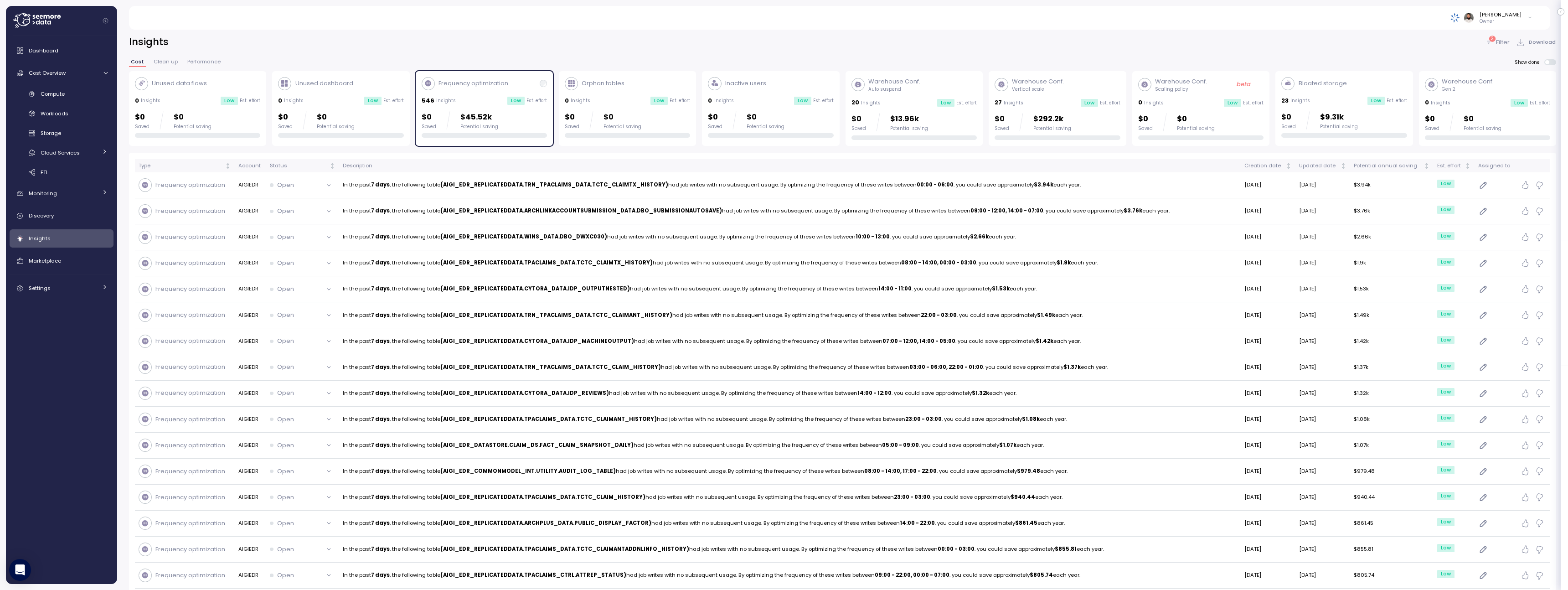
click at [515, 98] on div "Low" at bounding box center [516, 101] width 17 height 8
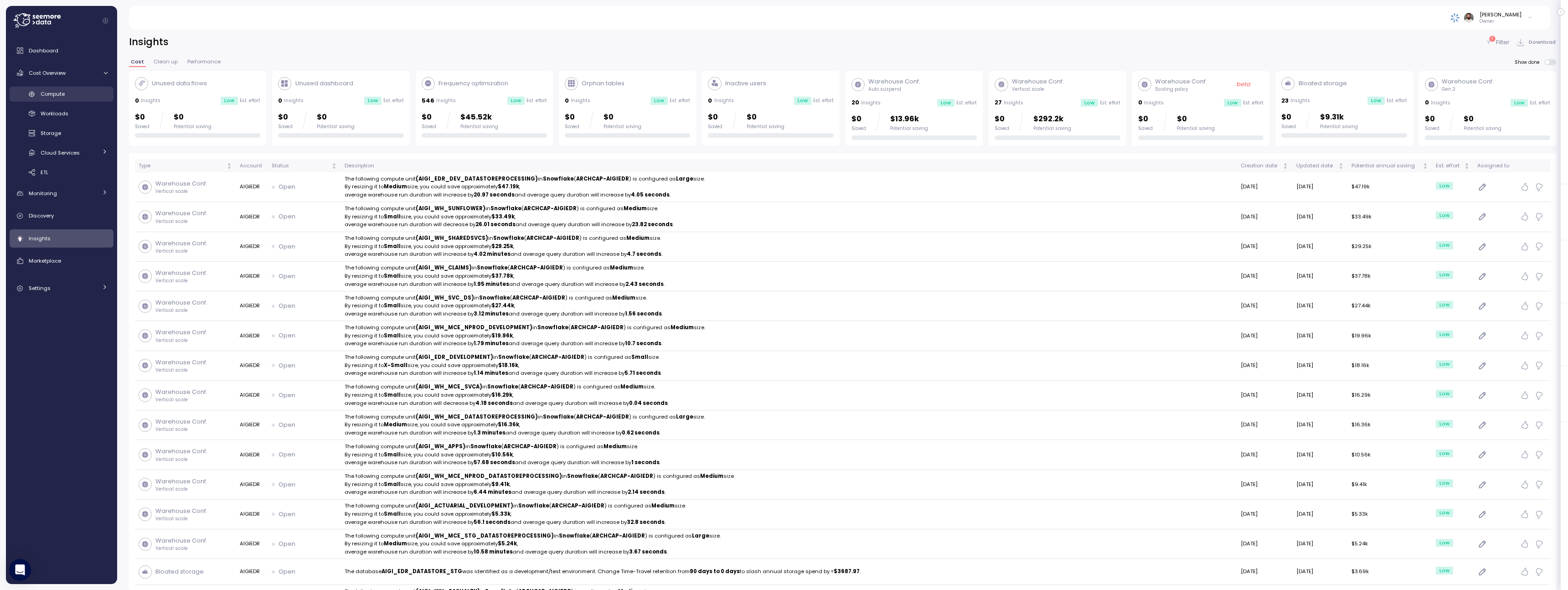
click at [76, 97] on div "Compute" at bounding box center [73, 94] width 67 height 9
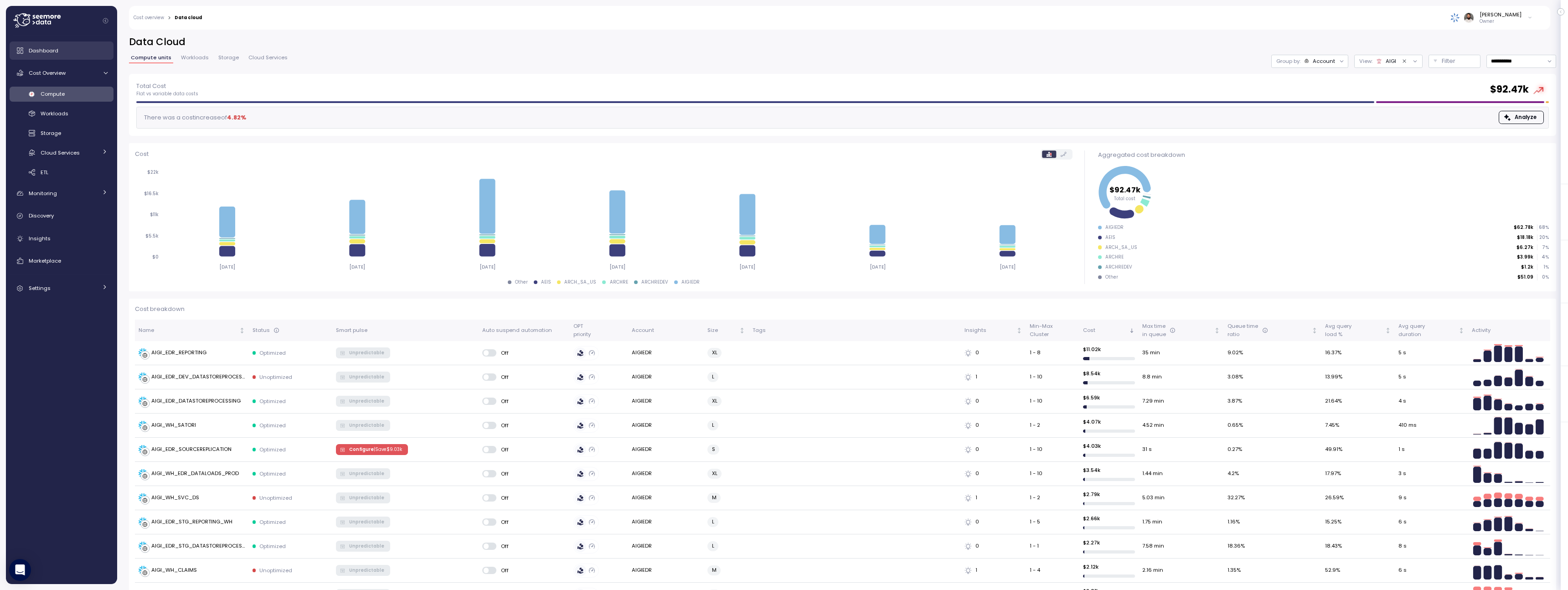
click at [54, 55] on link "Dashboard" at bounding box center [61, 51] width 104 height 19
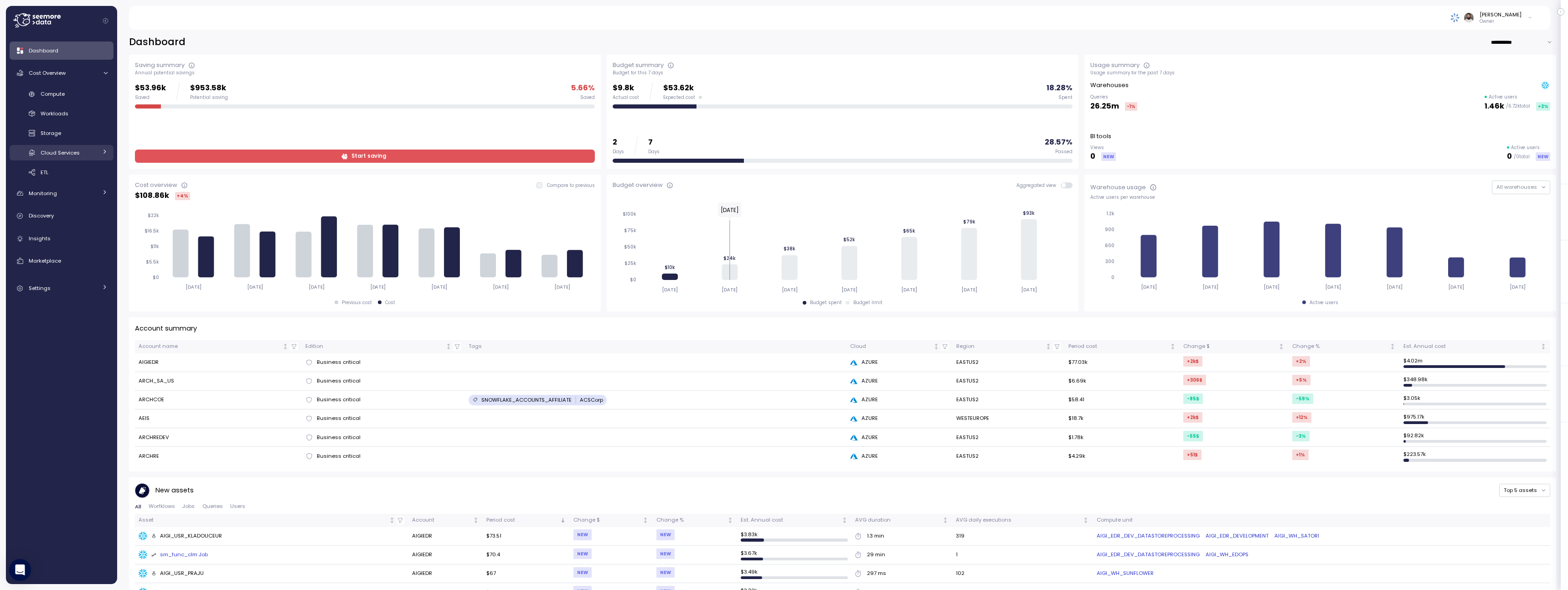
click at [89, 149] on div "Cloud Services" at bounding box center [68, 153] width 56 height 9
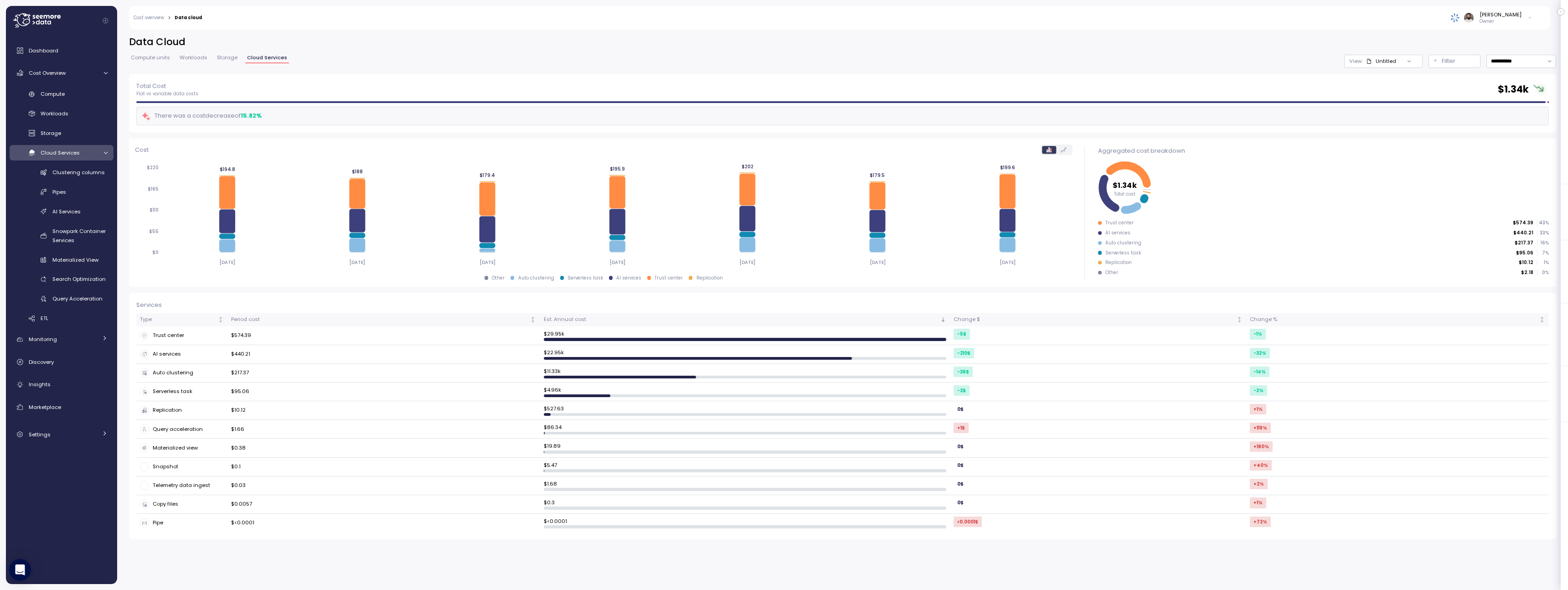
click at [86, 155] on div "Cloud Services" at bounding box center [68, 153] width 56 height 9
click at [85, 90] on div "Compute" at bounding box center [73, 94] width 67 height 9
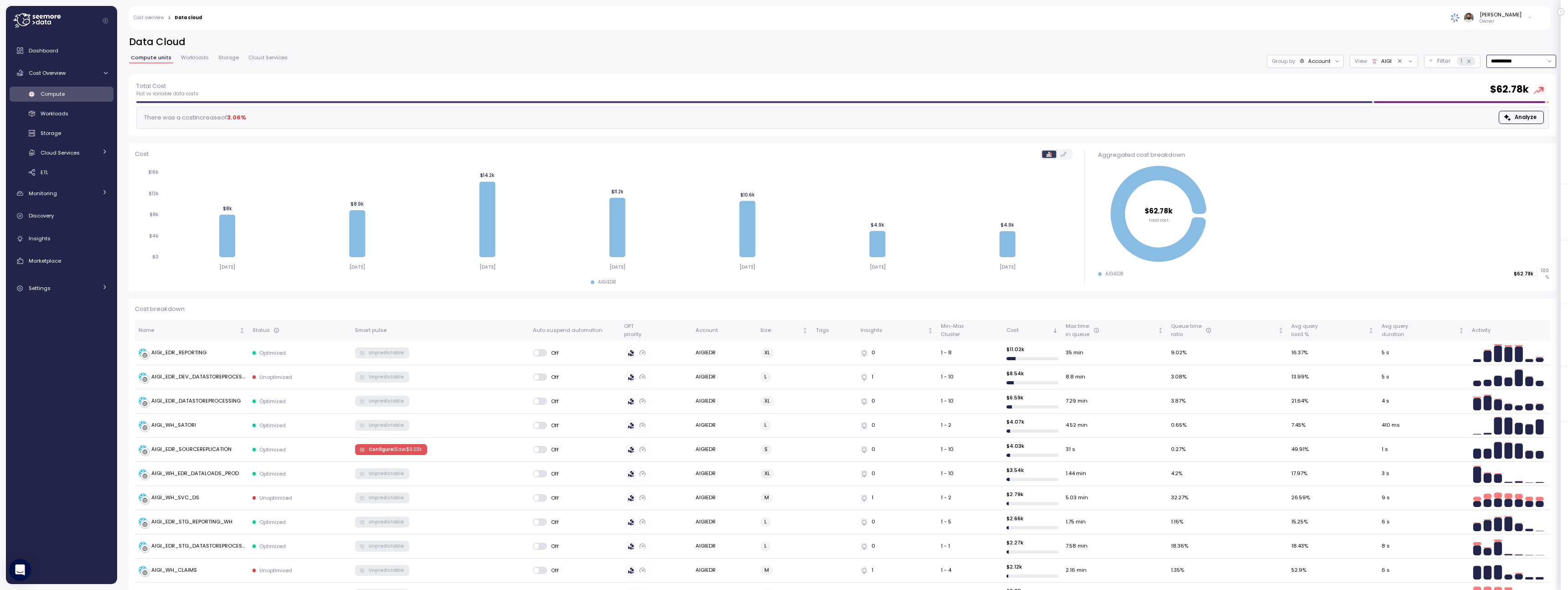
click at [1524, 62] on input "**********" at bounding box center [1521, 62] width 69 height 13
click at [1521, 112] on div "Last 14 days" at bounding box center [1518, 115] width 32 height 7
type input "**********"
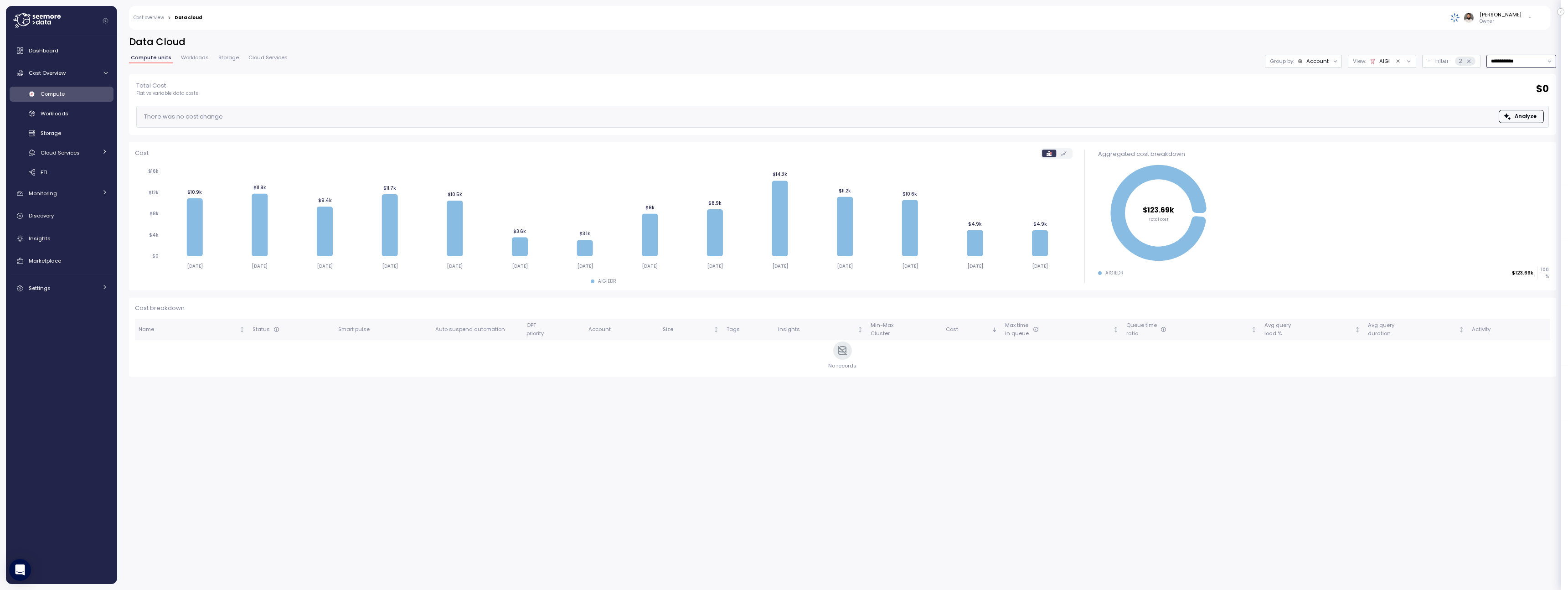
click at [1311, 62] on div "Account" at bounding box center [1318, 61] width 22 height 7
click at [1319, 110] on p "Compute unit" at bounding box center [1312, 111] width 36 height 7
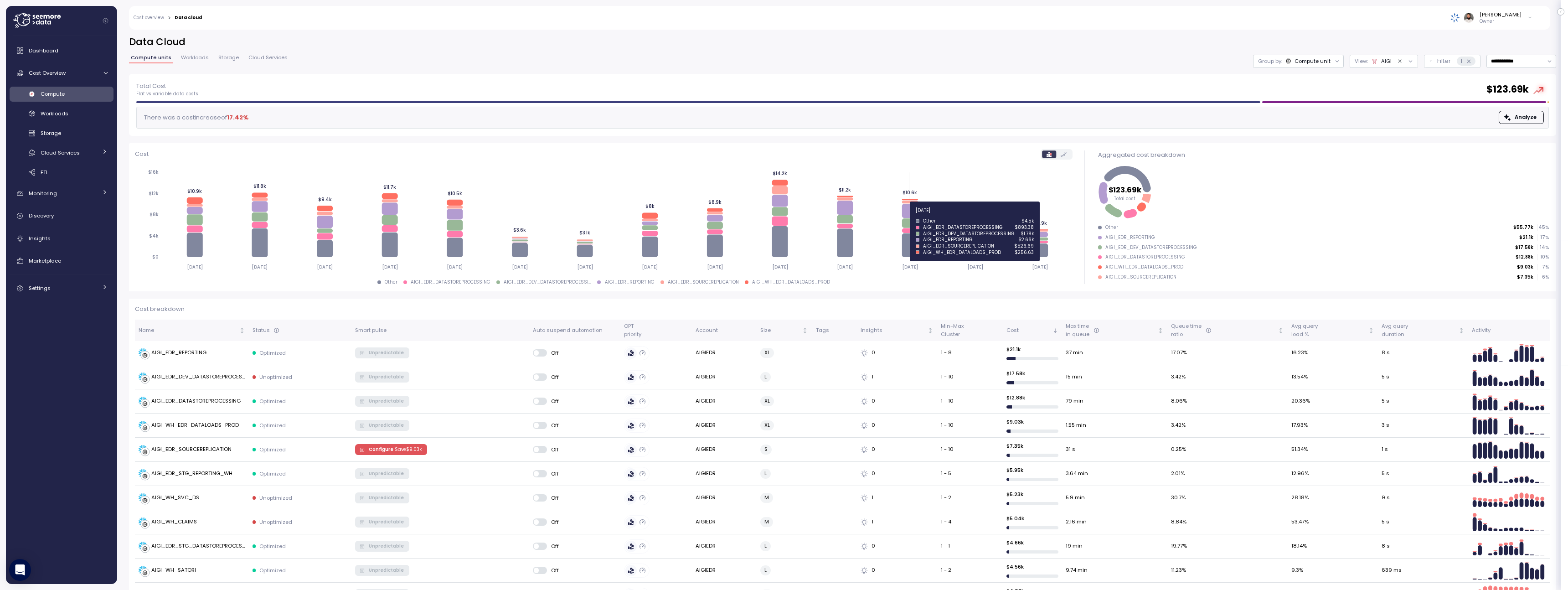
click at [915, 216] on icon at bounding box center [910, 210] width 16 height 14
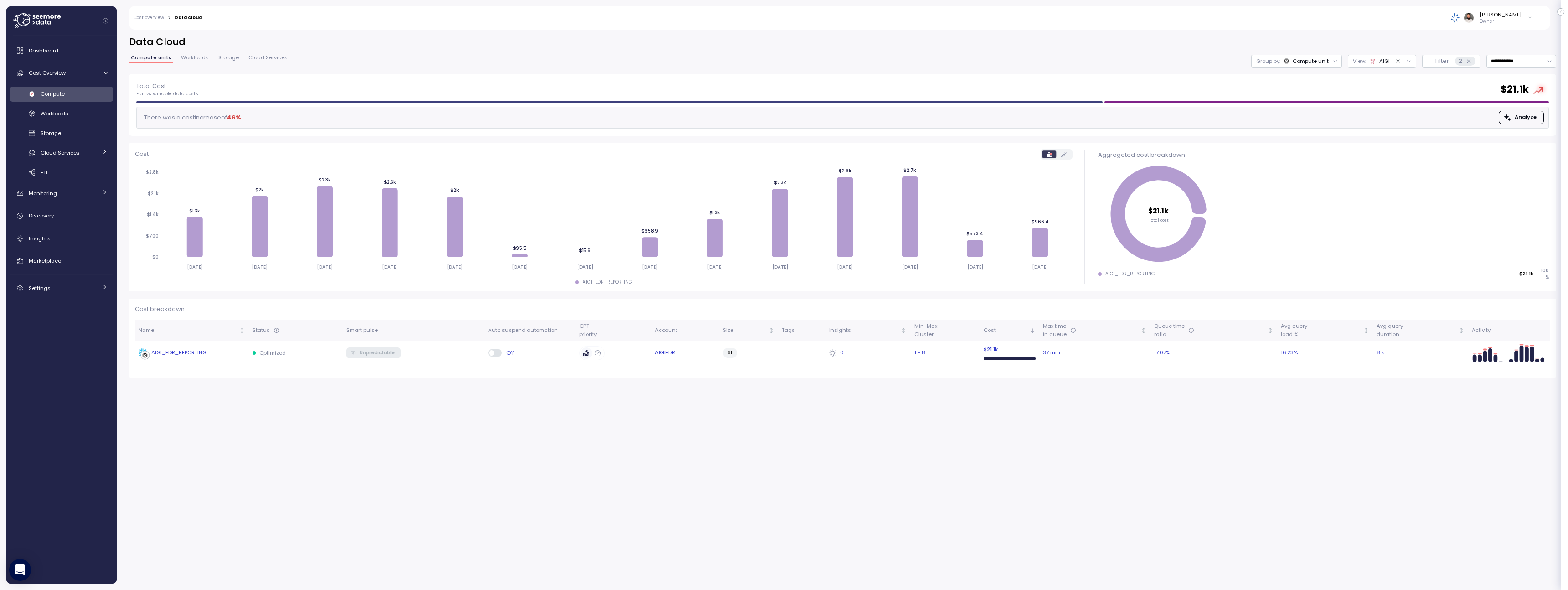
click at [212, 353] on div "AIGI_EDR_REPORTING" at bounding box center [191, 353] width 107 height 9
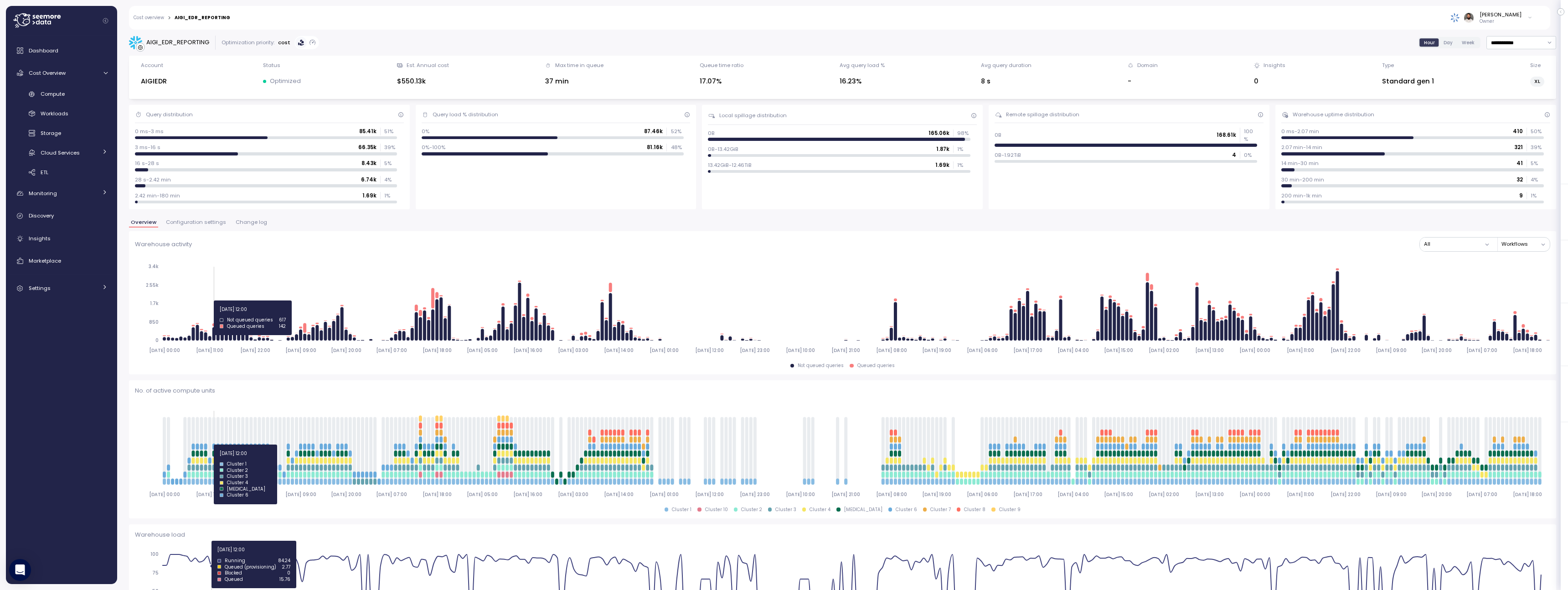
click at [201, 224] on span "Configuration settings" at bounding box center [196, 222] width 60 height 5
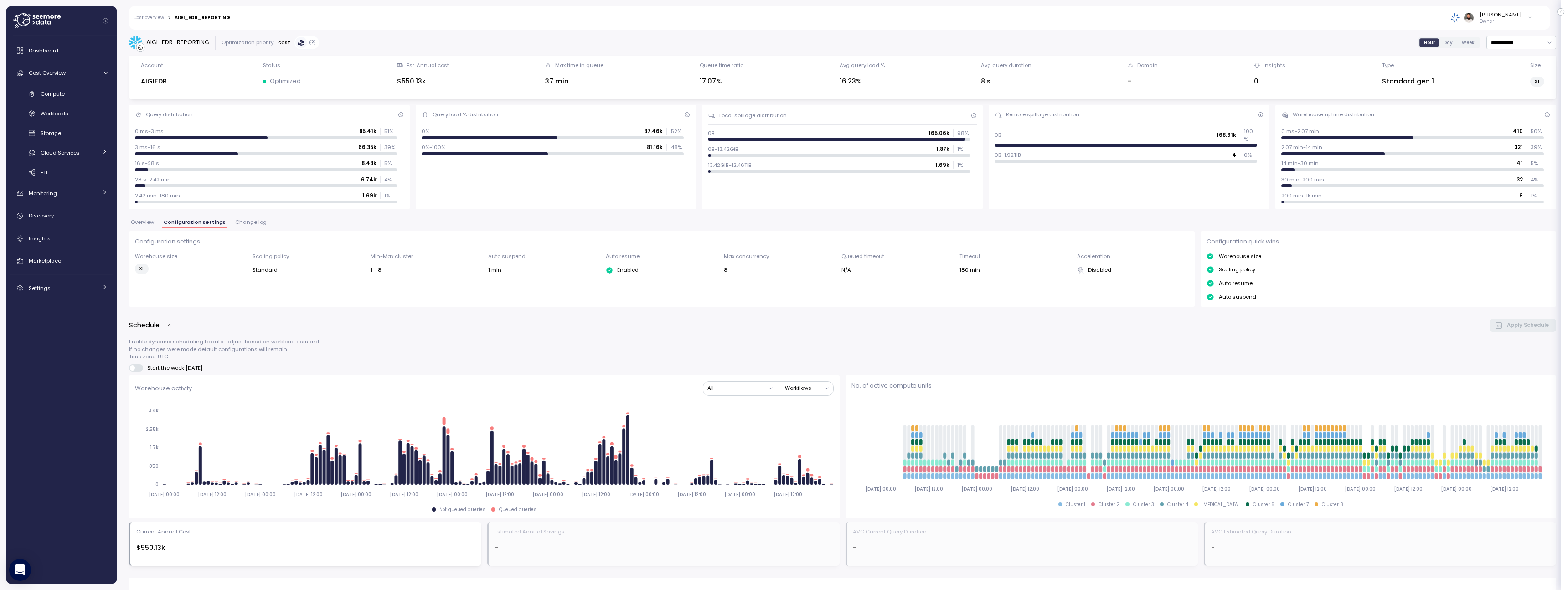
click at [254, 225] on button "Change log" at bounding box center [251, 224] width 35 height 8
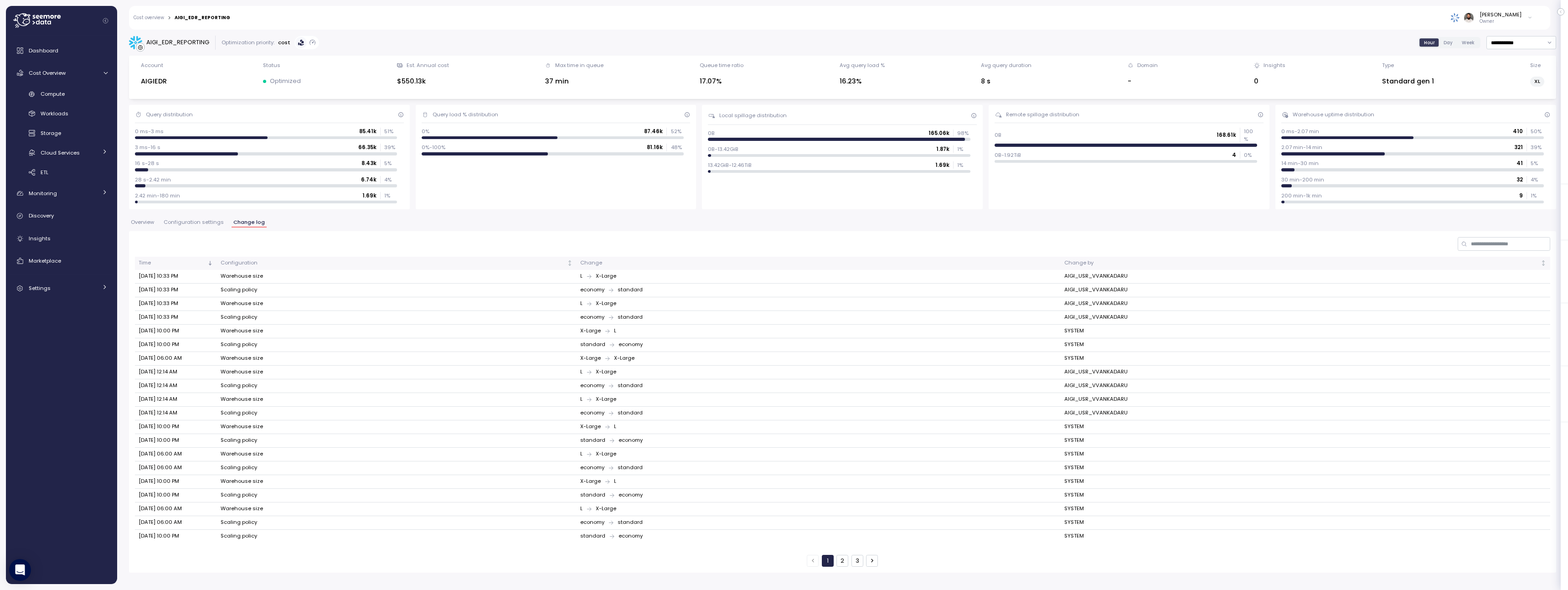
click at [165, 11] on div "Cost overview > AIGI_EDR_REPORTING Guy Biecher Owner" at bounding box center [834, 18] width 1409 height 24
click at [162, 19] on link "Cost overview" at bounding box center [149, 17] width 30 height 5
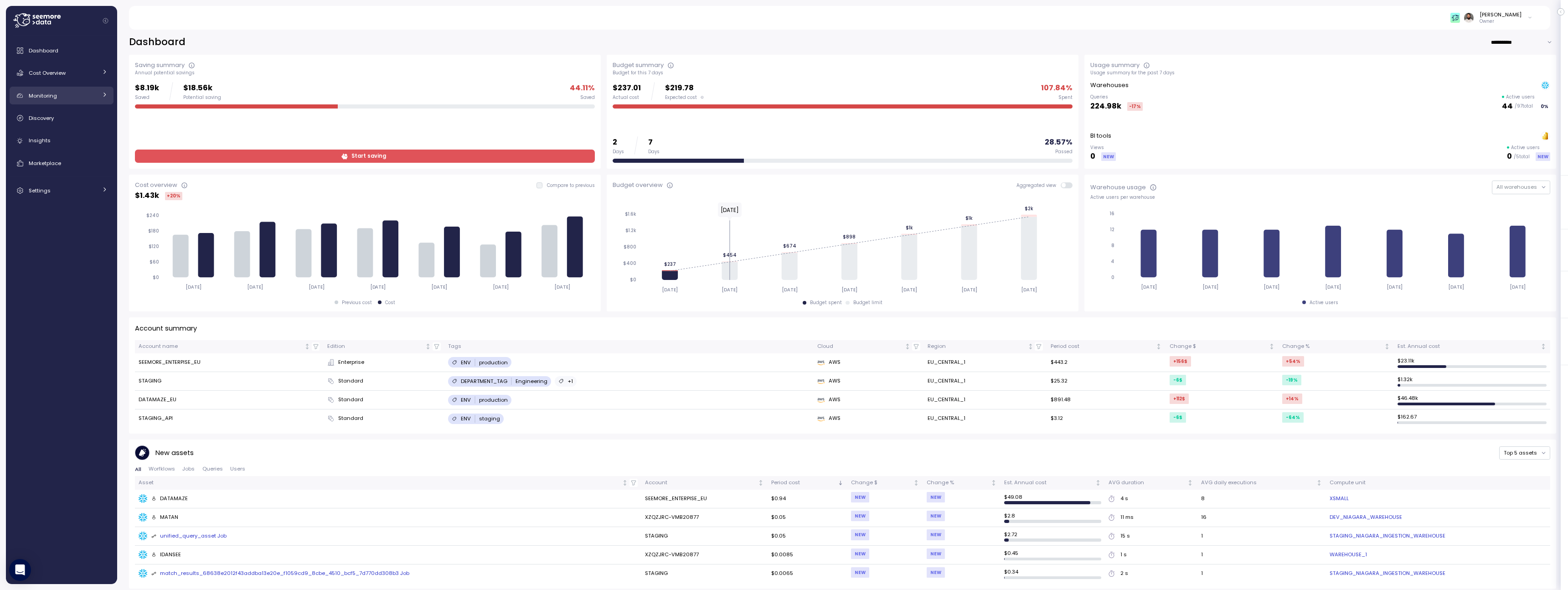
click at [83, 102] on link "Monitoring" at bounding box center [61, 96] width 104 height 19
click at [87, 115] on div "Anomalies" at bounding box center [73, 116] width 67 height 9
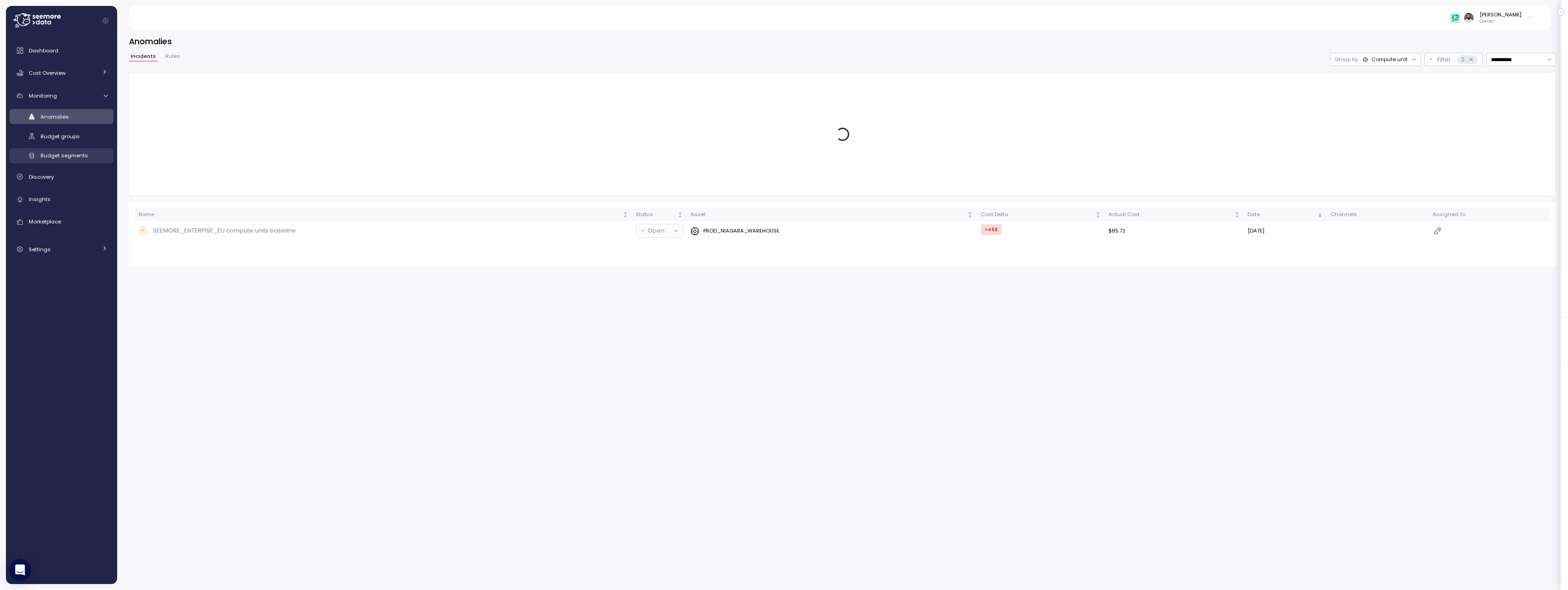
click at [83, 150] on link "Budget segments" at bounding box center [61, 155] width 104 height 15
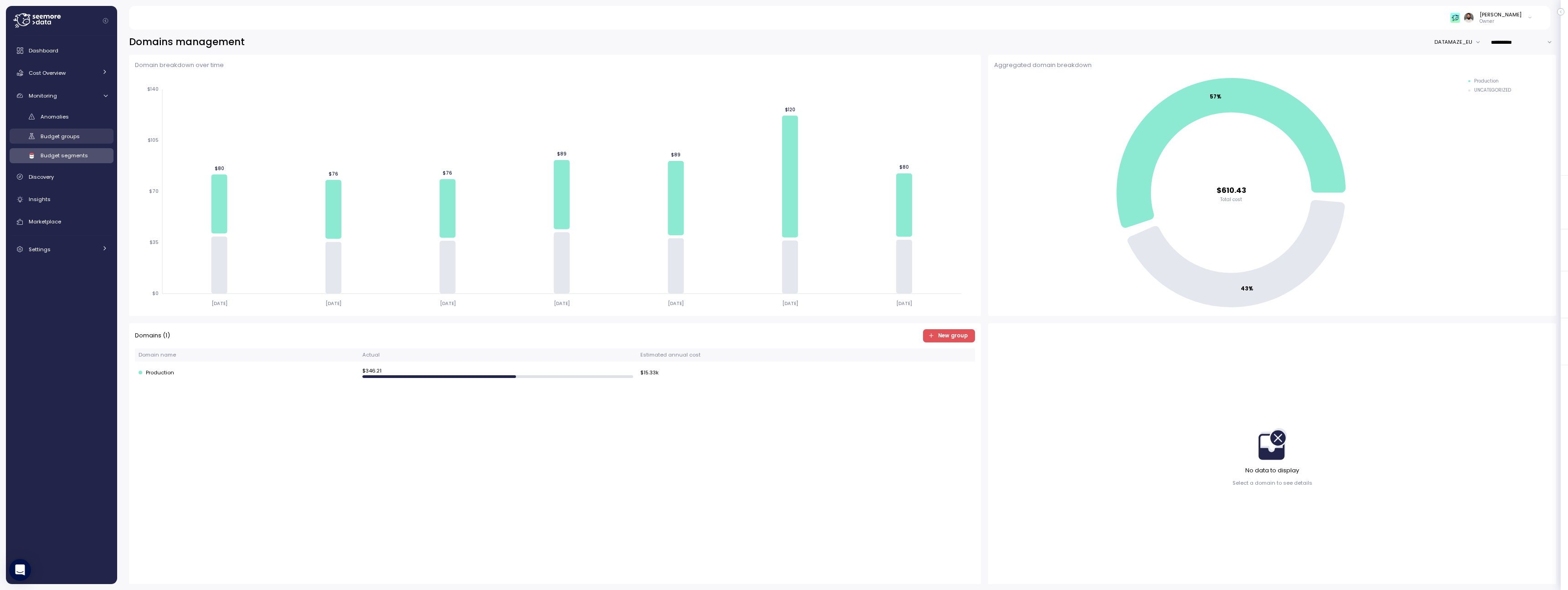
click at [82, 137] on div "Budget groups" at bounding box center [73, 136] width 67 height 9
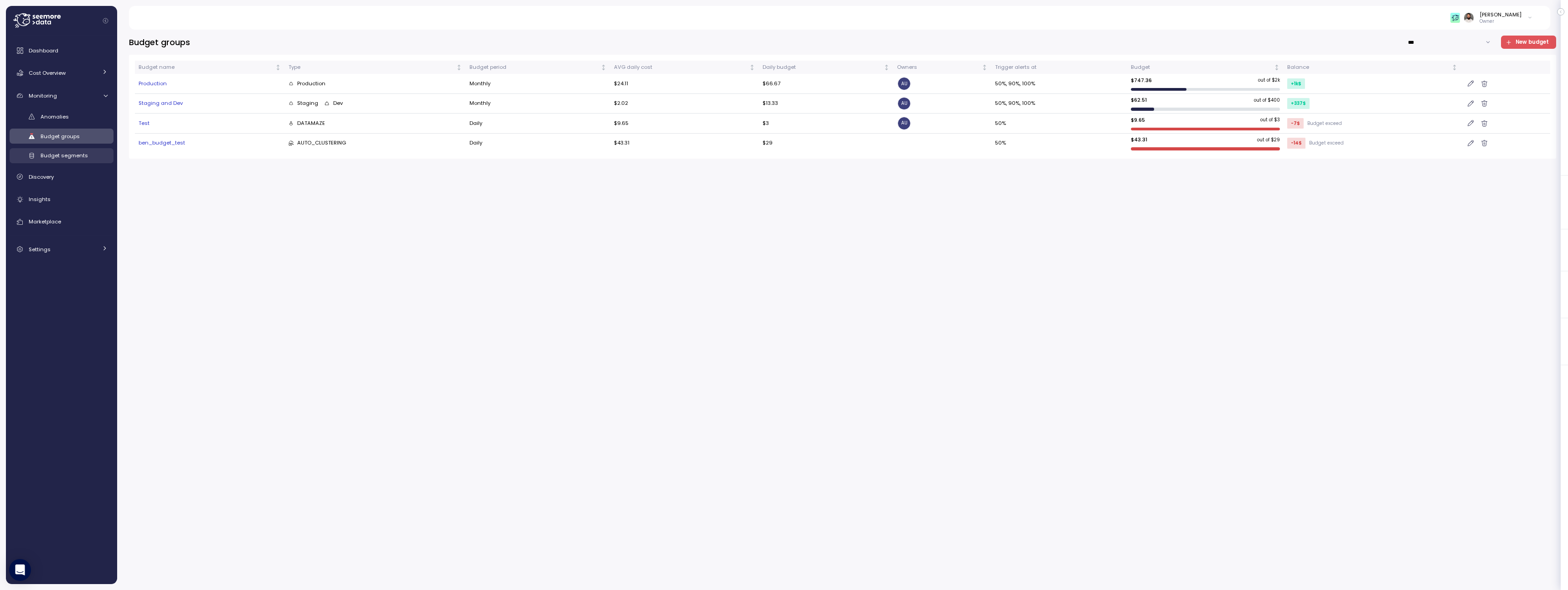
click at [82, 150] on link "Budget segments" at bounding box center [61, 155] width 104 height 15
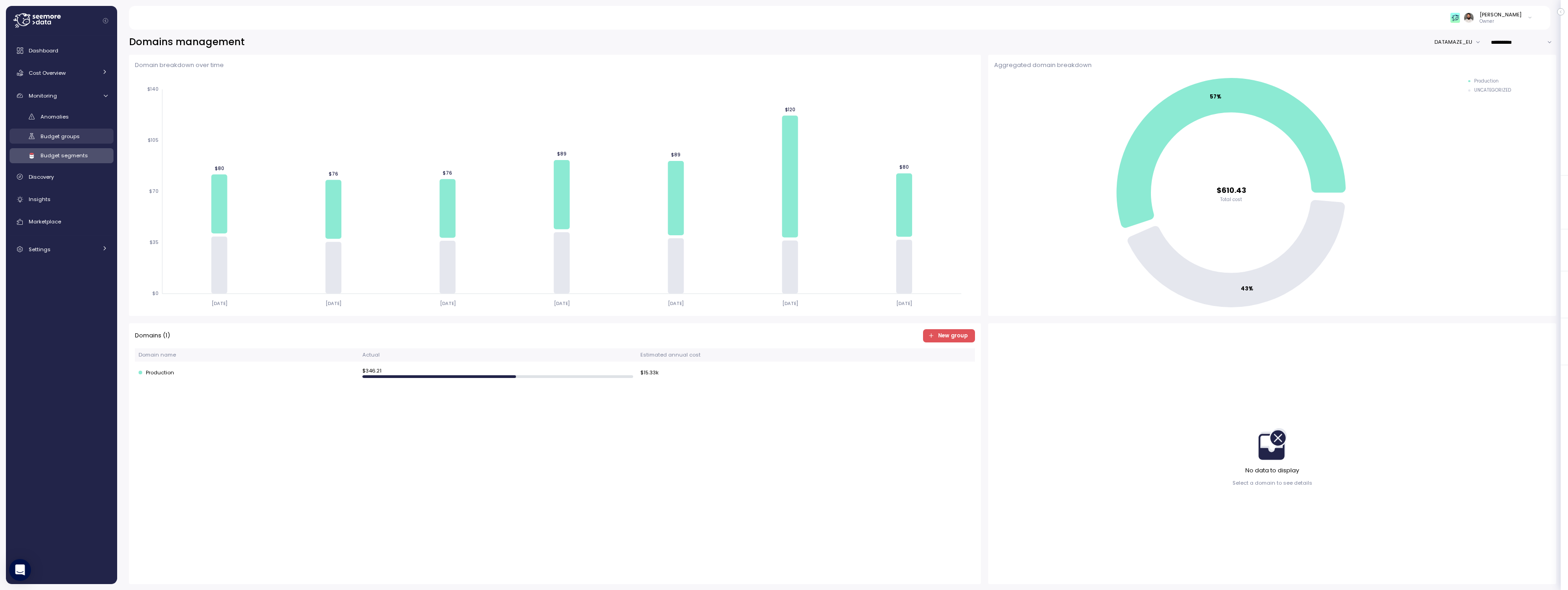
click at [81, 138] on div "Budget groups" at bounding box center [73, 136] width 67 height 9
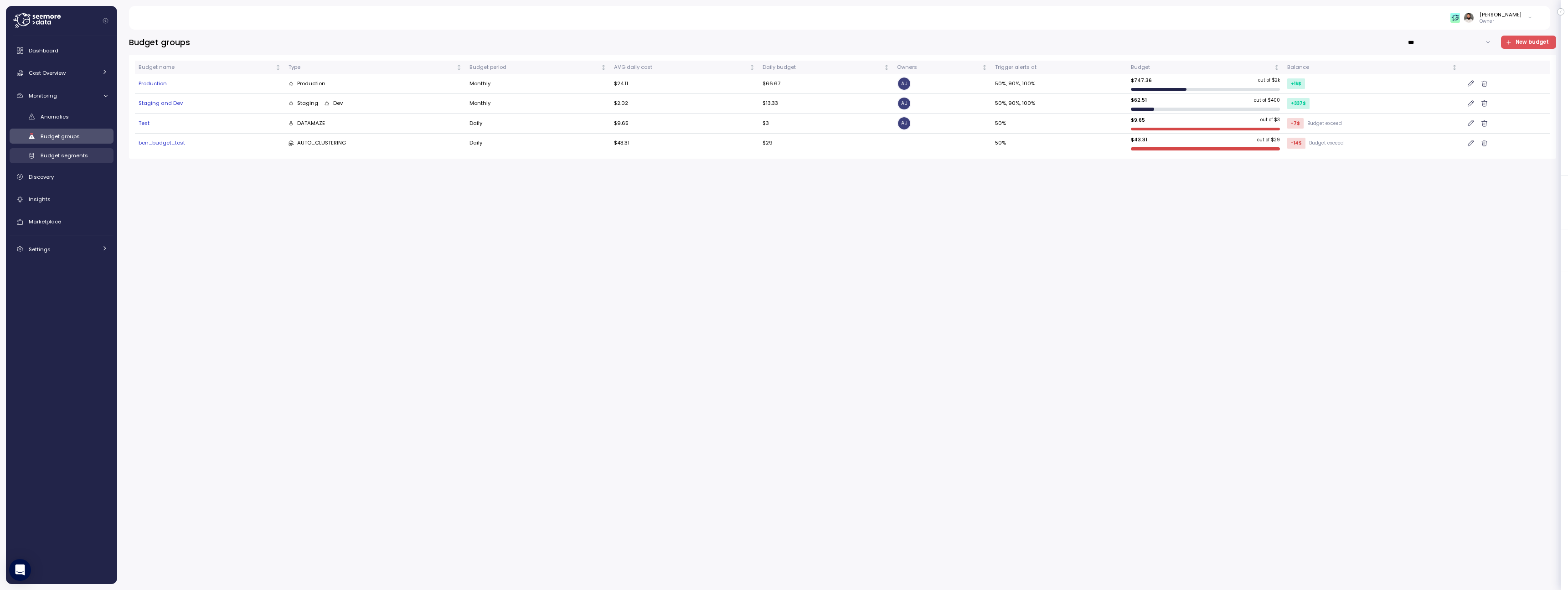
click at [79, 157] on span "Budget segments" at bounding box center [64, 155] width 48 height 7
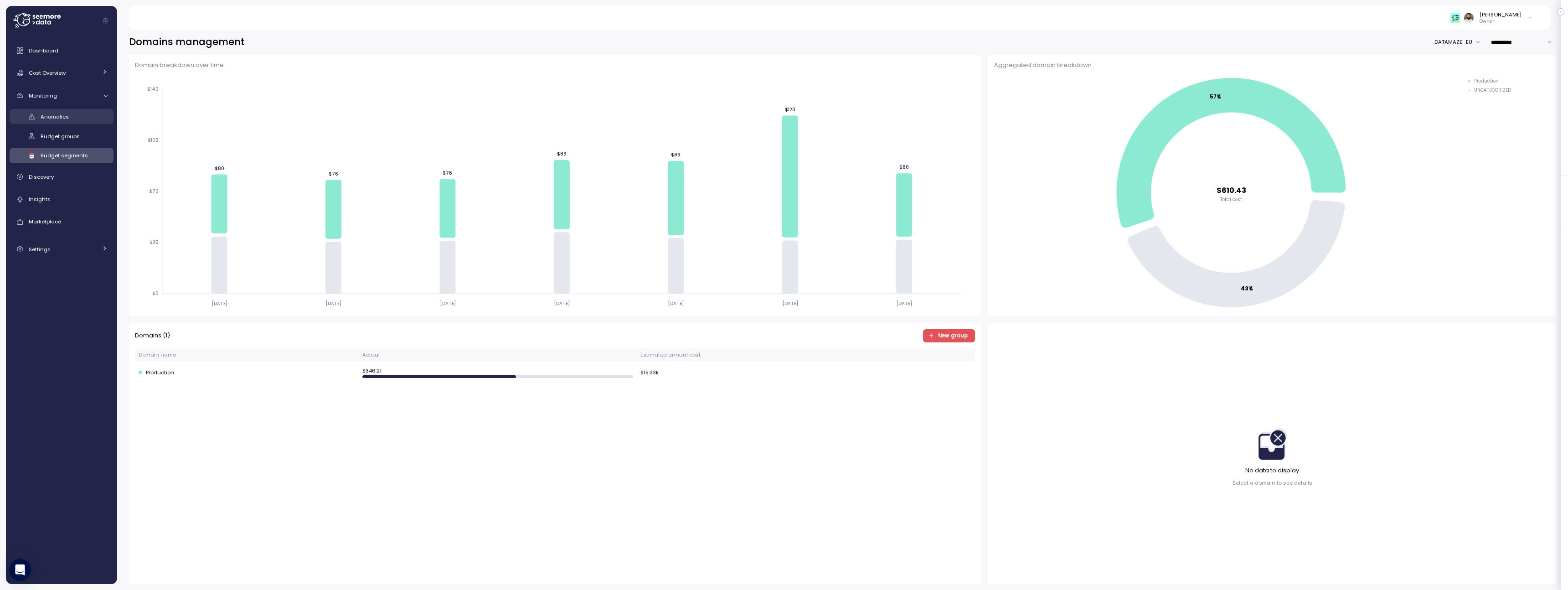
click at [66, 123] on link "Anomalies" at bounding box center [61, 116] width 104 height 15
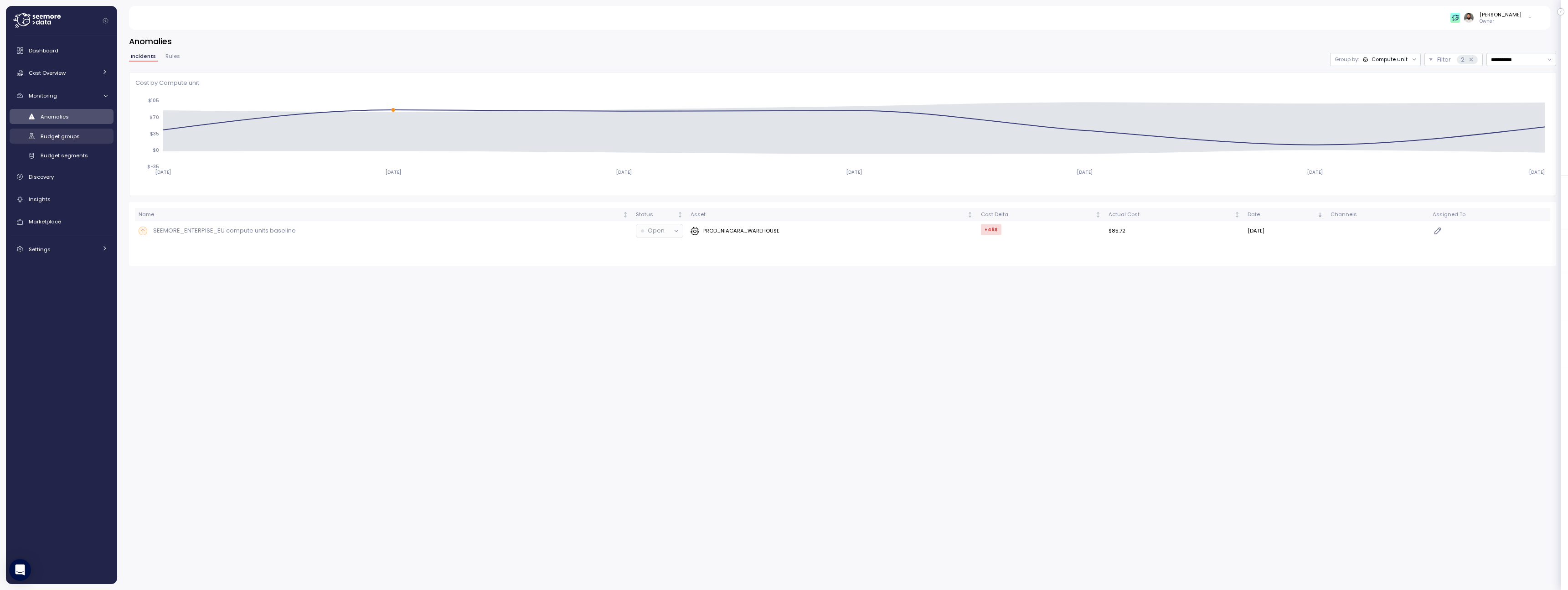
click at [69, 130] on link "Budget groups" at bounding box center [61, 136] width 104 height 15
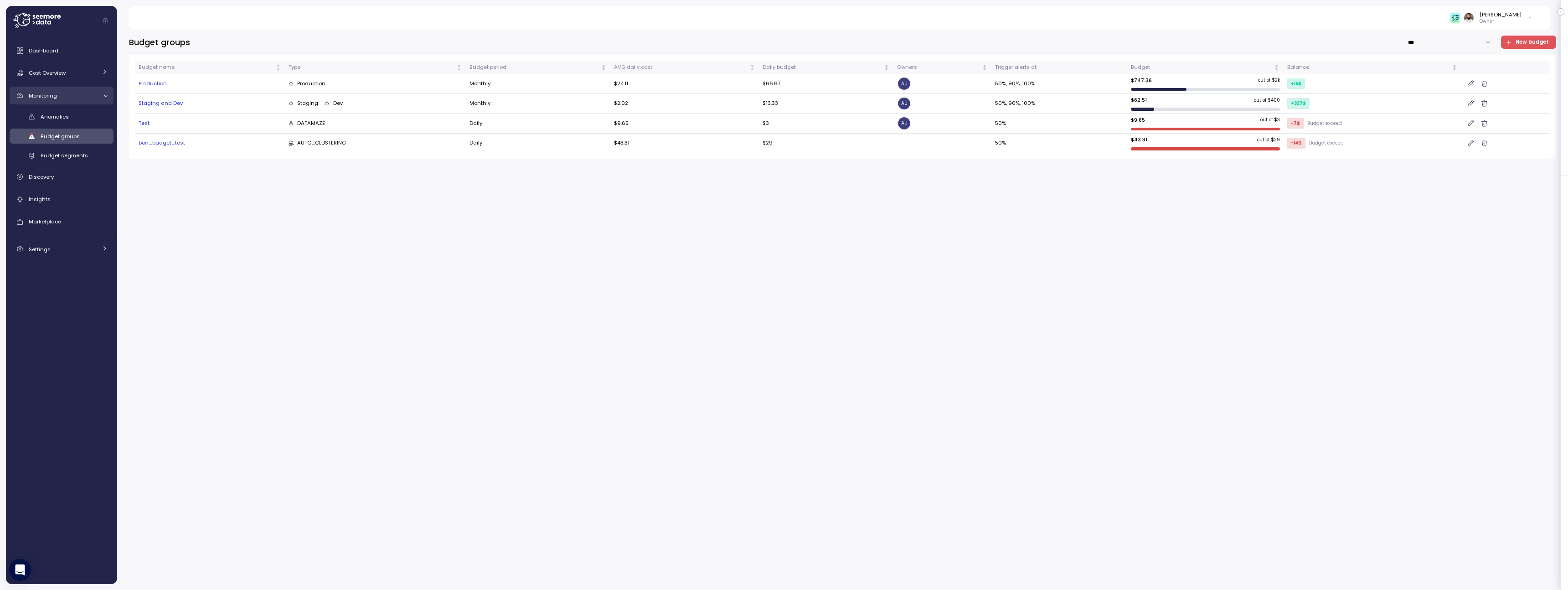
click at [84, 93] on div "Monitoring" at bounding box center [62, 96] width 68 height 9
click at [85, 110] on link "Anomalies" at bounding box center [61, 116] width 104 height 15
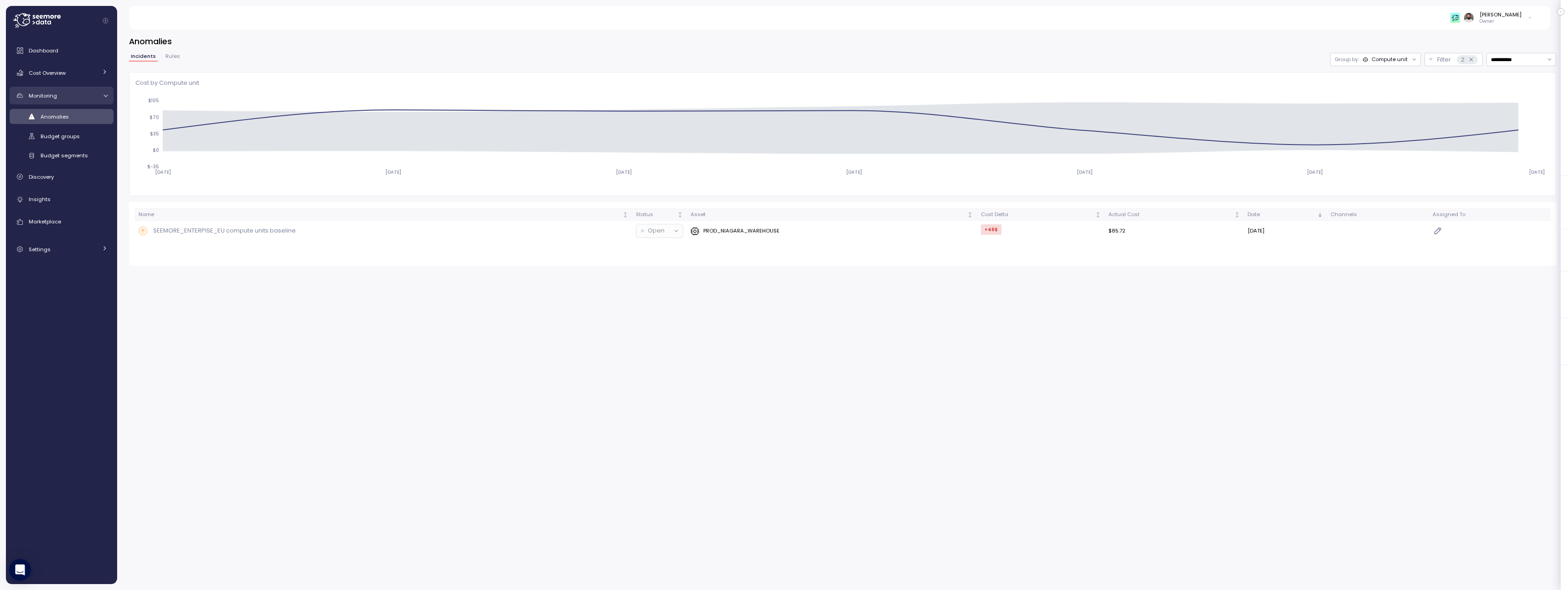
click at [78, 97] on div "Monitoring" at bounding box center [62, 96] width 68 height 9
click at [74, 178] on div "Discovery" at bounding box center [67, 177] width 79 height 9
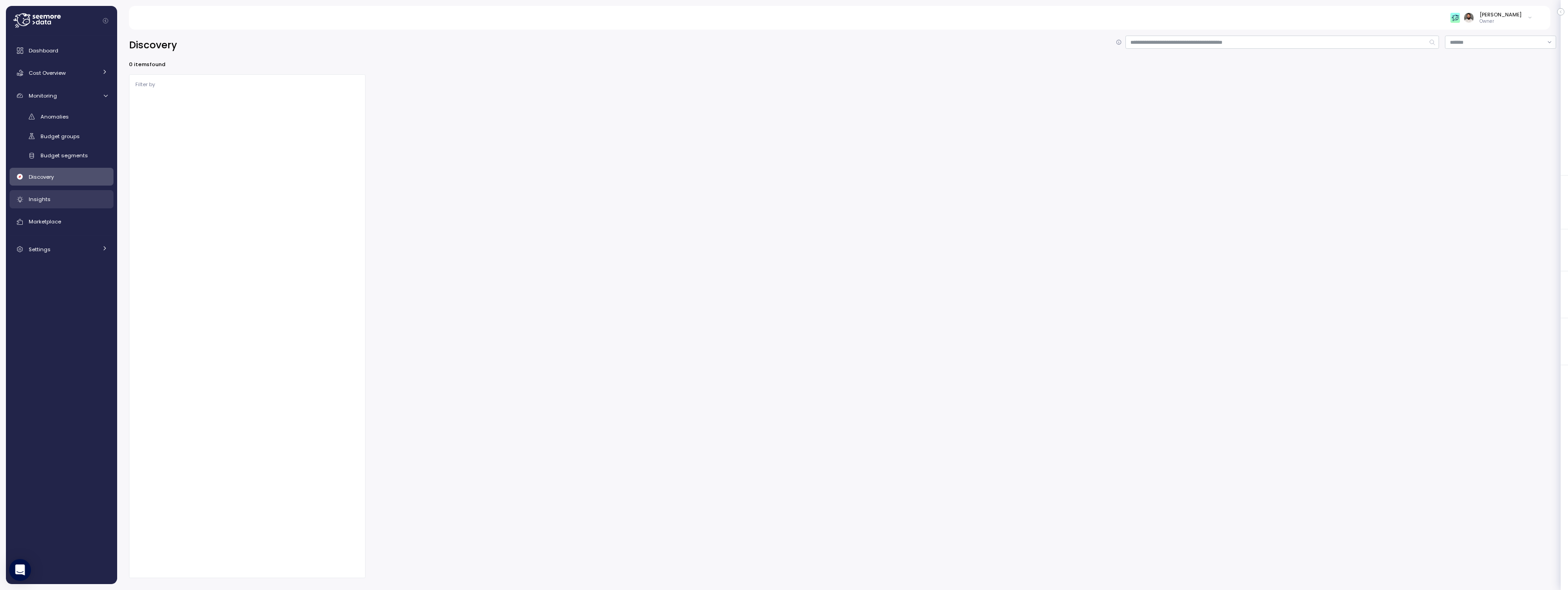
click at [74, 194] on div "Insights" at bounding box center [67, 199] width 79 height 9
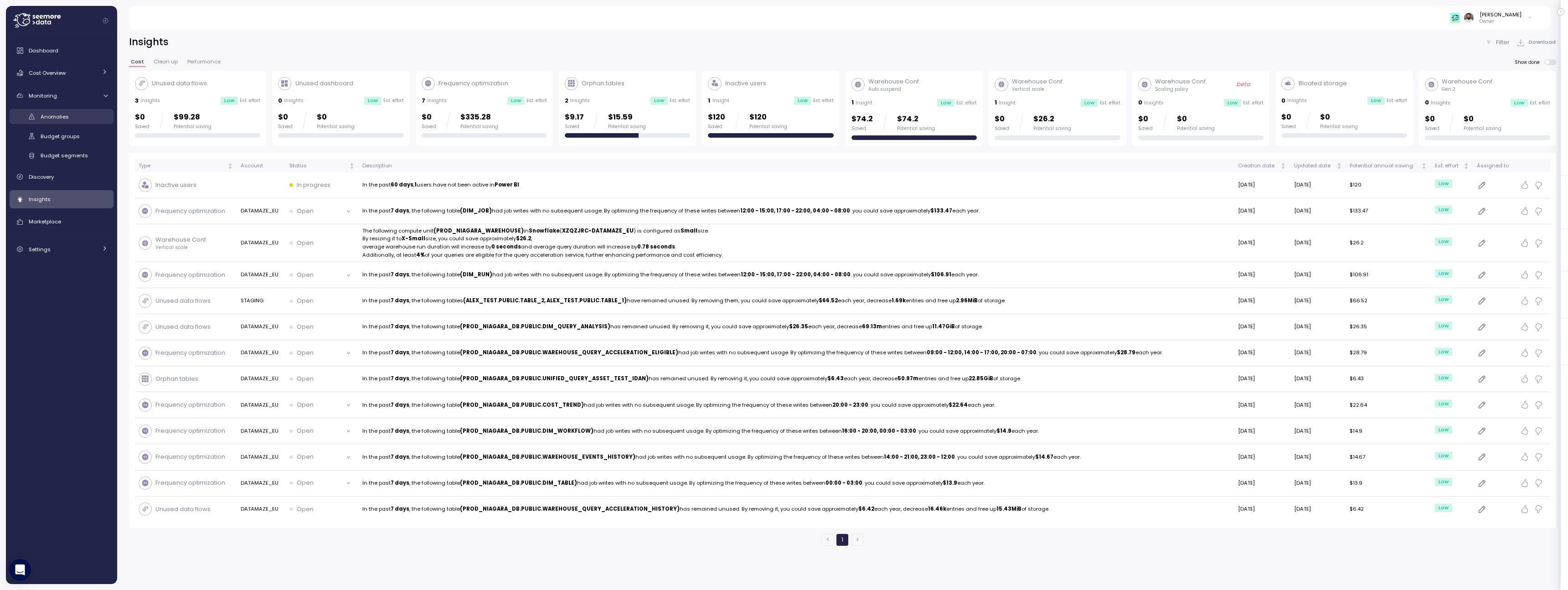
click at [84, 121] on link "Anomalies" at bounding box center [61, 116] width 104 height 15
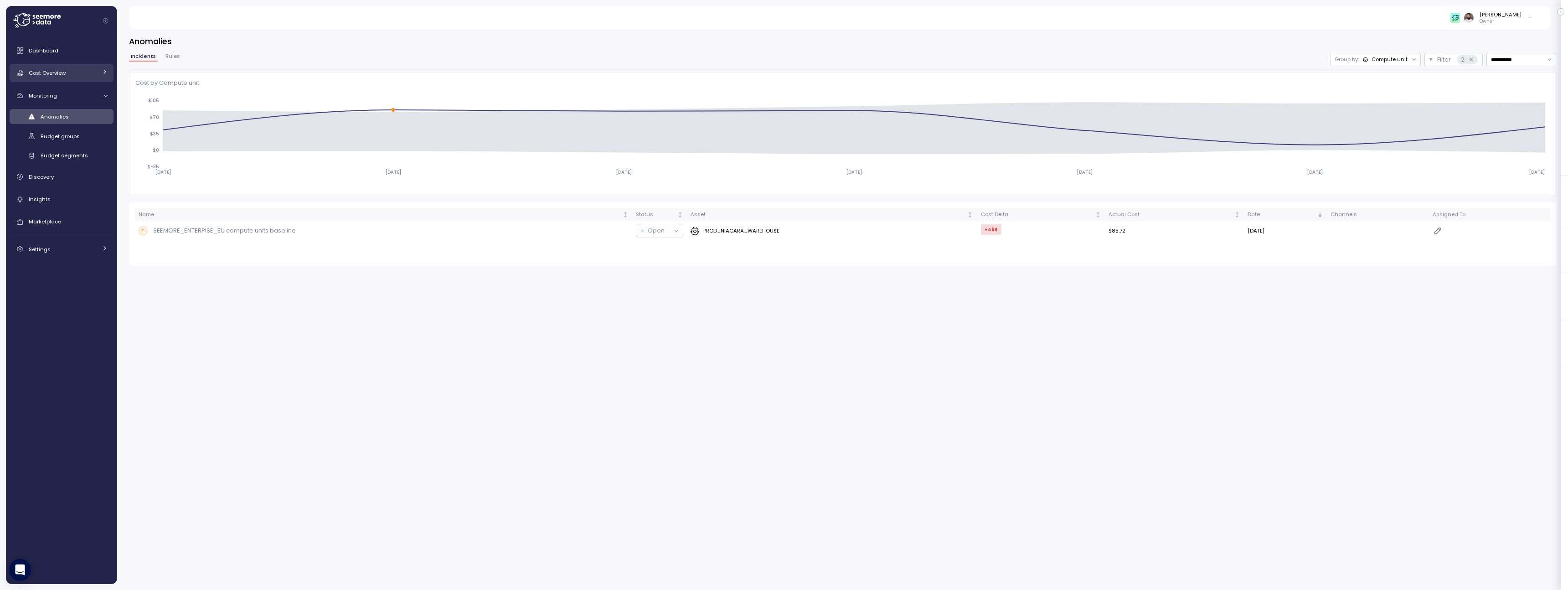
click at [83, 74] on div "Cost Overview" at bounding box center [62, 73] width 68 height 9
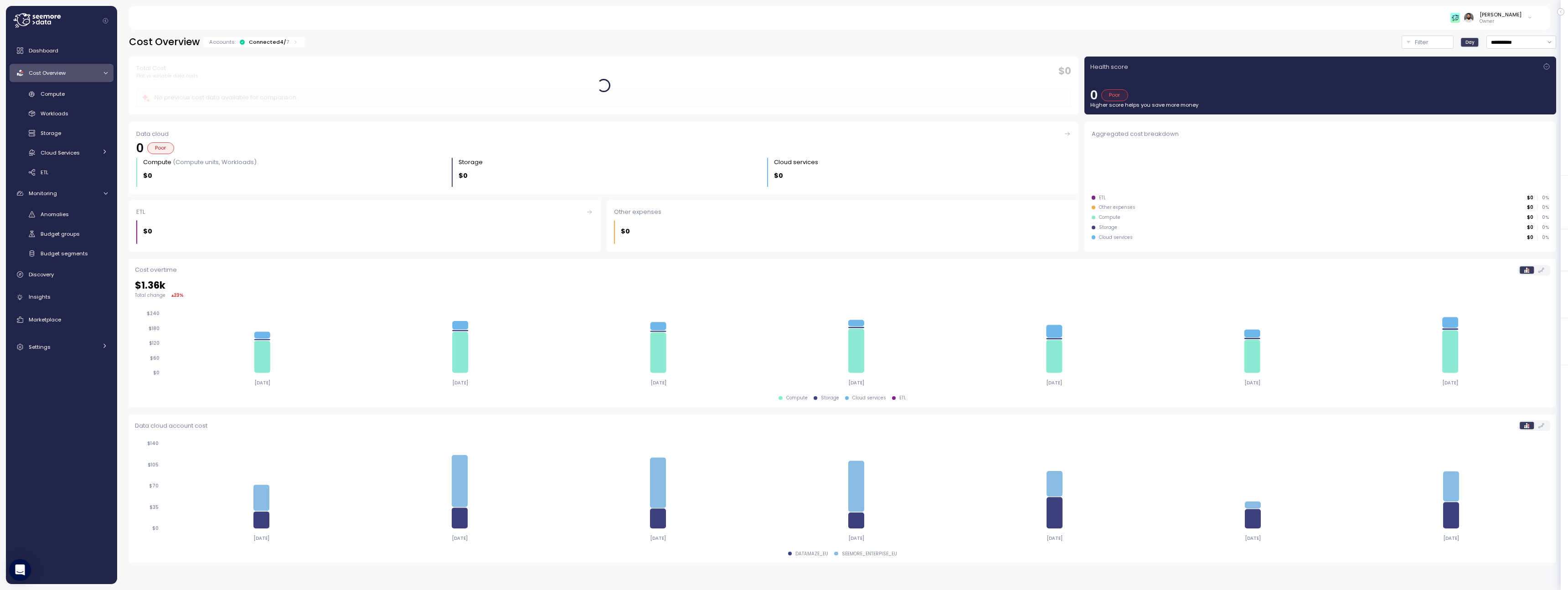
click at [83, 74] on div "Cost Overview" at bounding box center [62, 73] width 68 height 9
click at [263, 44] on div "Connected 4 / 7" at bounding box center [269, 42] width 40 height 7
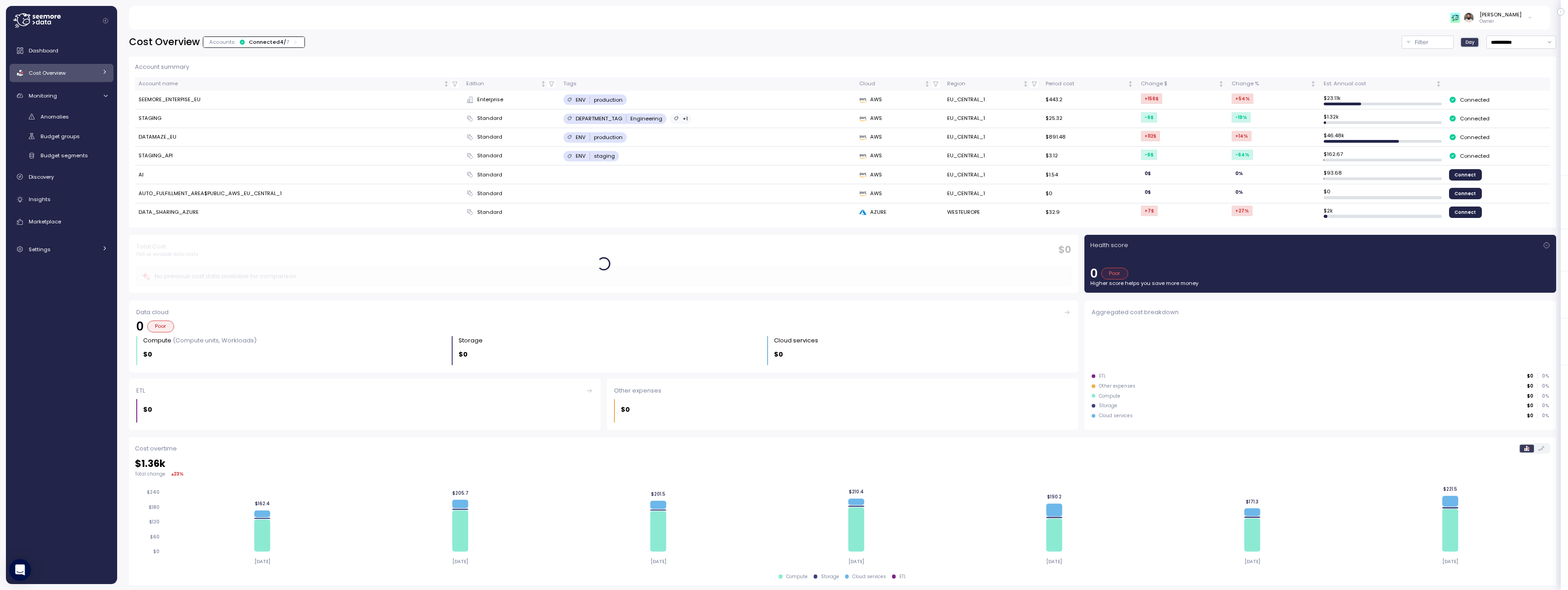
click at [263, 44] on div "Connected 4 / 7" at bounding box center [269, 42] width 40 height 7
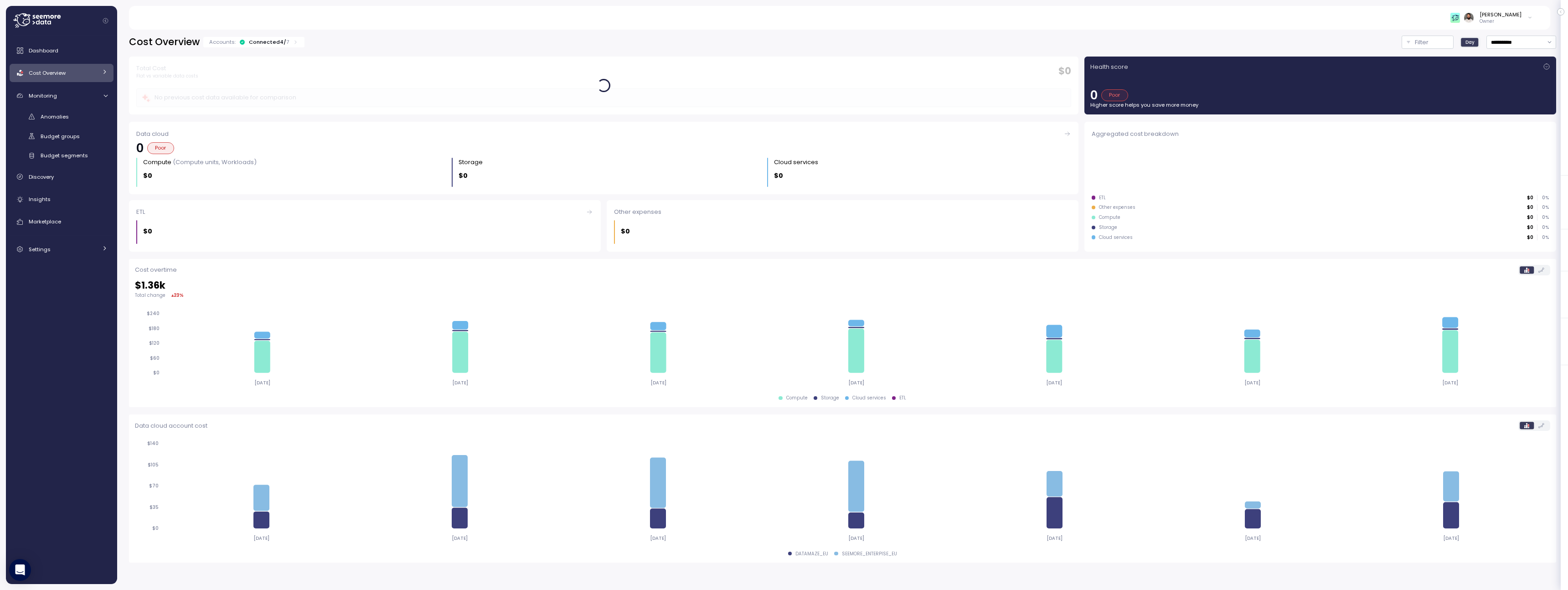
click at [263, 44] on div "Connected 4 / 7" at bounding box center [269, 42] width 40 height 7
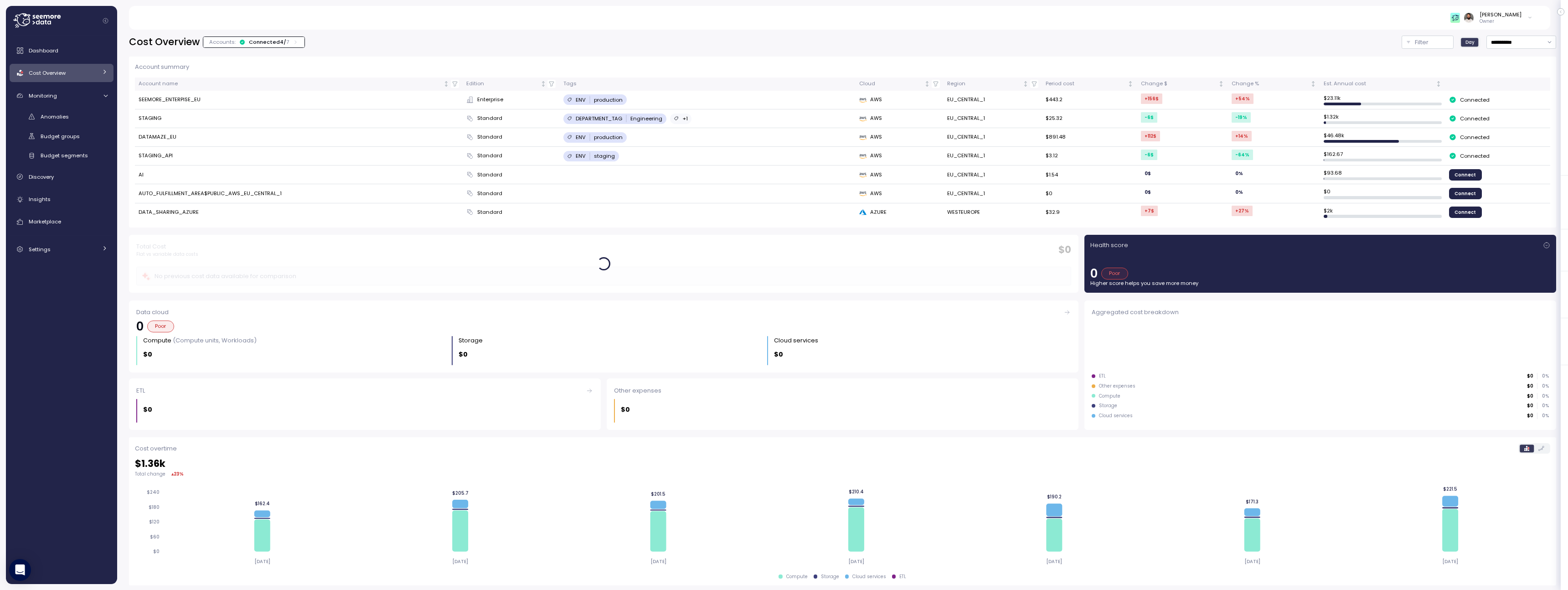
click at [107, 75] on div at bounding box center [105, 73] width 6 height 9
click at [89, 93] on div "Compute" at bounding box center [73, 94] width 67 height 9
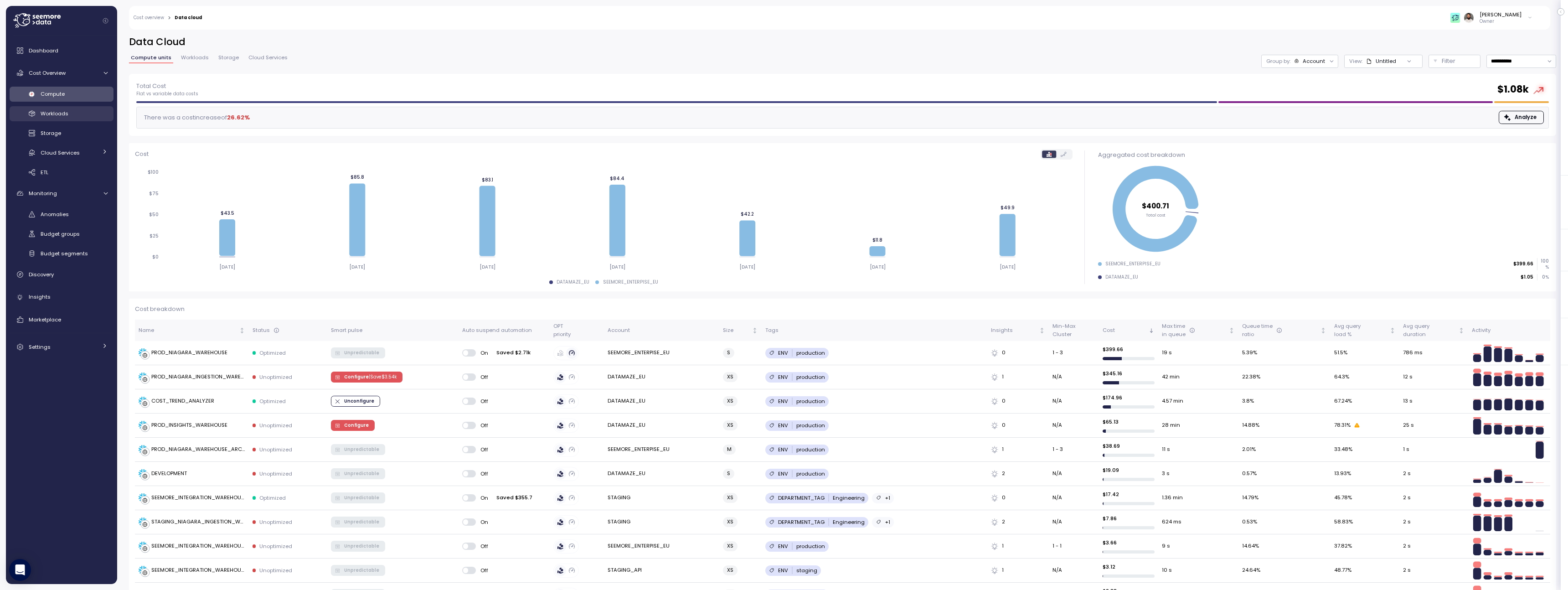
click at [85, 115] on div "Workloads" at bounding box center [73, 114] width 67 height 9
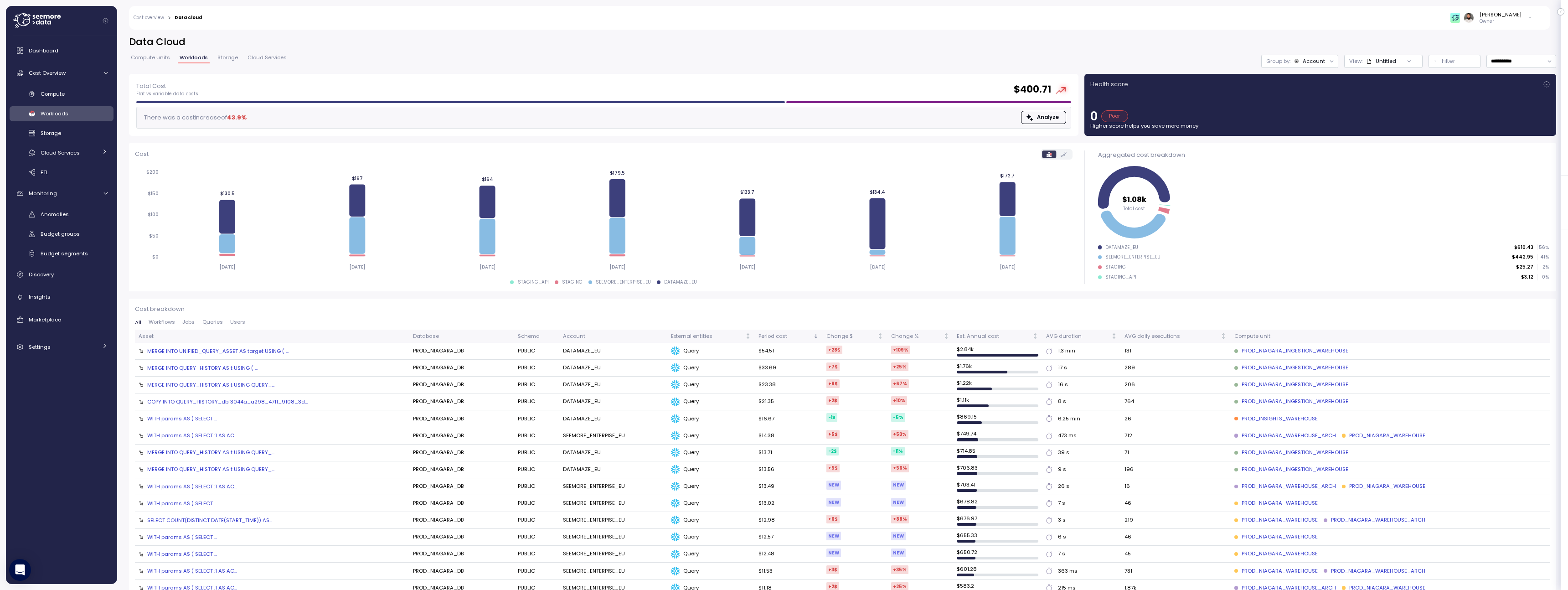
click at [79, 86] on div "Dashboard Cost Overview Compute Workloads Storage Cloud Services Clustering col…" at bounding box center [61, 198] width 104 height 314
click at [77, 93] on div "Compute" at bounding box center [73, 94] width 67 height 9
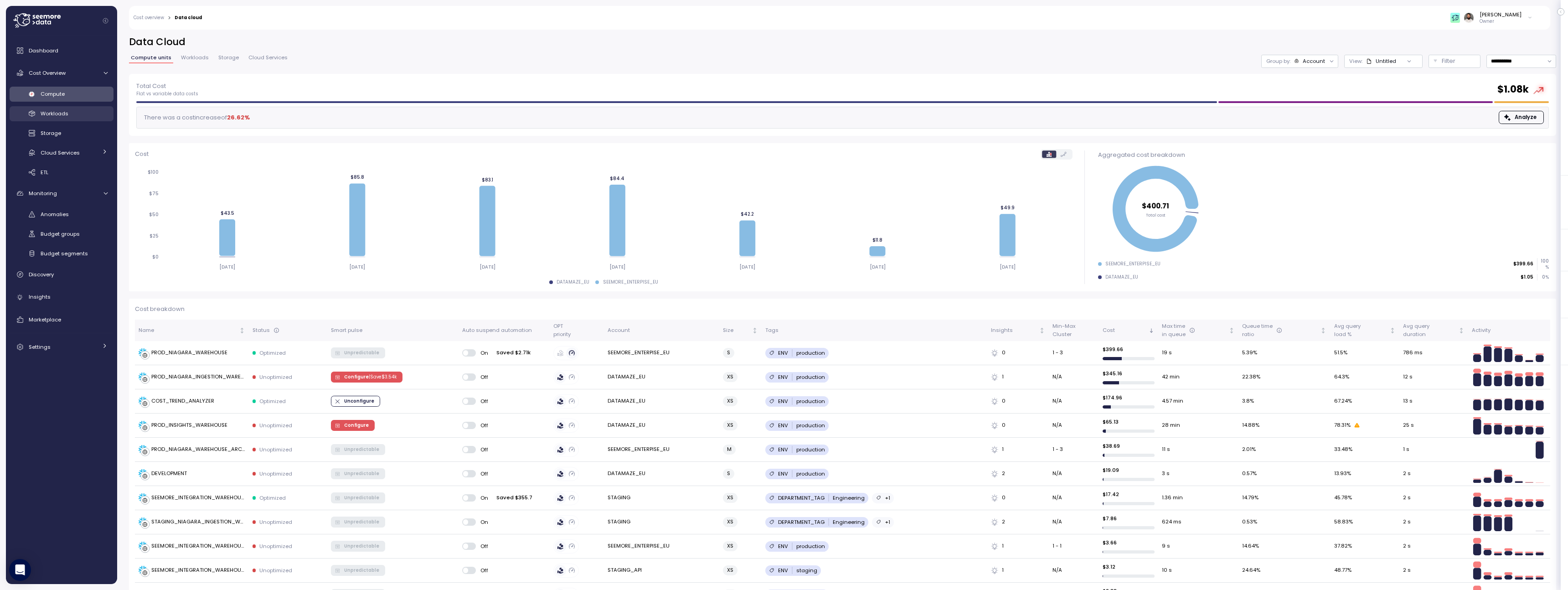
click at [77, 110] on div "Workloads" at bounding box center [73, 114] width 67 height 9
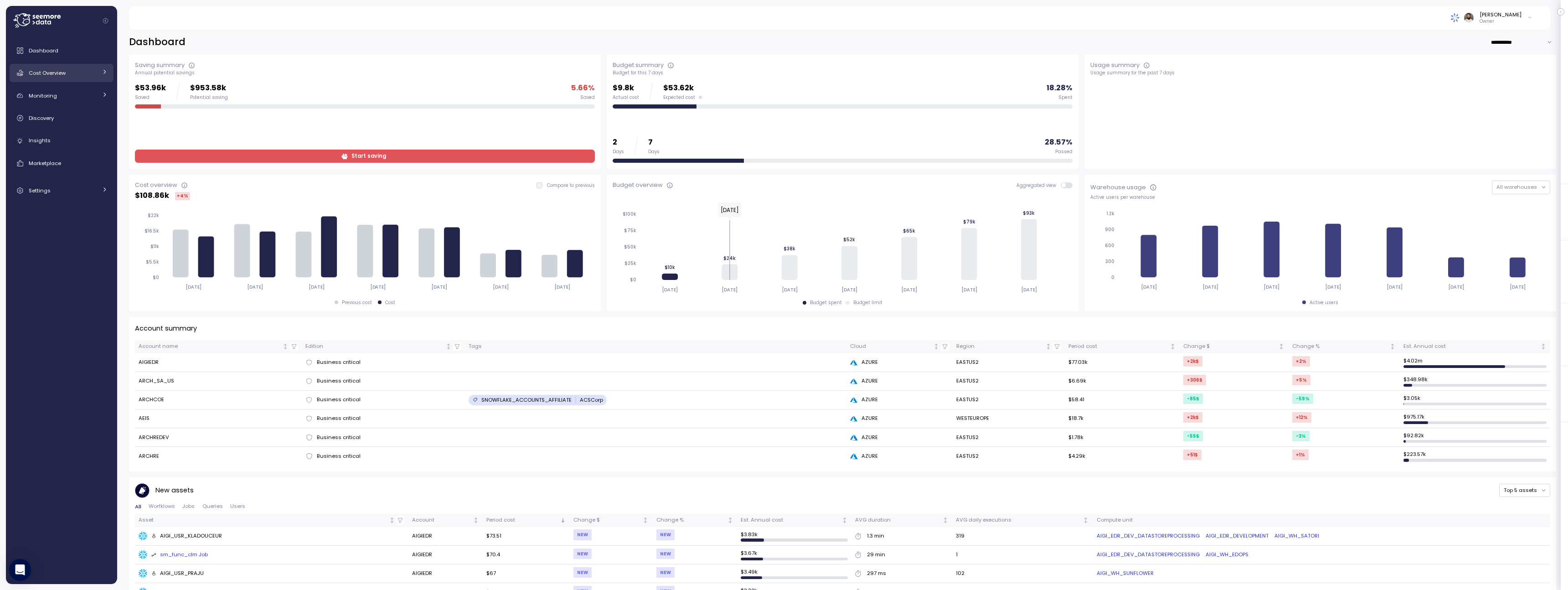
click at [85, 78] on link "Cost Overview" at bounding box center [61, 73] width 104 height 19
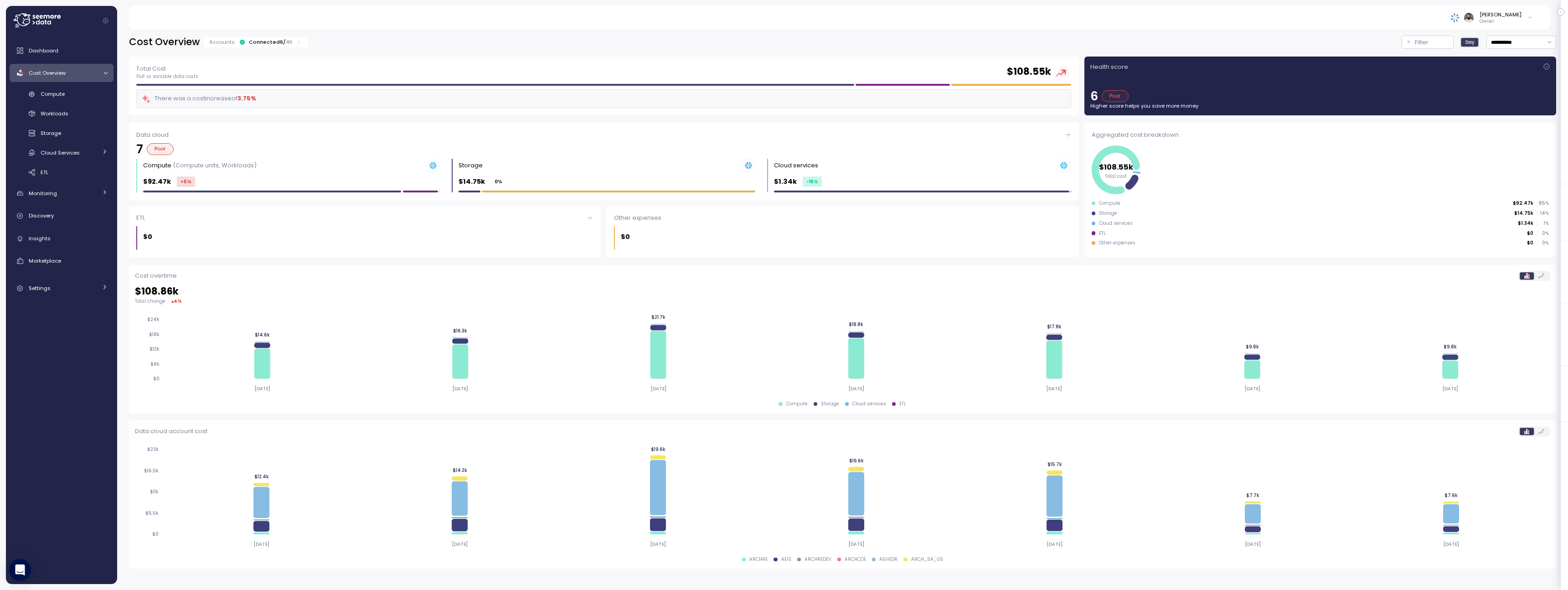
click at [253, 43] on div "Connected 6 / 46" at bounding box center [271, 42] width 44 height 7
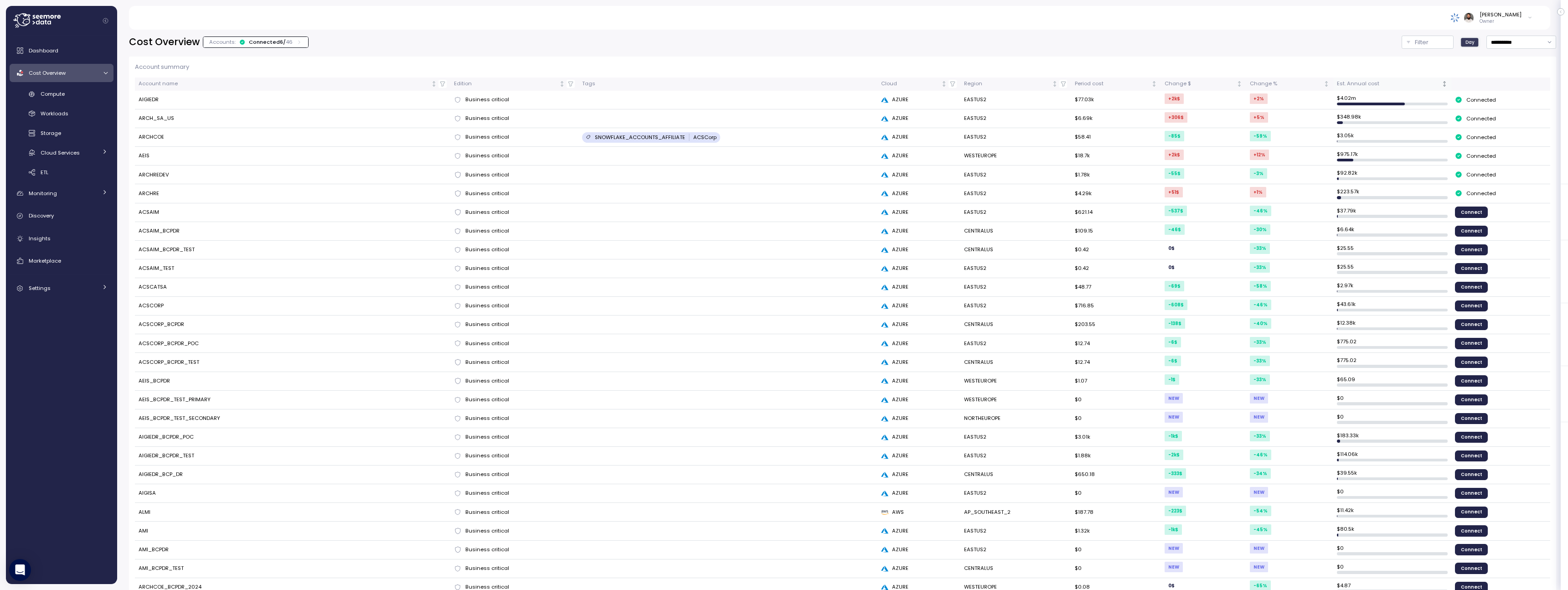
click at [1367, 87] on div "Est. Annual cost" at bounding box center [1389, 84] width 103 height 8
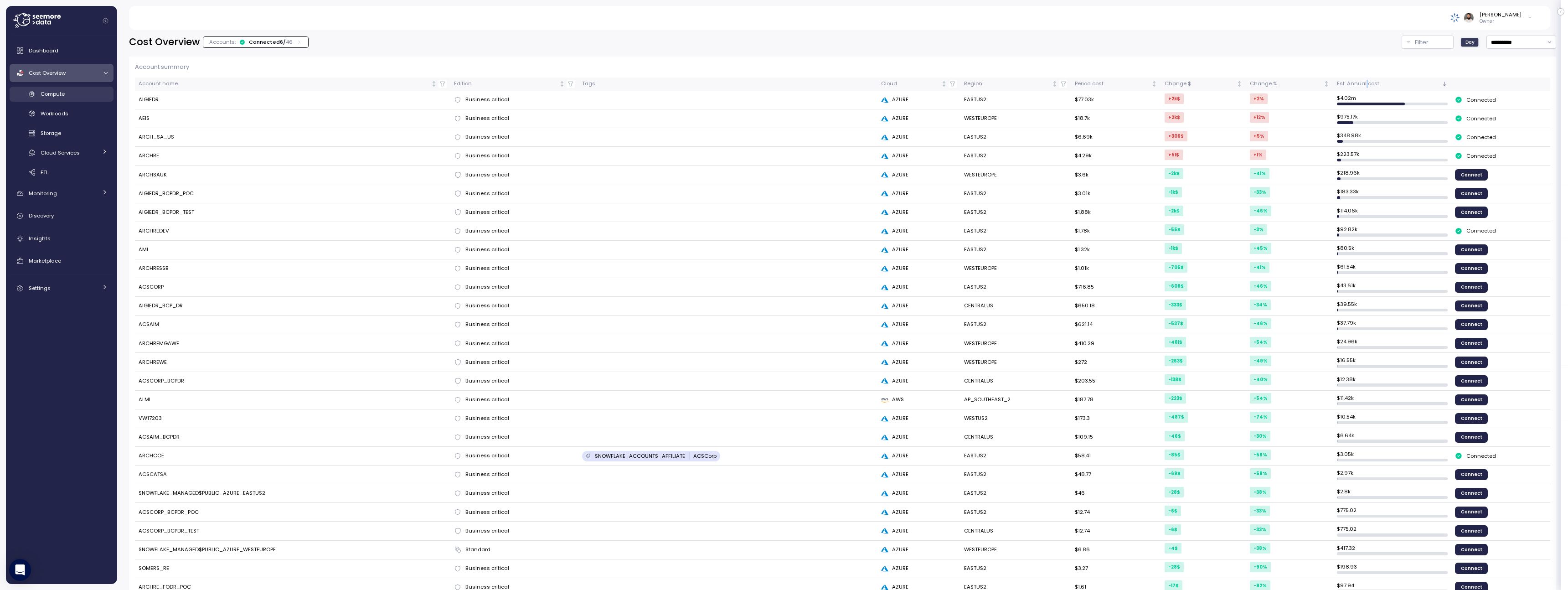
click at [82, 98] on div "Compute" at bounding box center [73, 94] width 67 height 9
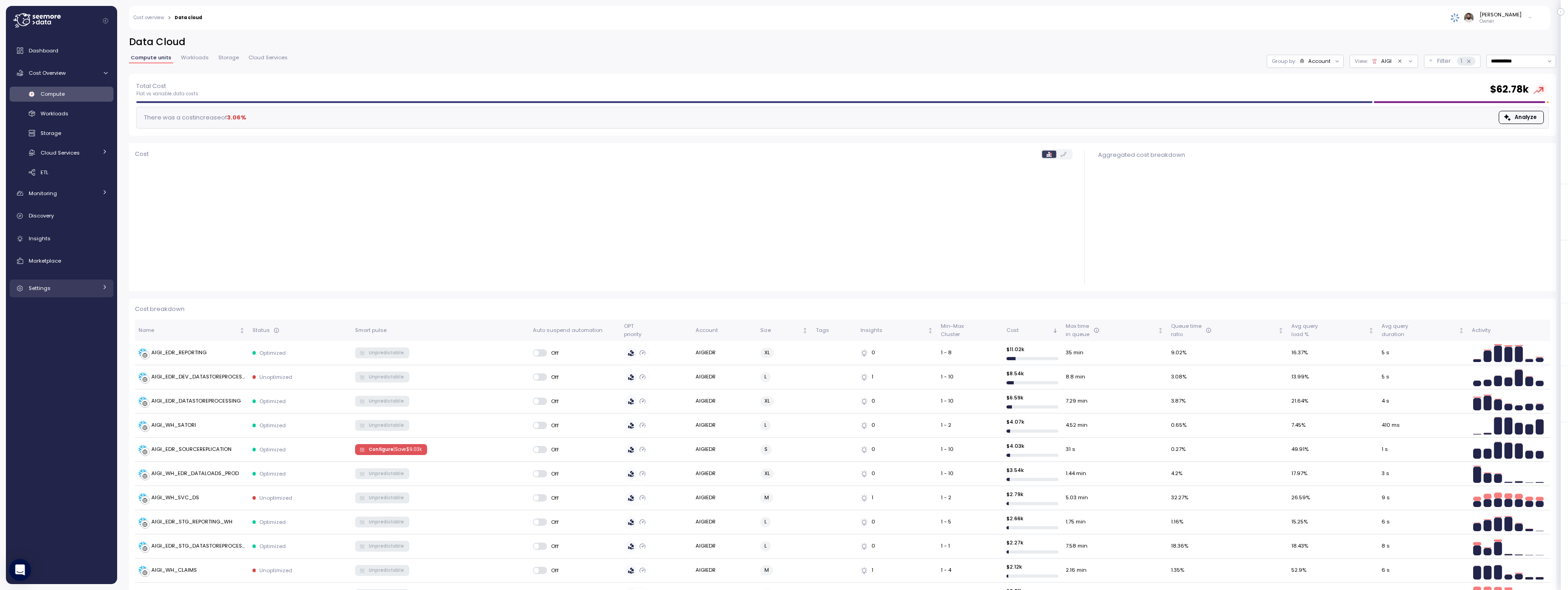
click at [89, 290] on div "Settings" at bounding box center [62, 288] width 68 height 9
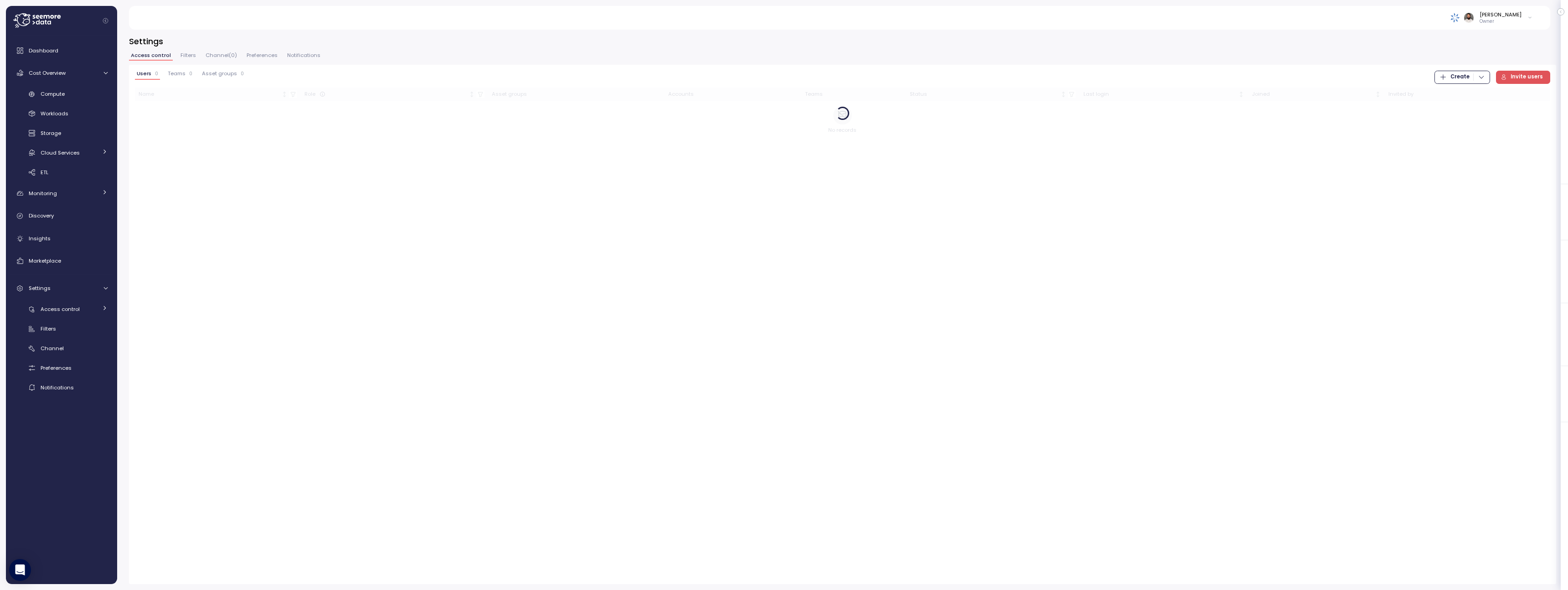
click at [86, 318] on div "Access control Users Teams Asset Groups Filters Channel Preferences Notificatio…" at bounding box center [61, 348] width 104 height 93
click at [86, 316] on link "Access control" at bounding box center [61, 309] width 104 height 15
click at [74, 384] on div "Filters" at bounding box center [73, 388] width 67 height 9
click at [1532, 79] on span "Create domain" at bounding box center [1522, 77] width 42 height 13
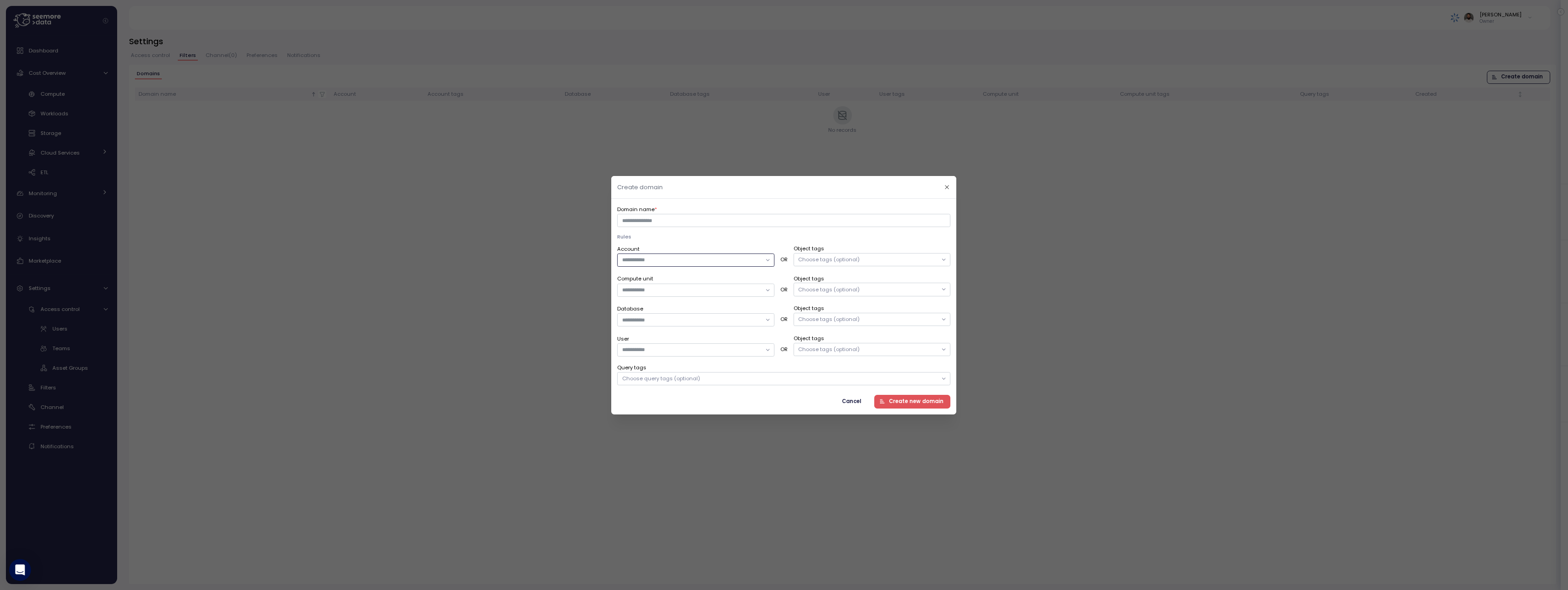
click at [757, 261] on input "Account" at bounding box center [692, 260] width 139 height 8
click at [797, 237] on p "Rules" at bounding box center [784, 236] width 333 height 7
click at [820, 251] on label "Object tags" at bounding box center [873, 249] width 157 height 8
click at [820, 259] on div "Choose tags (optional)" at bounding box center [829, 259] width 62 height 7
click at [884, 284] on div "SNOWFLAKE_ACCOUNTS_AFFILIATE" at bounding box center [855, 282] width 90 height 7
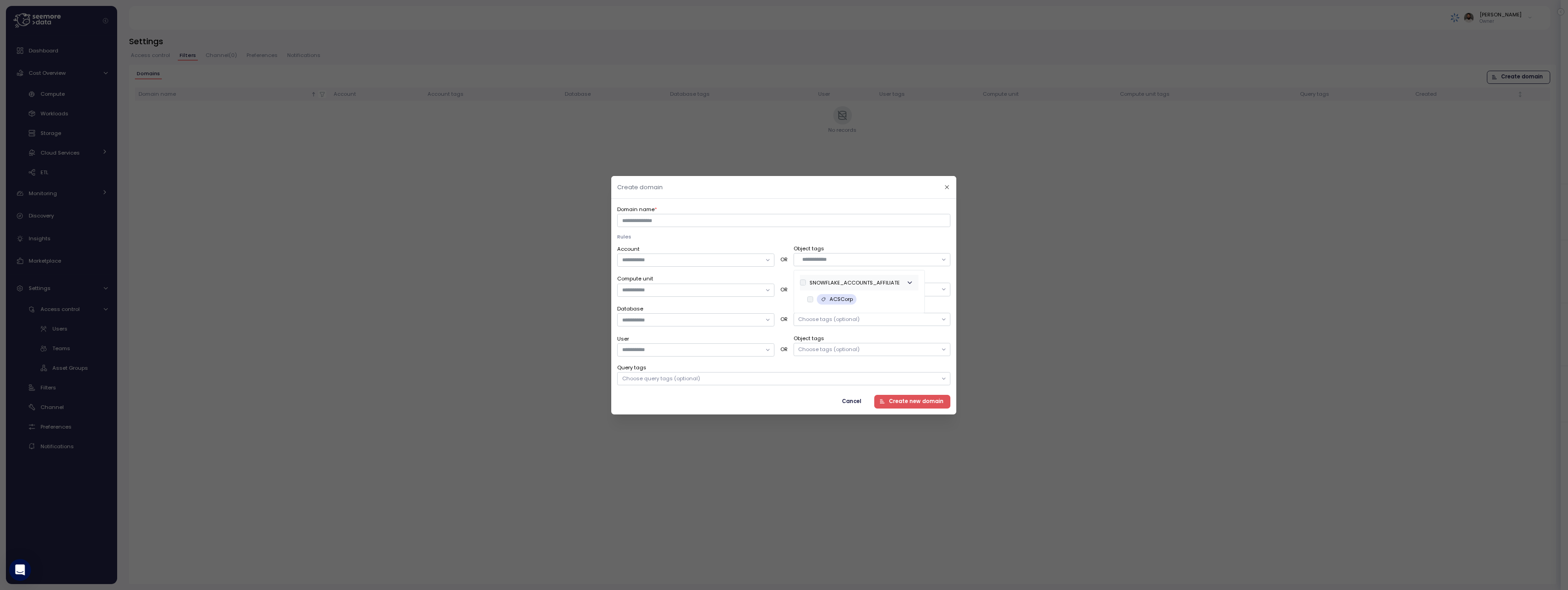
click at [884, 284] on div "SNOWFLAKE_ACCOUNTS_AFFILIATE" at bounding box center [855, 282] width 90 height 7
click at [888, 257] on input "text" at bounding box center [870, 259] width 136 height 8
click at [900, 236] on p "Rules" at bounding box center [784, 236] width 333 height 7
click at [889, 290] on div "Choose tags (optional)" at bounding box center [873, 289] width 157 height 13
click at [869, 316] on div "APPLICATION" at bounding box center [846, 312] width 93 height 15
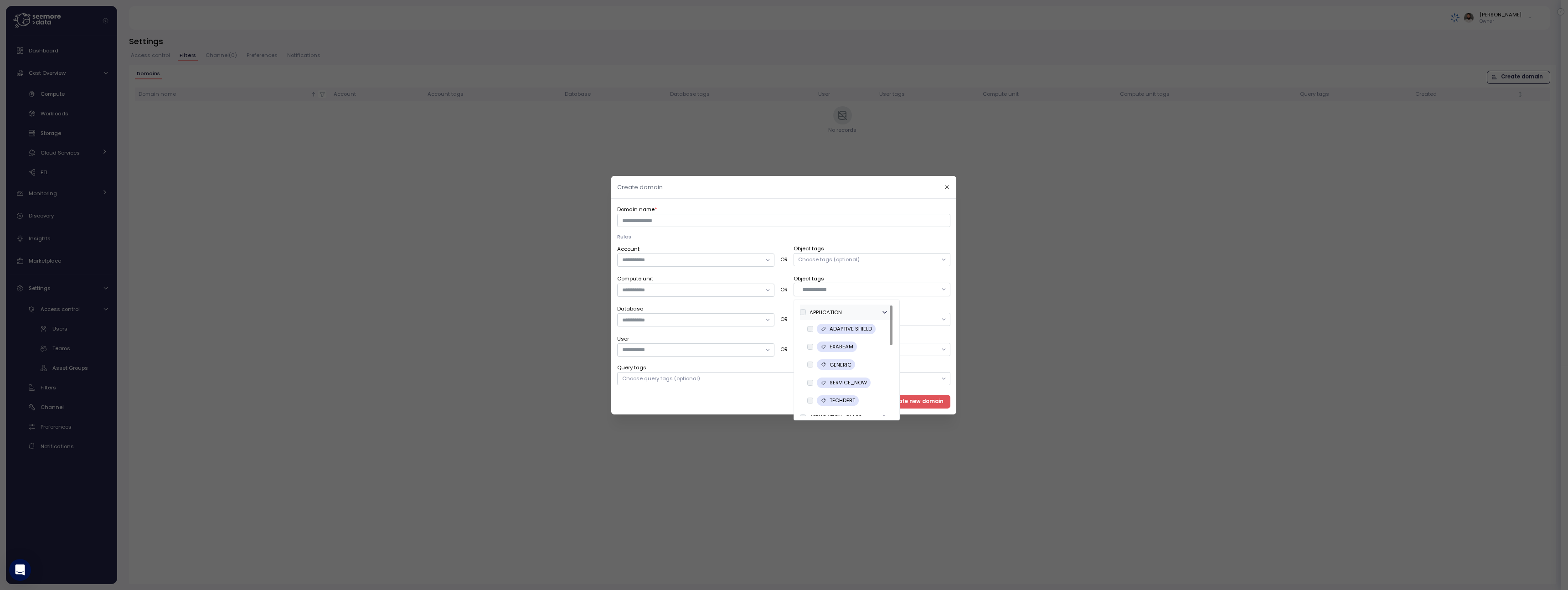
click at [869, 316] on div "APPLICATION" at bounding box center [846, 312] width 93 height 15
click at [866, 323] on div "APPLICATION_CLASS" at bounding box center [846, 327] width 93 height 15
click at [860, 333] on div "APPLICATION_CLASS" at bounding box center [846, 327] width 93 height 15
click at [859, 342] on div "COST_CENTRE" at bounding box center [846, 343] width 93 height 15
click at [858, 339] on div "COST_CENTRE" at bounding box center [846, 343] width 93 height 15
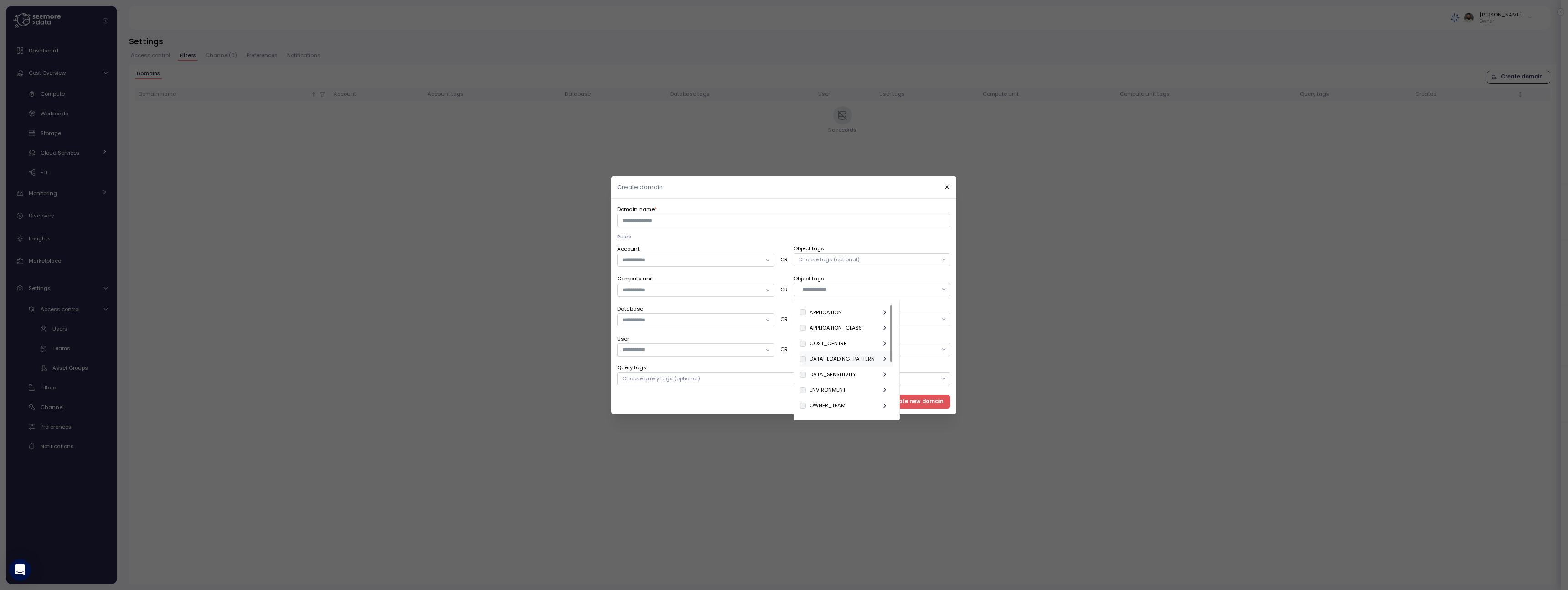
click at [858, 366] on div "DATA_LOADING_PATTERN" at bounding box center [846, 358] width 93 height 15
click at [864, 360] on div "DATA_LOADING_PATTERN" at bounding box center [842, 358] width 65 height 7
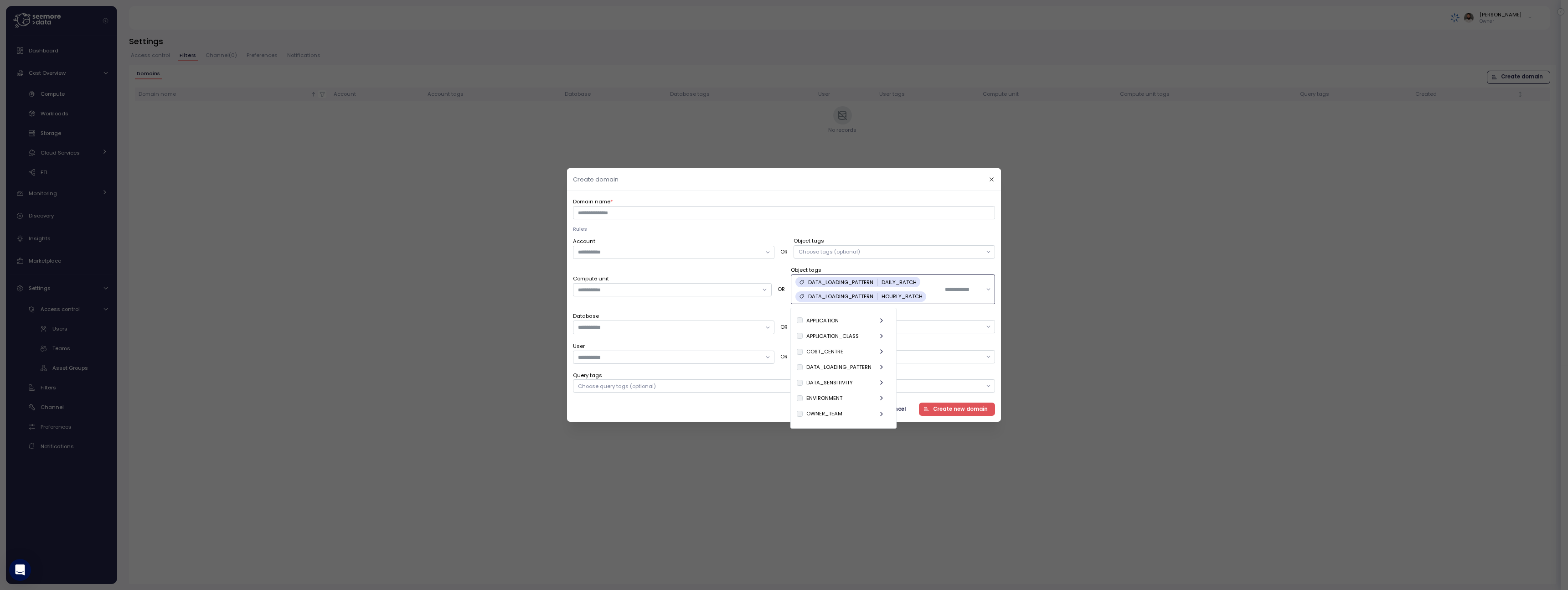
click at [967, 289] on input "text" at bounding box center [963, 289] width 37 height 8
click at [942, 285] on div "DATA_LOADING_PATTERN DAILY_BATCH DATA_LOADING_PATTERN HOURLY_BATCH" at bounding box center [893, 289] width 204 height 30
click at [905, 405] on div "Cancel Create new domain" at bounding box center [784, 409] width 422 height 13
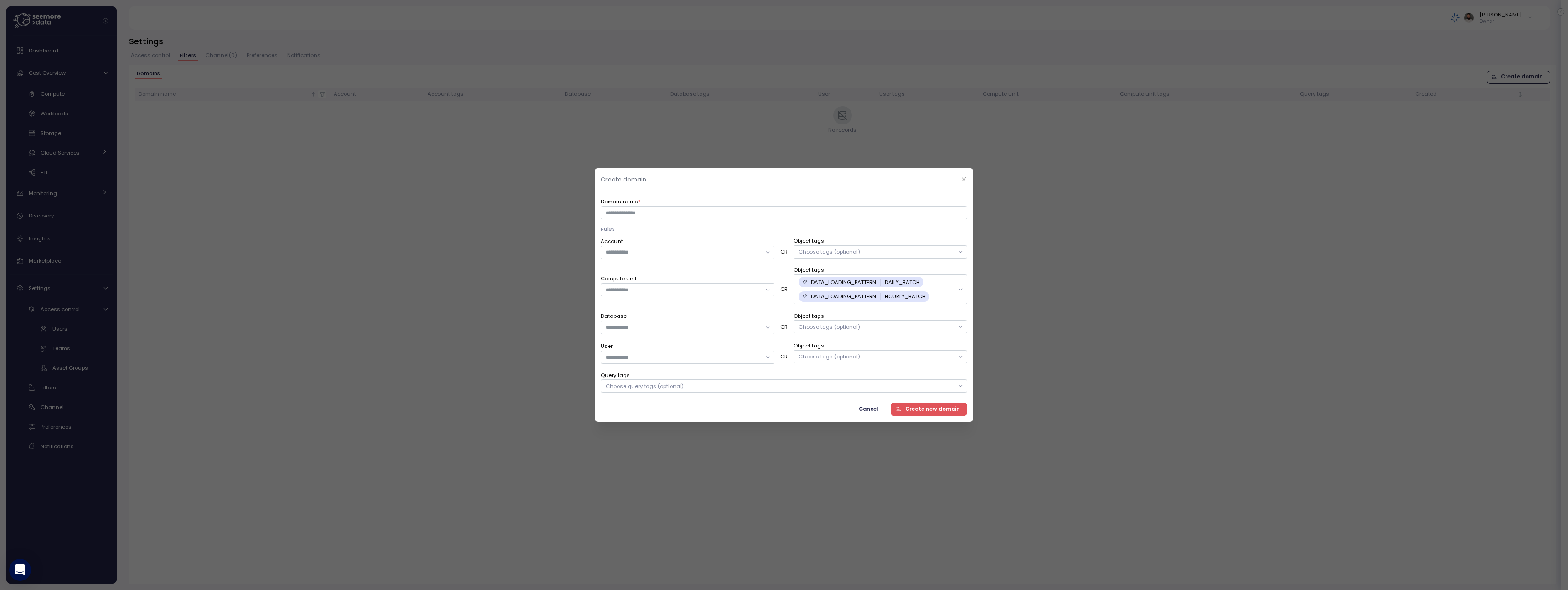
click at [877, 388] on div "Choose query tags (optional)" at bounding box center [784, 386] width 367 height 13
click at [965, 181] on icon "button" at bounding box center [964, 179] width 4 height 4
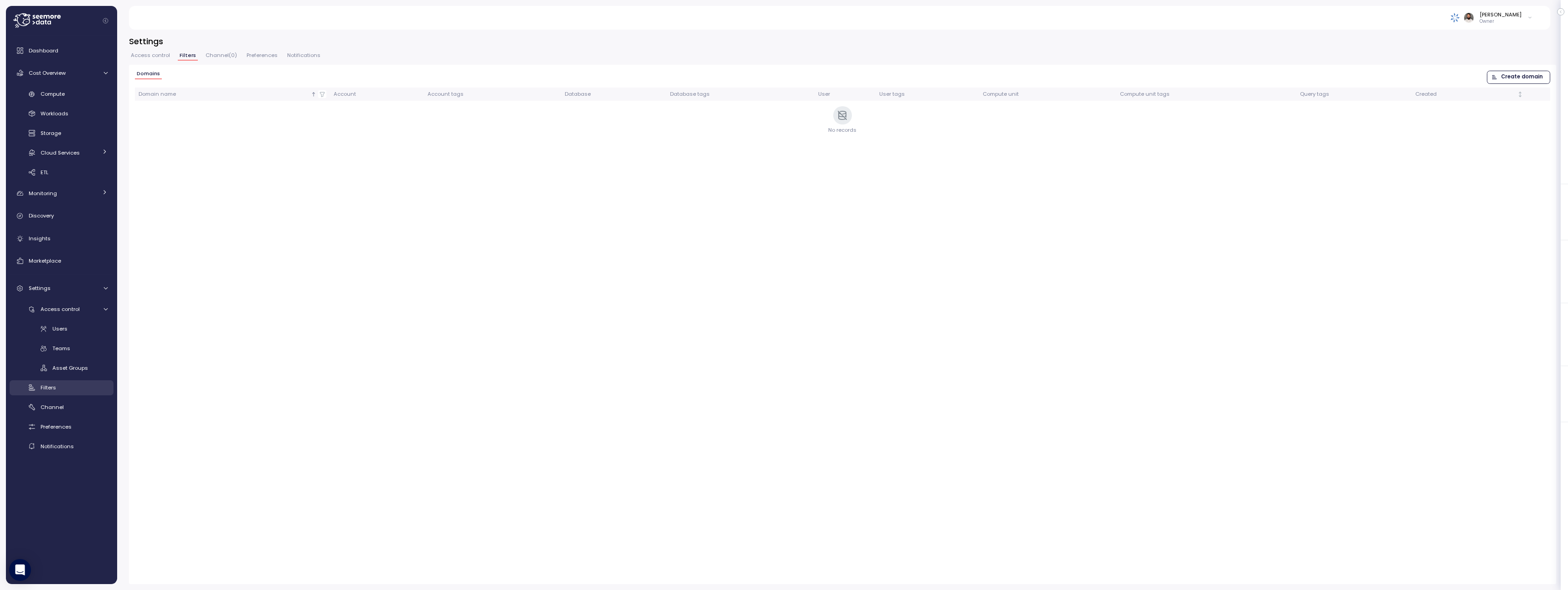
click at [91, 392] on link "Filters" at bounding box center [61, 388] width 104 height 15
click at [86, 386] on div "Filters" at bounding box center [73, 388] width 67 height 9
click at [80, 386] on div "Filters" at bounding box center [73, 388] width 67 height 9
click at [60, 329] on span "Users" at bounding box center [60, 328] width 15 height 7
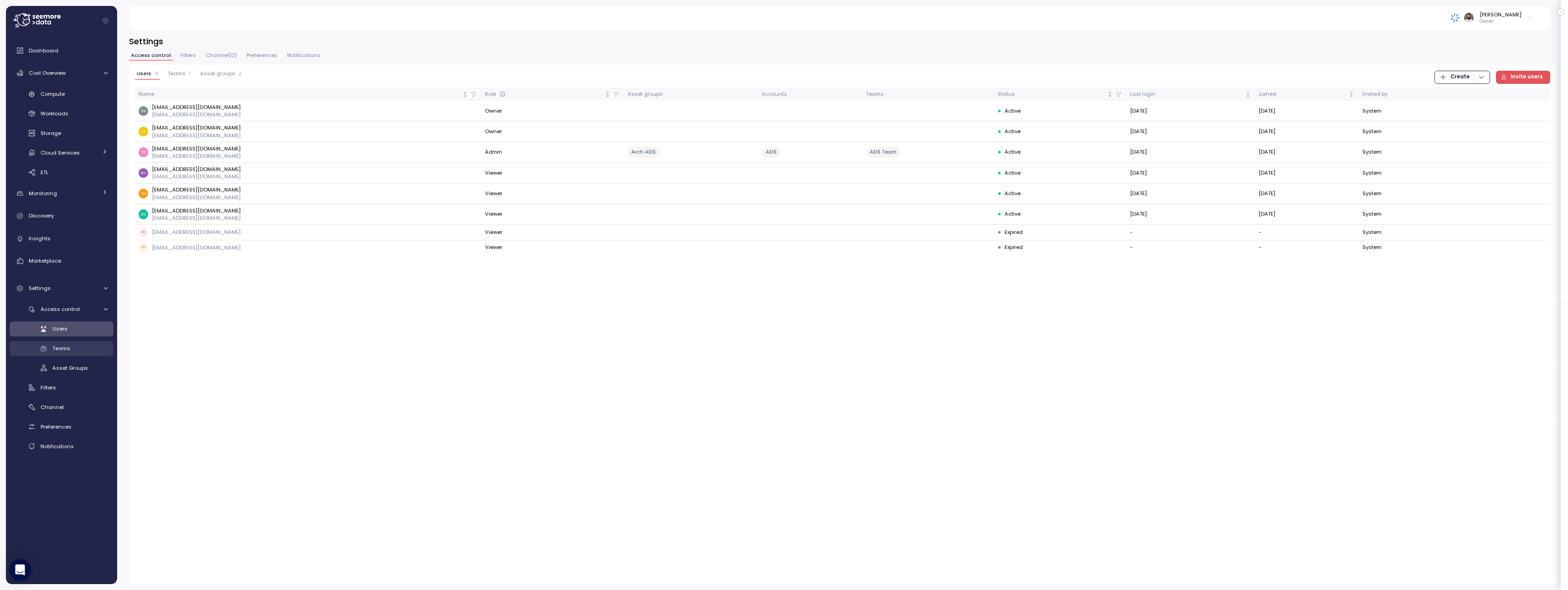
click at [64, 349] on span "Teams" at bounding box center [61, 348] width 18 height 7
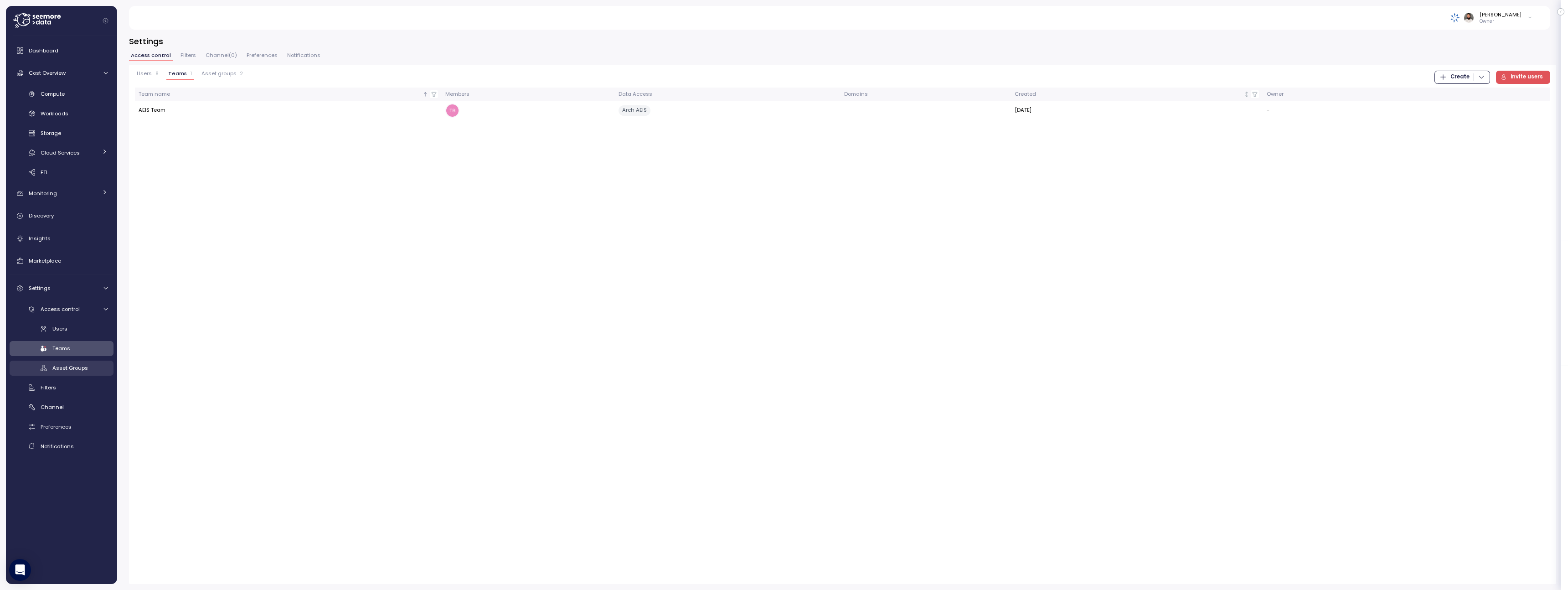
click at [67, 367] on span "Asset Groups" at bounding box center [70, 368] width 36 height 7
click at [72, 307] on span "Access control" at bounding box center [60, 309] width 39 height 7
